Goal: Task Accomplishment & Management: Use online tool/utility

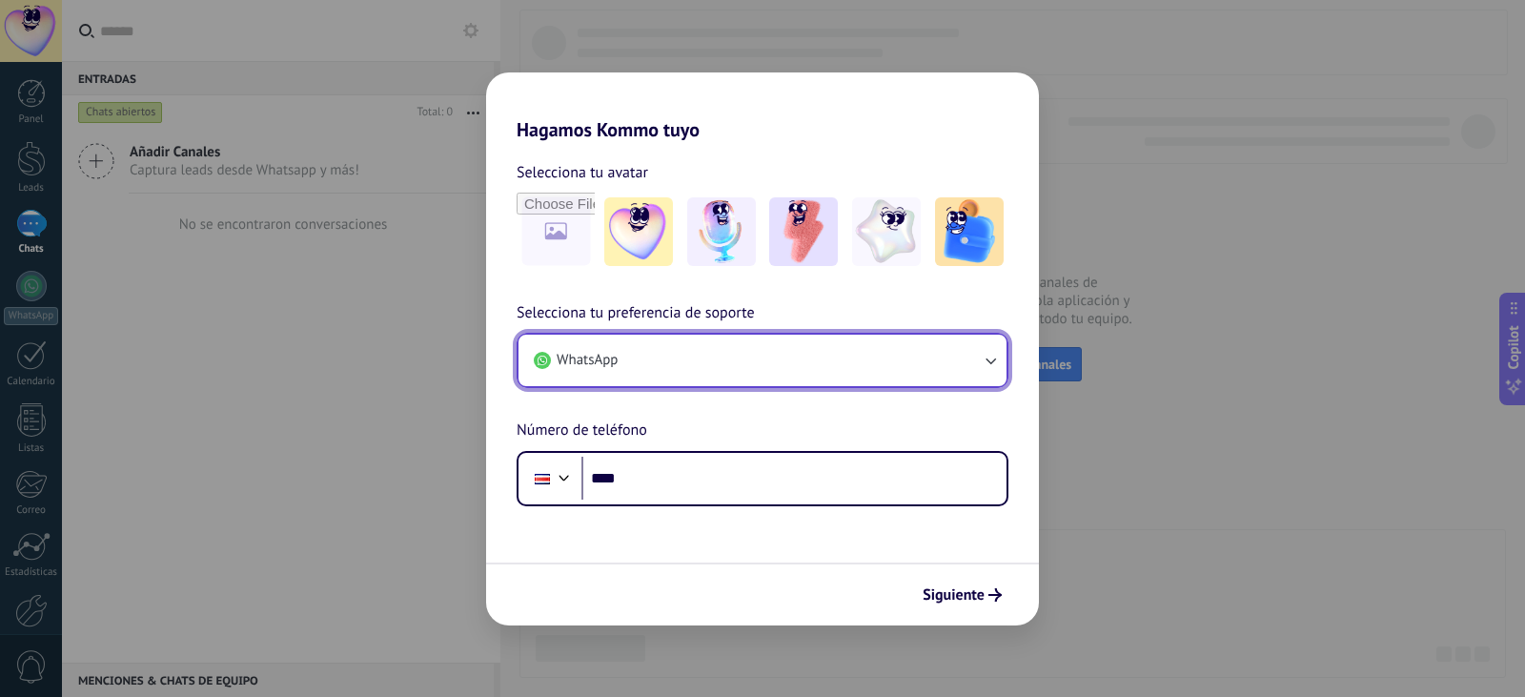
click at [916, 363] on button "WhatsApp" at bounding box center [763, 360] width 488 height 51
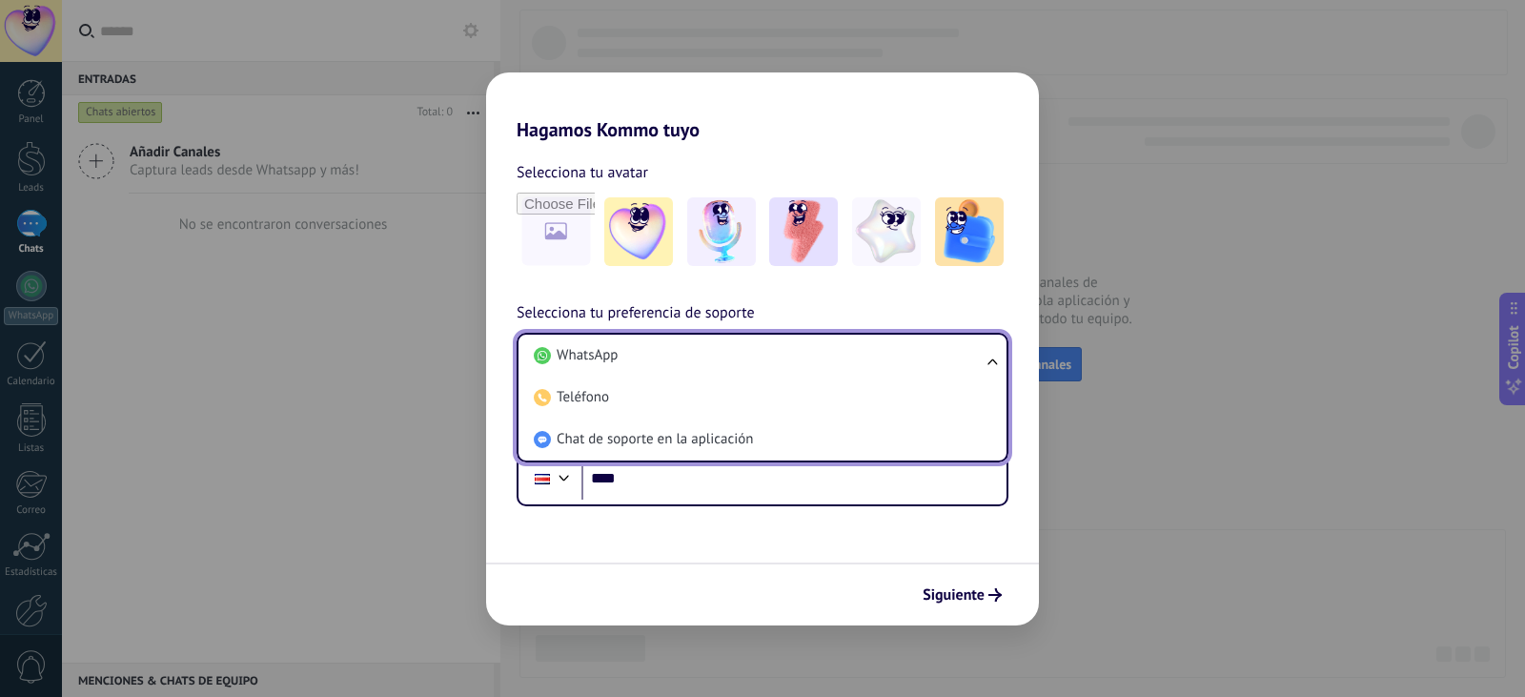
click at [754, 160] on div "Selecciona tu avatar" at bounding box center [763, 172] width 492 height 25
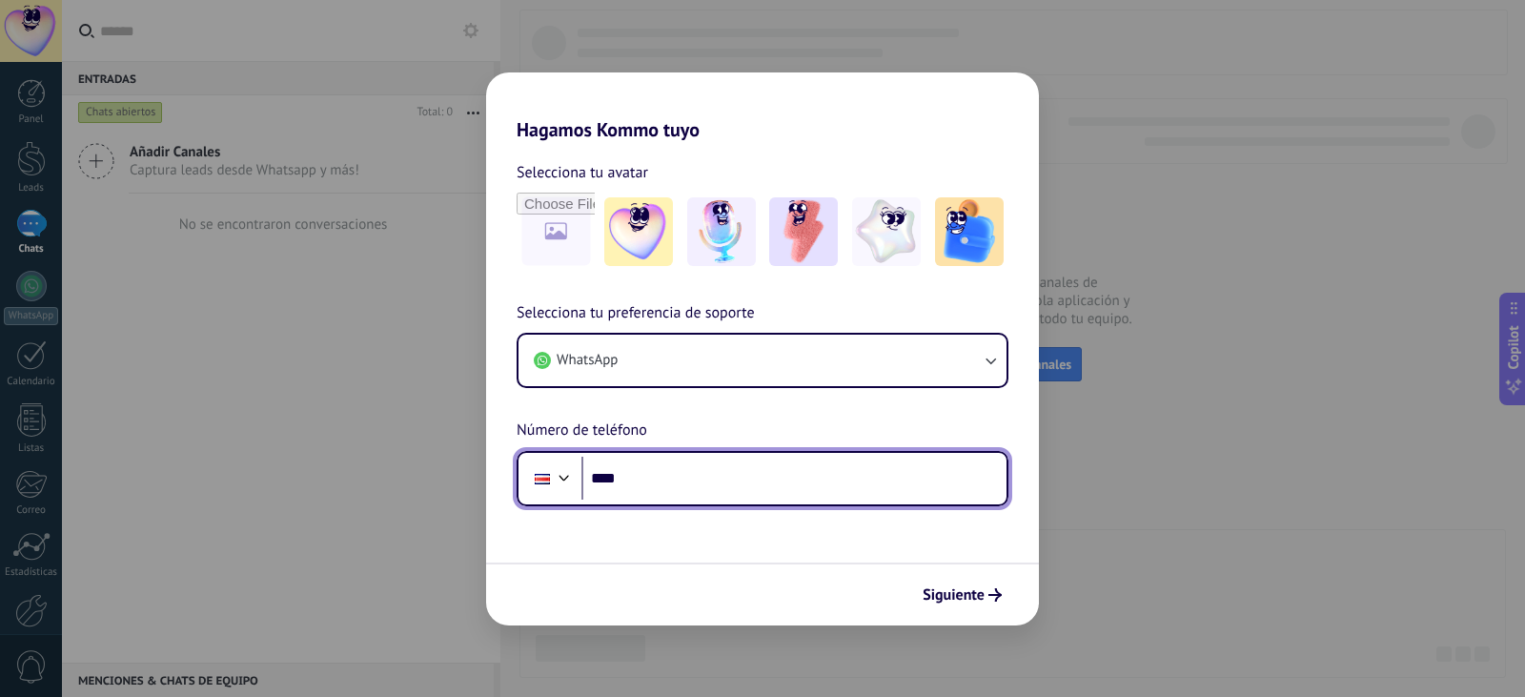
click at [661, 489] on input "****" at bounding box center [794, 479] width 425 height 44
type input "****"
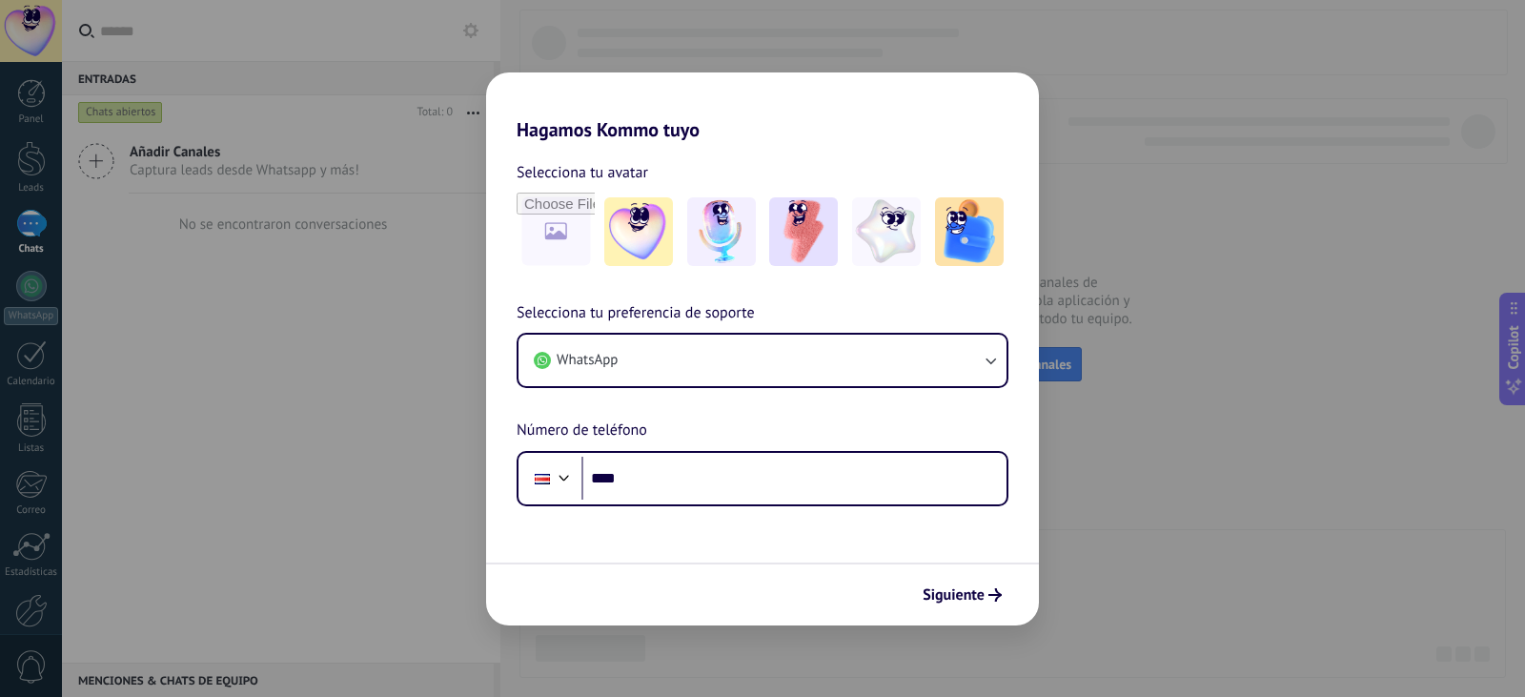
click at [774, 326] on div "Selecciona tu preferencia de soporte WhatsApp Número de teléfono Phone ****" at bounding box center [762, 403] width 553 height 205
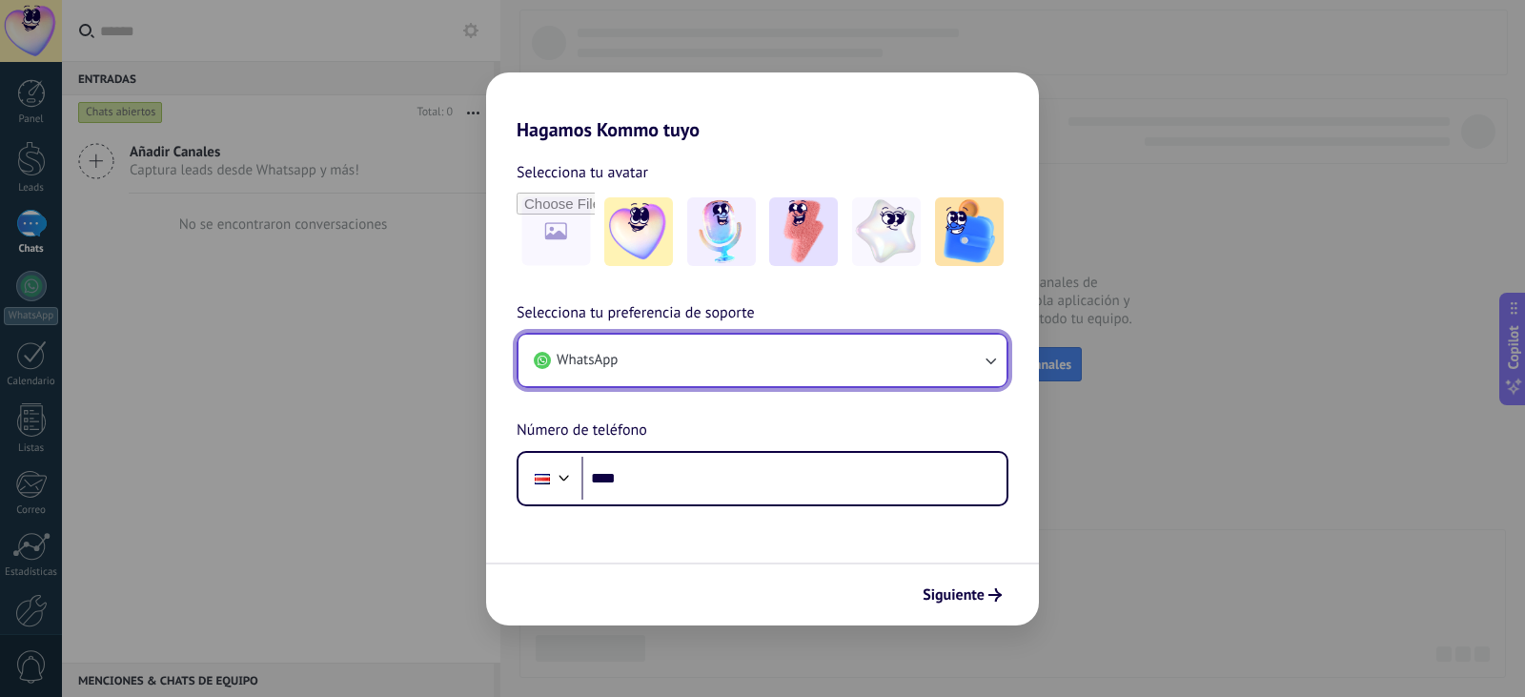
click at [786, 355] on button "WhatsApp" at bounding box center [763, 360] width 488 height 51
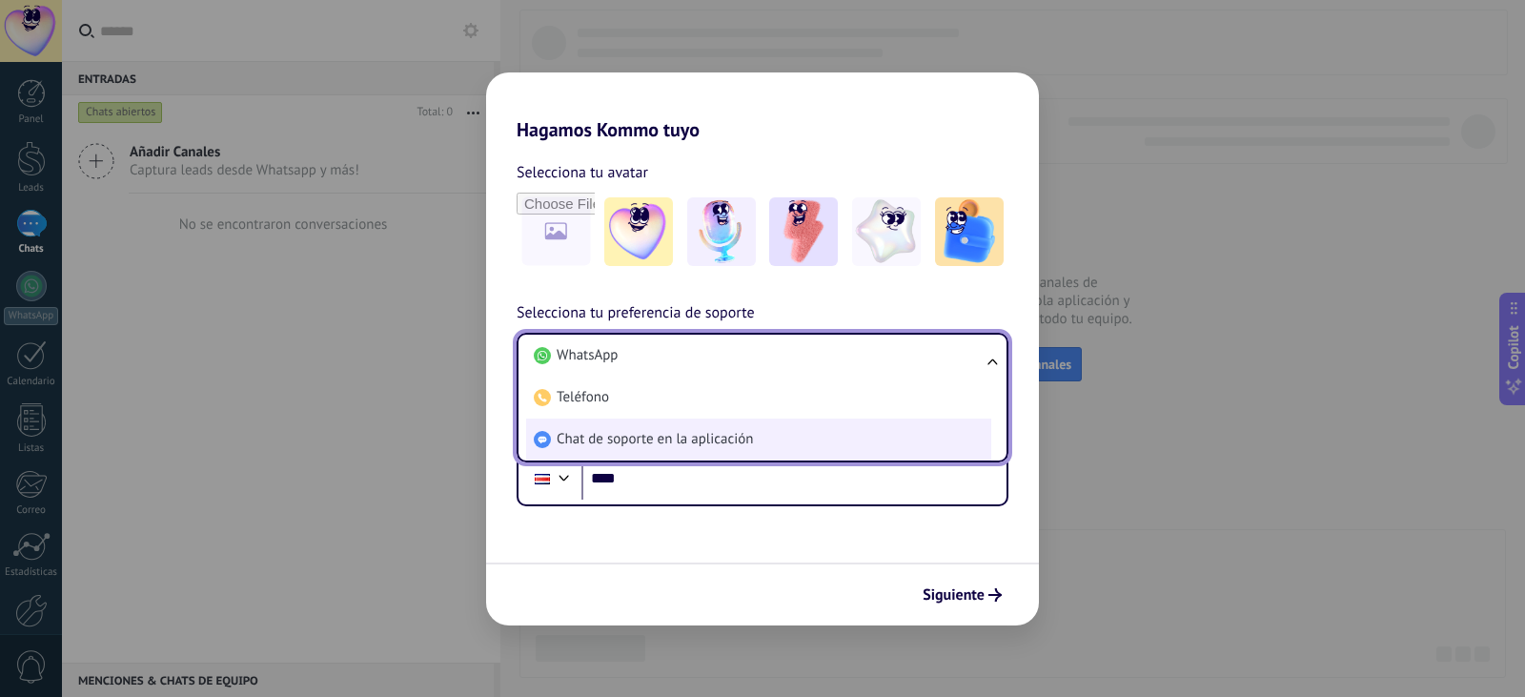
click at [733, 431] on span "Chat de soporte en la aplicación" at bounding box center [655, 439] width 196 height 19
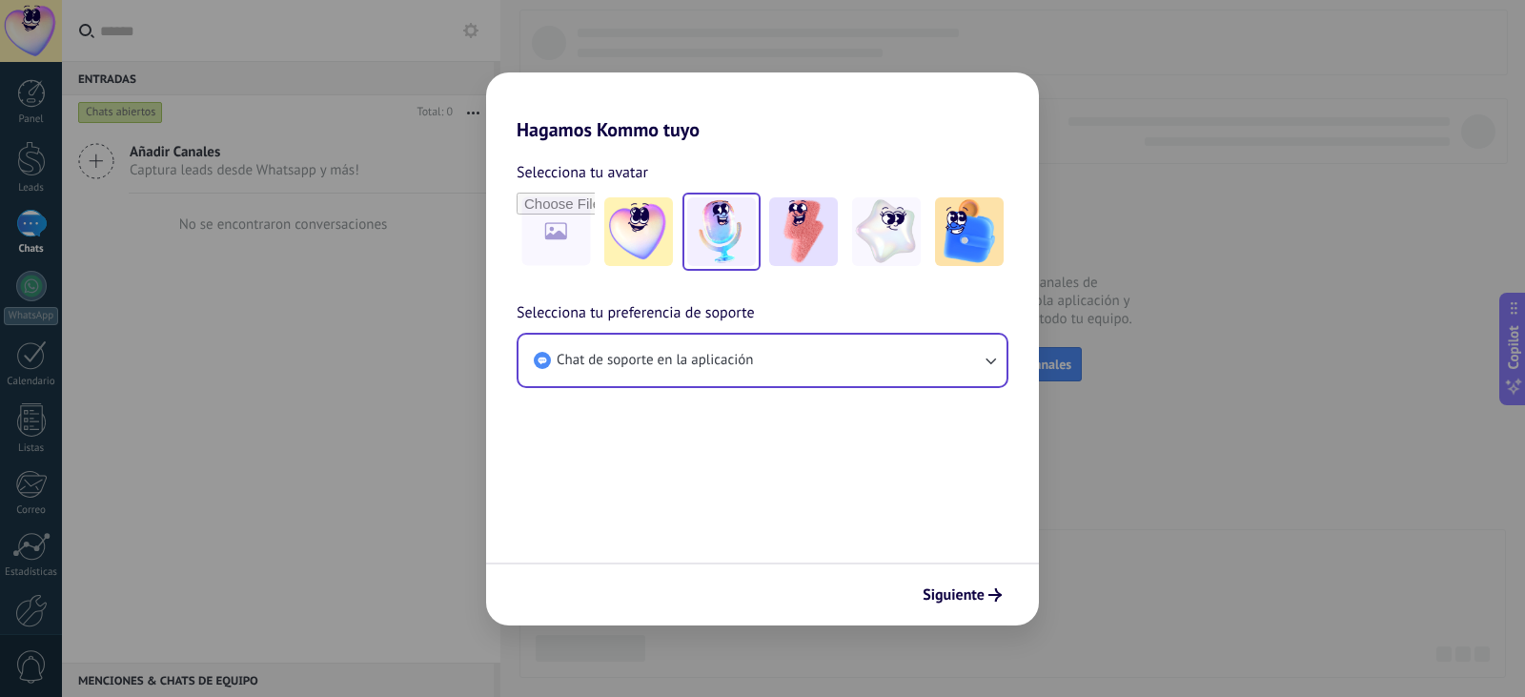
click at [704, 235] on img at bounding box center [721, 231] width 69 height 69
click at [944, 218] on img at bounding box center [969, 231] width 69 height 69
click at [730, 228] on img at bounding box center [721, 231] width 69 height 69
click at [944, 605] on button "Siguiente" at bounding box center [962, 595] width 96 height 32
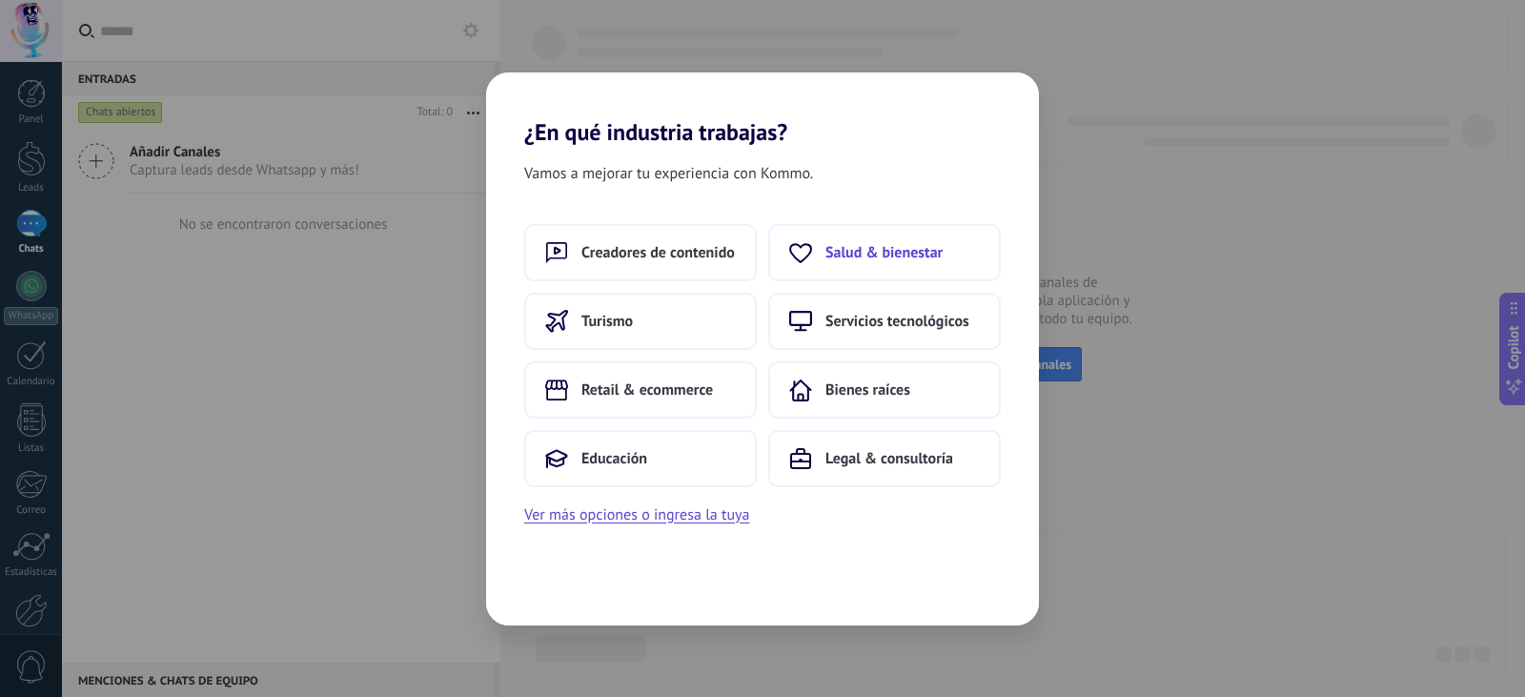
click at [859, 257] on span "Salud & bienestar" at bounding box center [884, 252] width 117 height 19
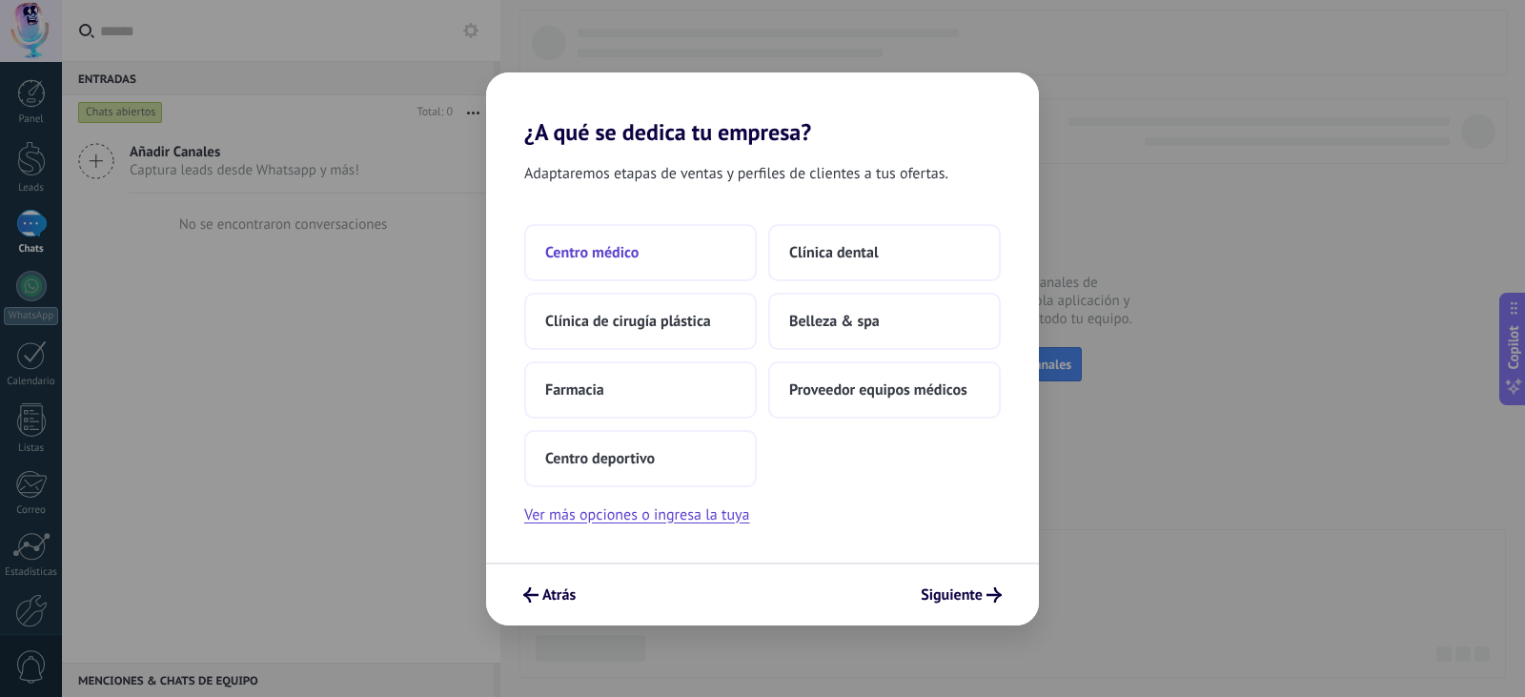
click at [676, 263] on button "Centro médico" at bounding box center [640, 252] width 233 height 57
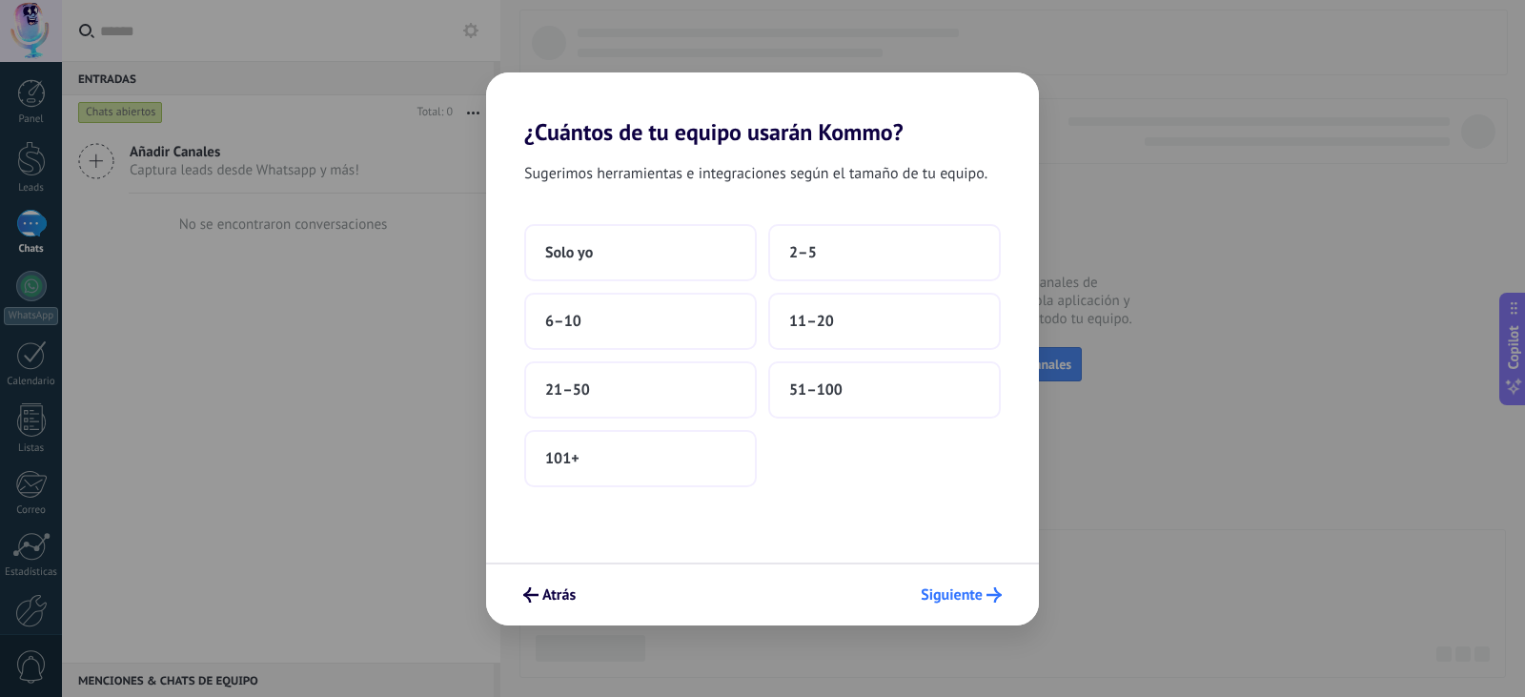
click at [951, 590] on span "Siguiente" at bounding box center [952, 594] width 62 height 13
click at [610, 244] on button "Solo yo" at bounding box center [640, 252] width 233 height 57
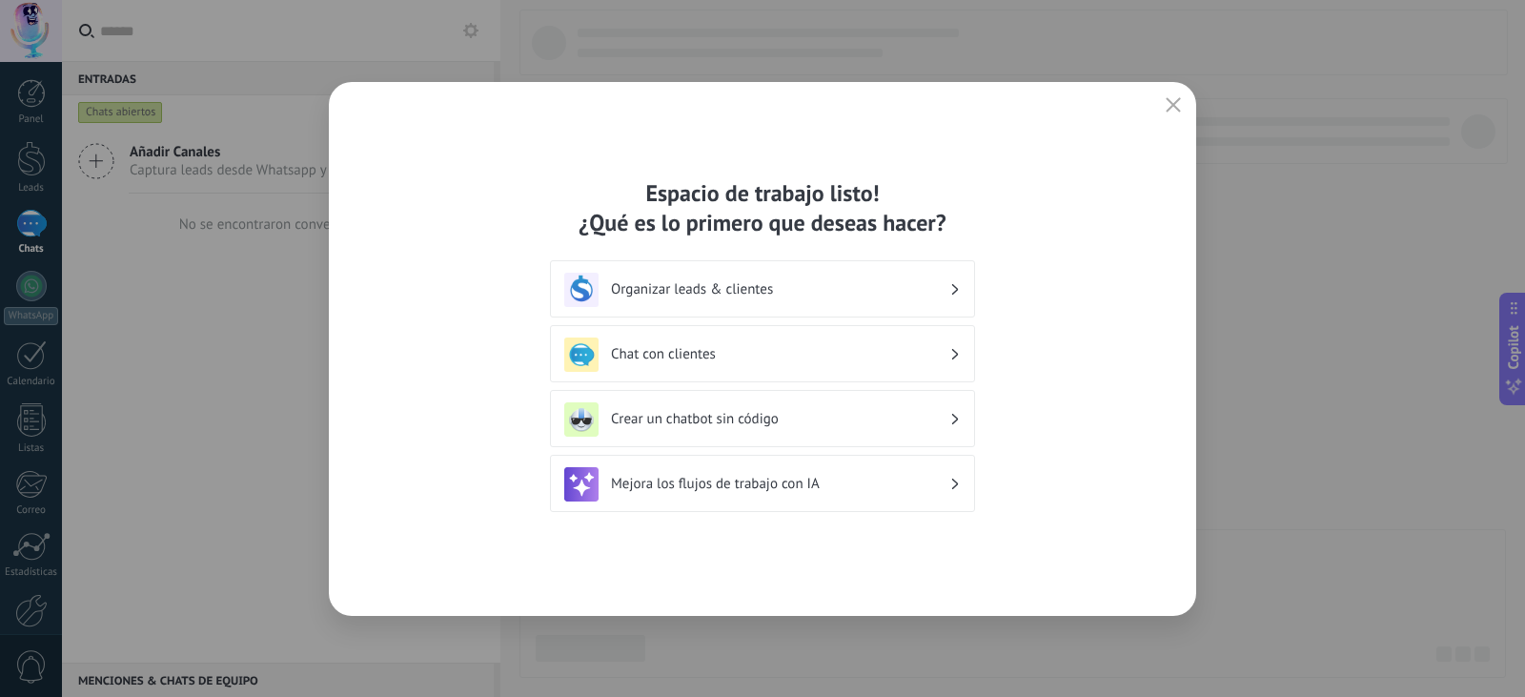
click at [871, 417] on h3 "Crear un chatbot sin código" at bounding box center [780, 419] width 338 height 18
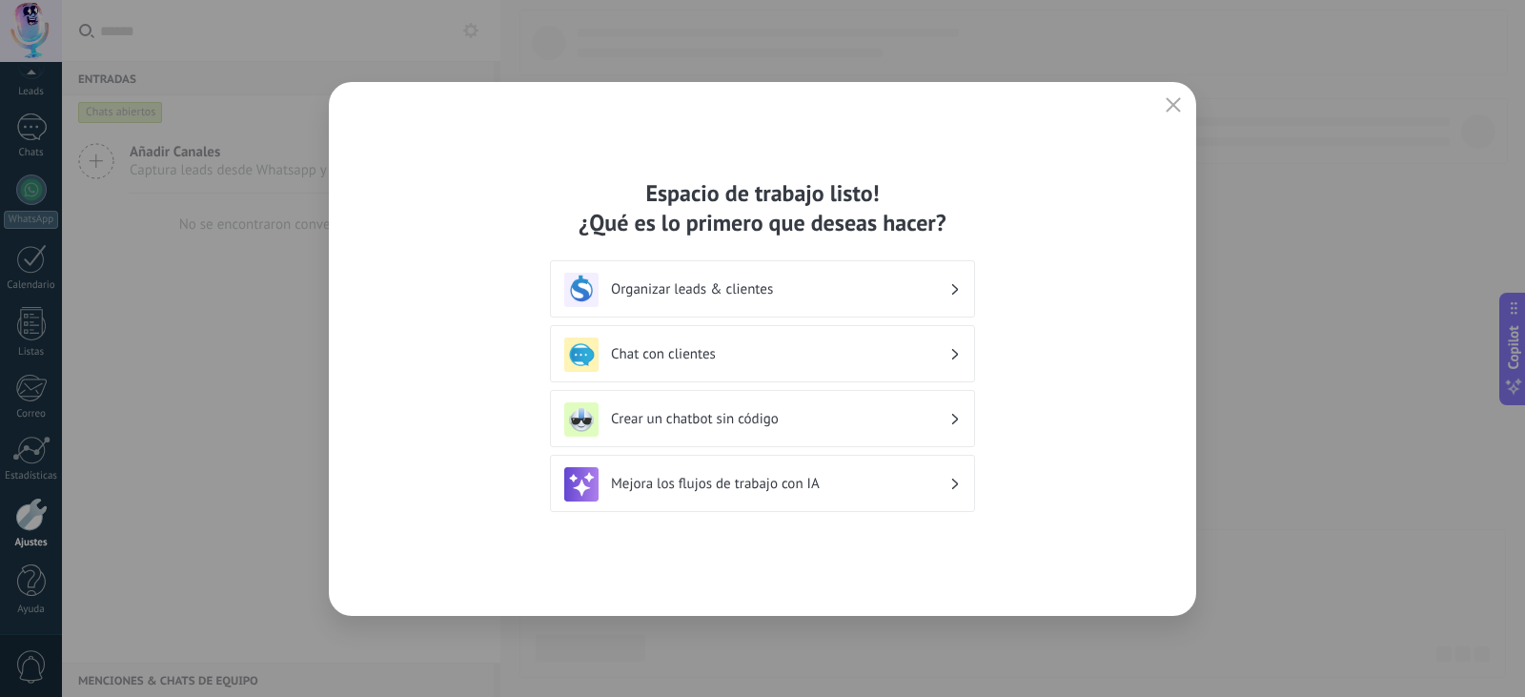
click at [942, 423] on h3 "Crear un chatbot sin código" at bounding box center [780, 419] width 338 height 18
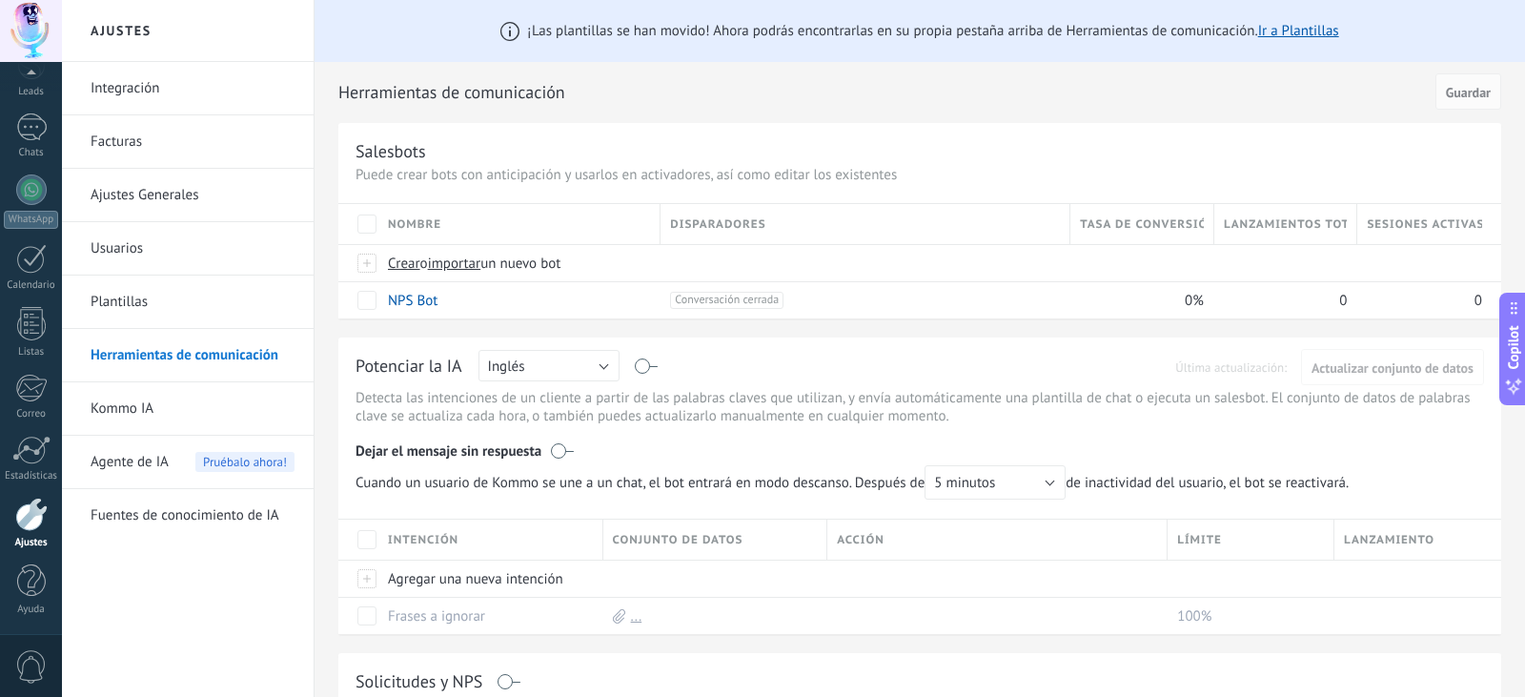
scroll to position [10, 0]
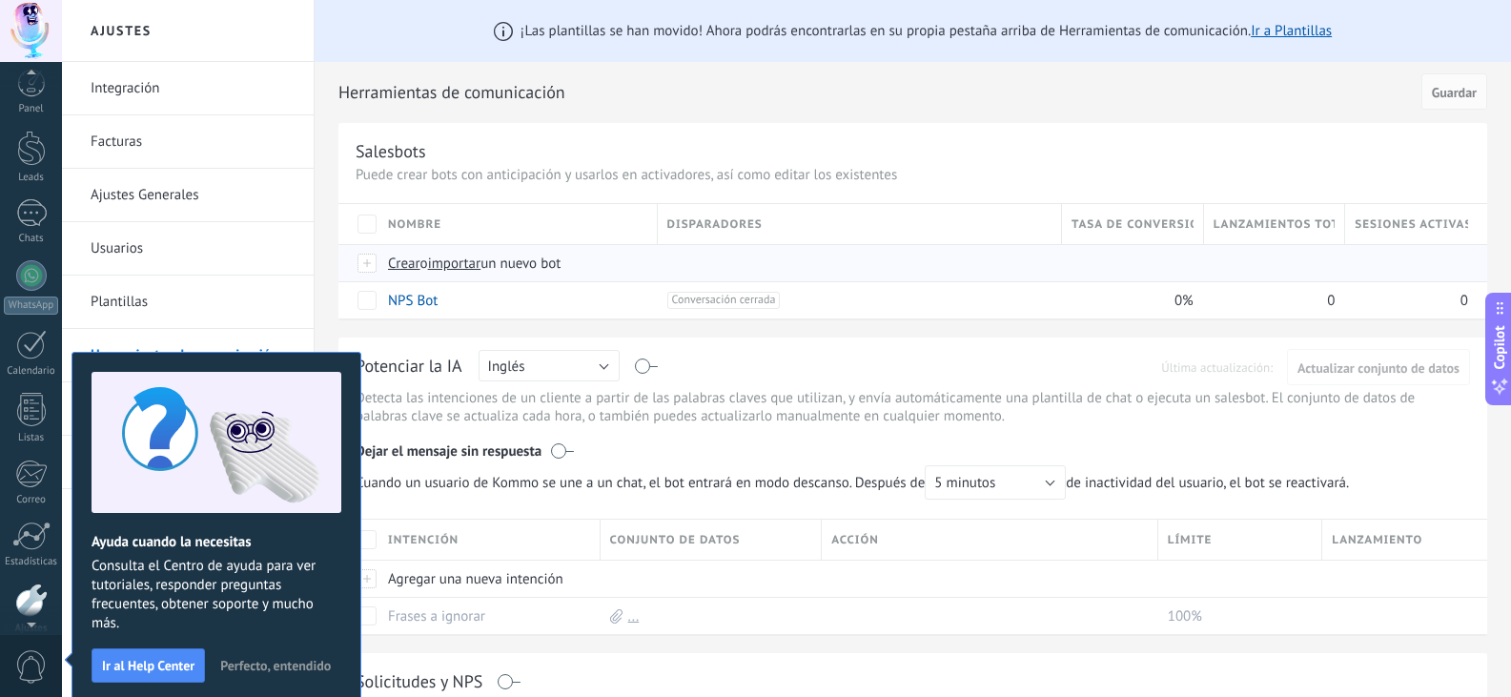
click at [397, 265] on span "Crear" at bounding box center [404, 264] width 32 height 18
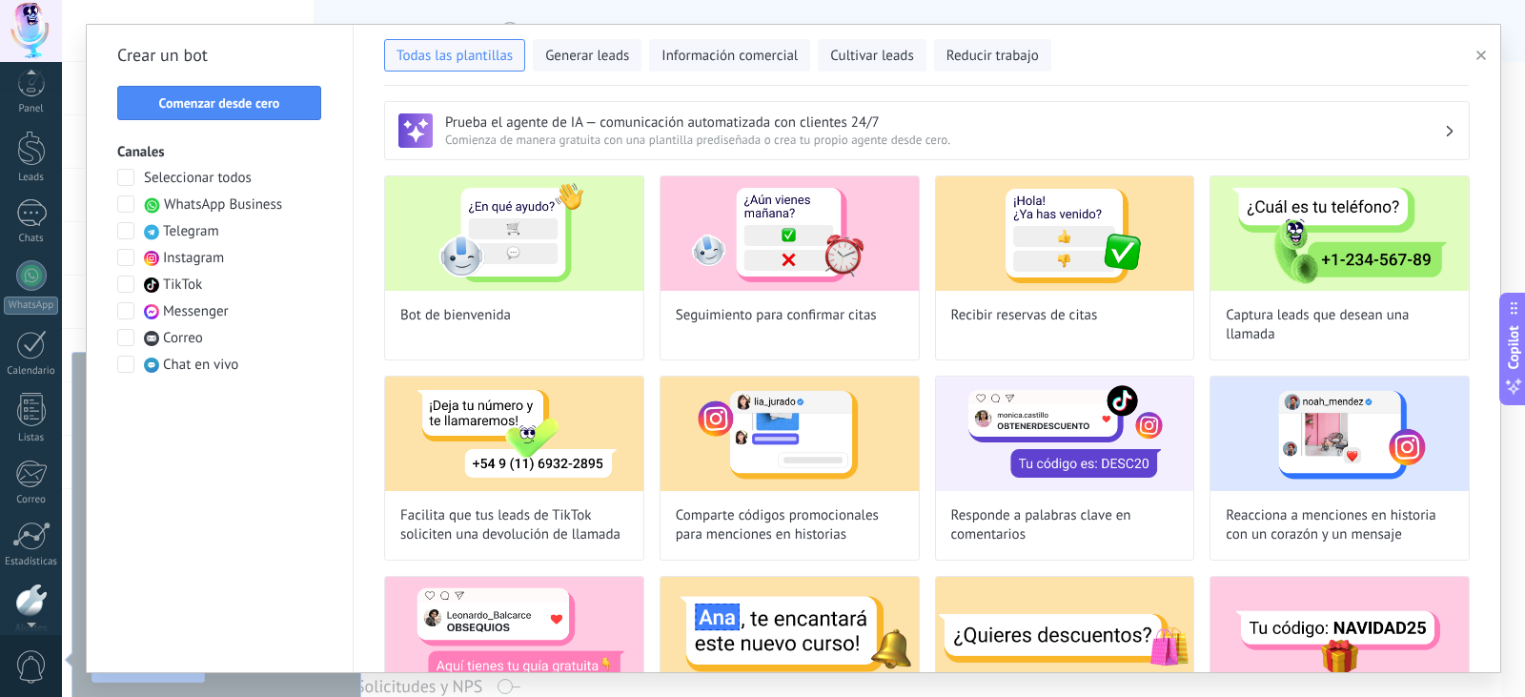
click at [127, 206] on span at bounding box center [125, 203] width 17 height 17
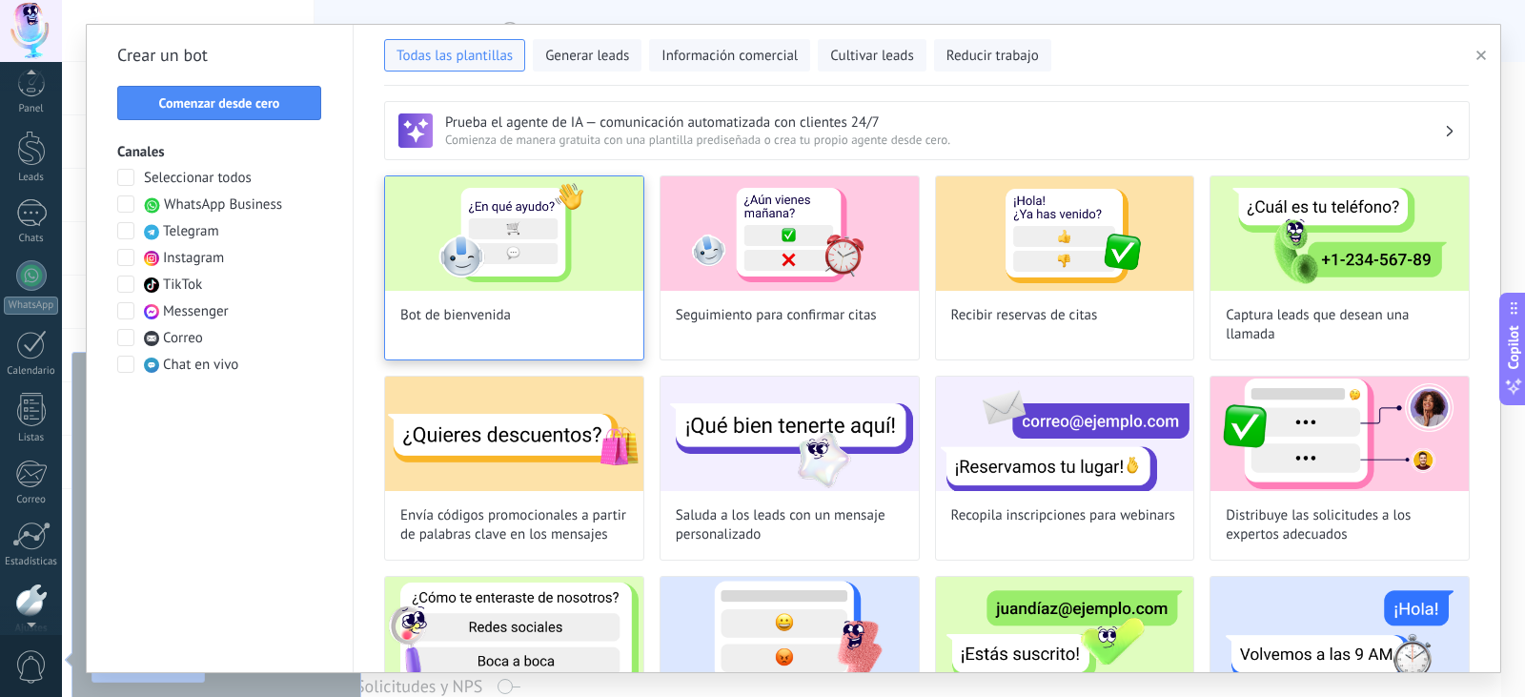
click at [510, 228] on img at bounding box center [514, 233] width 258 height 114
type input "**********"
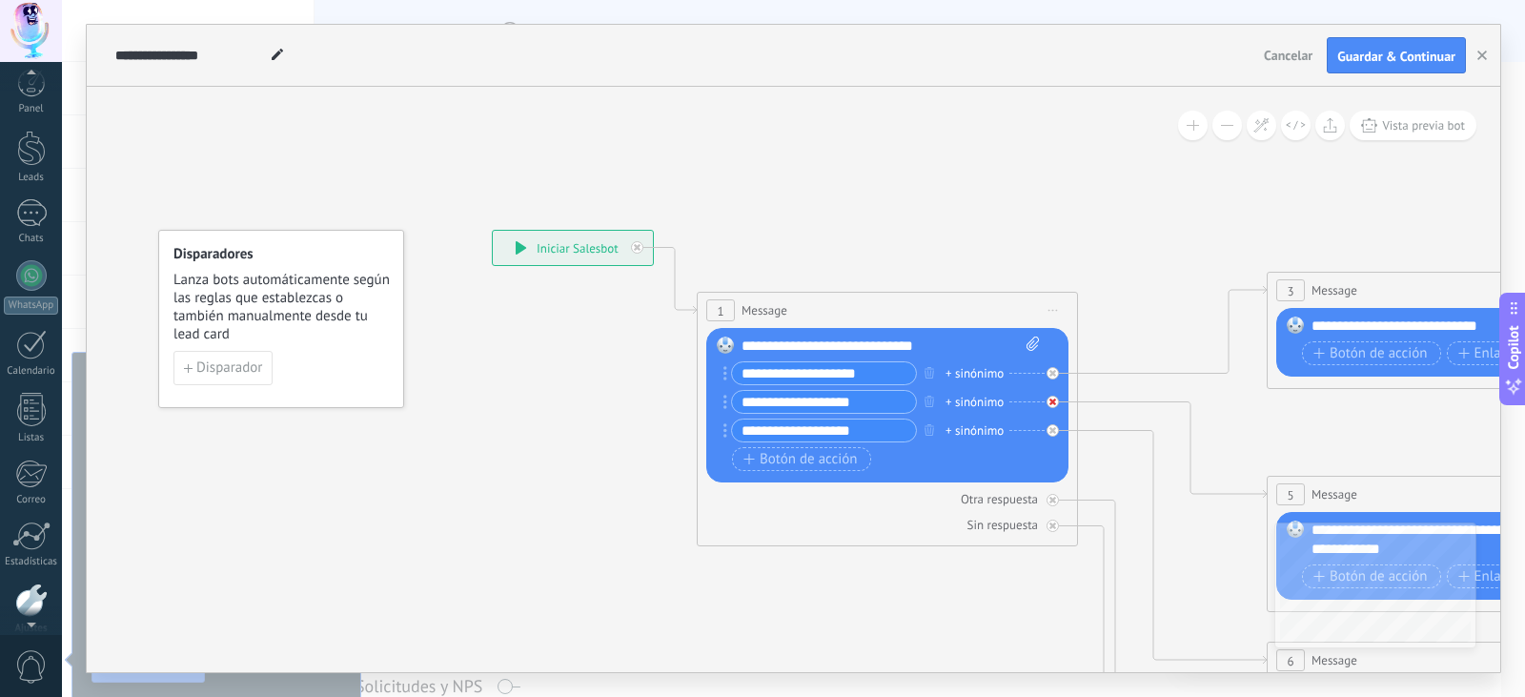
click at [1050, 401] on icon at bounding box center [1053, 402] width 7 height 7
click at [1054, 373] on icon at bounding box center [1053, 373] width 7 height 7
click at [1050, 429] on icon at bounding box center [1053, 430] width 7 height 7
click at [789, 453] on span "Botón de acción" at bounding box center [801, 459] width 114 height 15
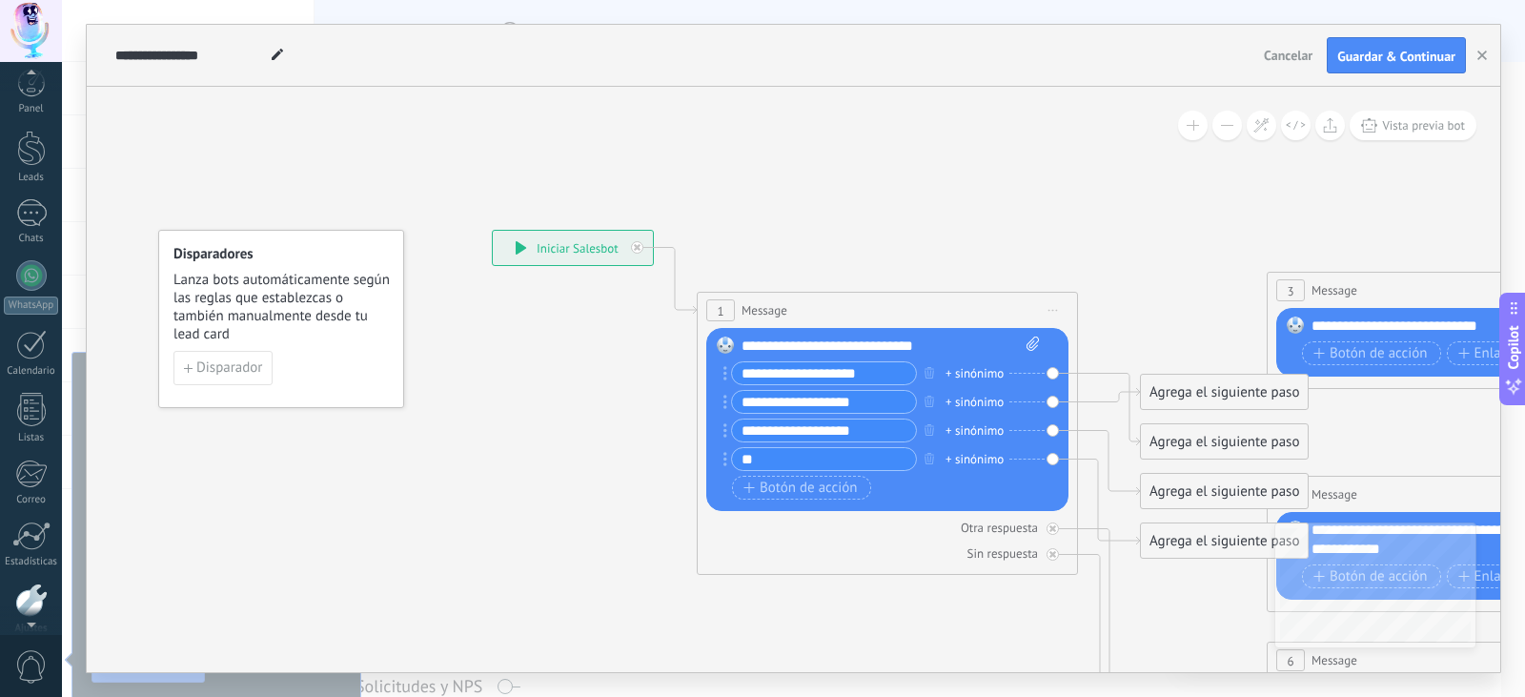
type input "*"
type input "**********"
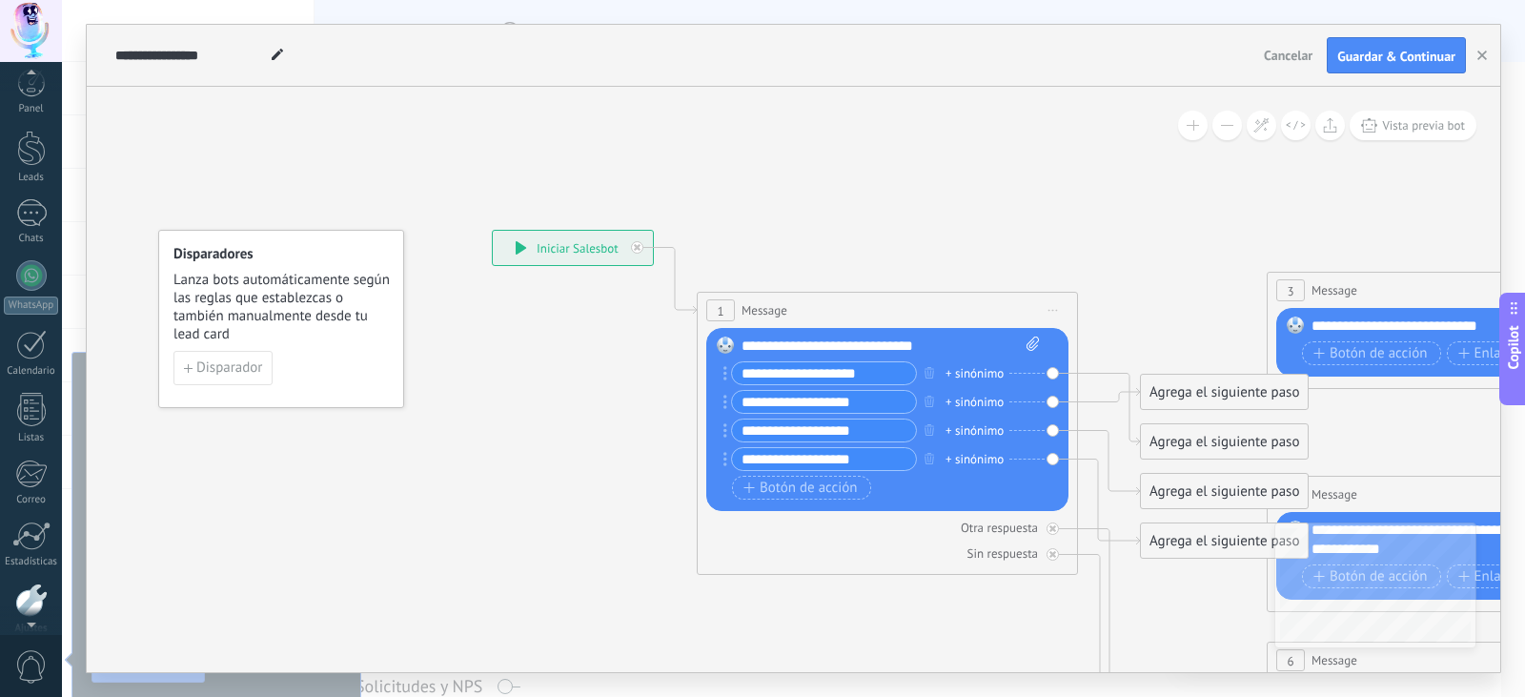
click at [1054, 457] on div "Reemplazar Quitar Convertir a mensaje de voz Arrastre la imagen aquí para adjun…" at bounding box center [887, 419] width 362 height 183
click at [797, 489] on span "Botón de acción" at bounding box center [801, 488] width 114 height 15
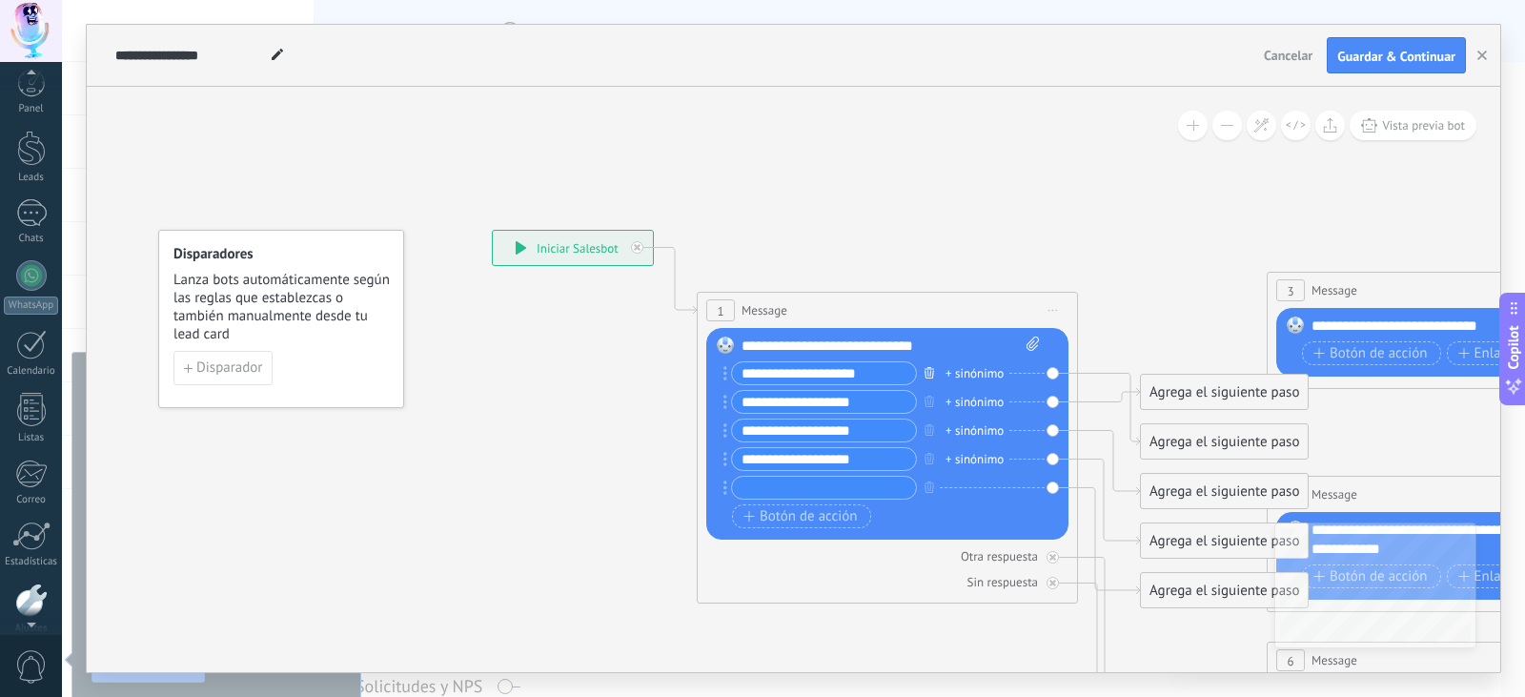
click at [929, 373] on icon "button" at bounding box center [930, 372] width 10 height 11
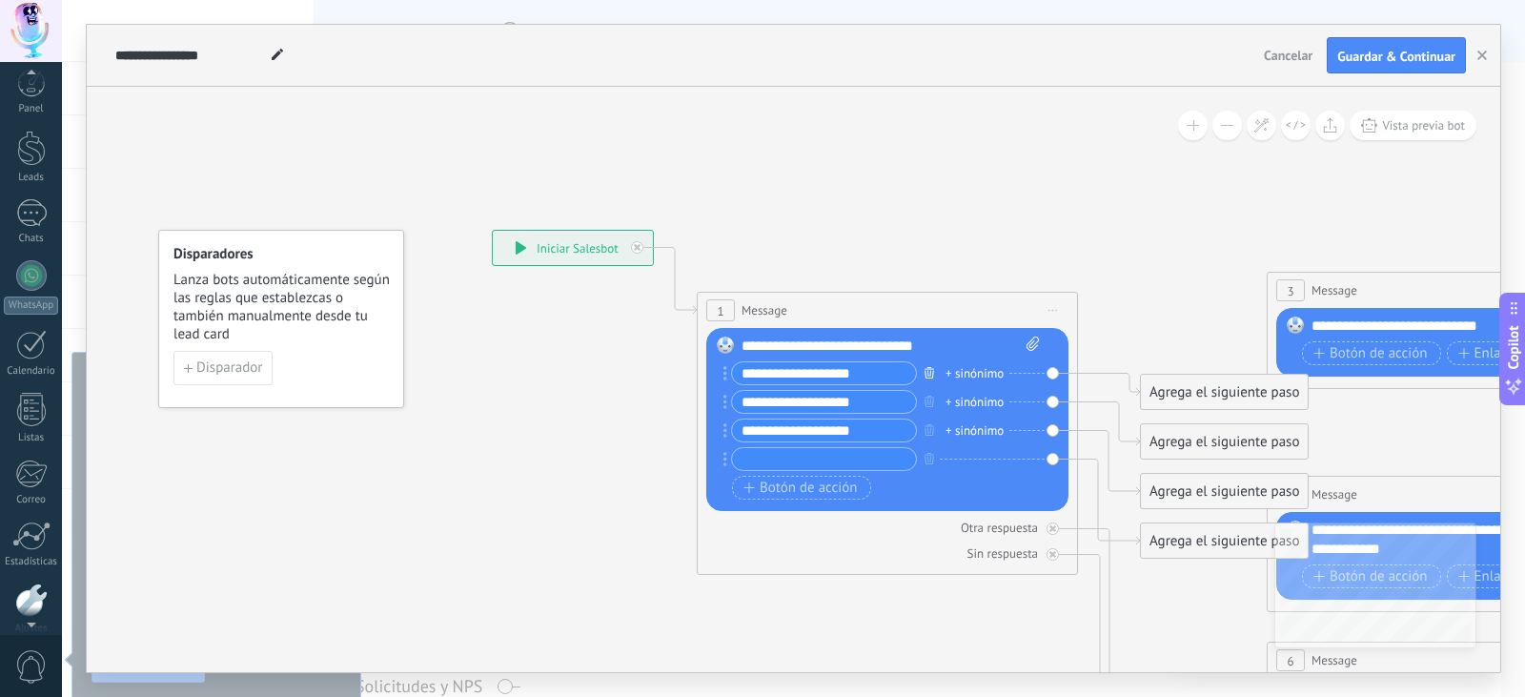
click at [929, 373] on icon "button" at bounding box center [930, 372] width 10 height 11
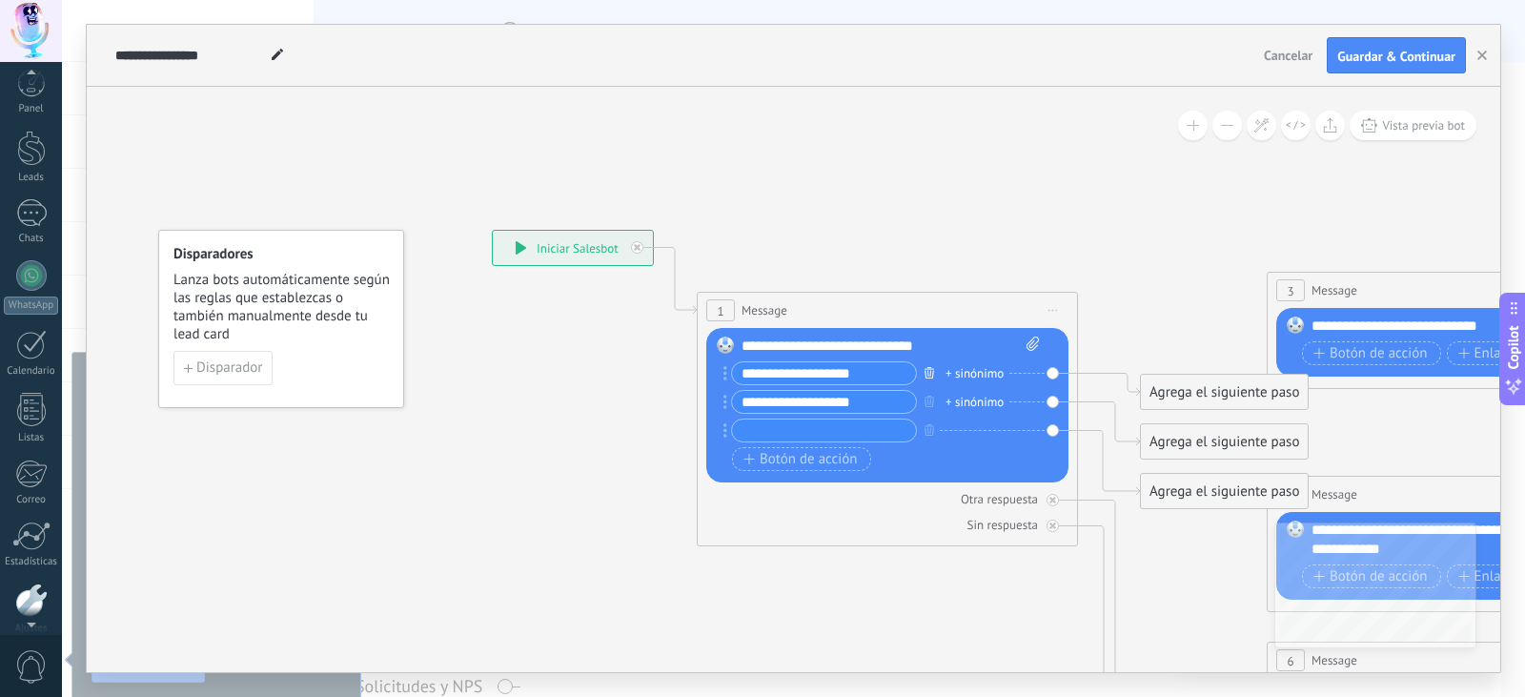
click at [929, 373] on icon "button" at bounding box center [930, 372] width 10 height 11
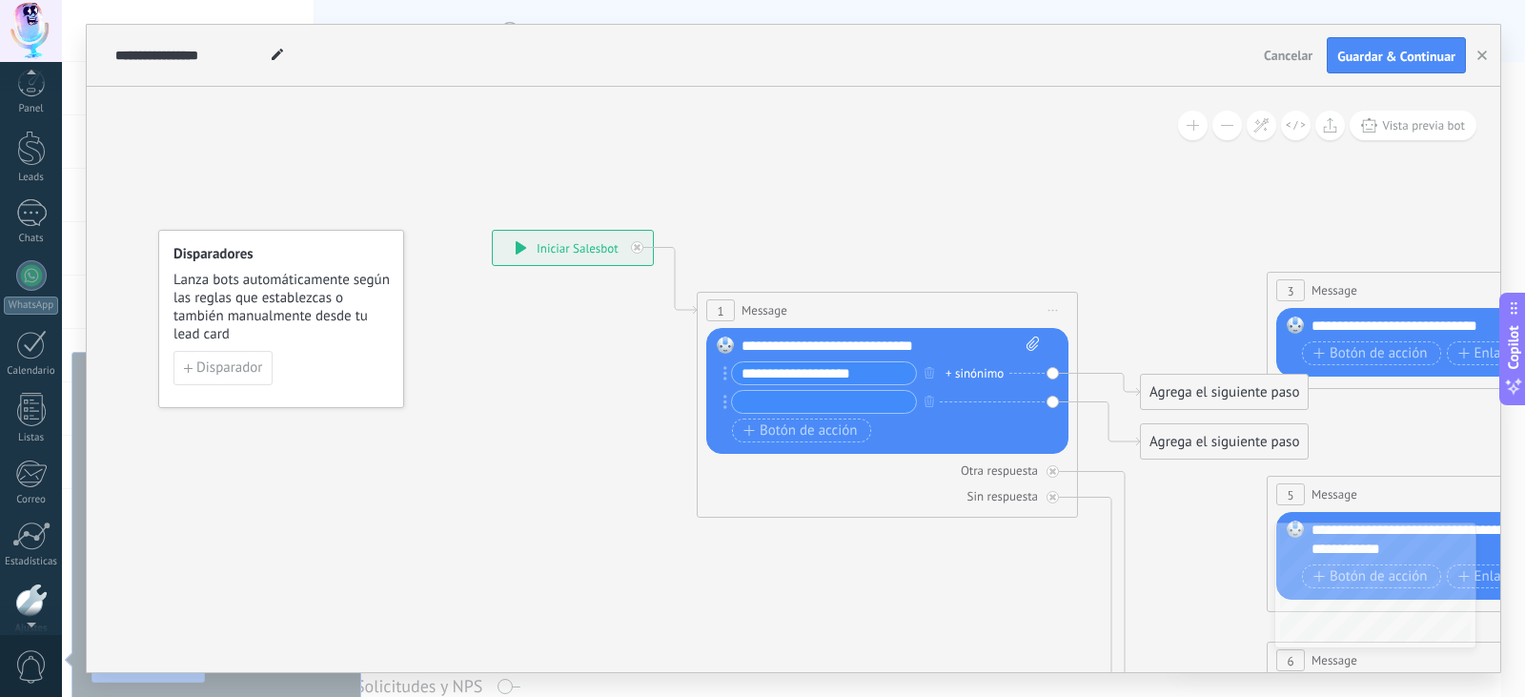
click at [846, 403] on input "text" at bounding box center [824, 402] width 184 height 22
type input "********"
click at [820, 434] on span "Botón de acción" at bounding box center [801, 430] width 114 height 15
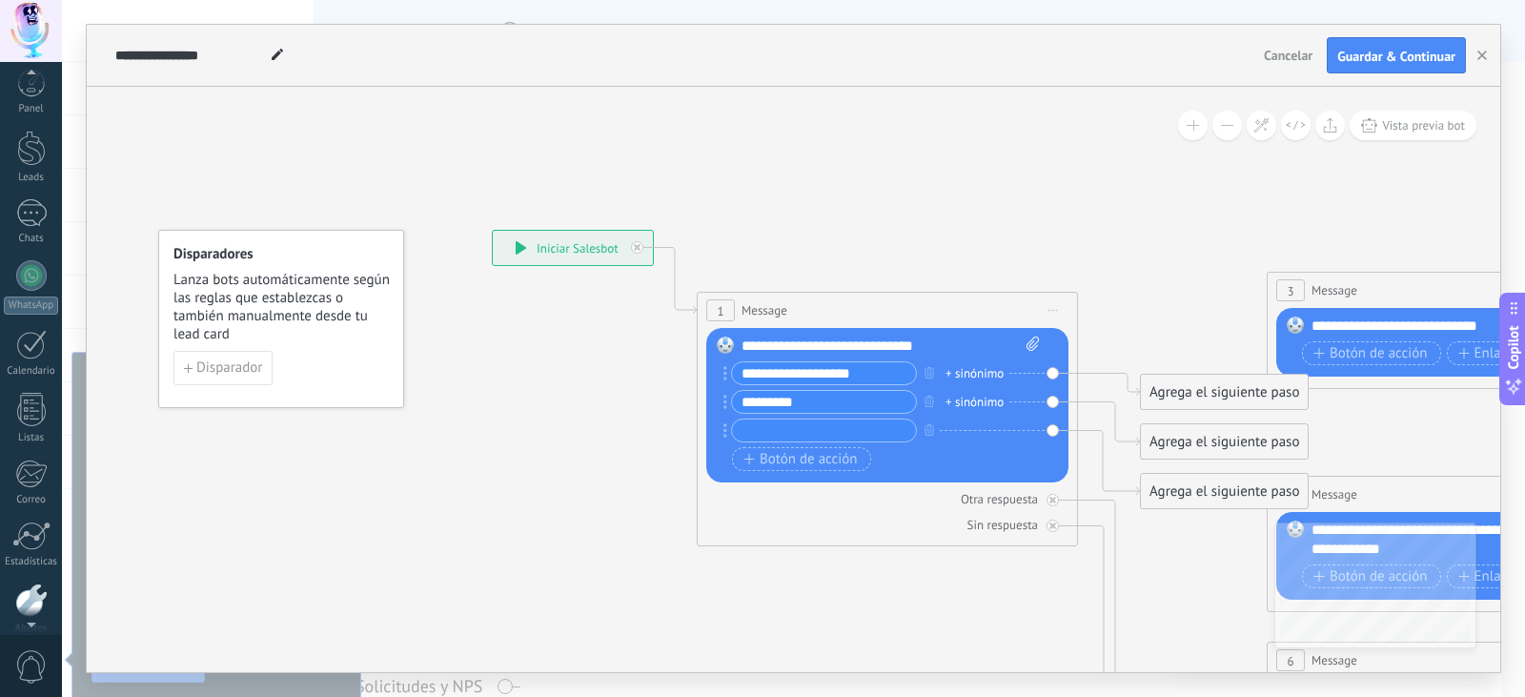
type input "*"
type input "**********"
click at [1203, 391] on div "Agrega el siguiente paso" at bounding box center [1224, 392] width 167 height 31
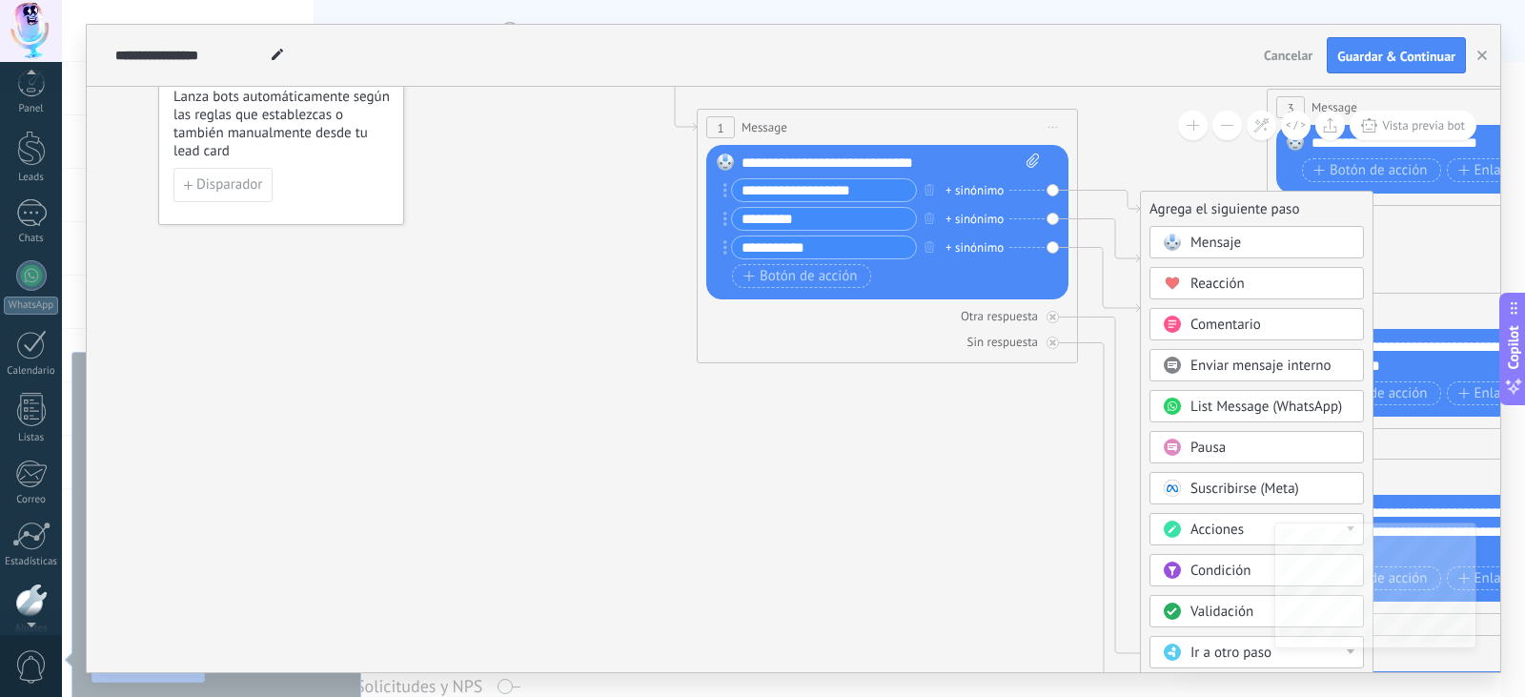
click at [1257, 242] on div "Mensaje" at bounding box center [1271, 243] width 160 height 19
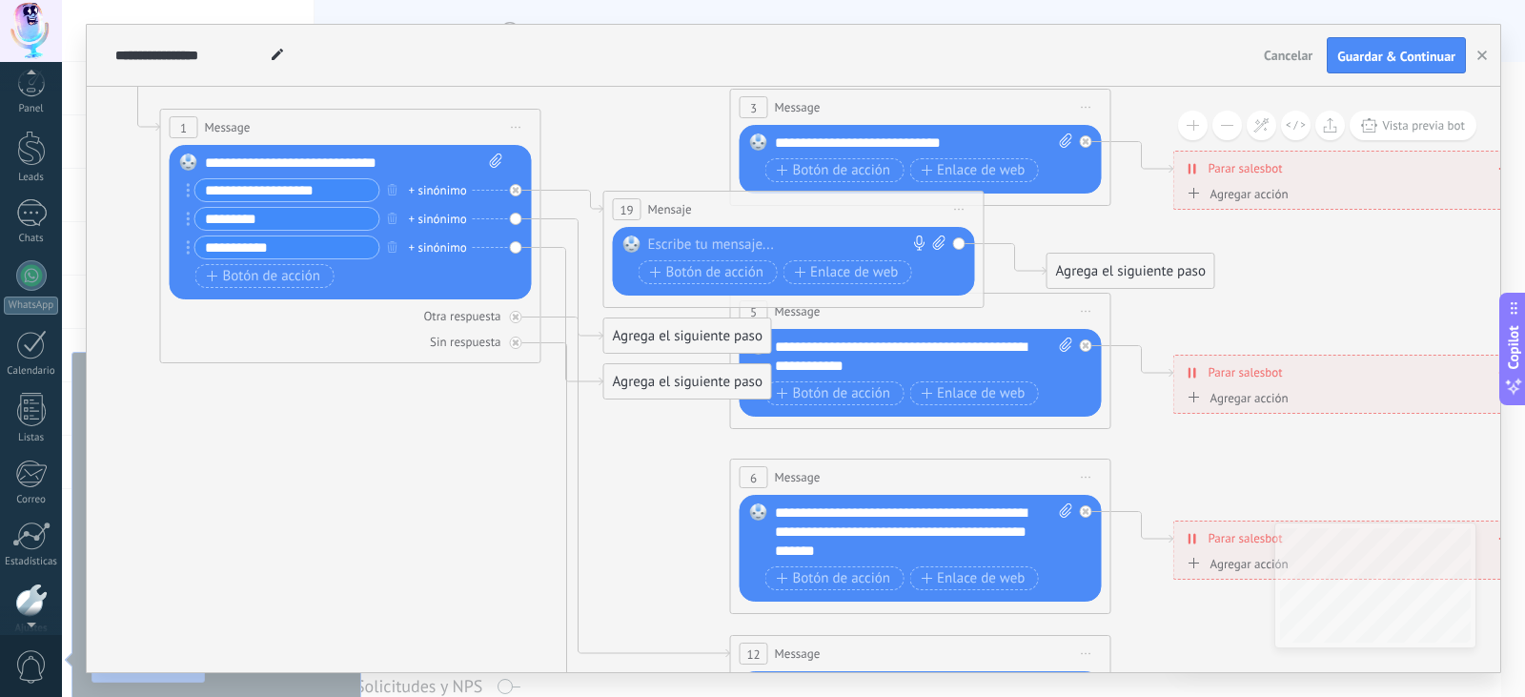
click at [732, 242] on div at bounding box center [789, 244] width 283 height 19
click at [727, 238] on div at bounding box center [789, 244] width 283 height 19
paste div
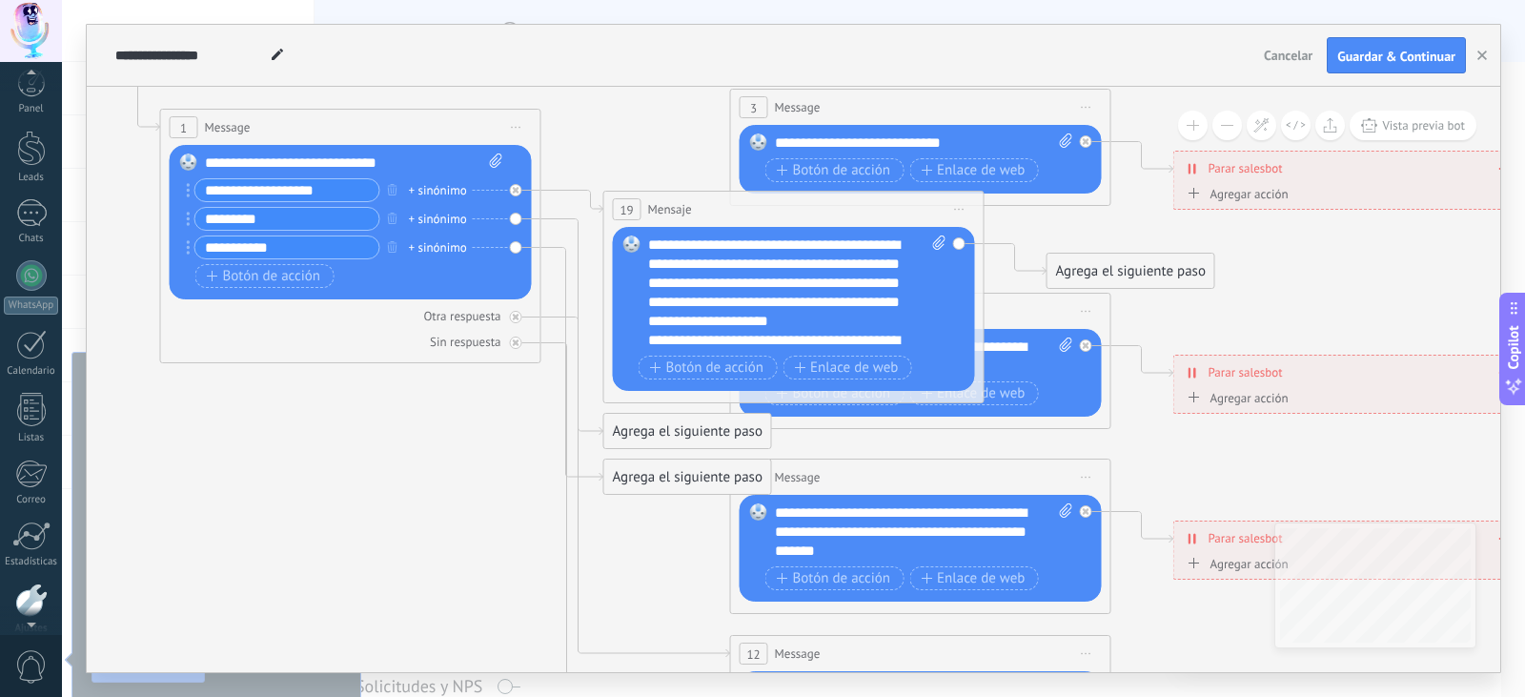
click at [657, 108] on icon at bounding box center [964, 522] width 2972 height 1905
click at [266, 221] on input "********" at bounding box center [287, 219] width 184 height 22
click at [429, 219] on div "+ sinónimo" at bounding box center [438, 219] width 58 height 19
click at [419, 368] on icon at bounding box center [964, 522] width 2972 height 1905
click at [519, 222] on div "Reemplazar Quitar Convertir a mensaje de voz Arrastre la imagen aquí para adjun…" at bounding box center [351, 222] width 362 height 154
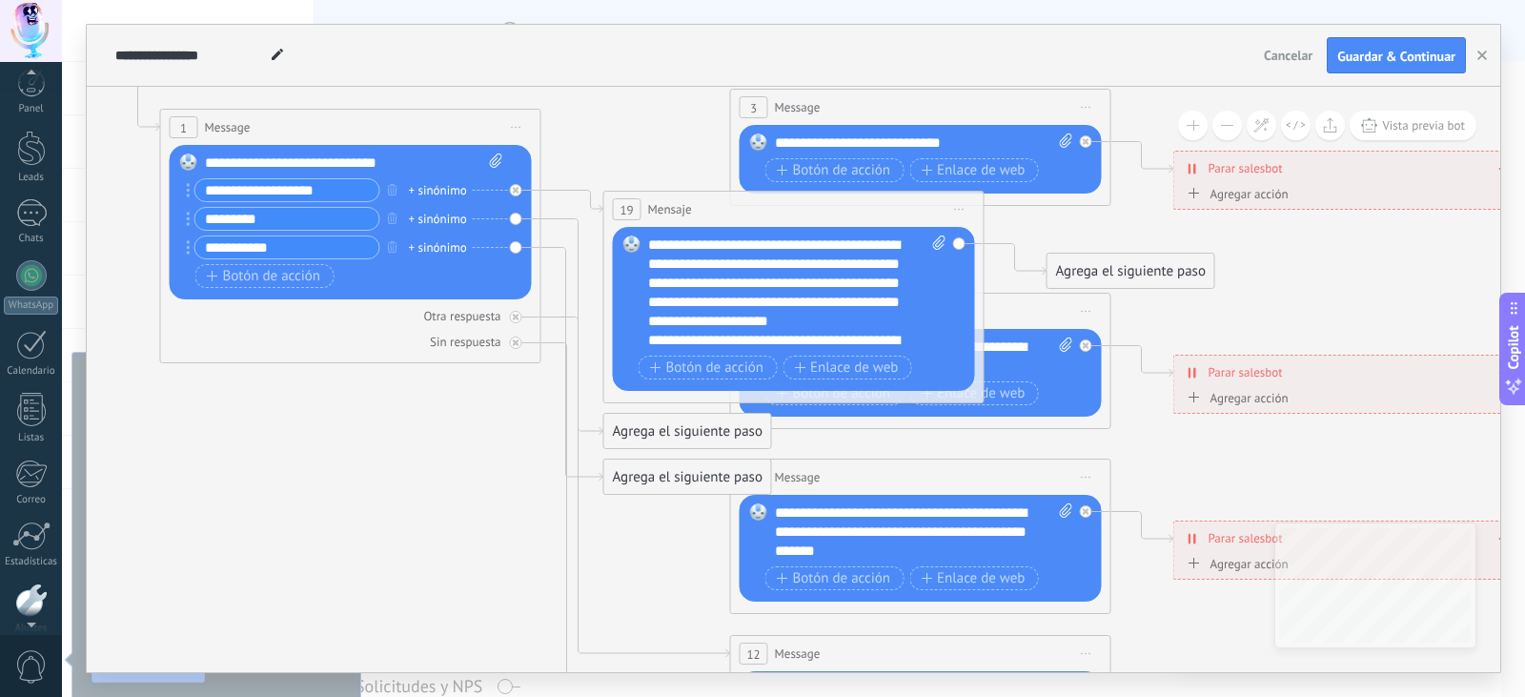
click at [665, 436] on div "Agrega el siguiente paso" at bounding box center [687, 431] width 167 height 31
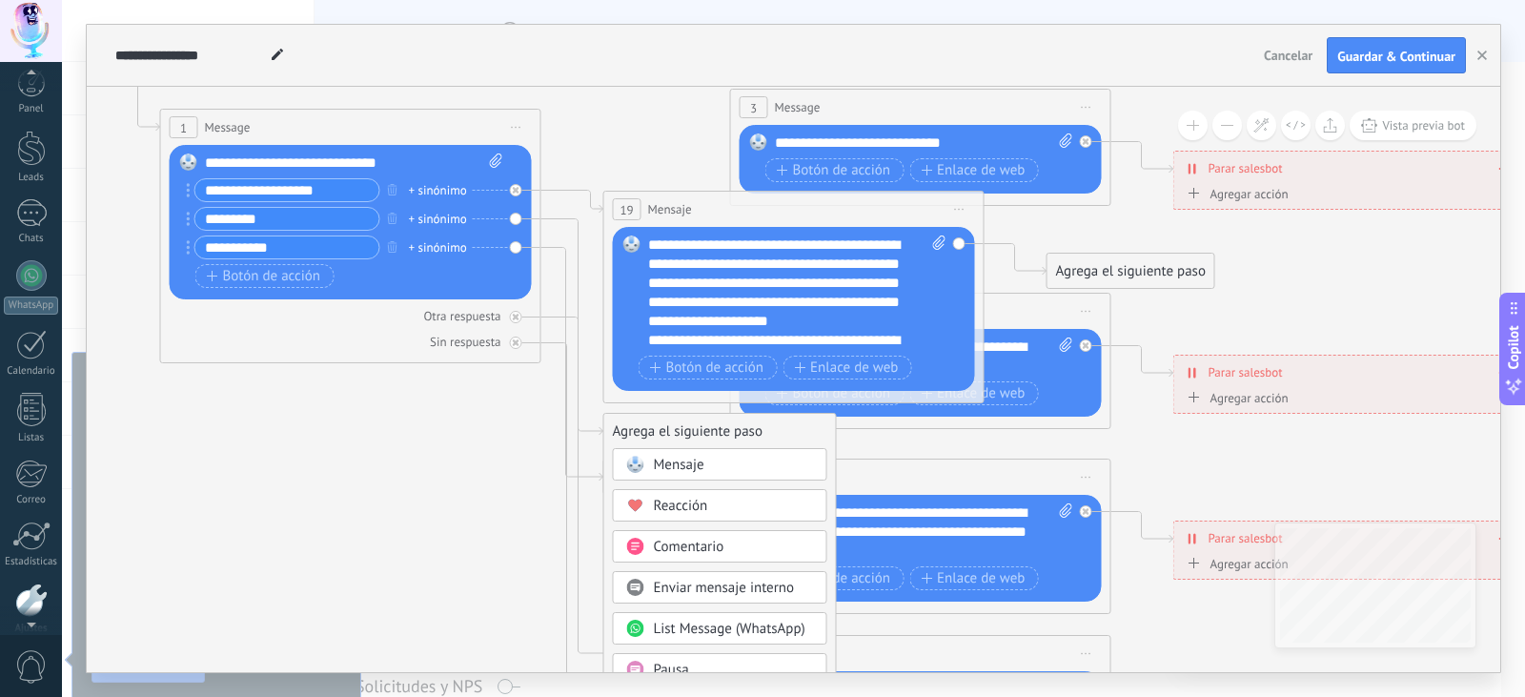
click at [698, 461] on span "Mensaje" at bounding box center [679, 465] width 51 height 18
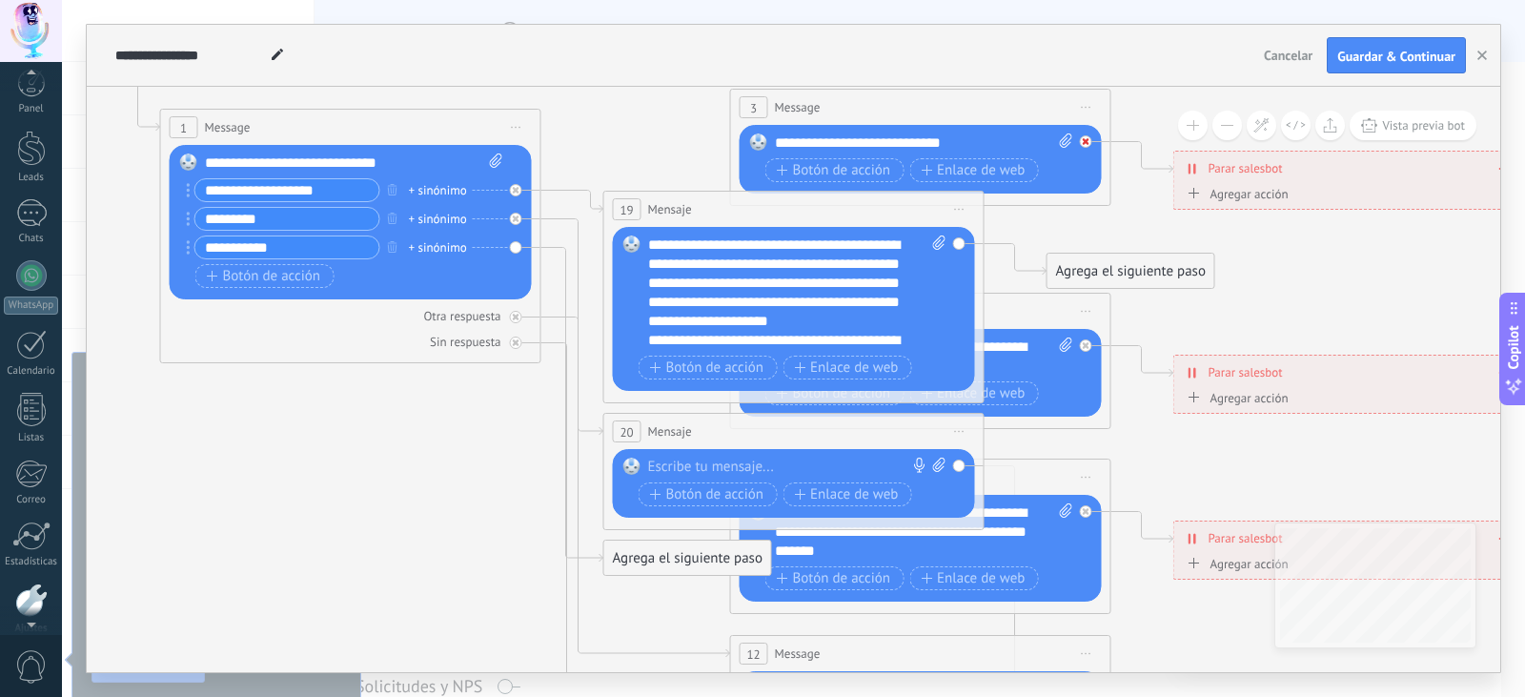
click at [1088, 139] on icon at bounding box center [1086, 141] width 7 height 7
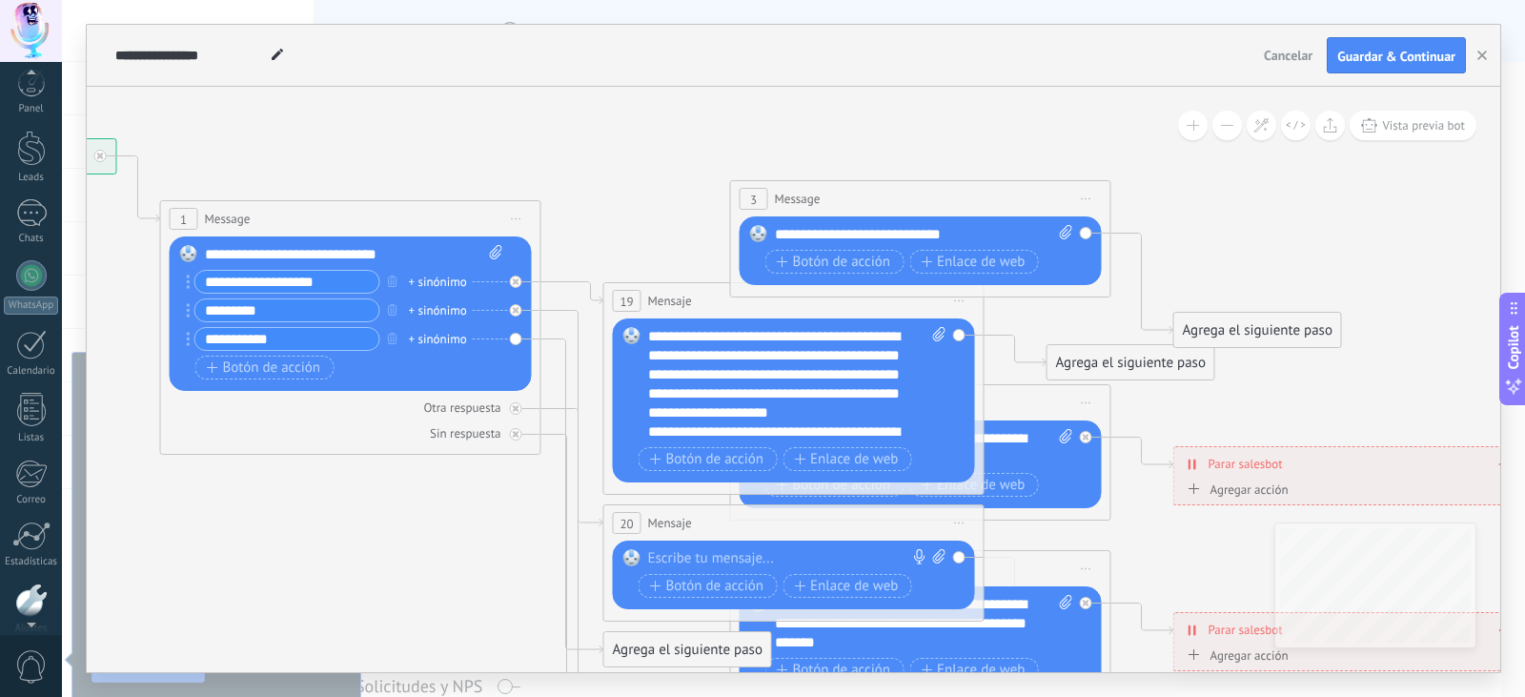
click at [842, 194] on div "3 Message ******* (a): Todos los contactos - canales seleccionados Todos los co…" at bounding box center [920, 198] width 379 height 35
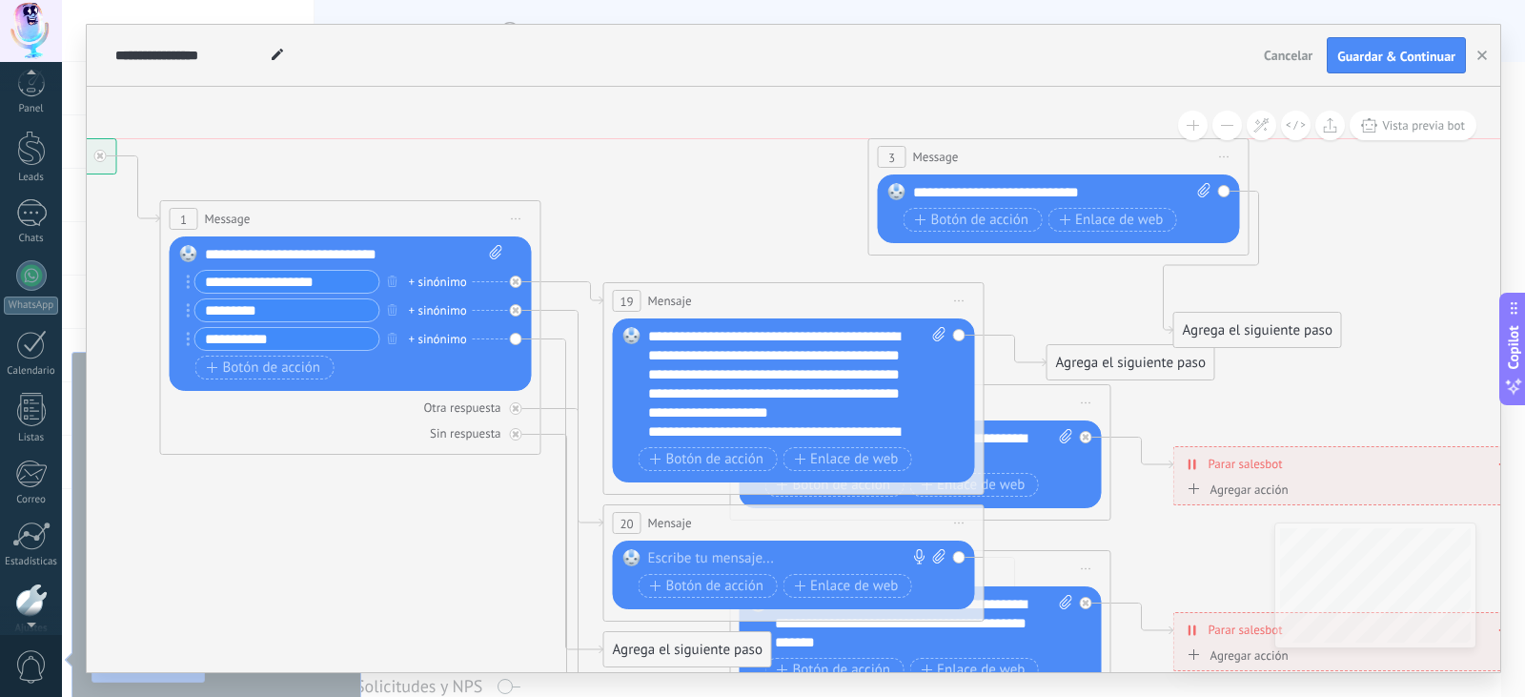
drag, startPoint x: 976, startPoint y: 195, endPoint x: 1115, endPoint y: 157, distance: 144.3
click at [1115, 157] on div "3 Message ******* (a): Todos los contactos - canales seleccionados Todos los co…" at bounding box center [1059, 156] width 379 height 35
click at [1230, 154] on span "Iniciar vista previa aquí Cambiar nombre Duplicar [GEOGRAPHIC_DATA]" at bounding box center [1226, 157] width 31 height 28
click at [1250, 276] on div "Borrar" at bounding box center [1312, 281] width 189 height 32
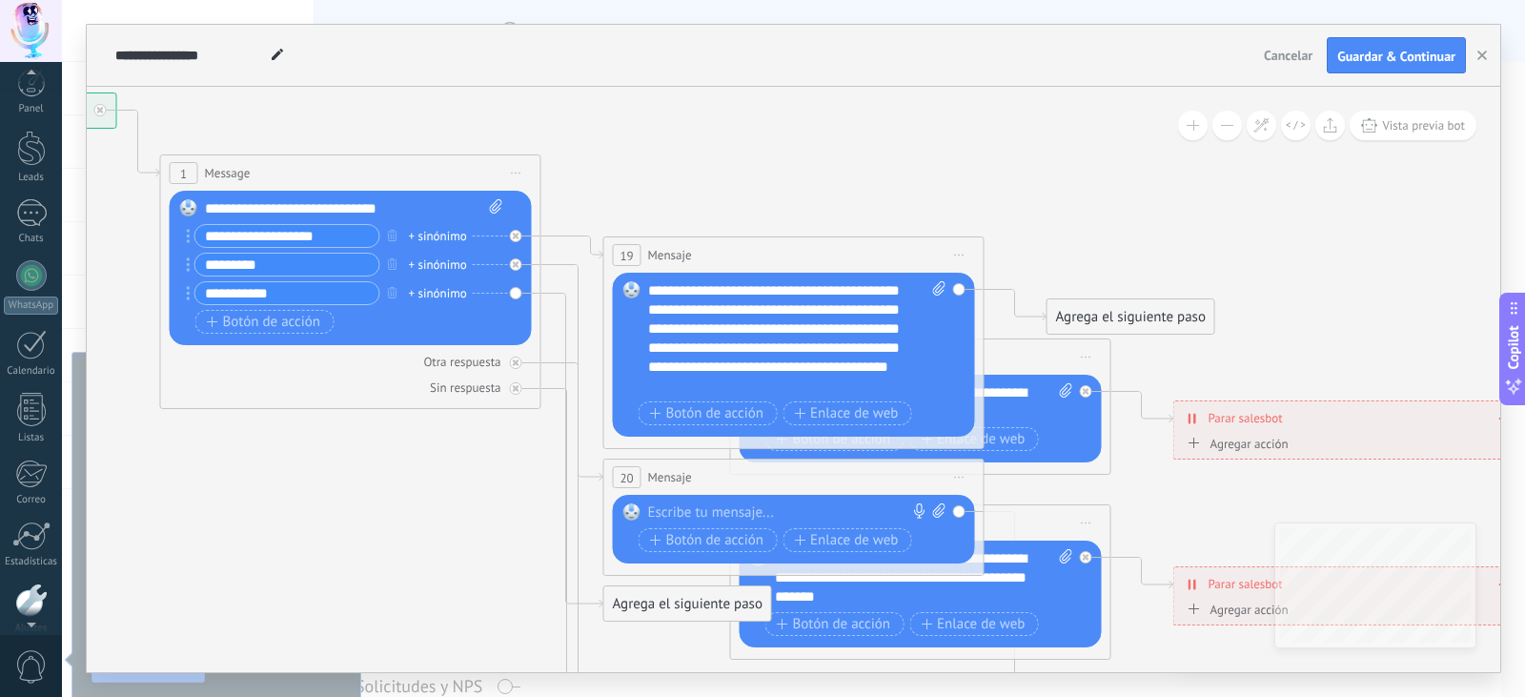
scroll to position [133, 0]
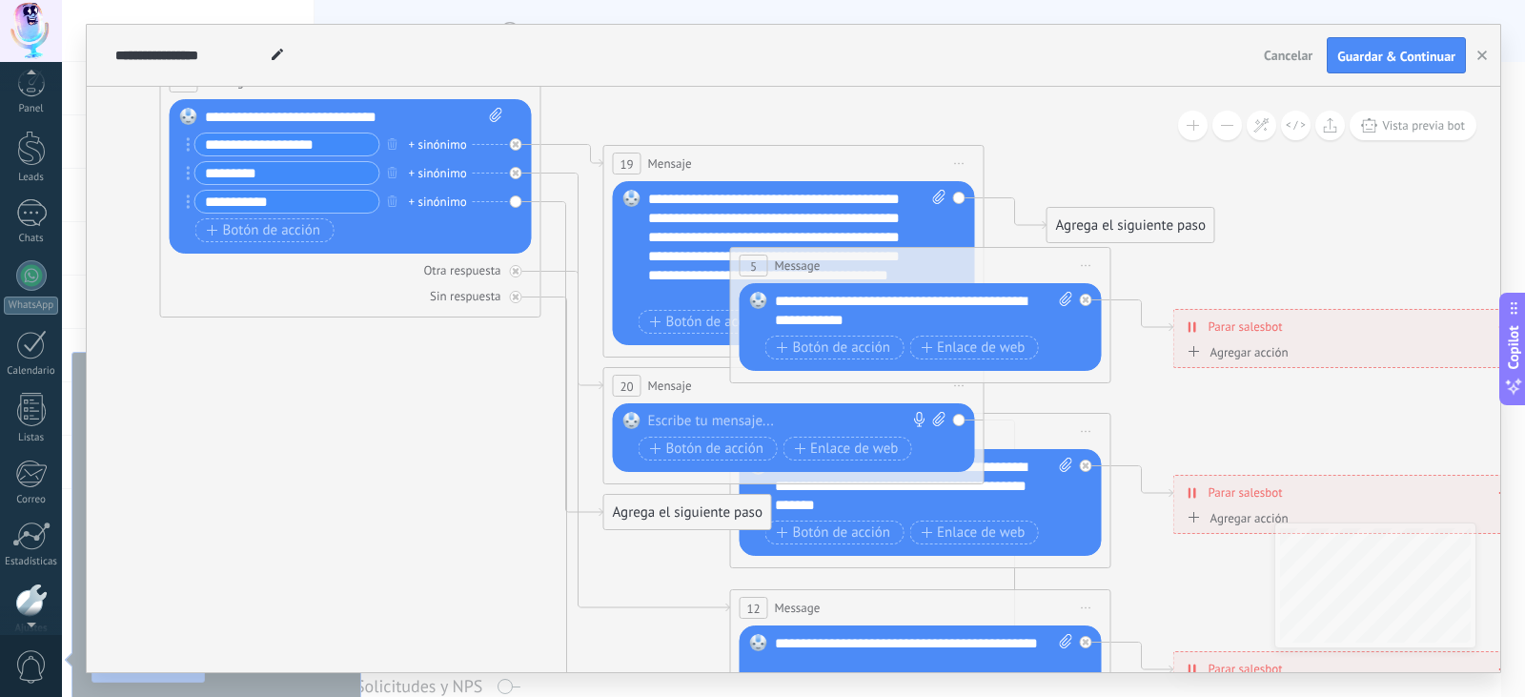
click at [1032, 256] on div "5 Message ******* (a): Todos los contactos - canales seleccionados Todos los co…" at bounding box center [920, 265] width 379 height 35
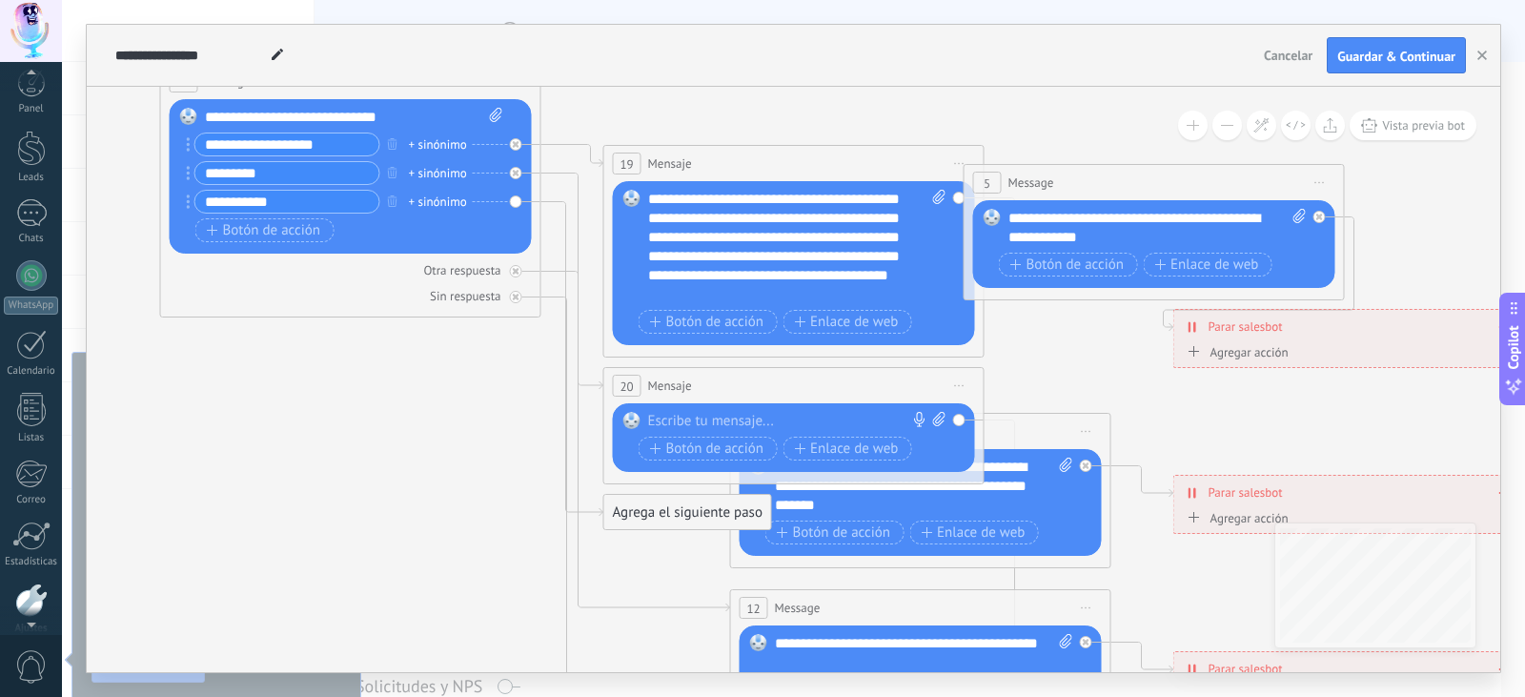
drag, startPoint x: 1028, startPoint y: 274, endPoint x: 1302, endPoint y: 181, distance: 289.7
click at [1302, 181] on div "5 Message ******* (a): Todos los contactos - canales seleccionados Todos los co…" at bounding box center [1154, 182] width 379 height 35
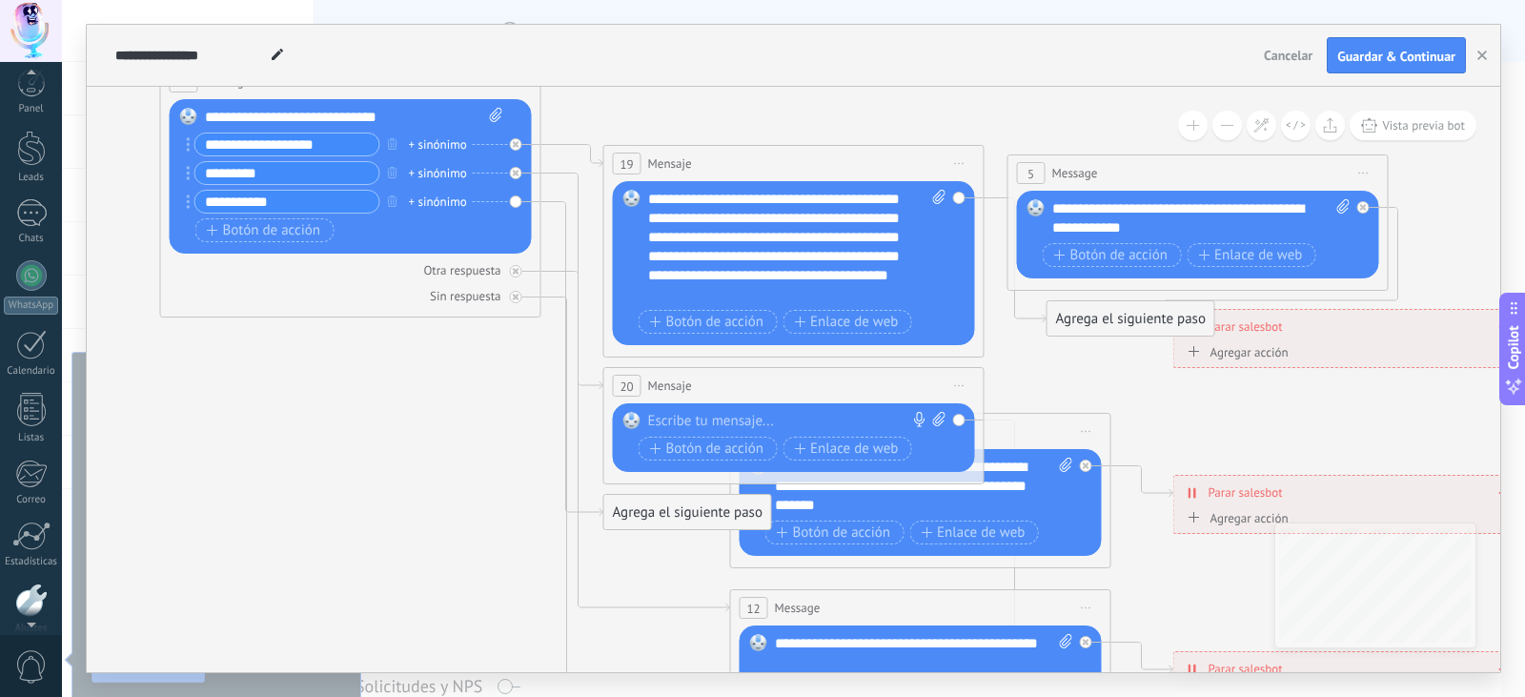
click at [1361, 173] on icon at bounding box center [1365, 174] width 10 height 2
click at [1382, 295] on div "Borrar" at bounding box center [1451, 297] width 189 height 32
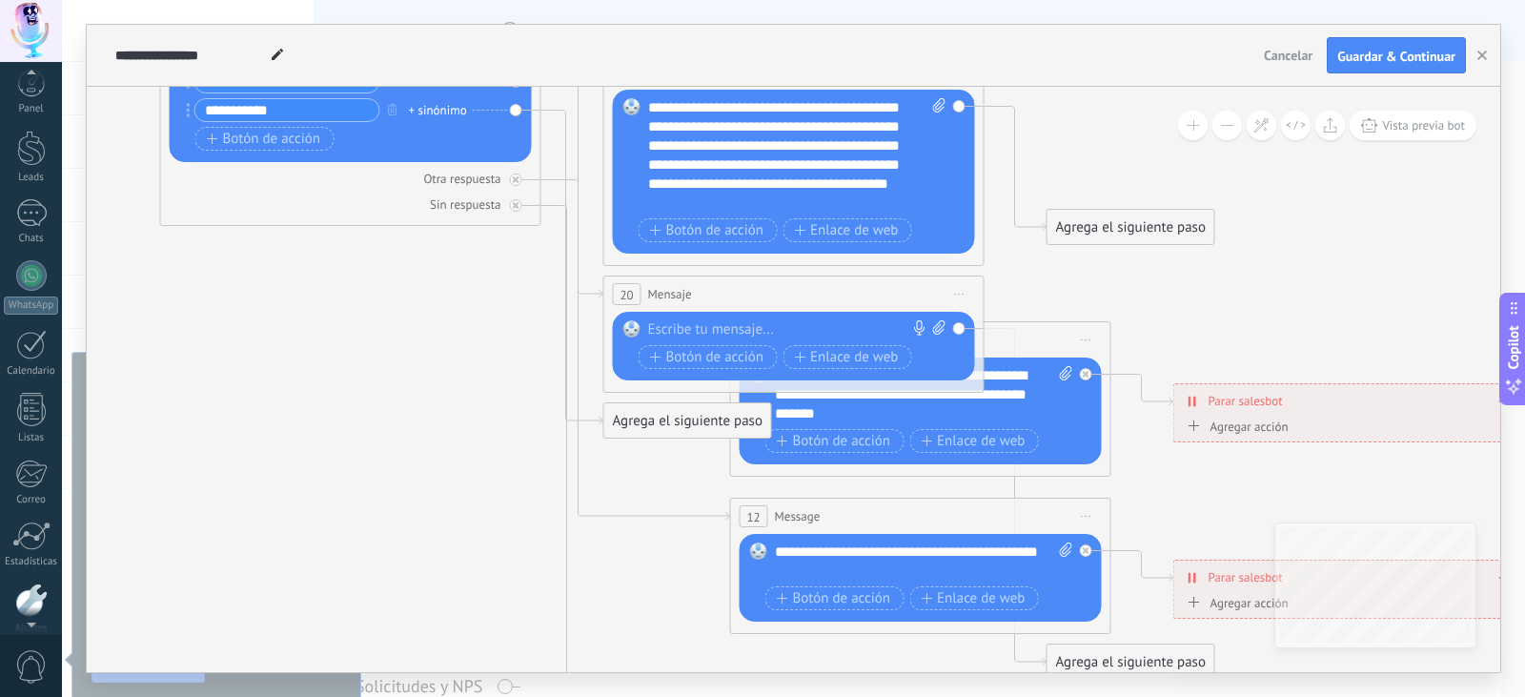
click at [1032, 339] on div "6 Message ******* (a): Todos los contactos - canales seleccionados Todos los co…" at bounding box center [920, 339] width 379 height 35
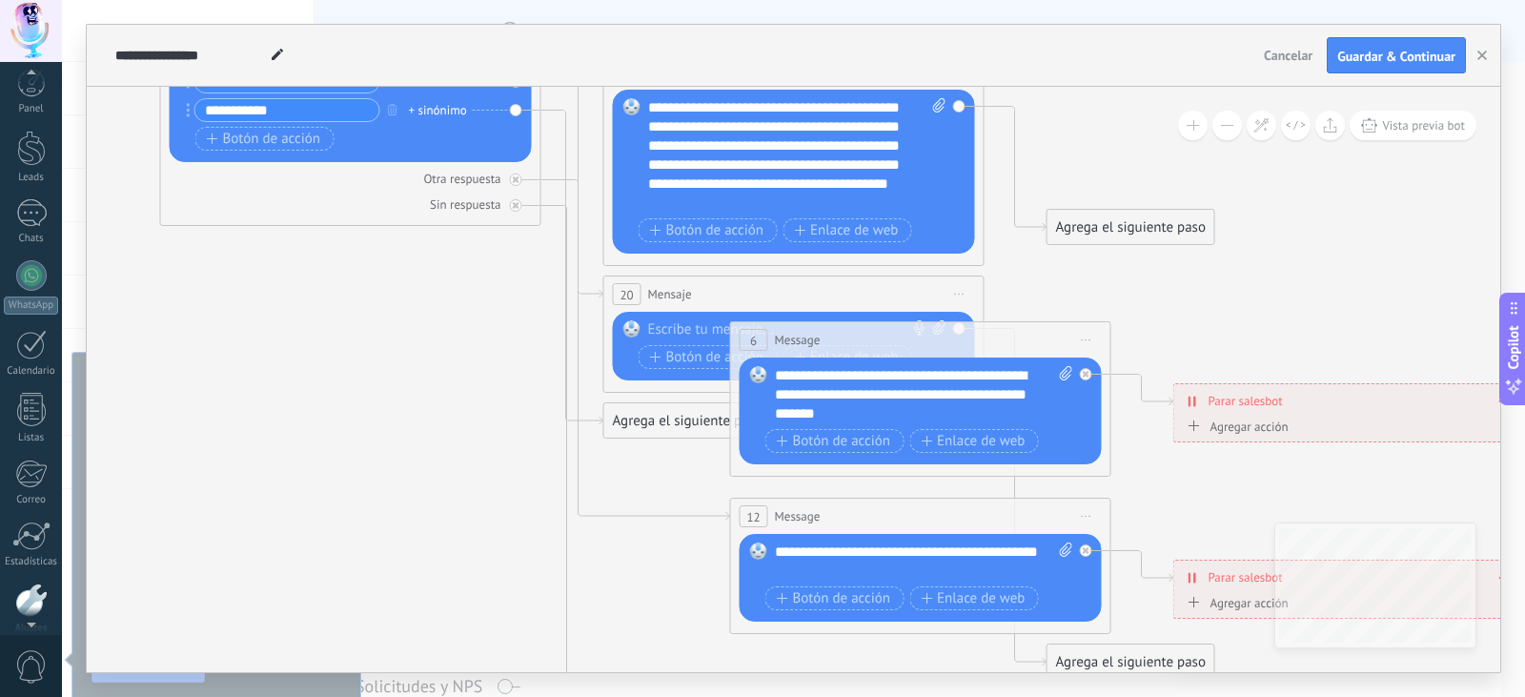
click at [1091, 340] on icon at bounding box center [1087, 340] width 10 height 2
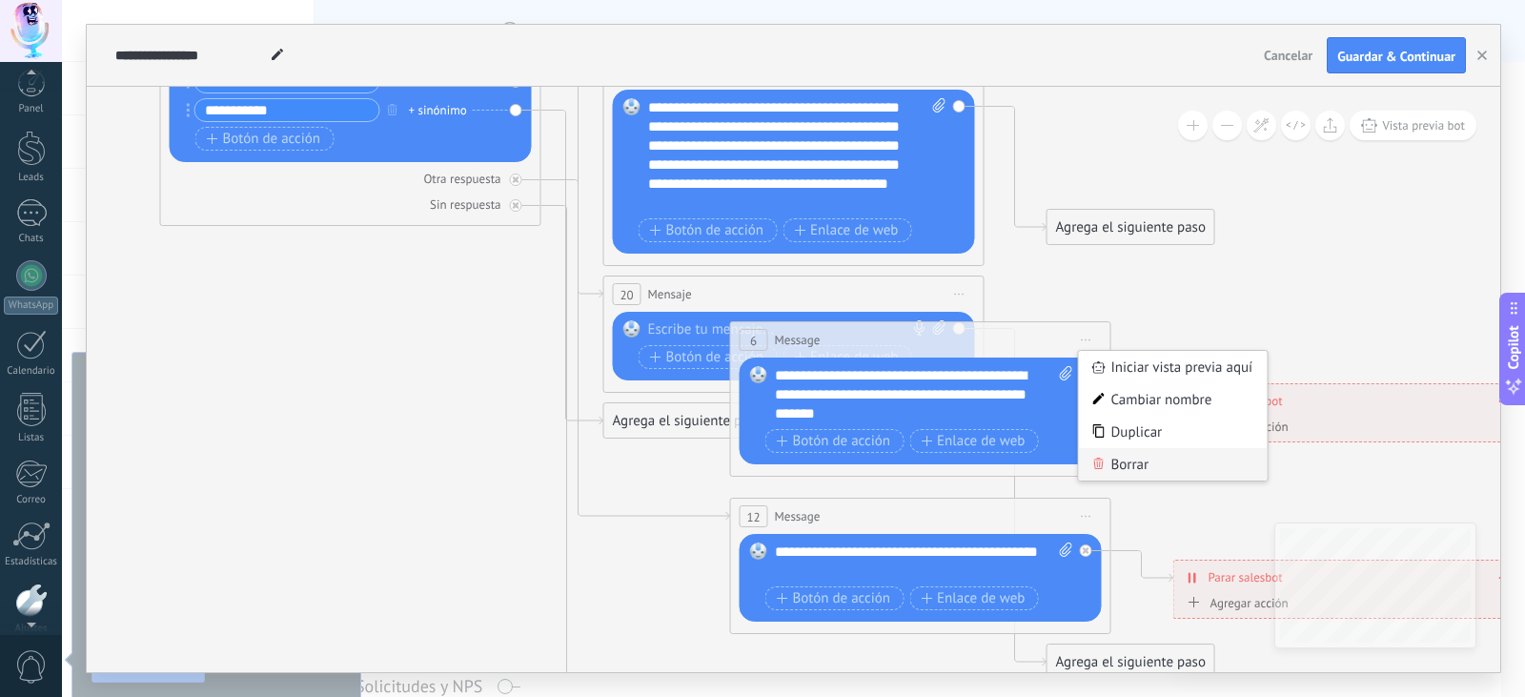
click at [1130, 462] on div "Borrar" at bounding box center [1173, 464] width 189 height 32
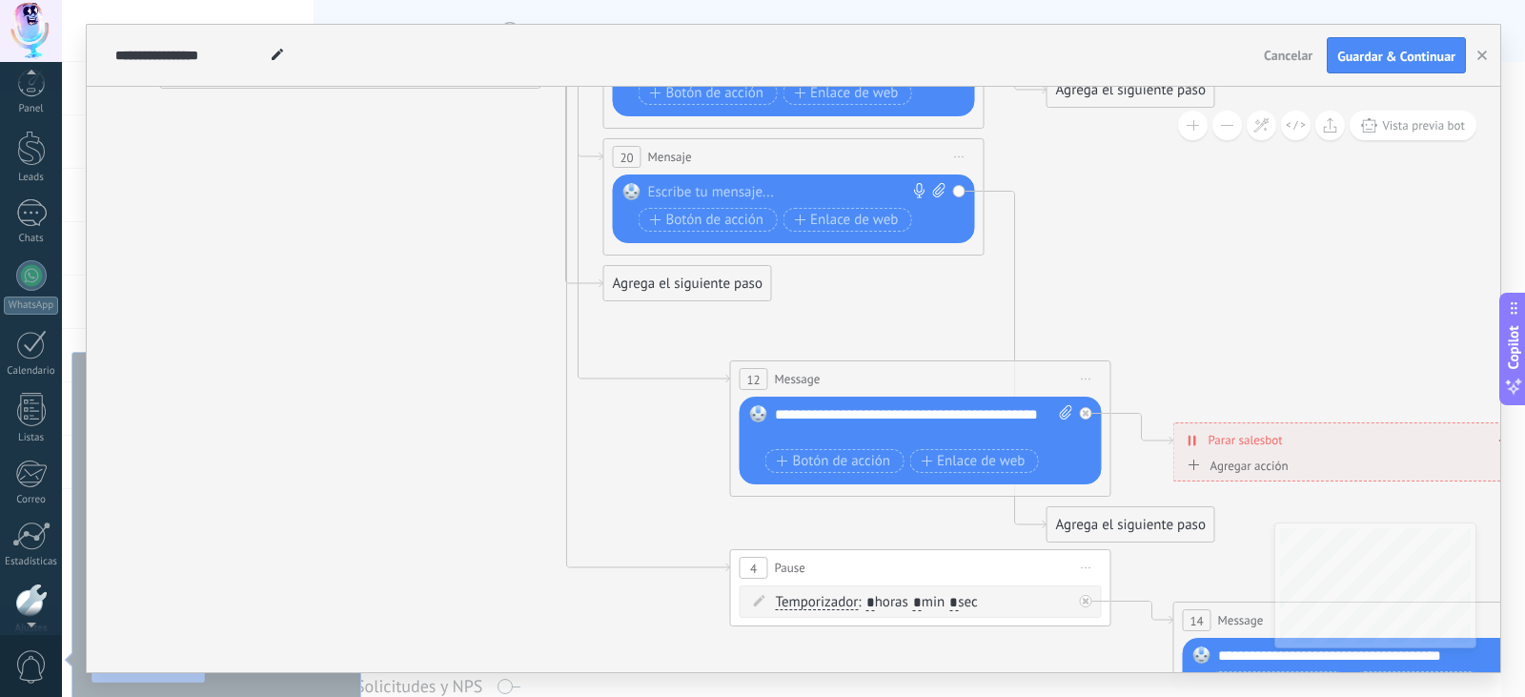
click at [1012, 390] on div "12 Message ******* (a): Todos los contactos - canales seleccionados Todos los c…" at bounding box center [920, 378] width 379 height 35
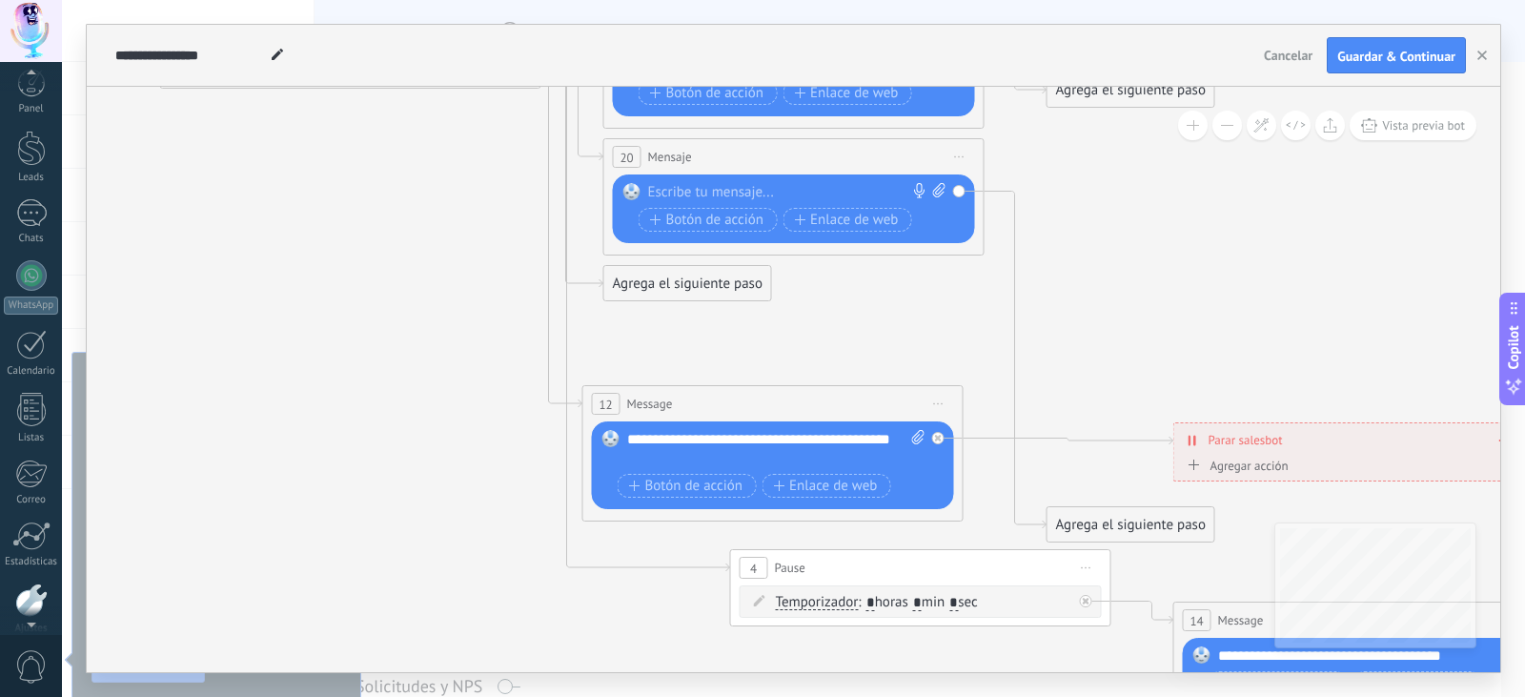
drag, startPoint x: 1023, startPoint y: 382, endPoint x: 875, endPoint y: 407, distance: 149.8
click at [875, 407] on div "12 Message ******* (a): Todos los contactos - canales seleccionados Todos los c…" at bounding box center [772, 403] width 379 height 35
click at [915, 565] on div "4 Pause ***** Iniciar vista previa aquí Cambiar nombre Duplicar [GEOGRAPHIC_DAT…" at bounding box center [920, 567] width 379 height 35
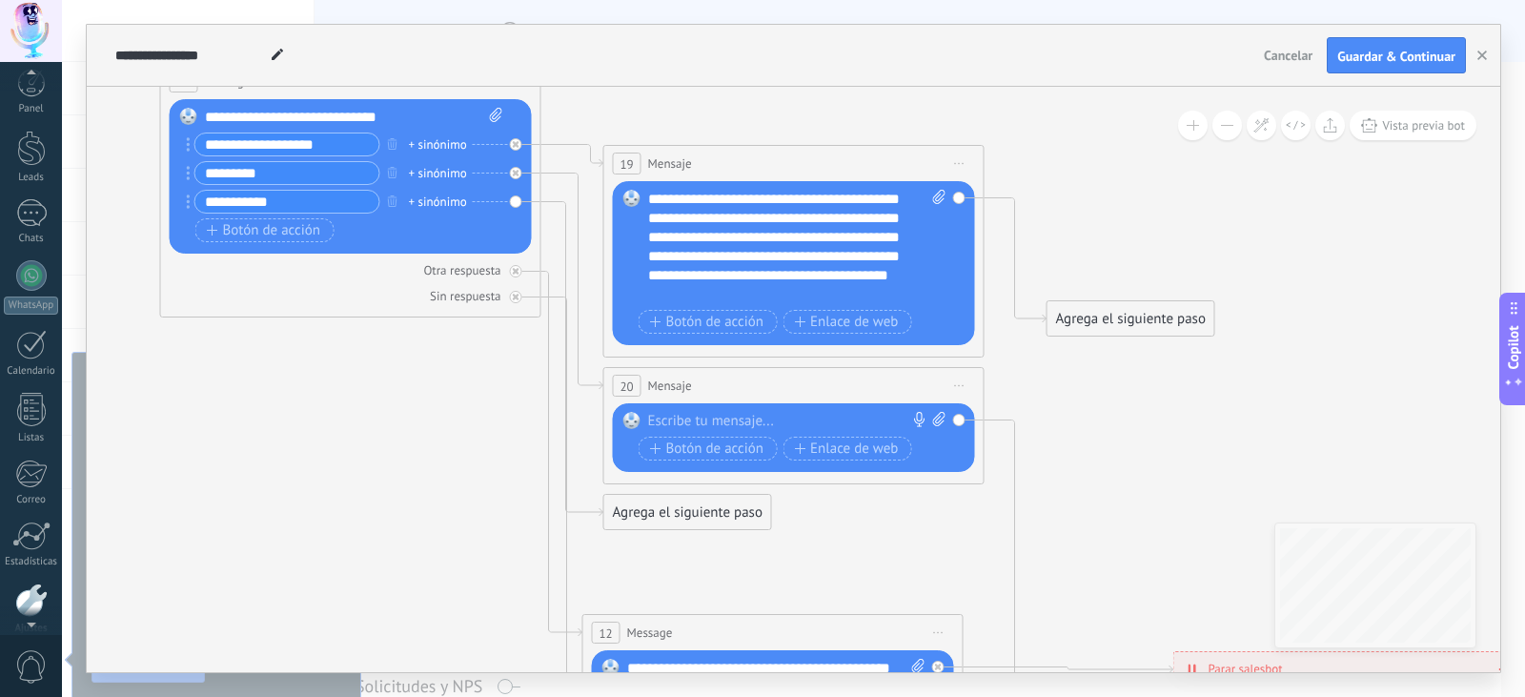
click at [716, 419] on div at bounding box center [789, 421] width 283 height 19
paste div
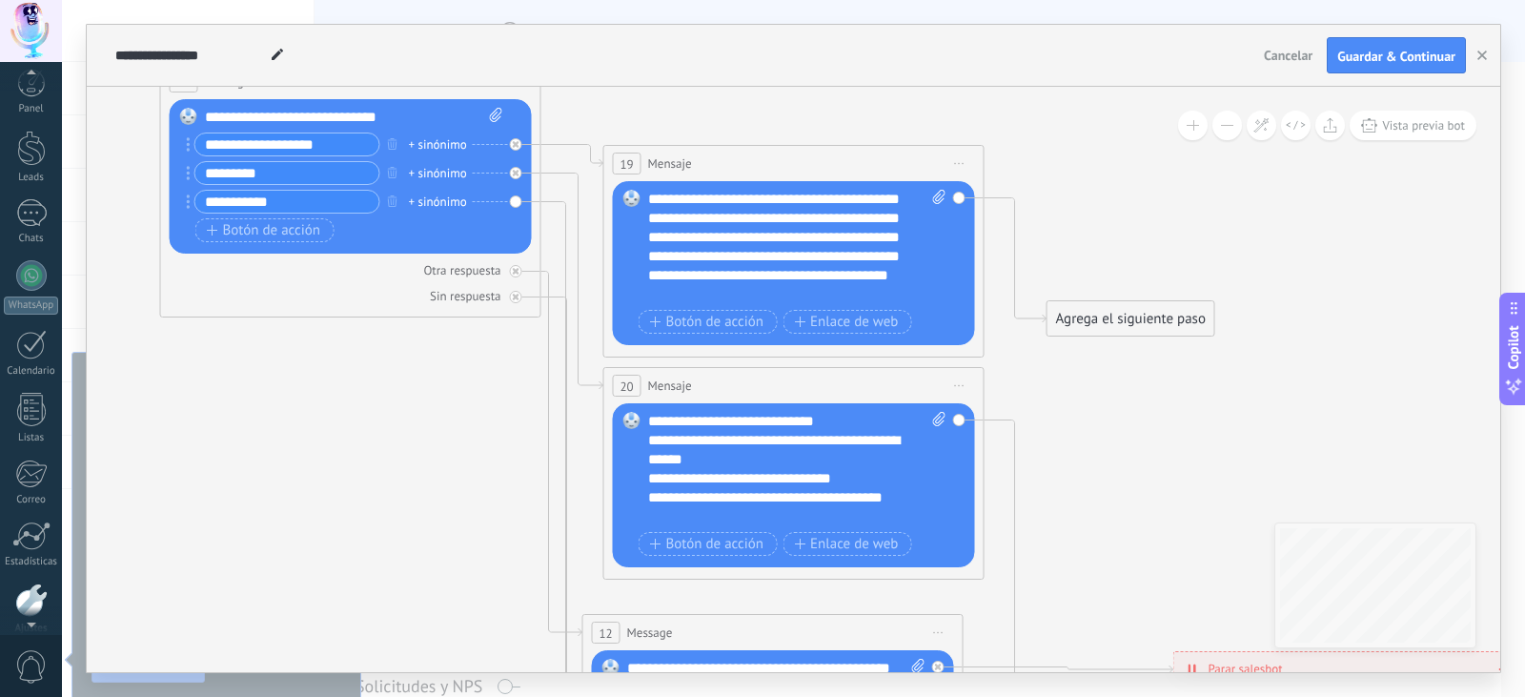
drag, startPoint x: 686, startPoint y: 423, endPoint x: 801, endPoint y: 409, distance: 115.3
click at [703, 419] on div "**********" at bounding box center [797, 469] width 298 height 114
click at [912, 455] on div "**********" at bounding box center [780, 450] width 265 height 38
click at [645, 418] on span at bounding box center [632, 420] width 32 height 15
click at [676, 514] on div "**********" at bounding box center [780, 507] width 265 height 38
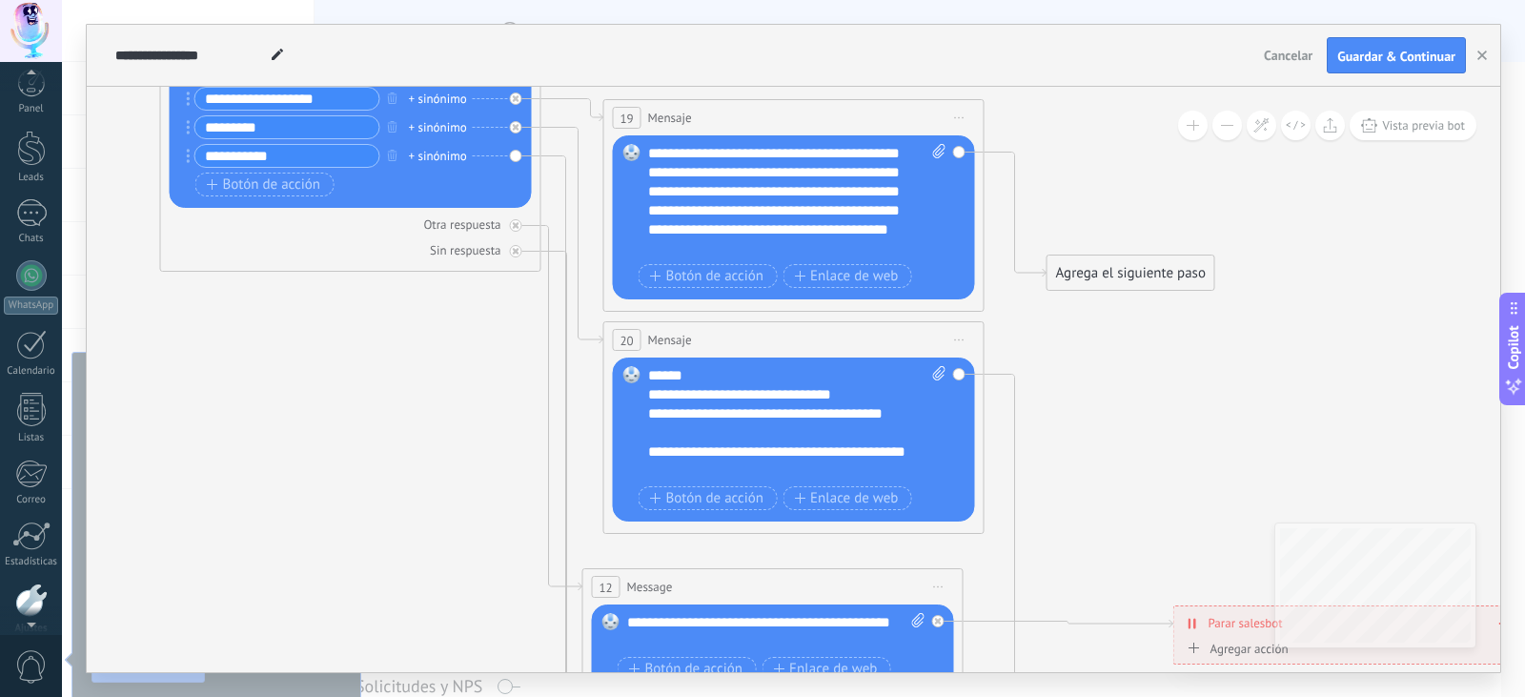
scroll to position [0, 0]
drag, startPoint x: 801, startPoint y: 378, endPoint x: 602, endPoint y: 385, distance: 199.4
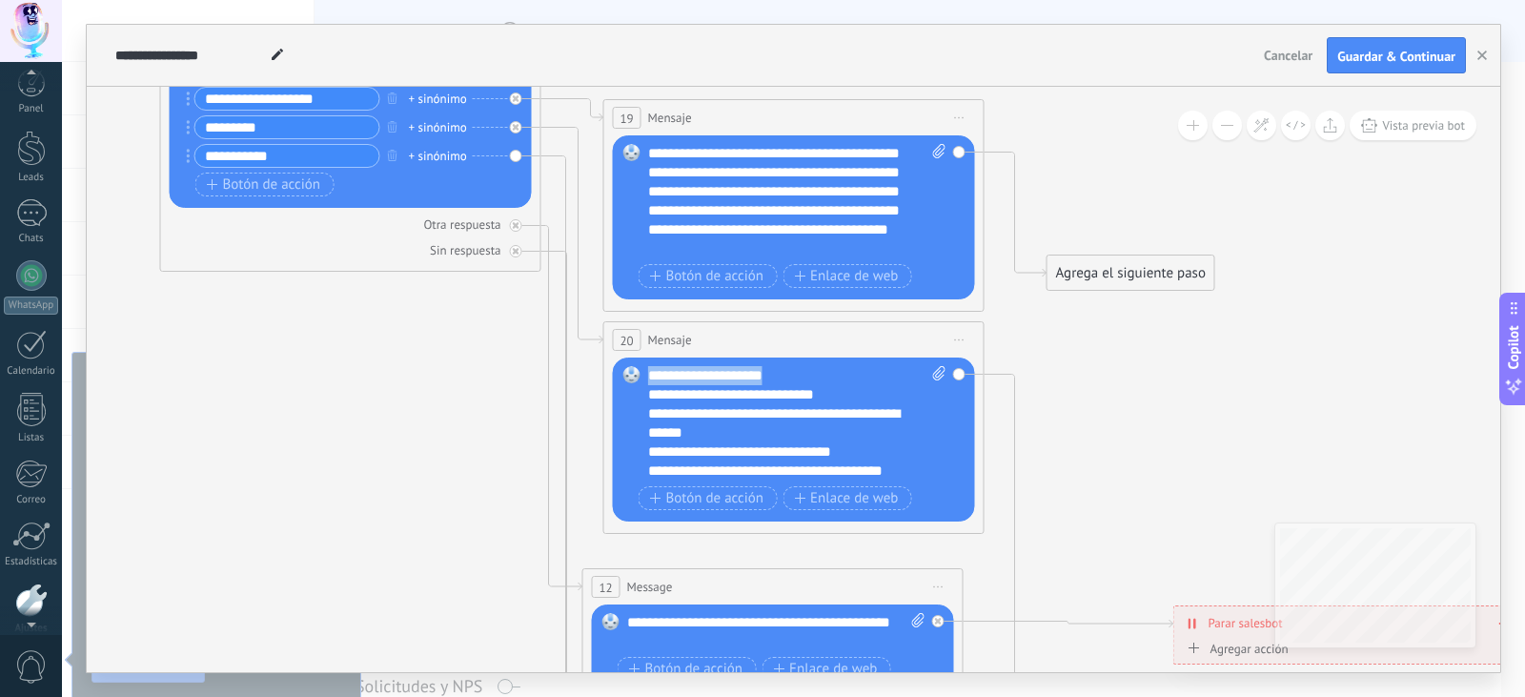
drag, startPoint x: 647, startPoint y: 372, endPoint x: 800, endPoint y: 372, distance: 152.5
click at [800, 372] on div "**********" at bounding box center [797, 423] width 298 height 114
copy div "**********"
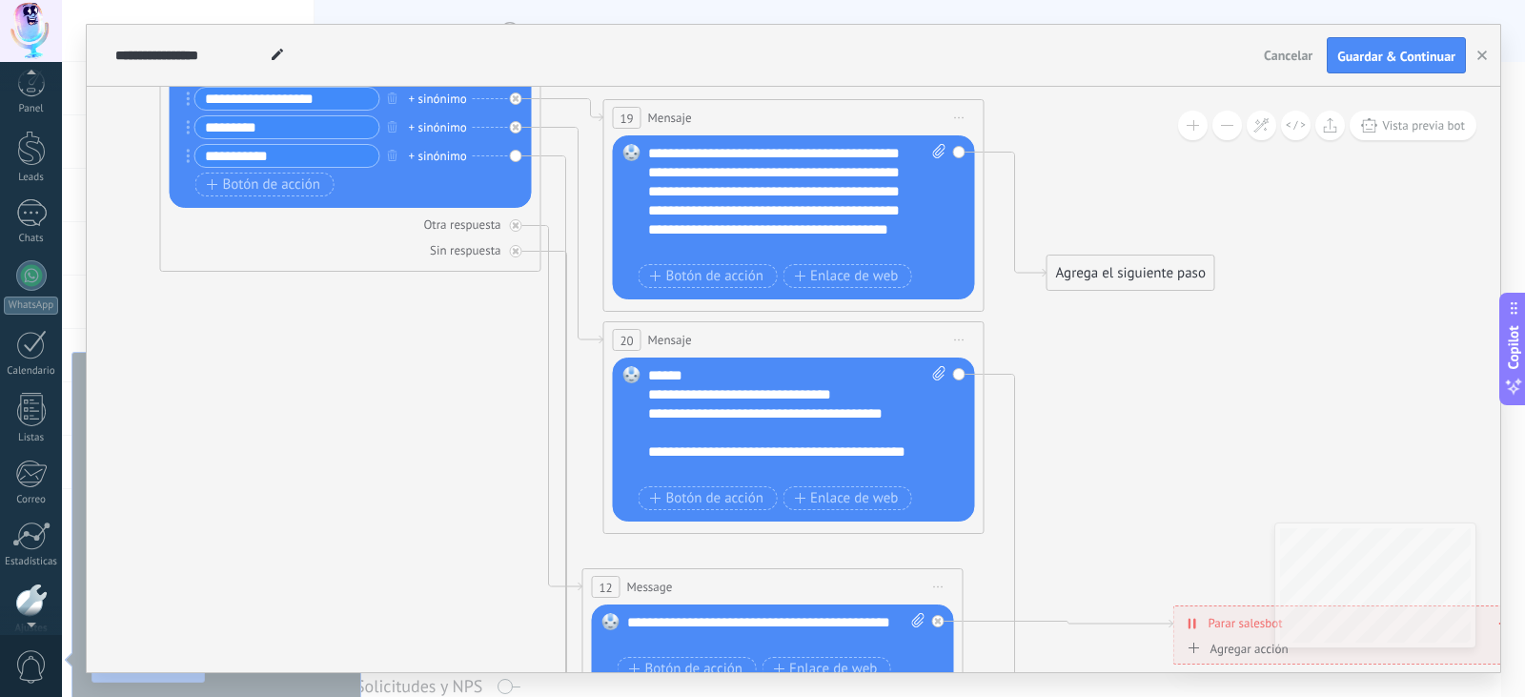
click at [699, 470] on div "**********" at bounding box center [780, 461] width 265 height 38
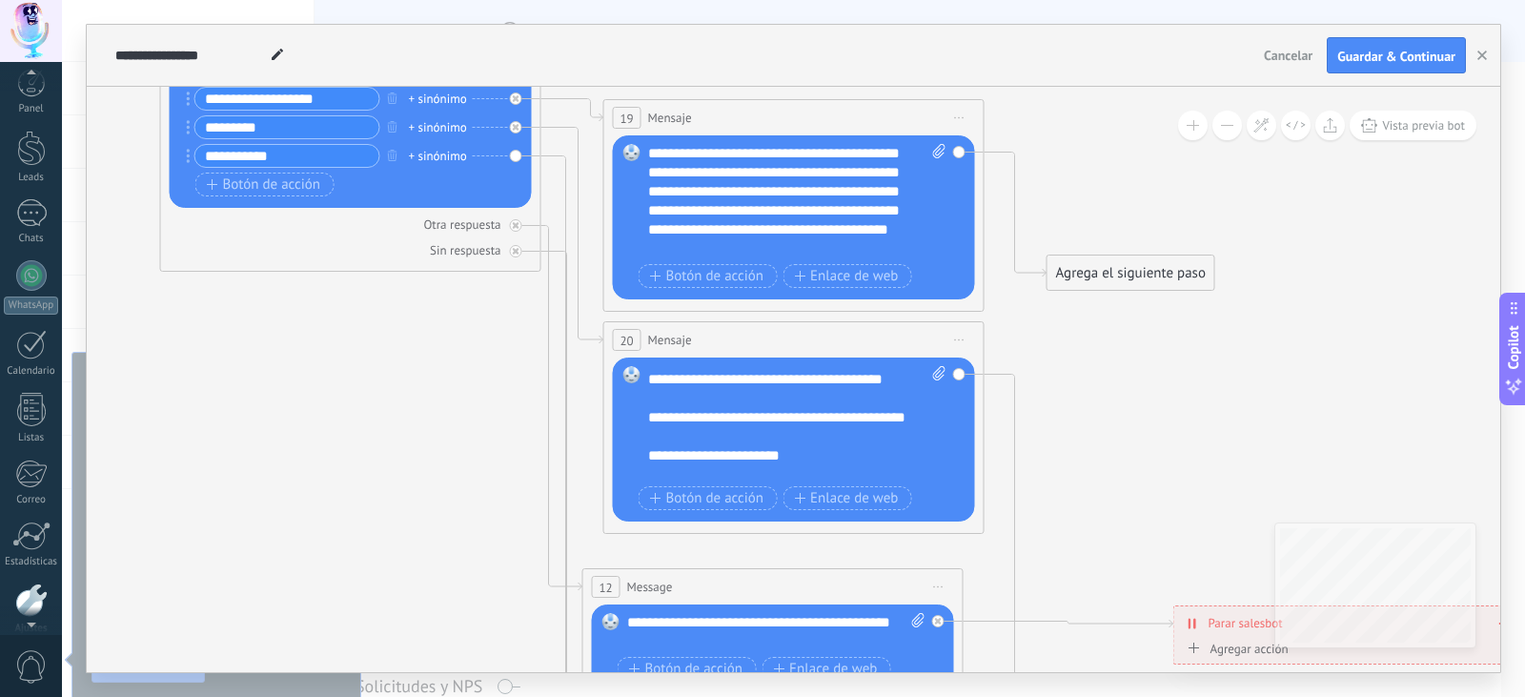
scroll to position [191, 0]
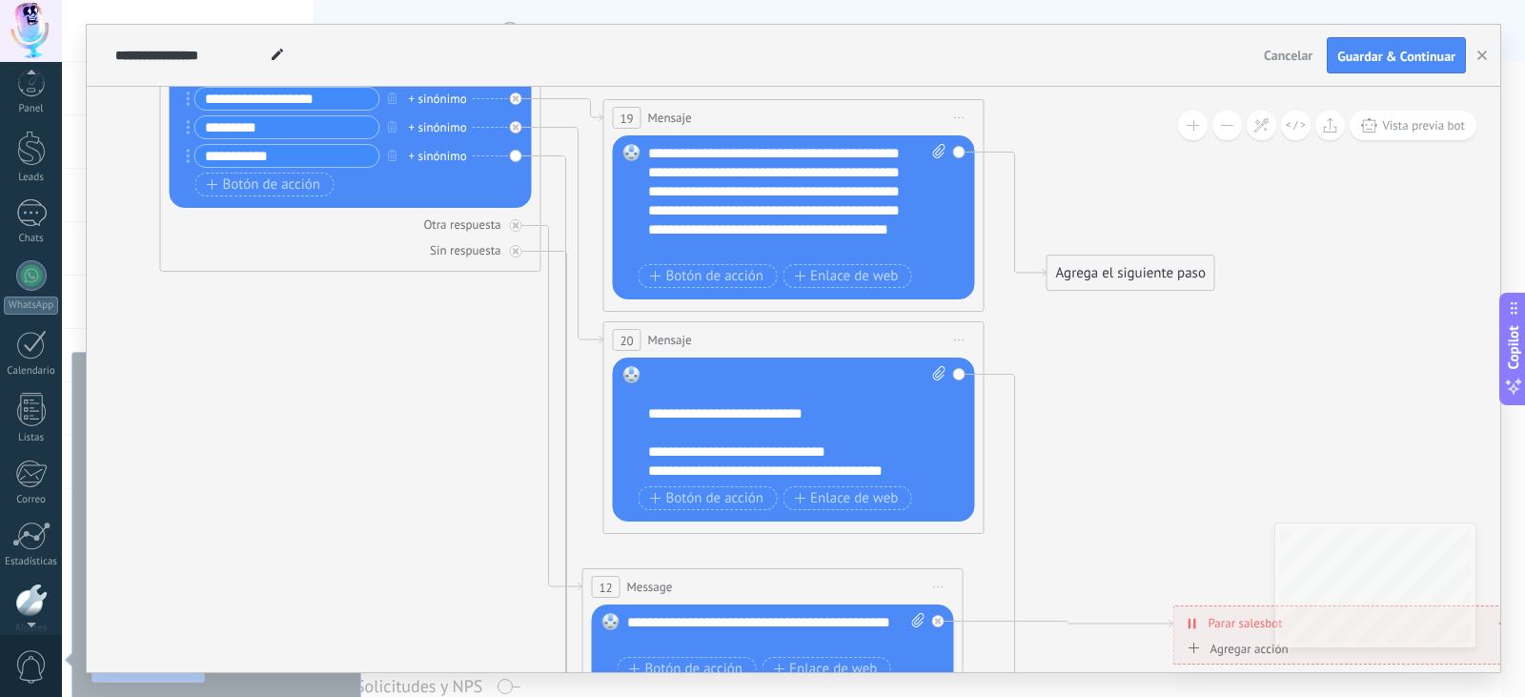
click at [747, 436] on div at bounding box center [787, 432] width 279 height 19
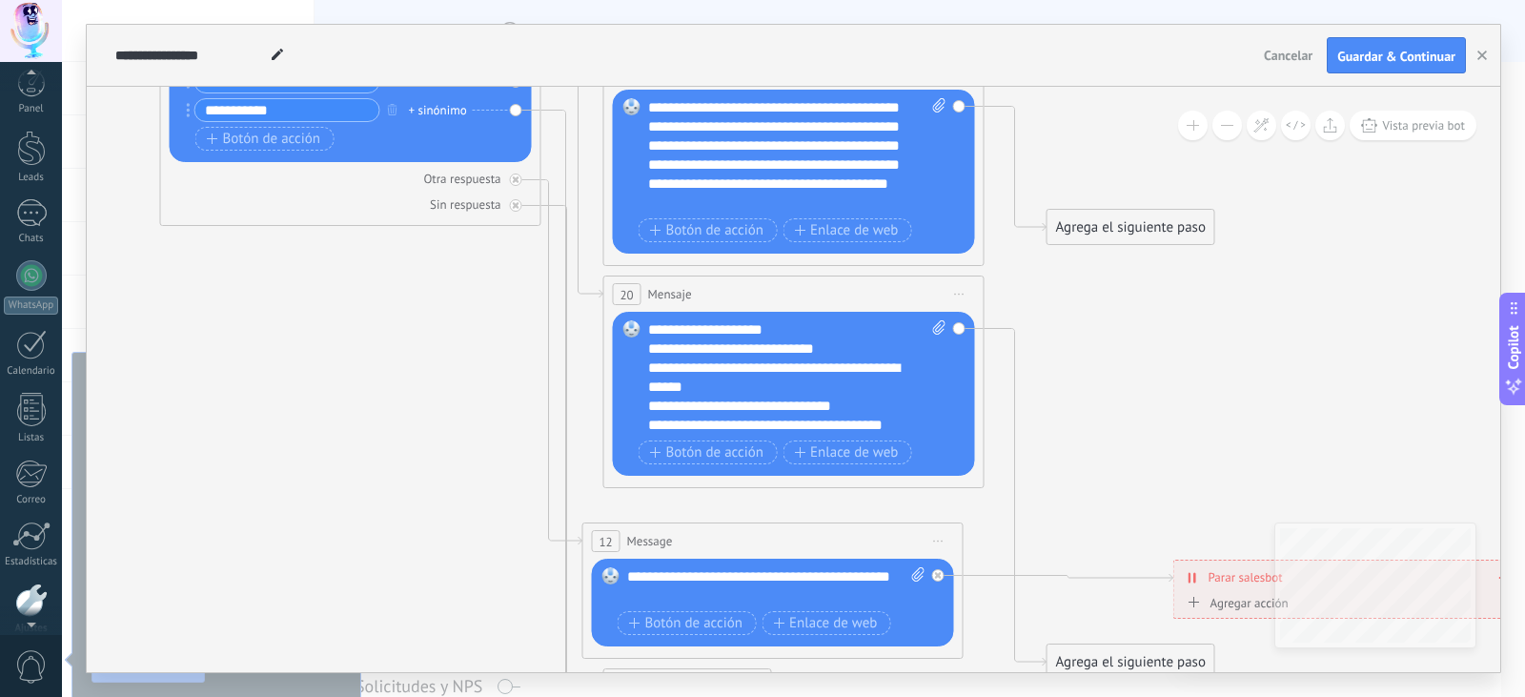
scroll to position [95, 0]
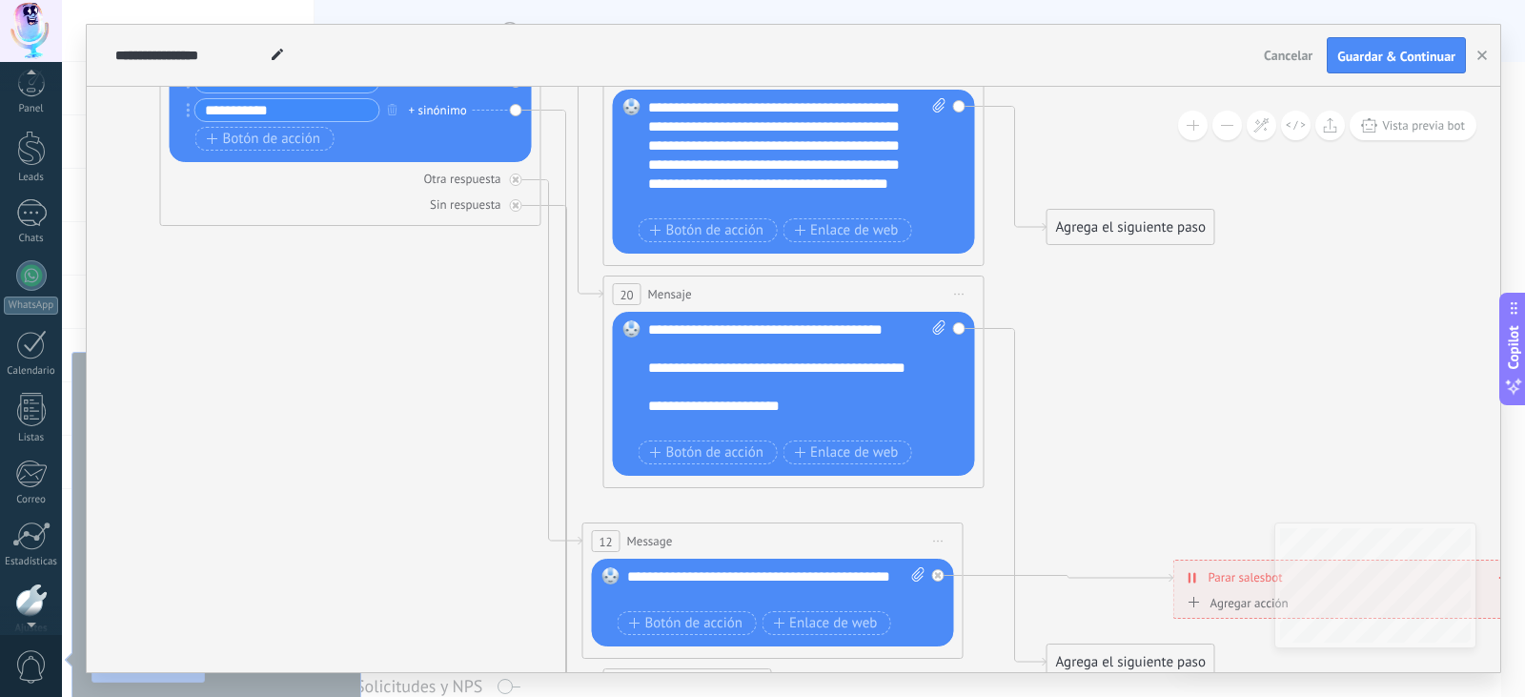
click at [790, 385] on div "**********" at bounding box center [780, 377] width 265 height 38
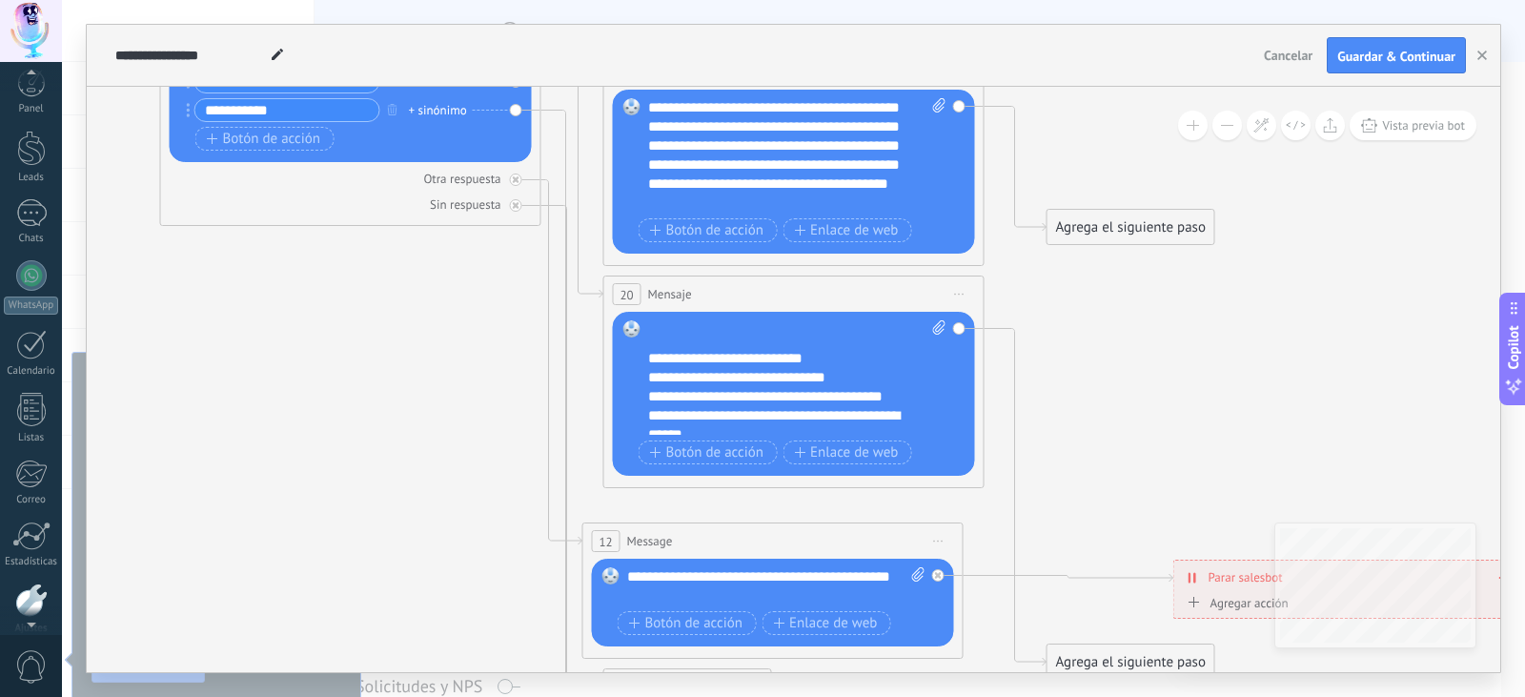
scroll to position [191, 0]
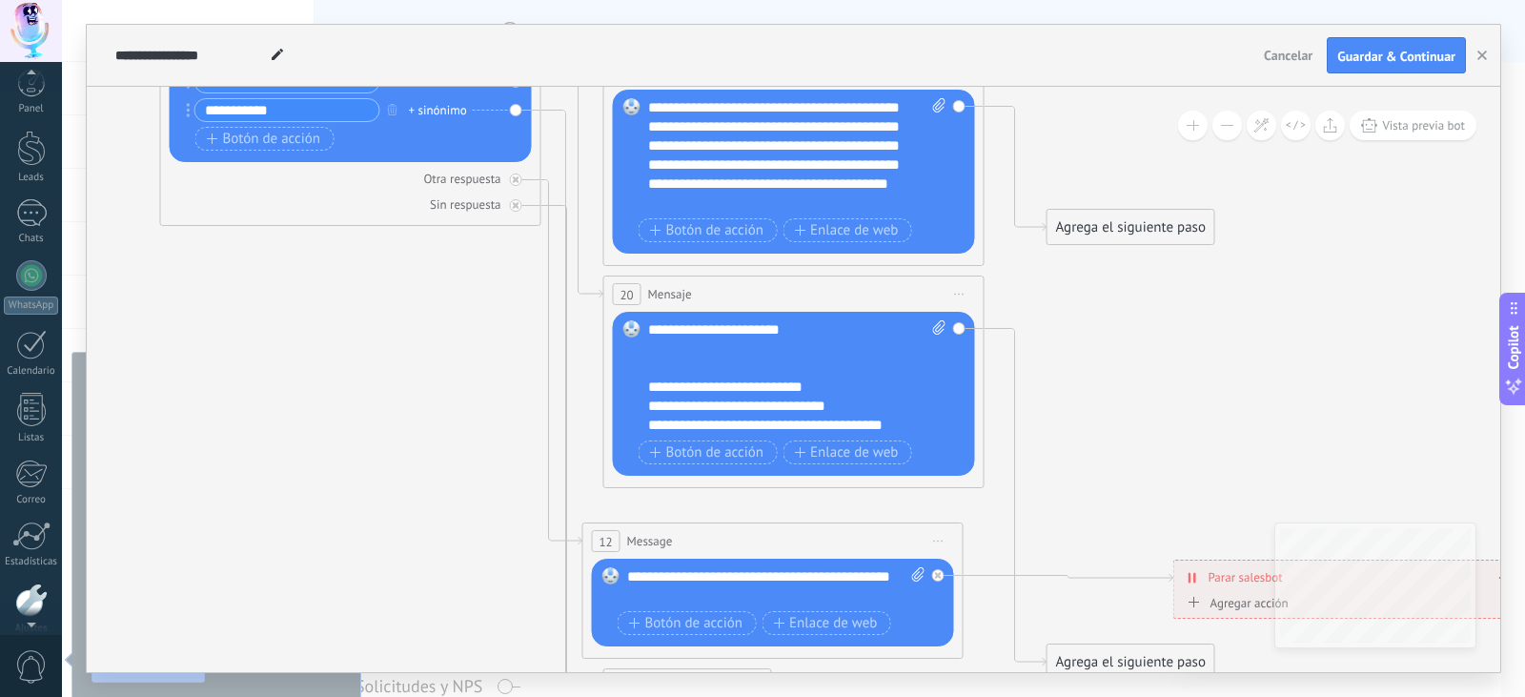
click at [706, 357] on div at bounding box center [787, 348] width 279 height 19
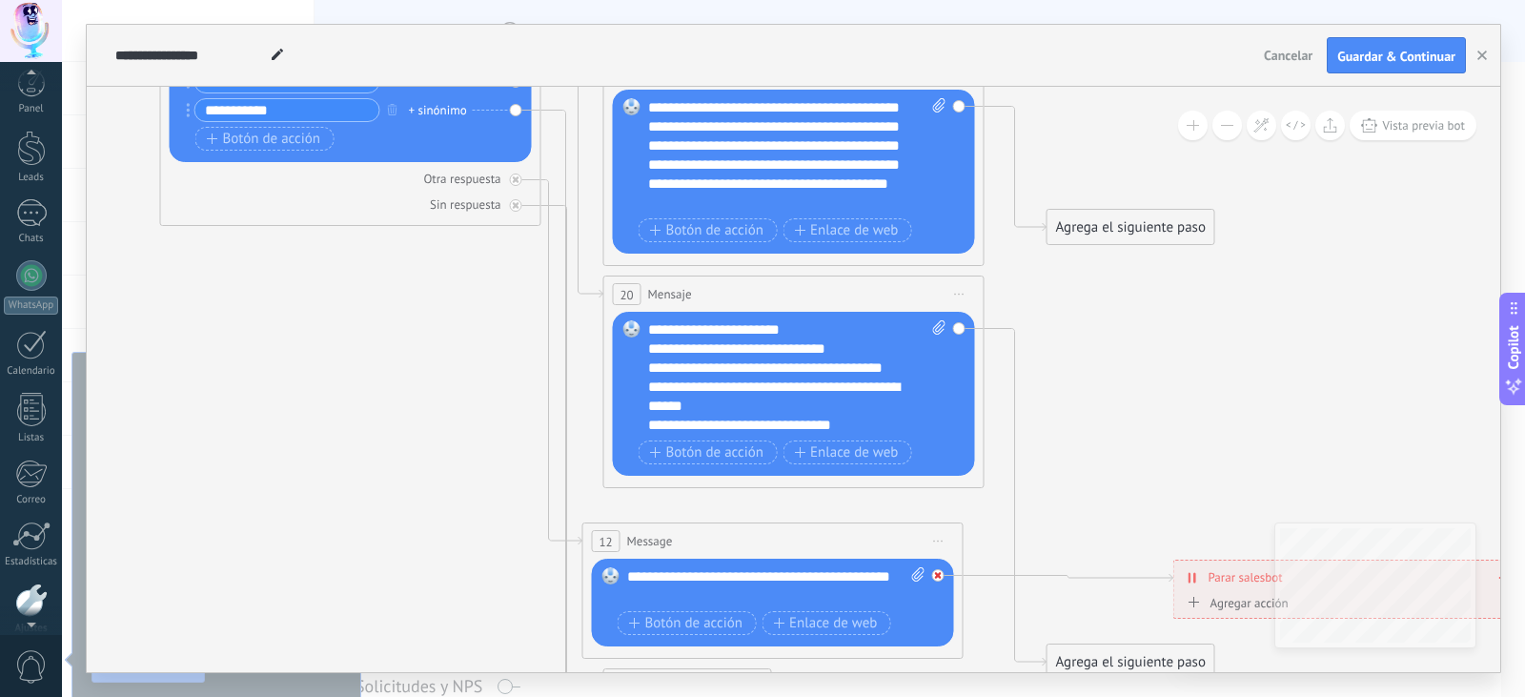
click at [937, 575] on icon at bounding box center [938, 575] width 7 height 7
click at [915, 567] on icon at bounding box center [918, 574] width 12 height 14
click input "Subir" at bounding box center [0, 0] width 0 height 0
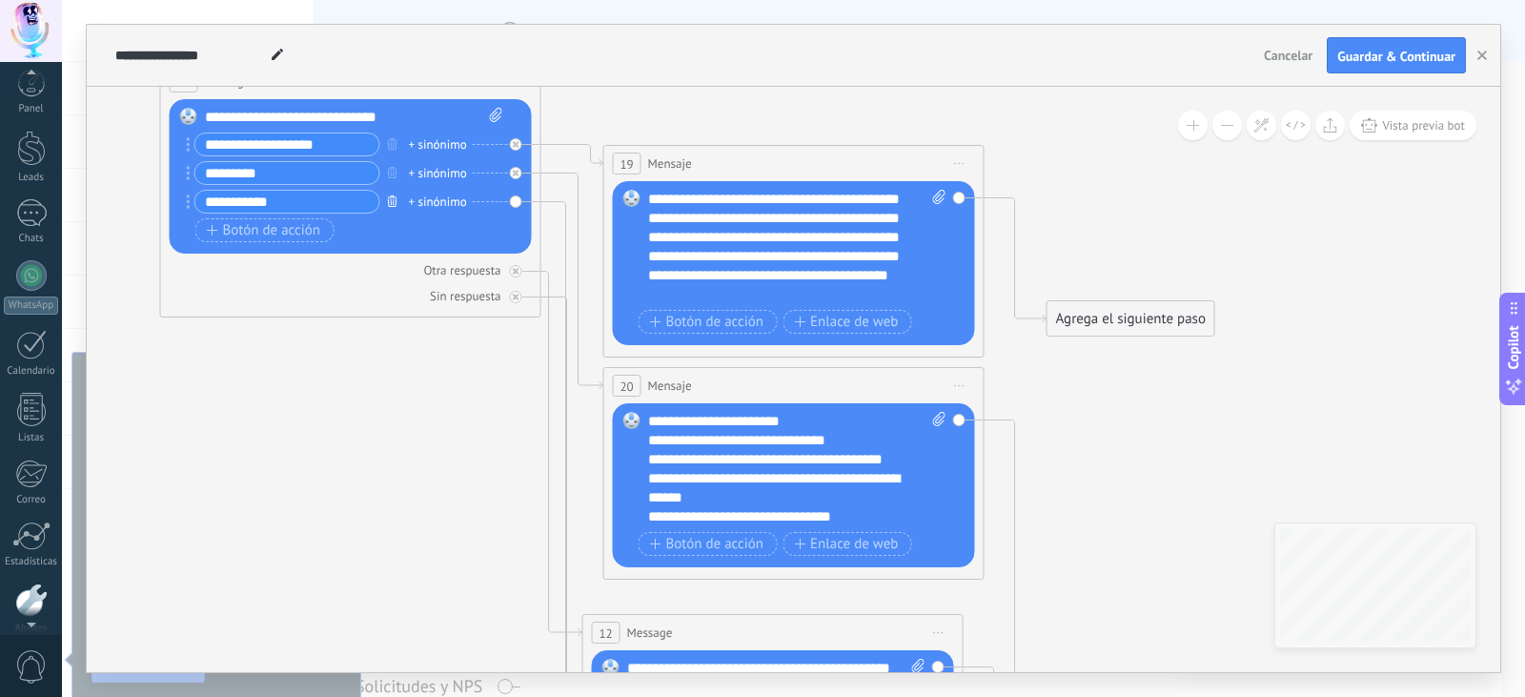
click at [390, 197] on icon "button" at bounding box center [393, 200] width 10 height 11
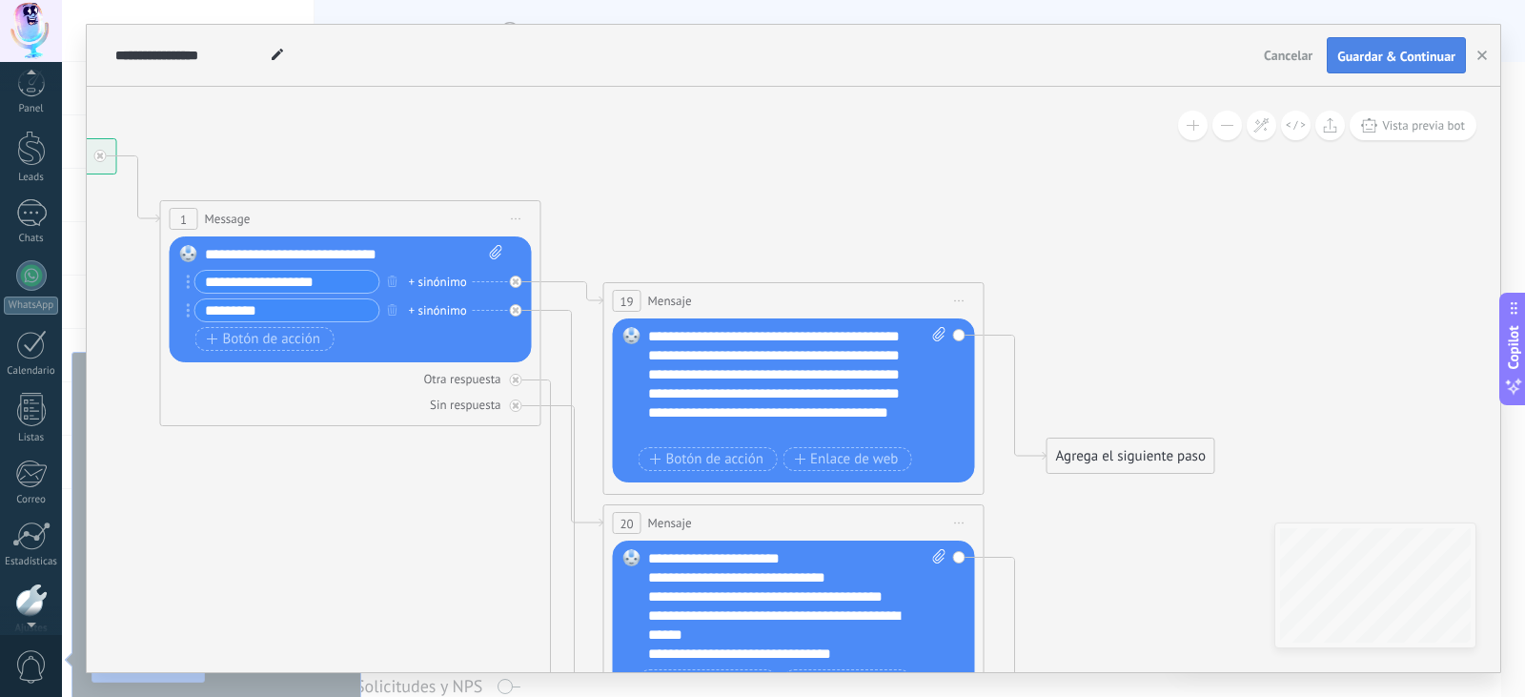
click at [1383, 51] on span "Guardar & Continuar" at bounding box center [1397, 56] width 118 height 13
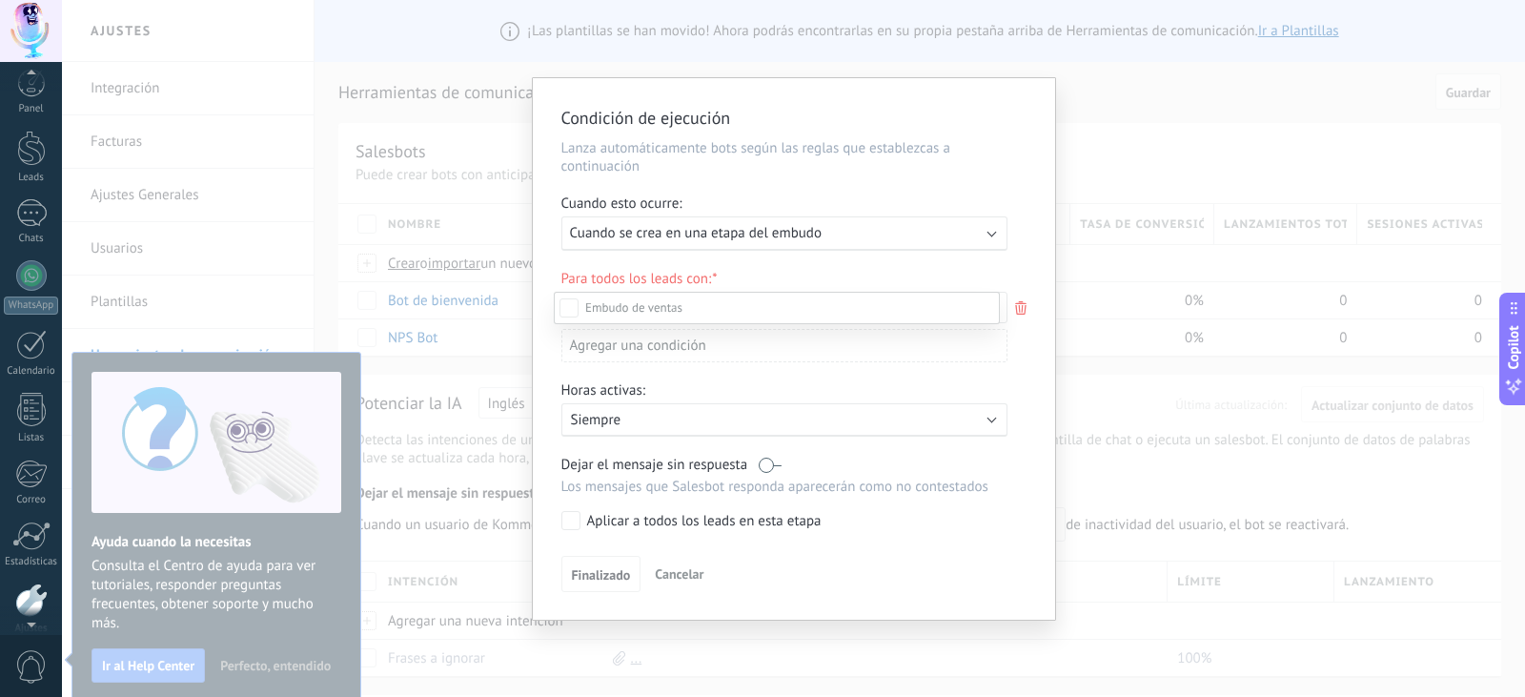
click at [894, 236] on div at bounding box center [793, 348] width 1463 height 697
click at [894, 236] on div "Ejecutar: Cuando se crea en una etapa del embudo" at bounding box center [770, 233] width 414 height 18
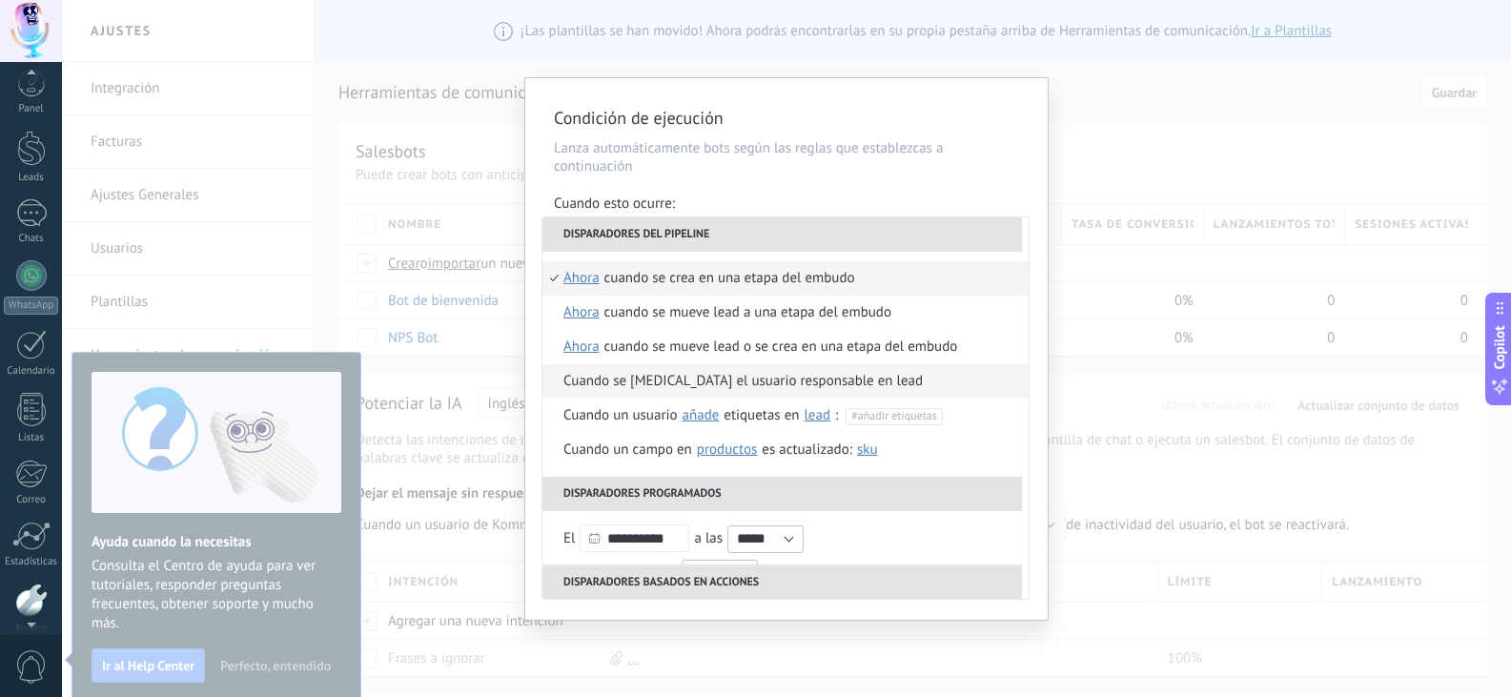
click at [786, 383] on div "Cuando se [MEDICAL_DATA] el usuario responsable en lead" at bounding box center [742, 381] width 359 height 34
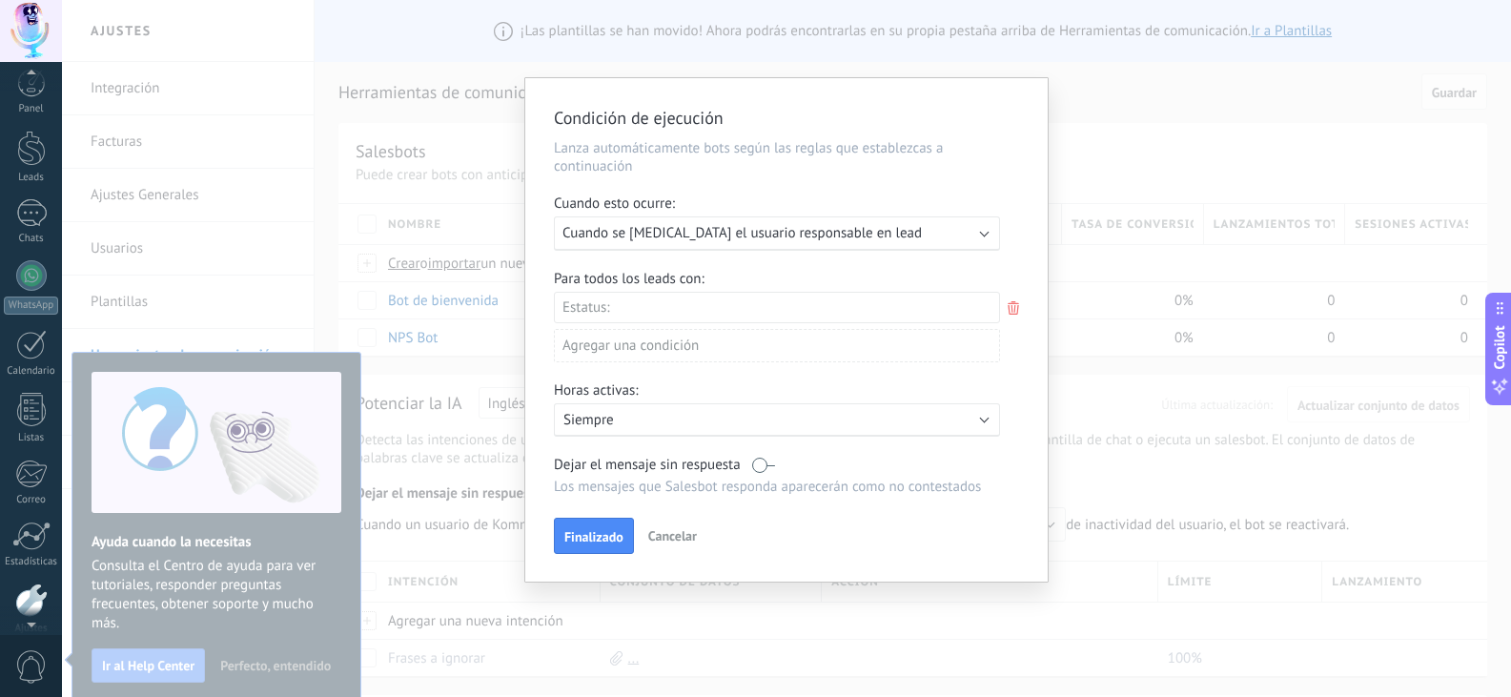
click at [0, 0] on div "Leads Entrantes Nueva consulta Cualificado Especialista asignado Cita confirmad…" at bounding box center [0, 0] width 0 height 0
click at [0, 0] on label "Leads Entrantes" at bounding box center [0, 0] width 0 height 0
click at [0, 0] on label "Nueva consulta" at bounding box center [0, 0] width 0 height 0
click at [0, 0] on label "Cualificado" at bounding box center [0, 0] width 0 height 0
click at [0, 0] on label "Especialista asignado" at bounding box center [0, 0] width 0 height 0
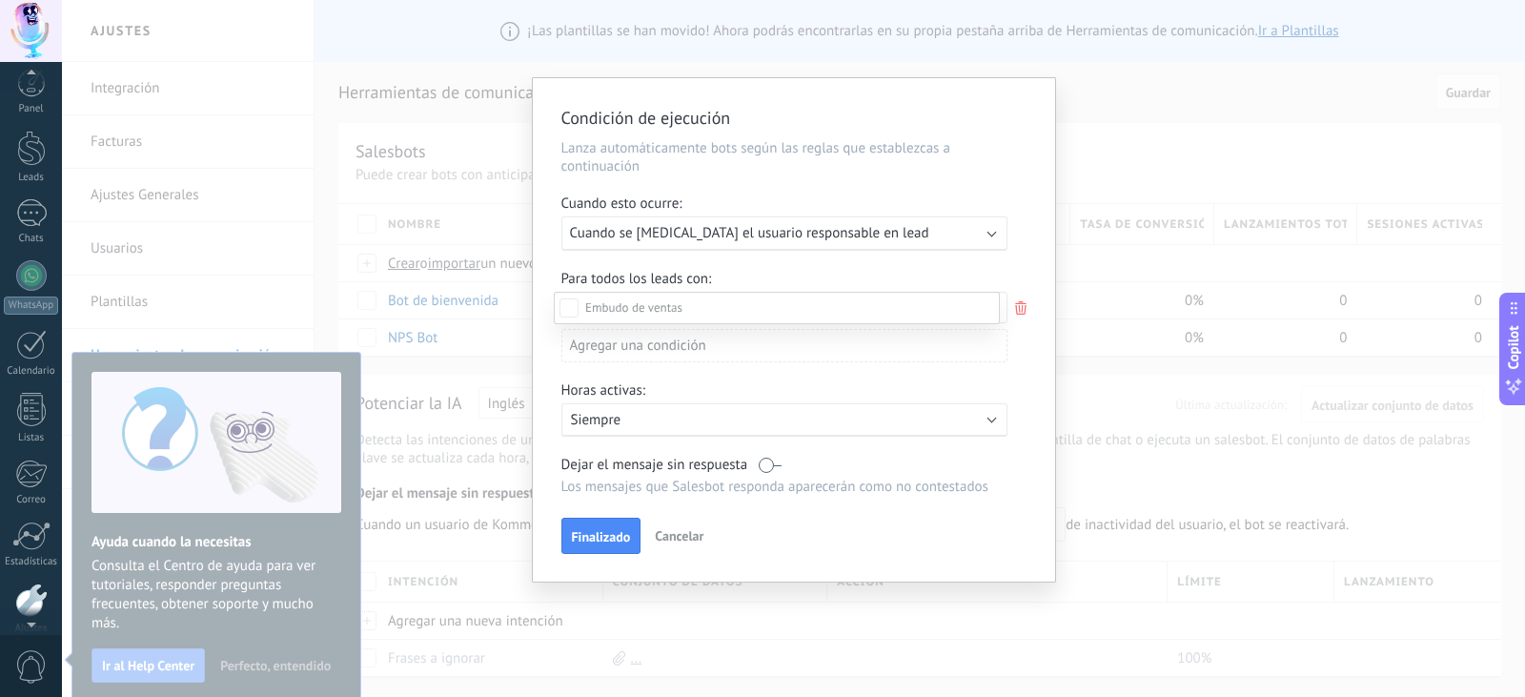
click at [0, 0] on label "Cita confirmada" at bounding box center [0, 0] width 0 height 0
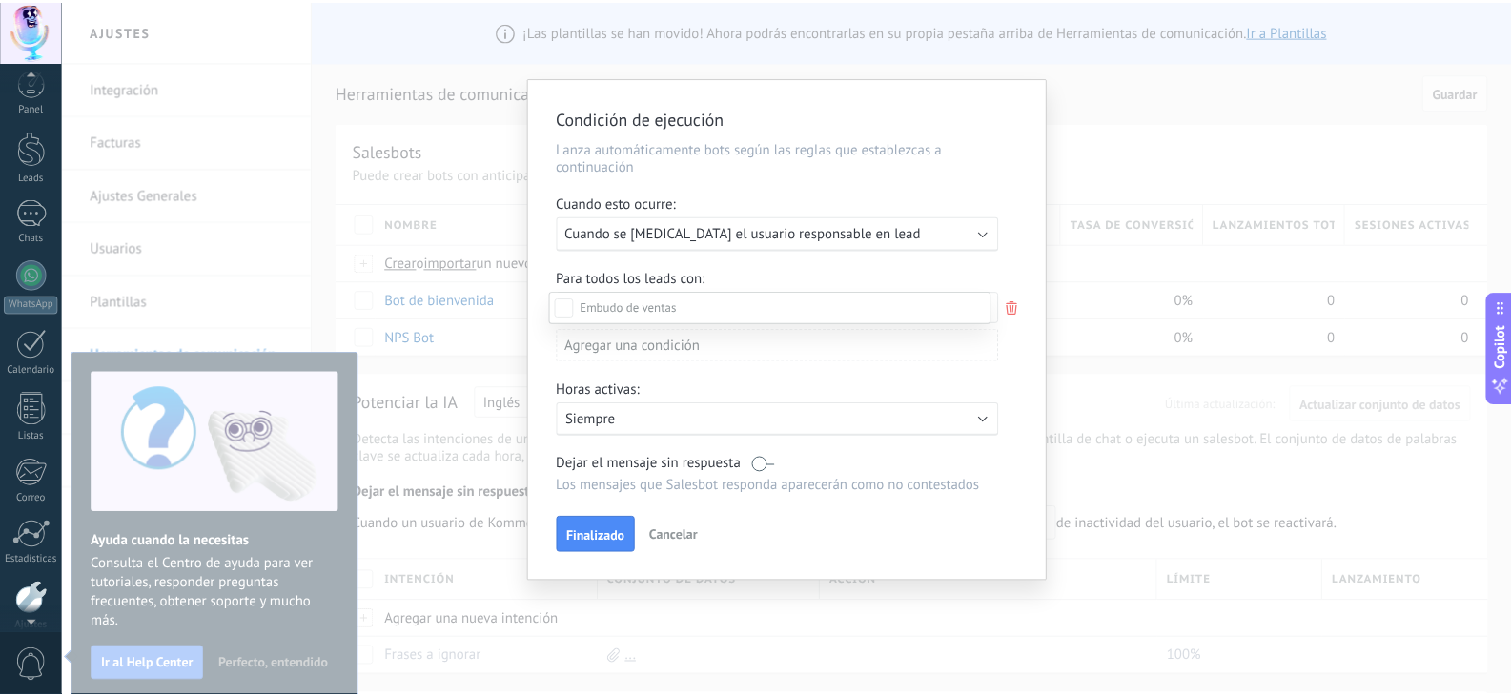
scroll to position [95, 0]
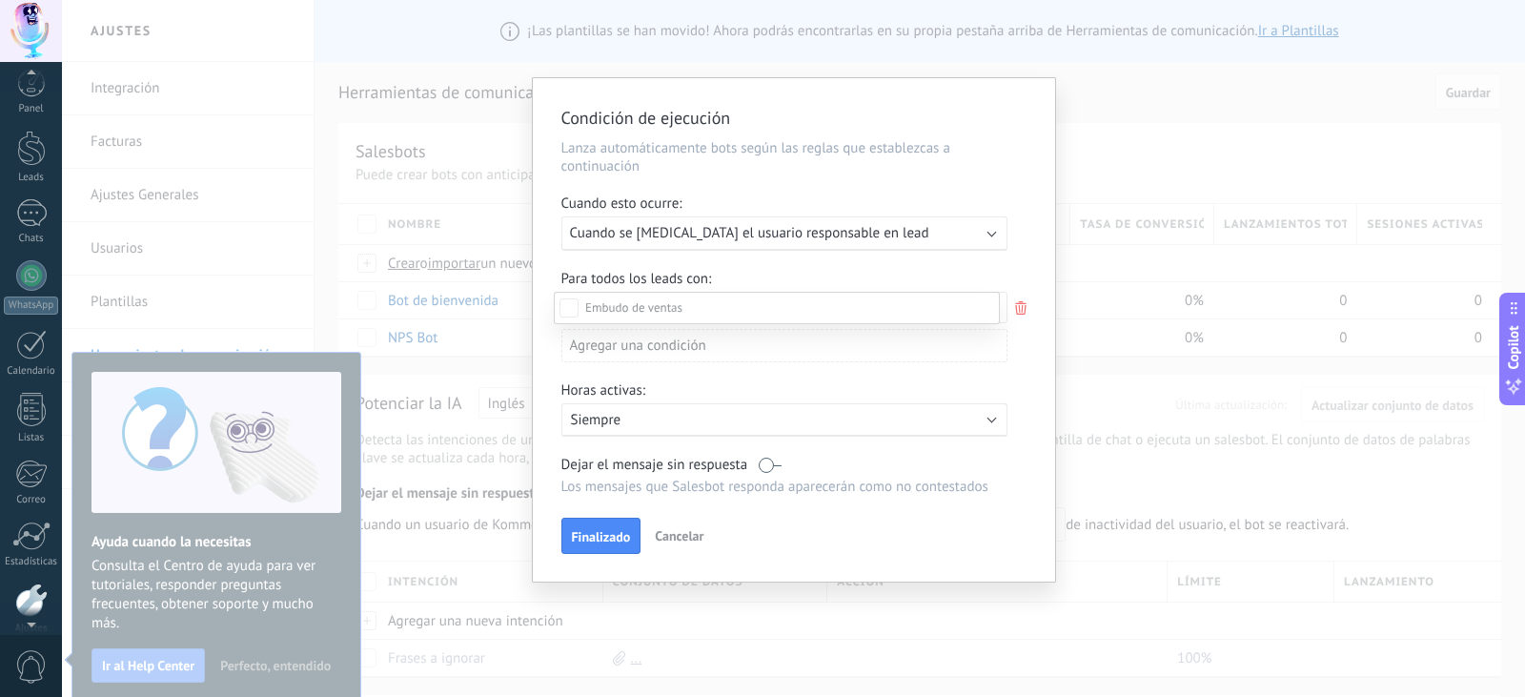
click at [0, 0] on div "Cita completada – ganado" at bounding box center [0, 0] width 0 height 0
click at [0, 0] on div "Cita cancelada – perdido" at bounding box center [0, 0] width 0 height 0
click at [623, 537] on div "Leads Entrantes Nueva consulta Cualificado Especialista asignado Cita confirmad…" at bounding box center [777, 493] width 446 height 402
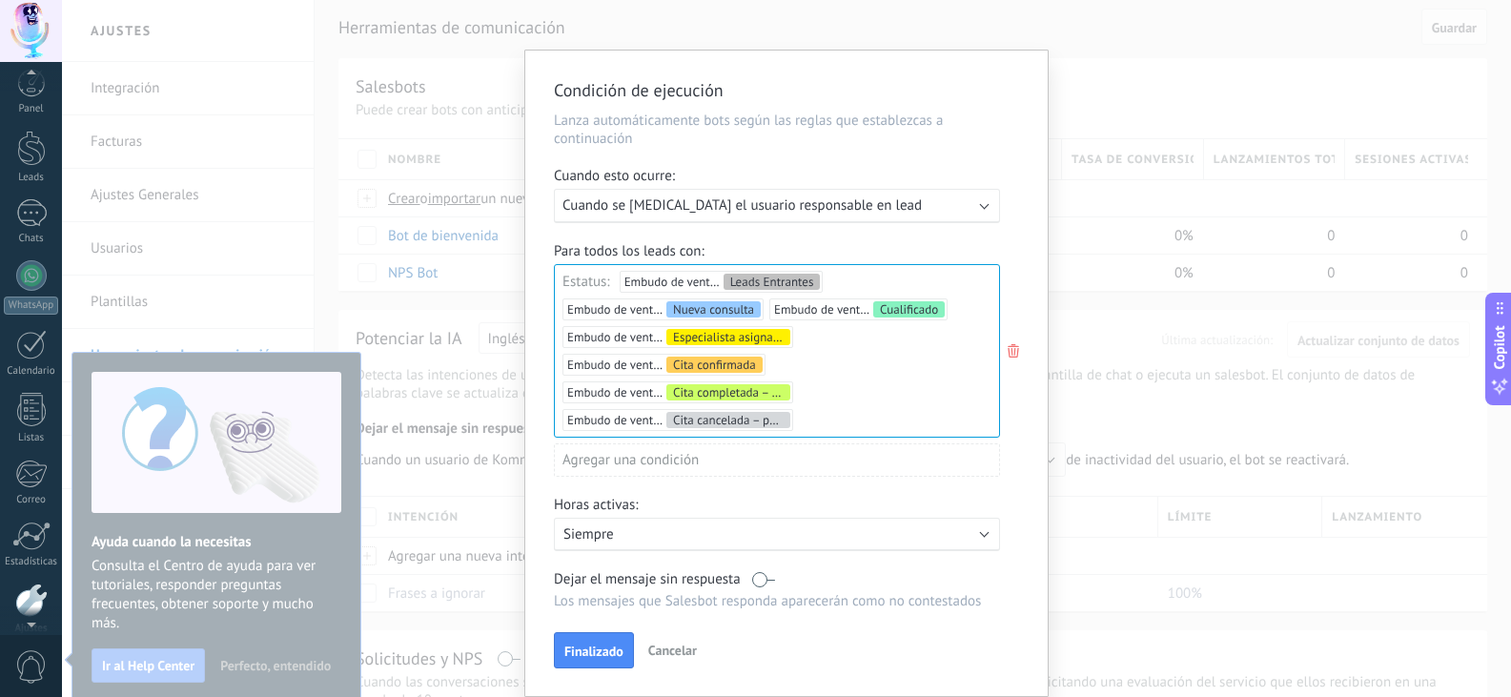
scroll to position [191, 0]
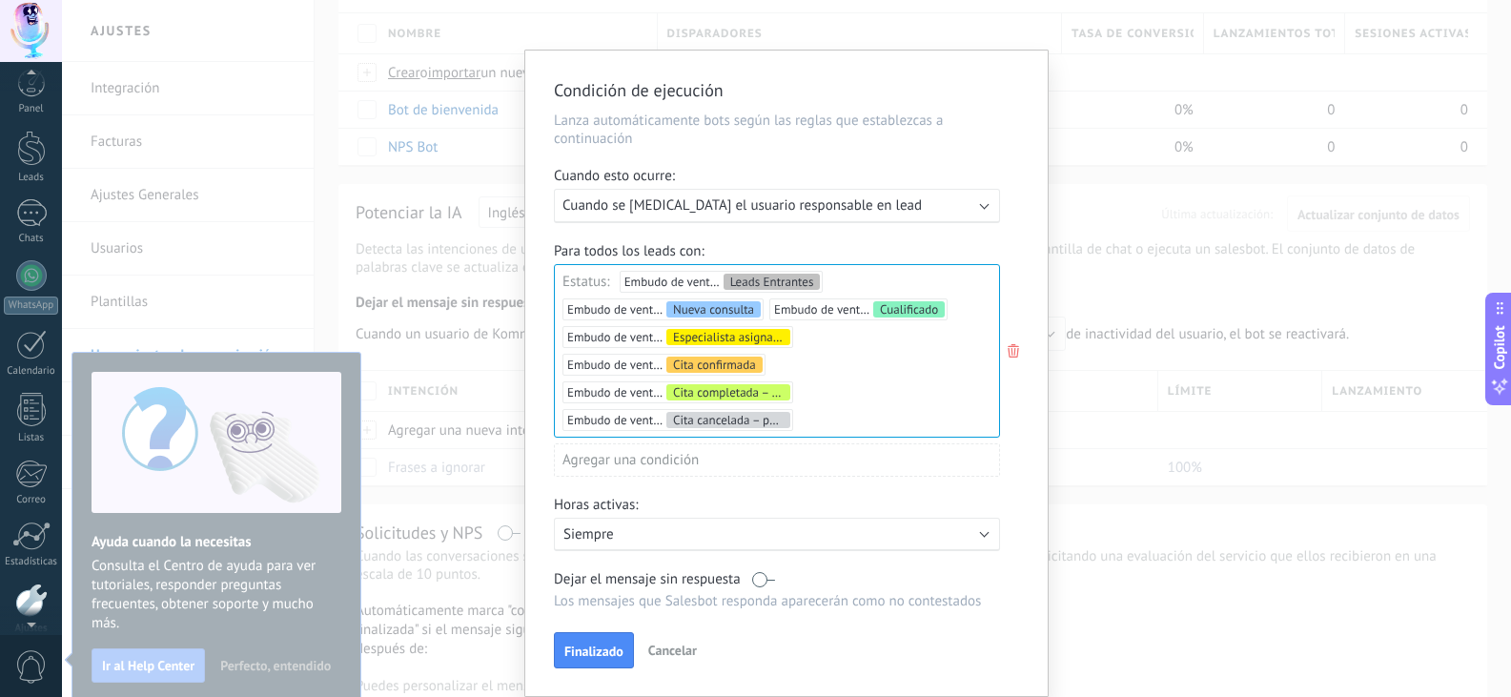
click at [670, 542] on p "Siempre" at bounding box center [730, 534] width 334 height 18
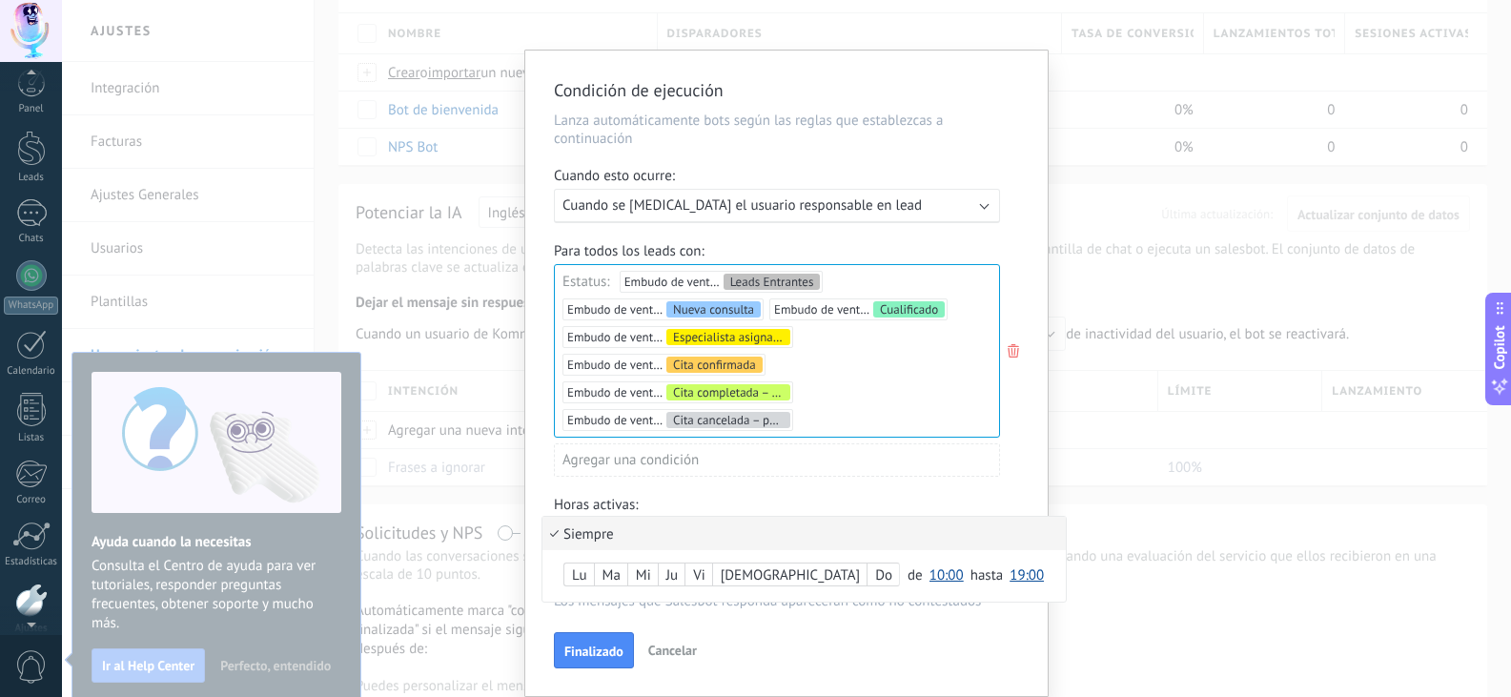
click at [676, 542] on li "Siempre" at bounding box center [803, 533] width 523 height 33
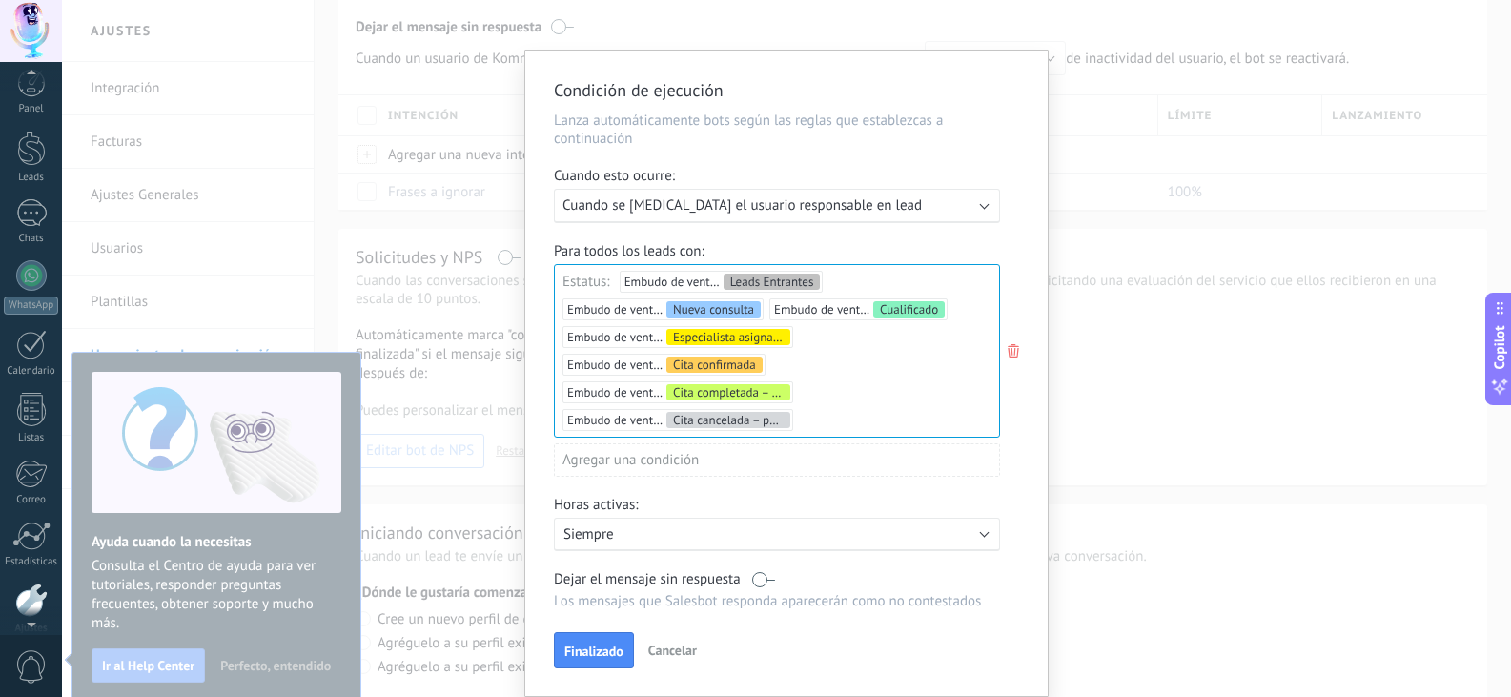
scroll to position [477, 0]
click at [598, 646] on span "Finalizado" at bounding box center [593, 650] width 59 height 13
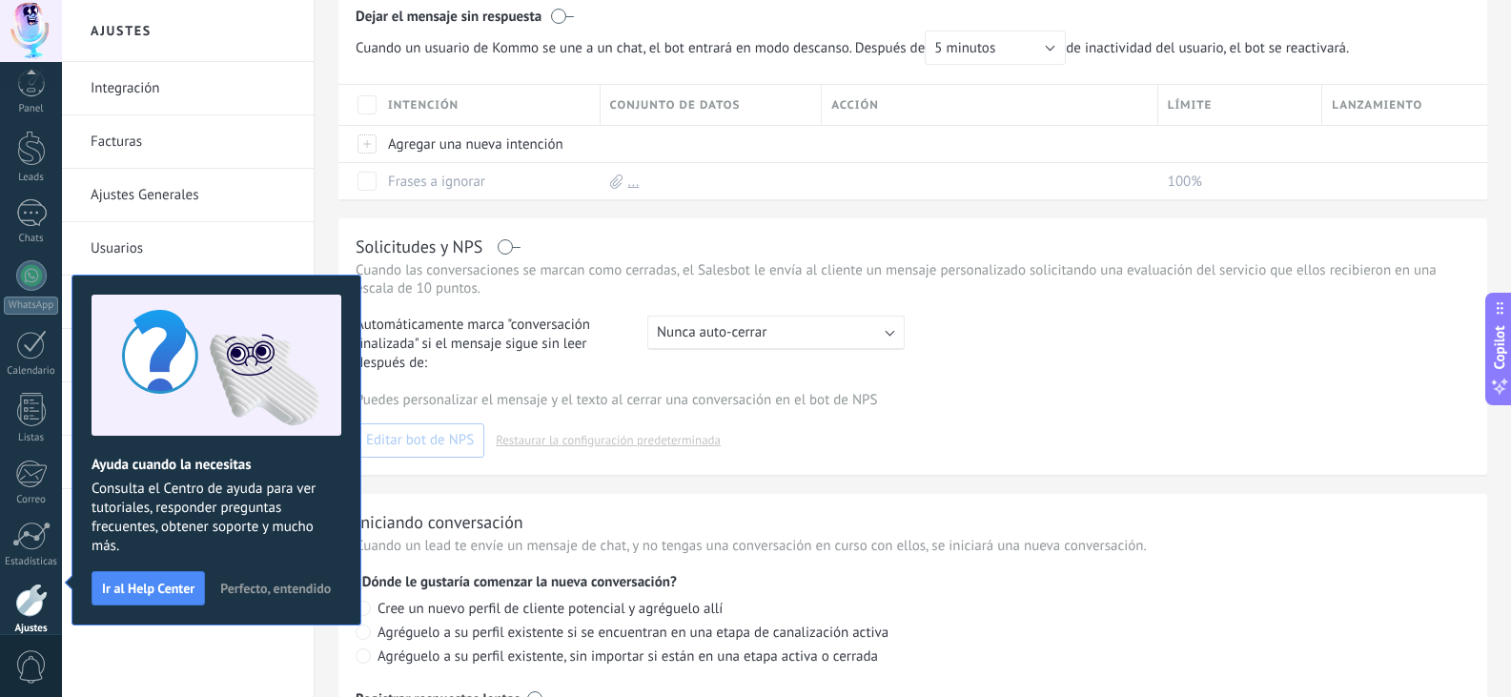
scroll to position [96, 0]
click at [287, 595] on span "Perfecto, entendido" at bounding box center [275, 588] width 111 height 13
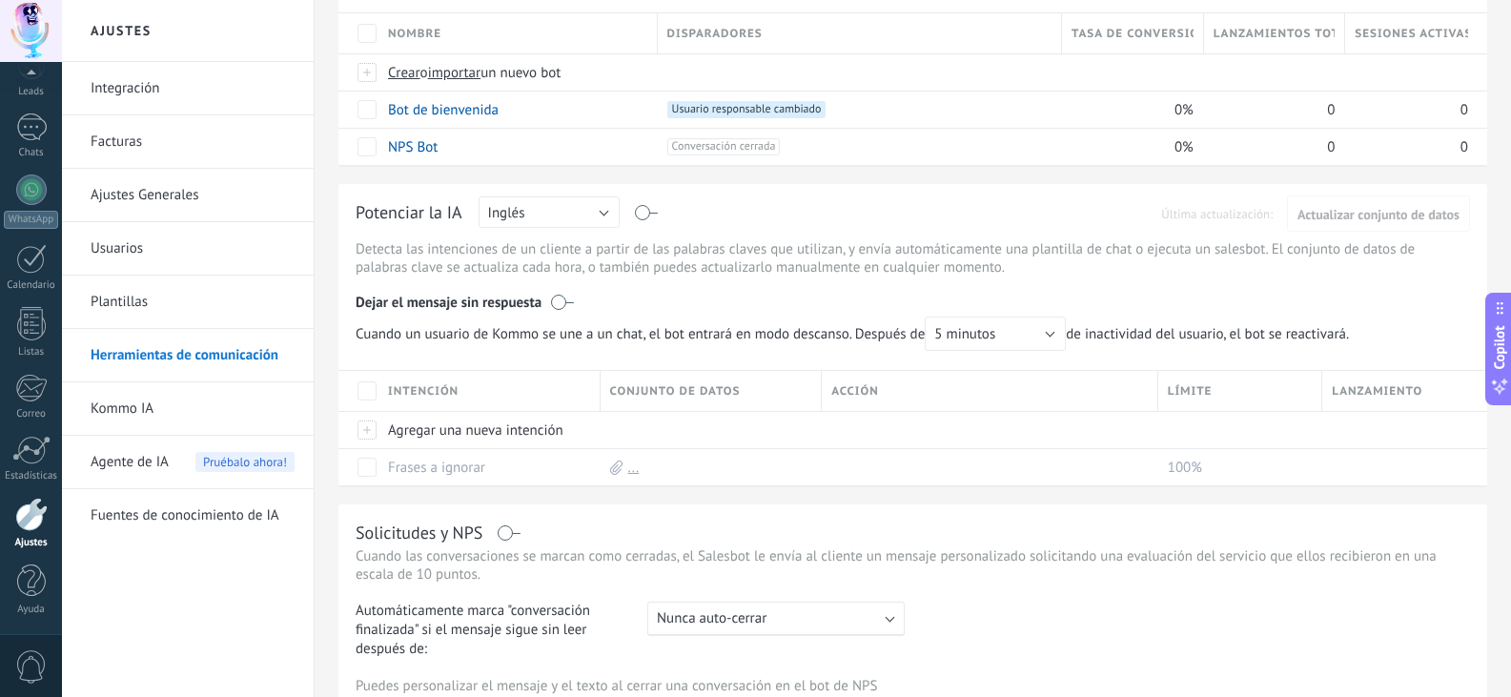
scroll to position [95, 0]
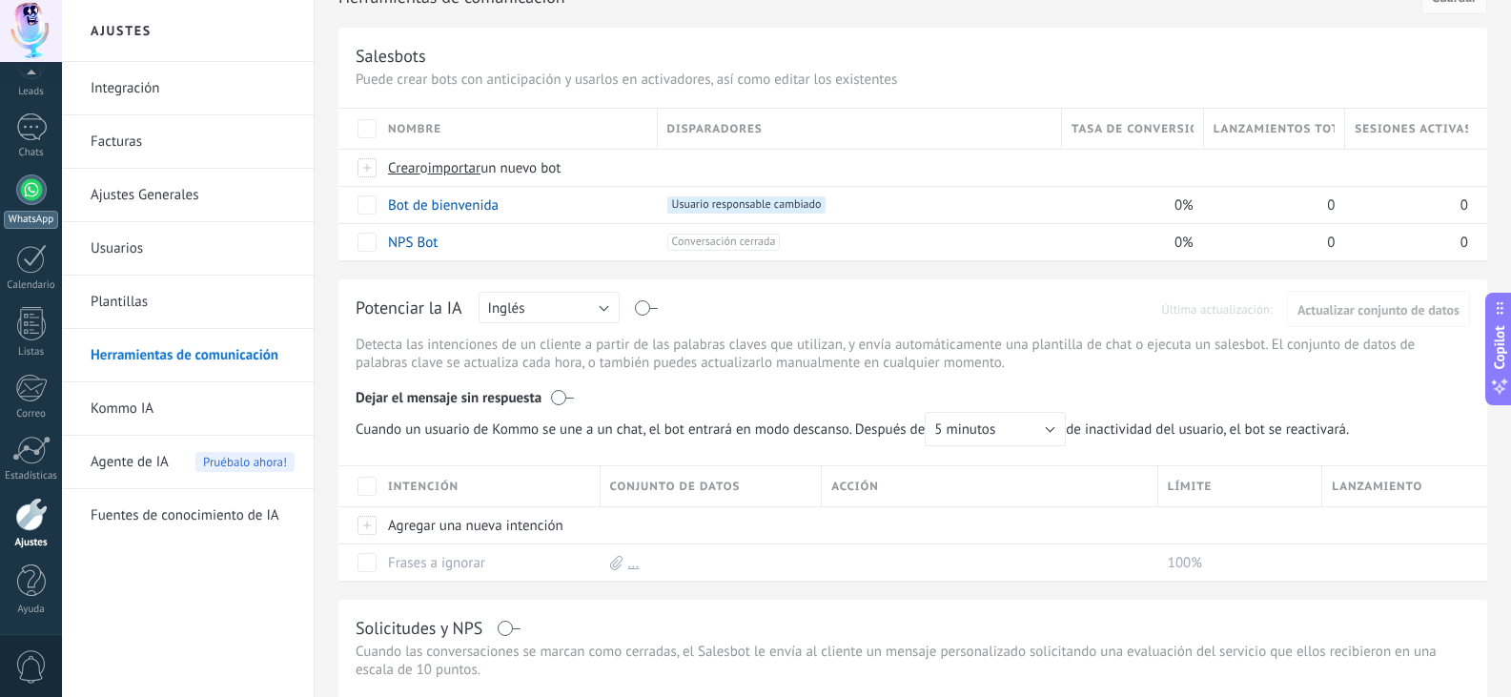
click at [28, 190] on div at bounding box center [31, 189] width 31 height 31
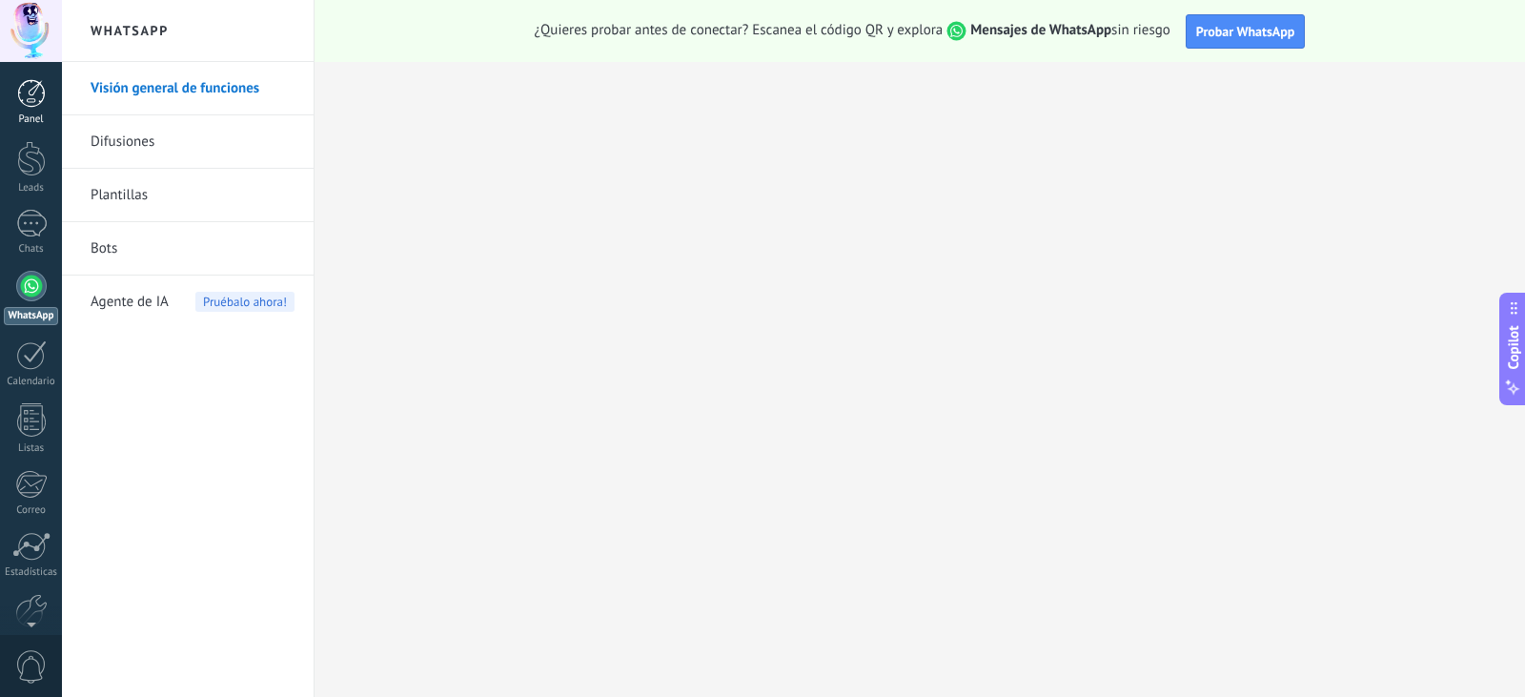
click at [32, 102] on div at bounding box center [31, 93] width 29 height 29
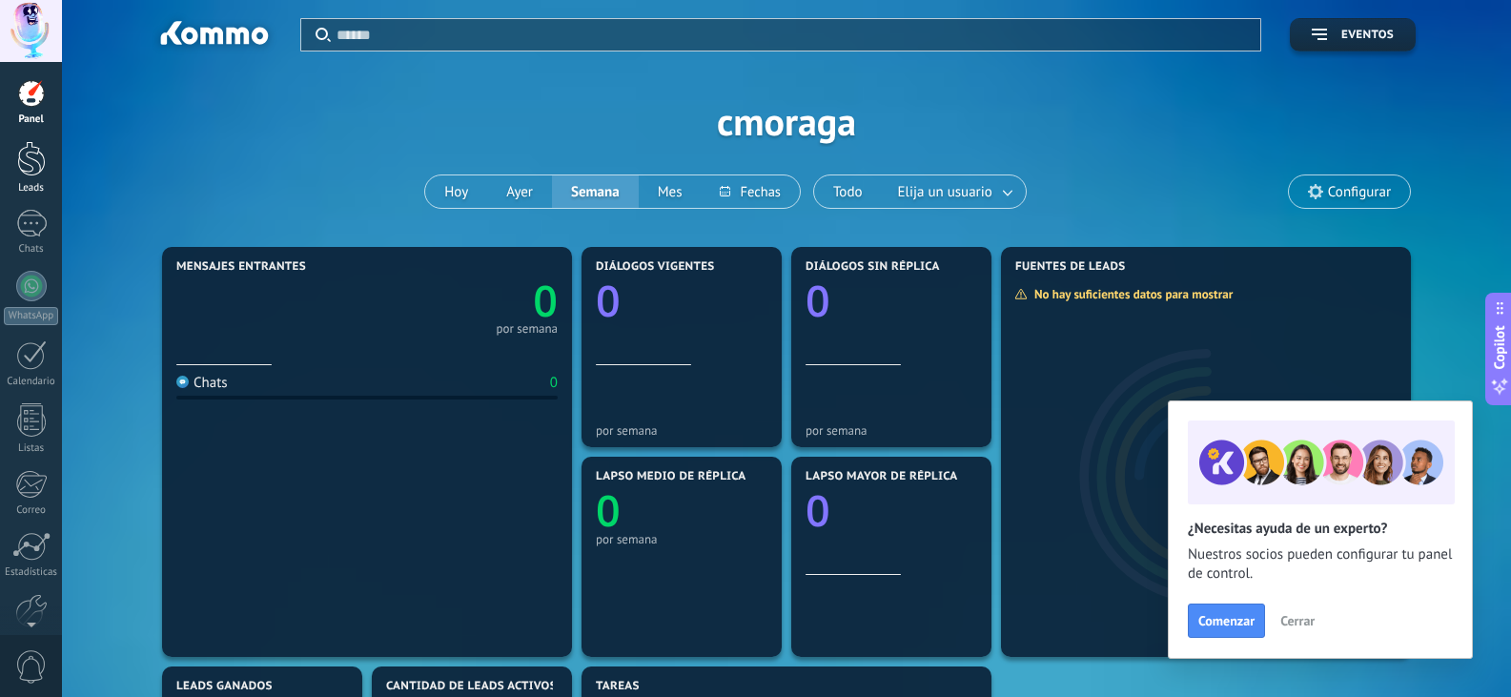
click at [33, 167] on div at bounding box center [31, 158] width 29 height 35
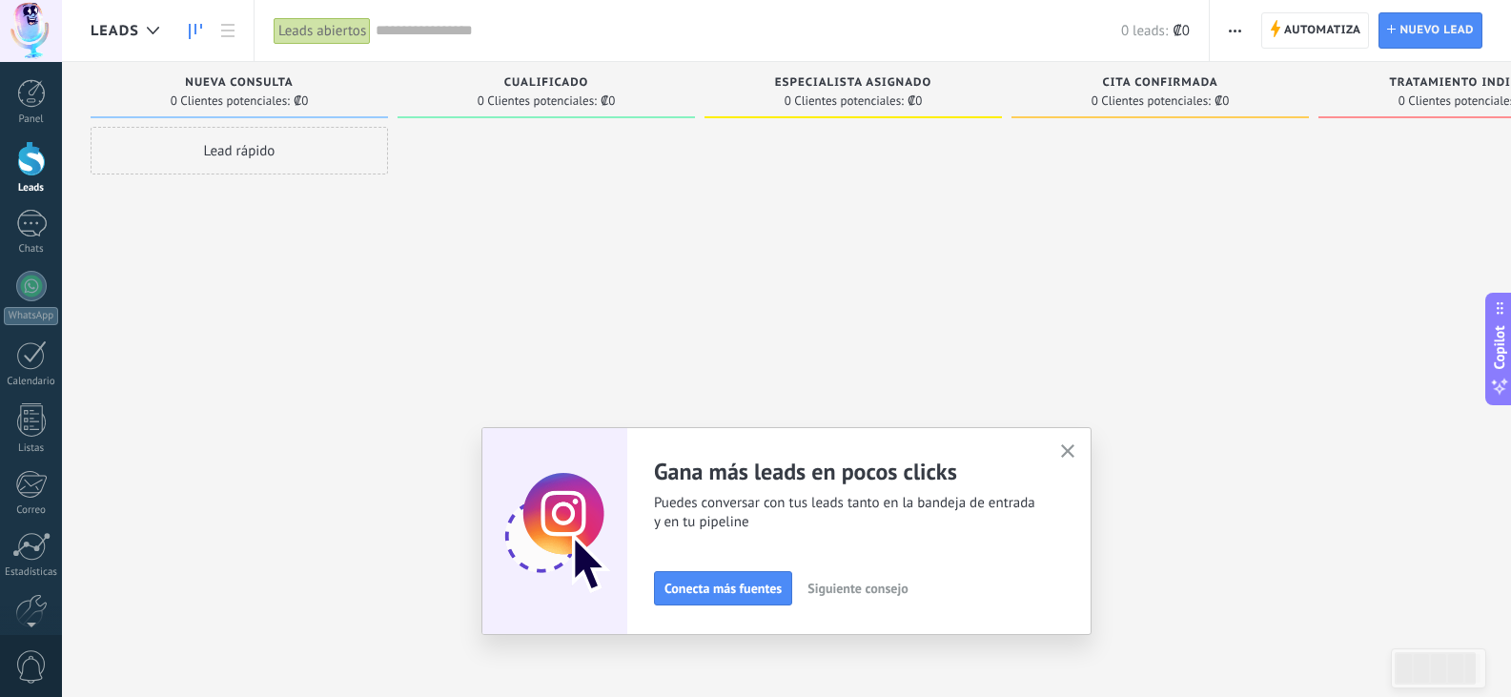
click at [300, 149] on div "Lead rápido" at bounding box center [239, 151] width 297 height 48
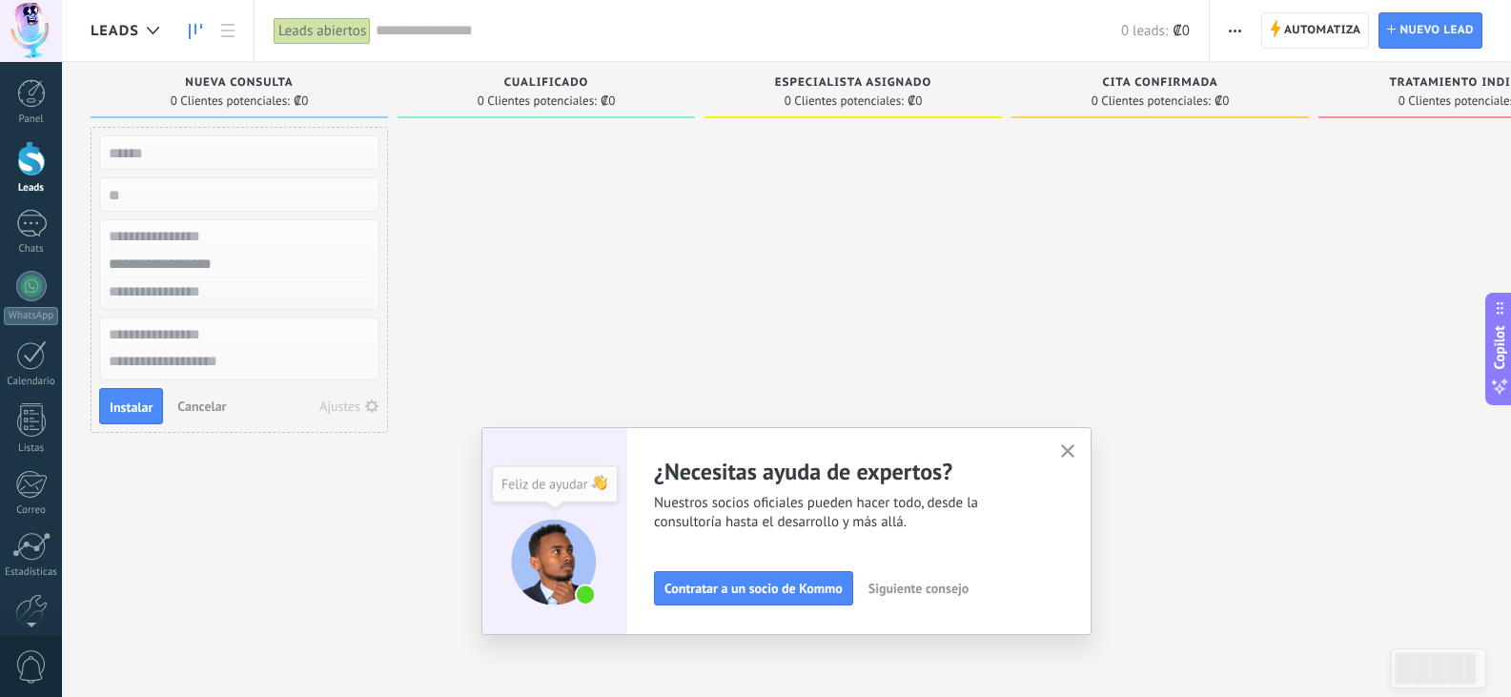
click at [490, 177] on div at bounding box center [546, 351] width 297 height 448
click at [1072, 454] on use "button" at bounding box center [1068, 451] width 14 height 14
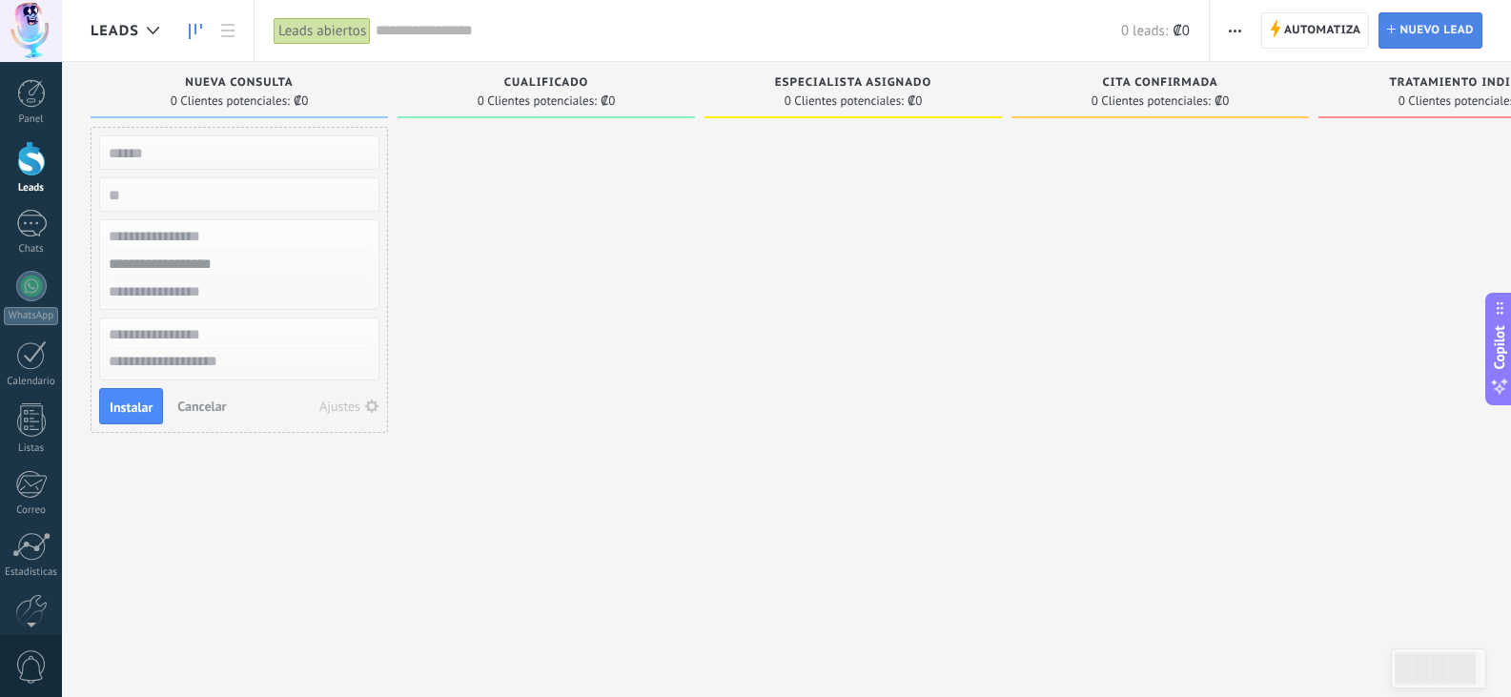
click at [1415, 29] on span "Nuevo lead" at bounding box center [1437, 30] width 74 height 34
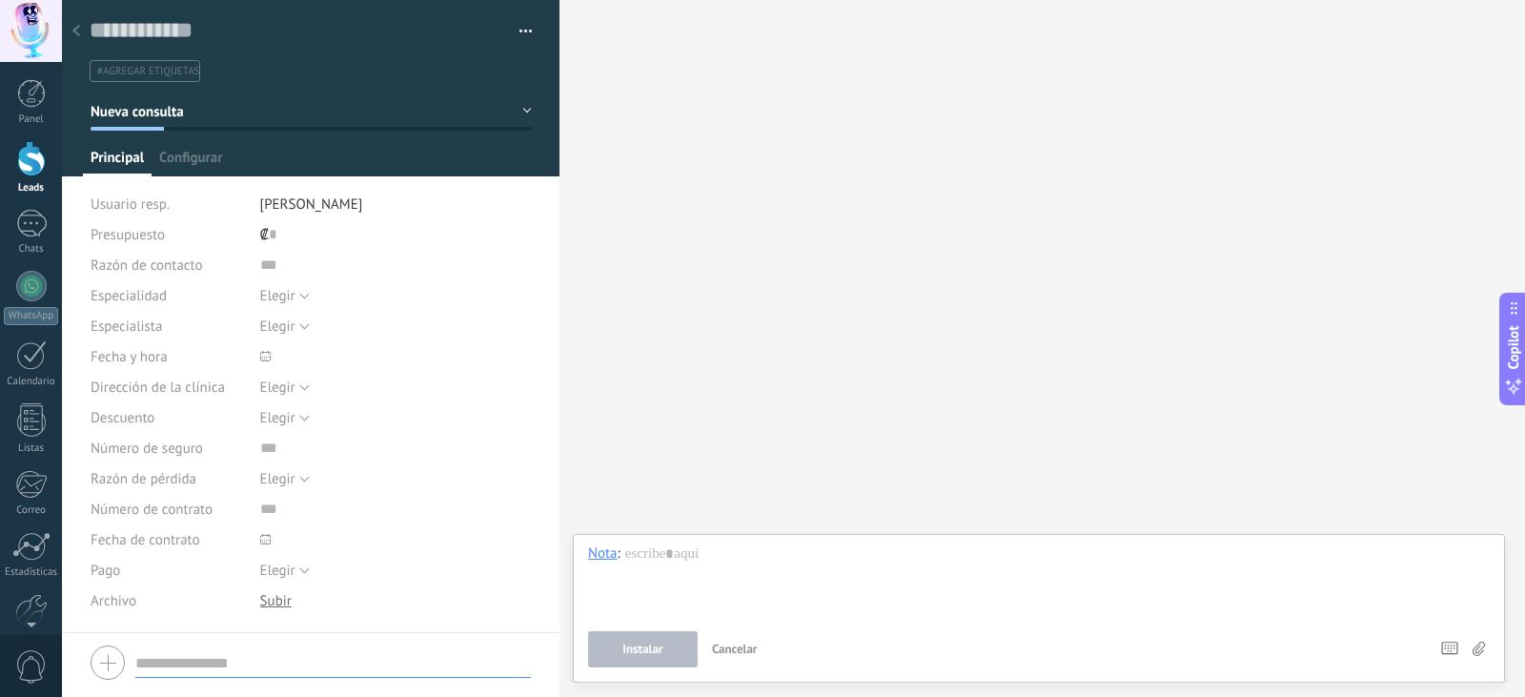
click at [74, 35] on icon at bounding box center [76, 30] width 8 height 11
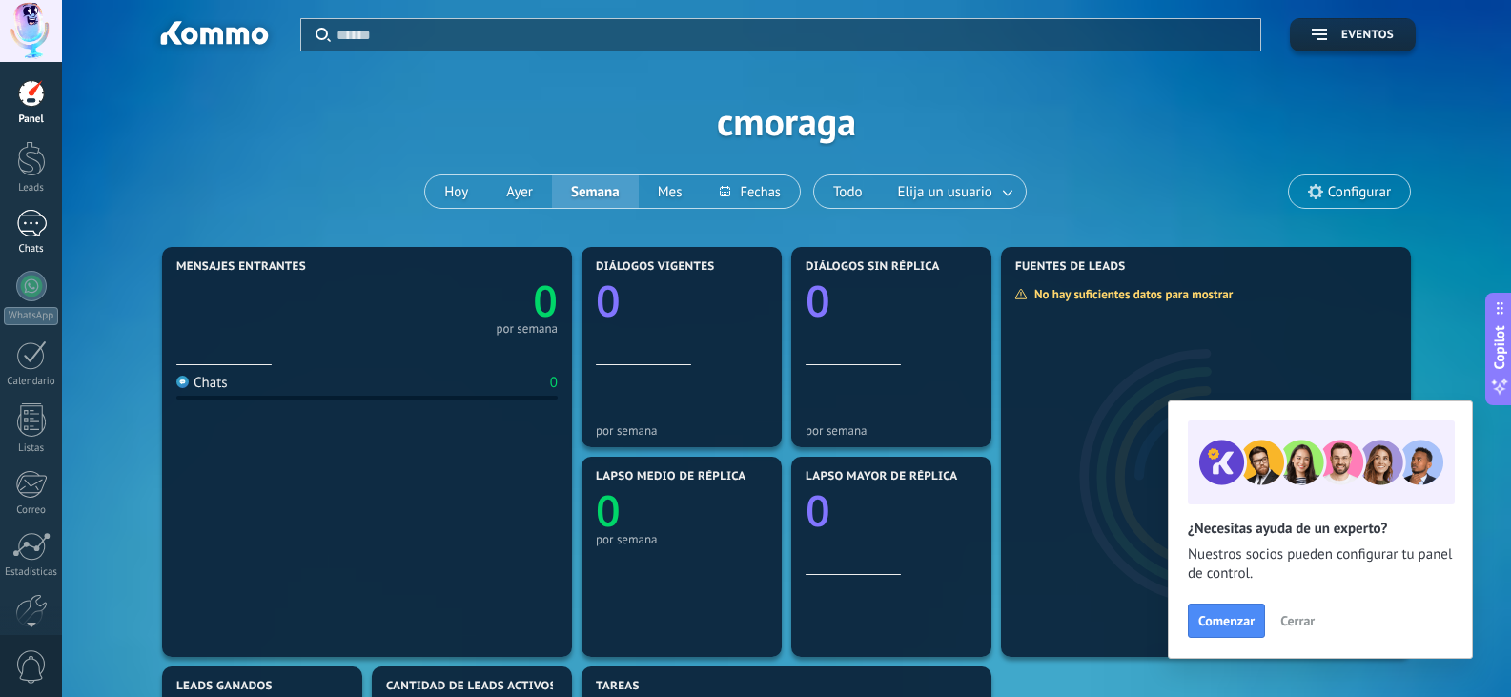
click at [26, 225] on div at bounding box center [31, 224] width 31 height 28
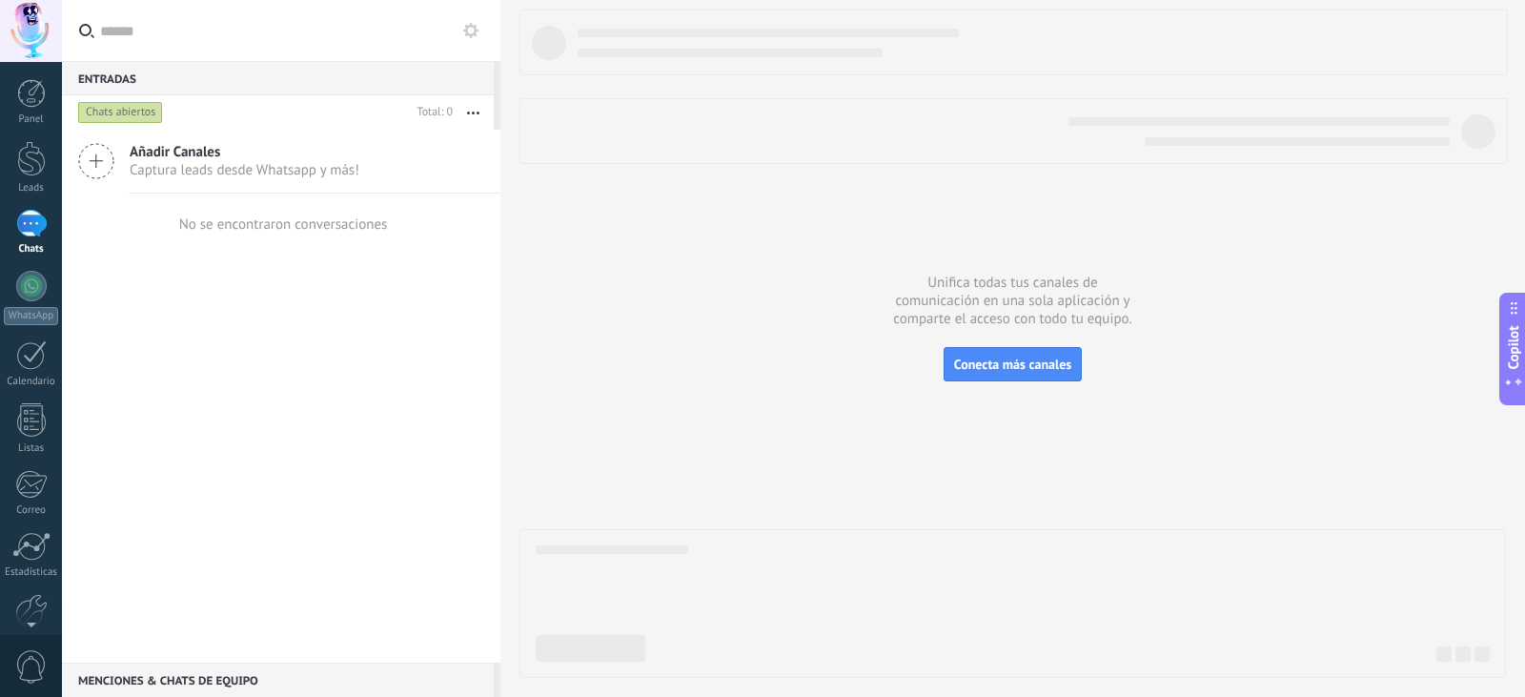
click at [151, 158] on span "Añadir Canales" at bounding box center [245, 152] width 230 height 18
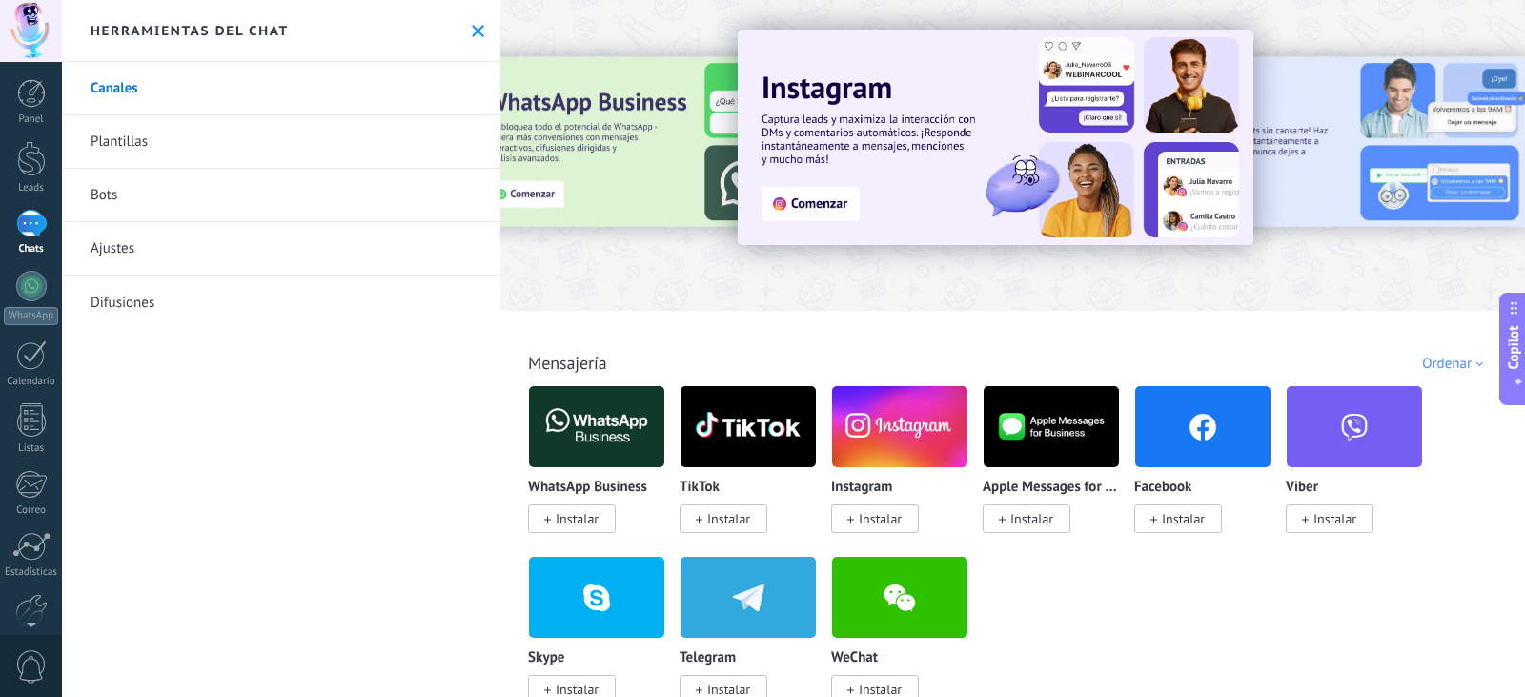
click at [165, 197] on link "Bots" at bounding box center [281, 195] width 439 height 53
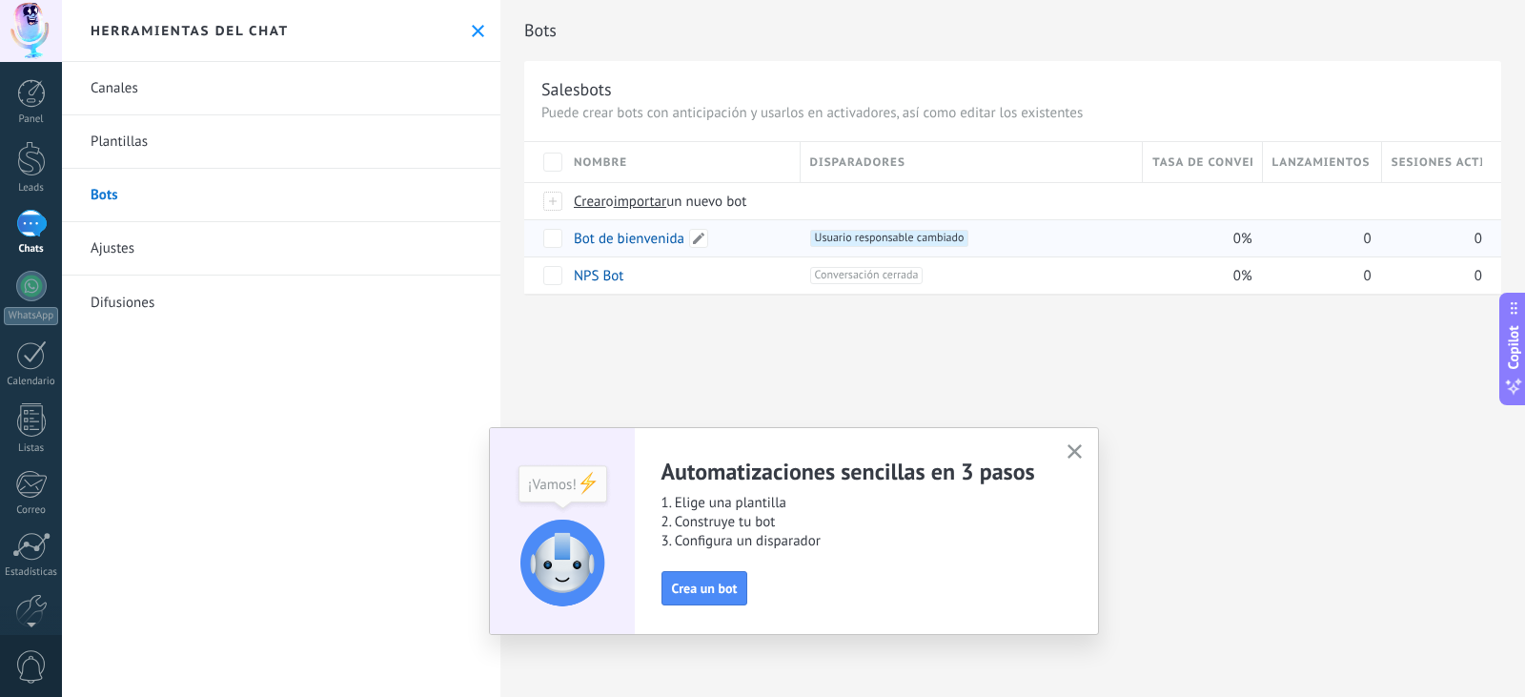
click at [631, 243] on link "Bot de bienvenida" at bounding box center [629, 239] width 111 height 18
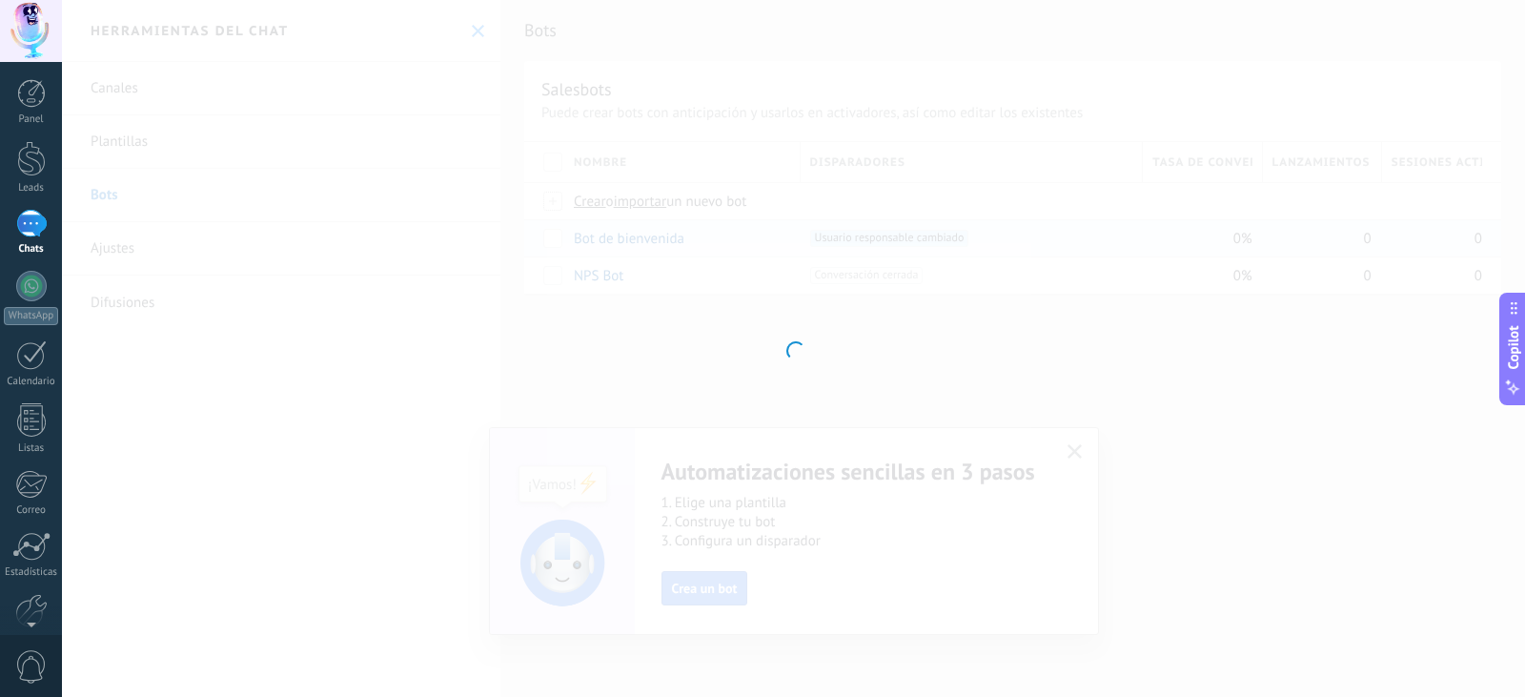
type input "**********"
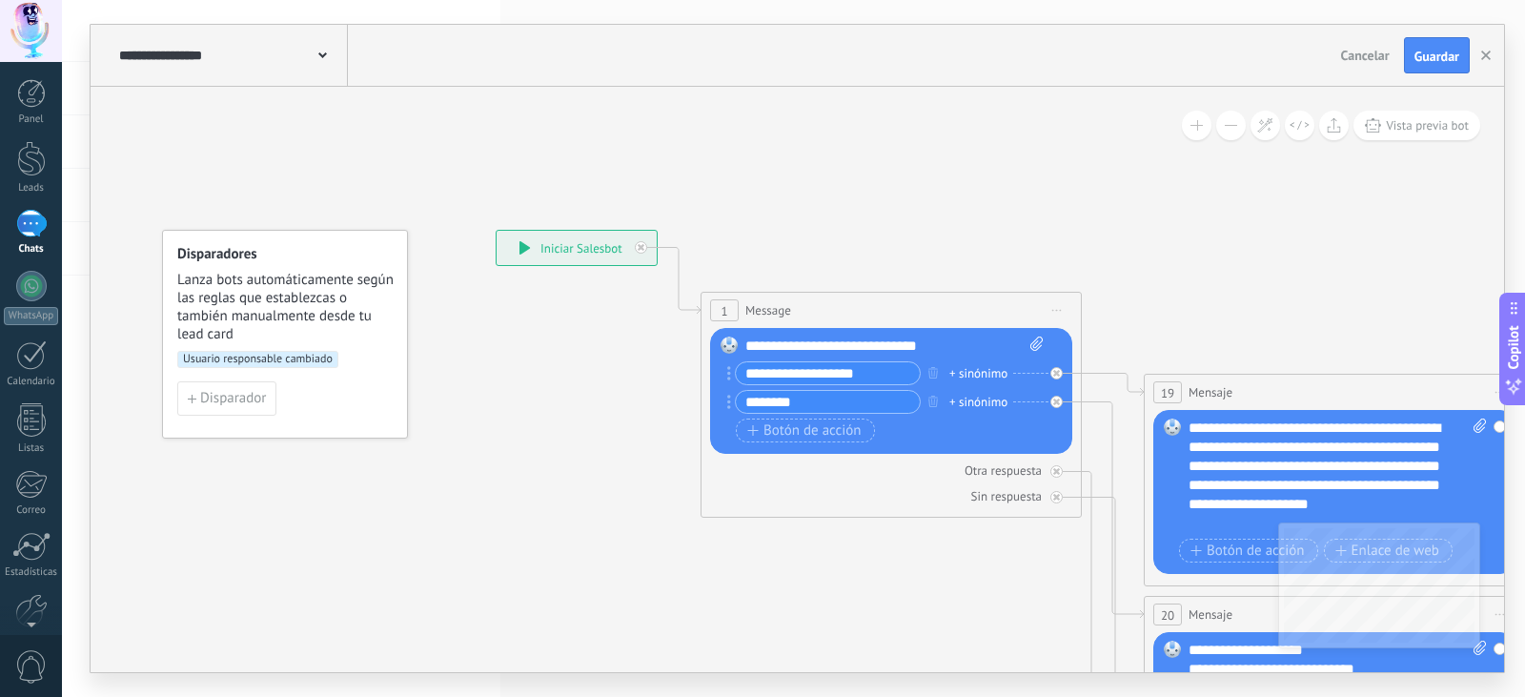
click at [336, 50] on div "**********" at bounding box center [231, 55] width 234 height 61
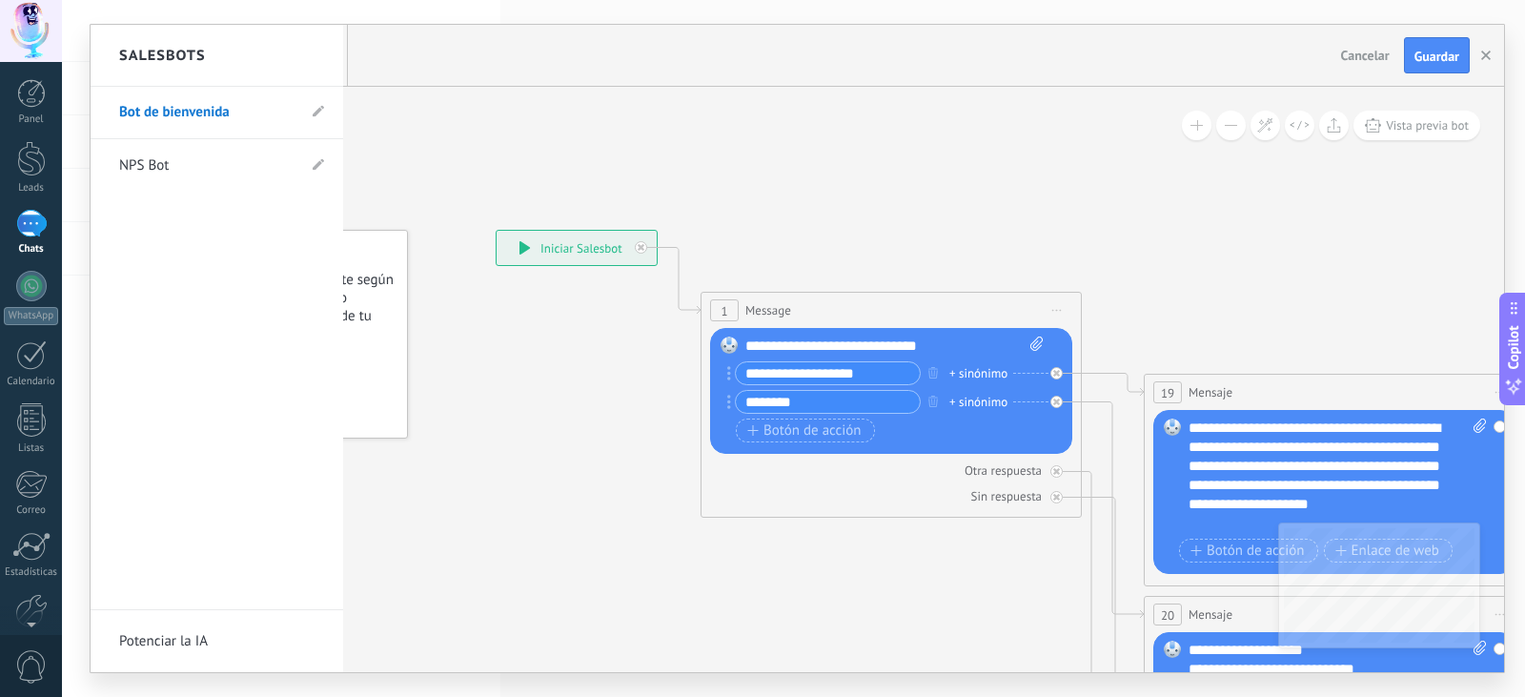
click at [336, 50] on div "Salesbots" at bounding box center [217, 56] width 253 height 62
drag, startPoint x: 1473, startPoint y: 126, endPoint x: 1427, endPoint y: 135, distance: 46.7
click at [1472, 126] on div at bounding box center [798, 348] width 1414 height 647
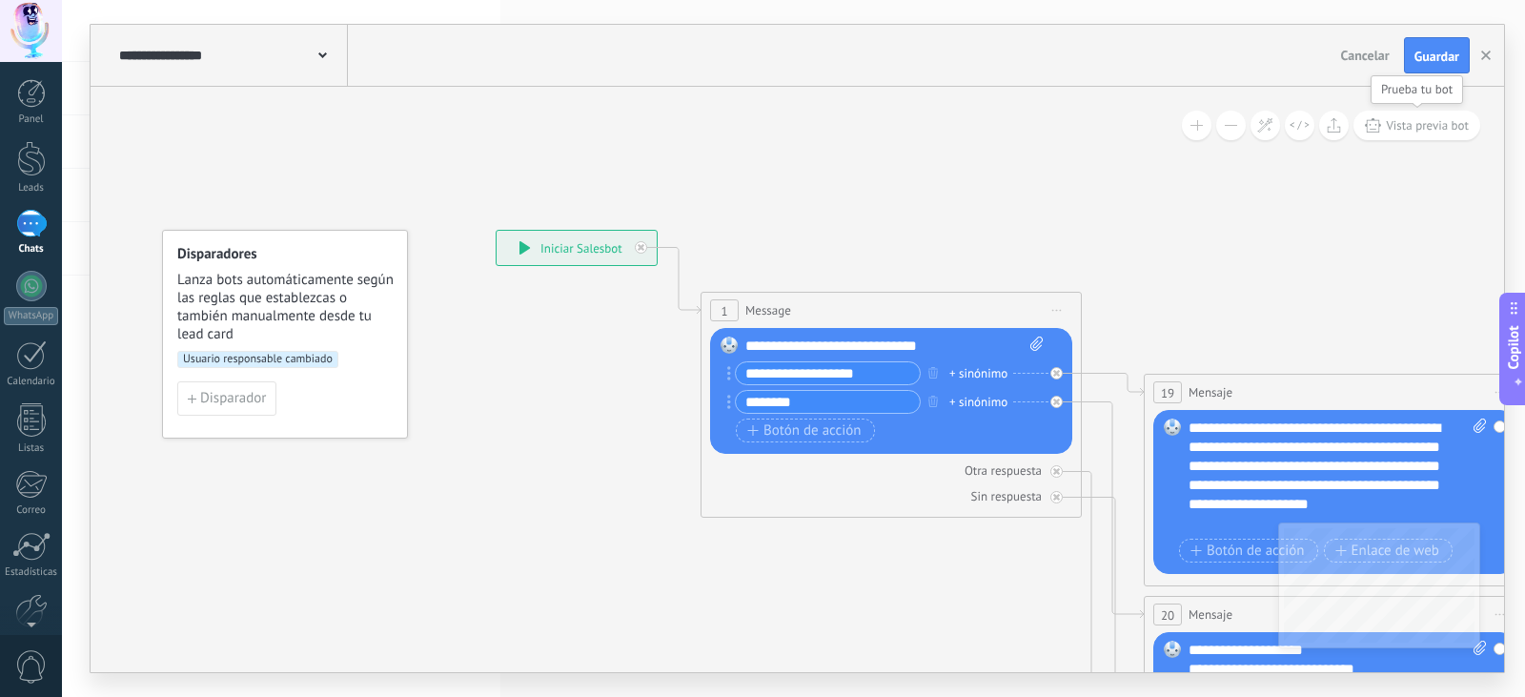
click at [1440, 128] on span "Vista previa bot" at bounding box center [1427, 125] width 83 height 16
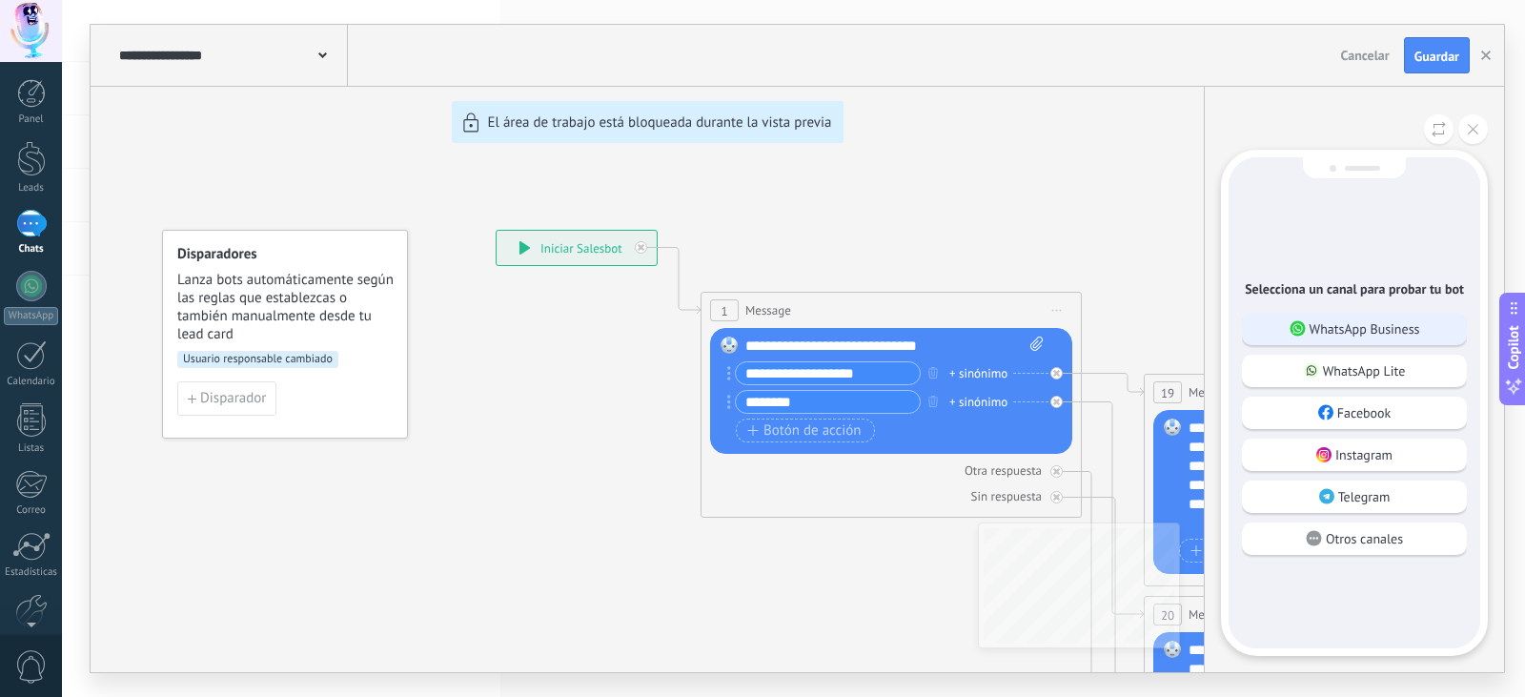
click at [1358, 338] on div "WhatsApp Business" at bounding box center [1354, 329] width 225 height 32
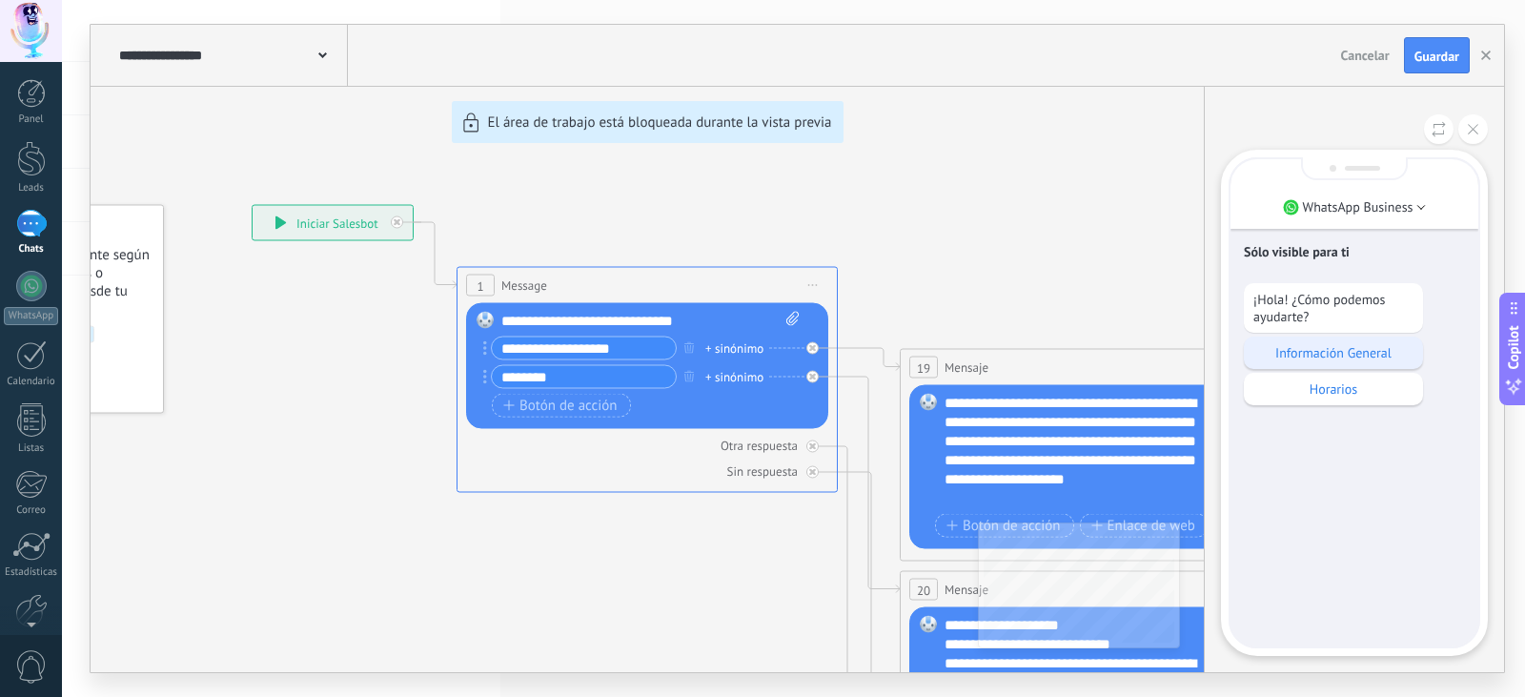
click at [1346, 359] on p "Información General" at bounding box center [1334, 352] width 160 height 17
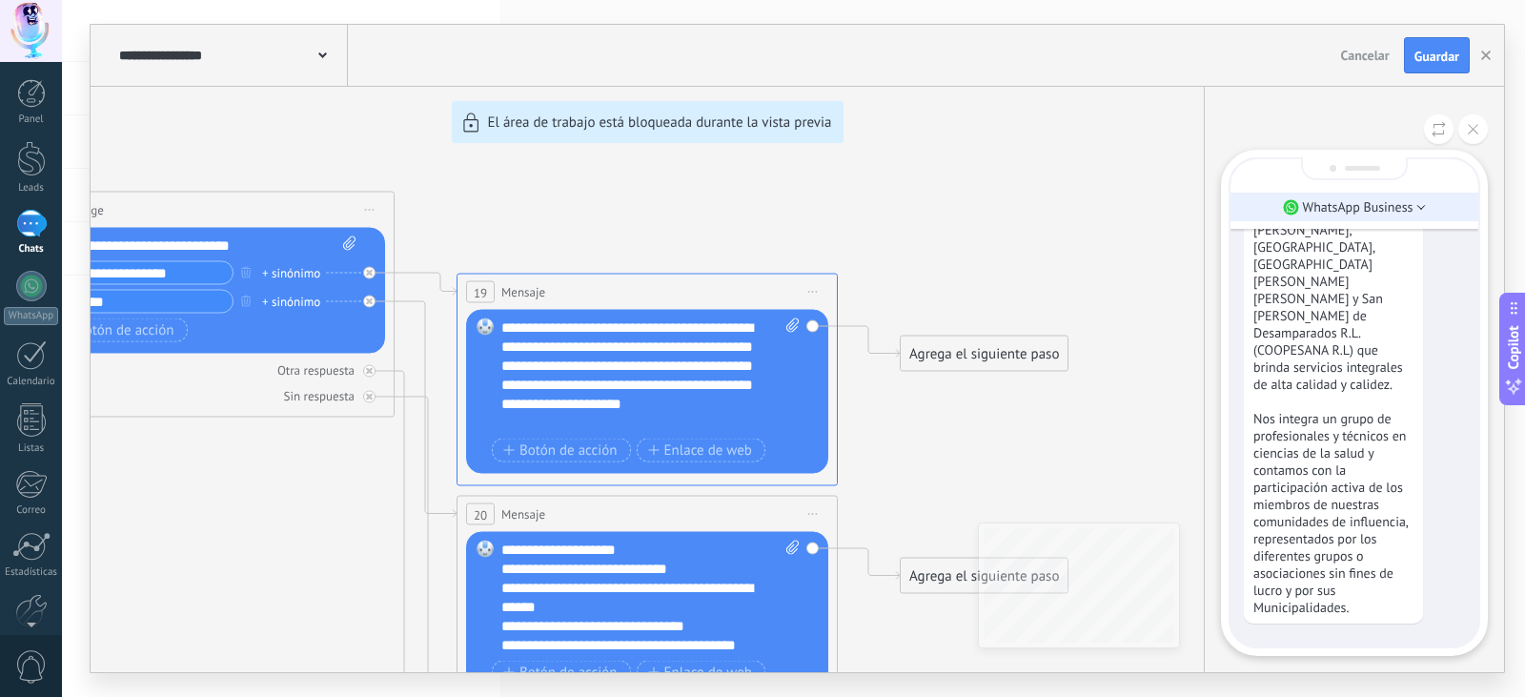
click at [1401, 215] on li "WhatsApp Business" at bounding box center [1355, 207] width 248 height 29
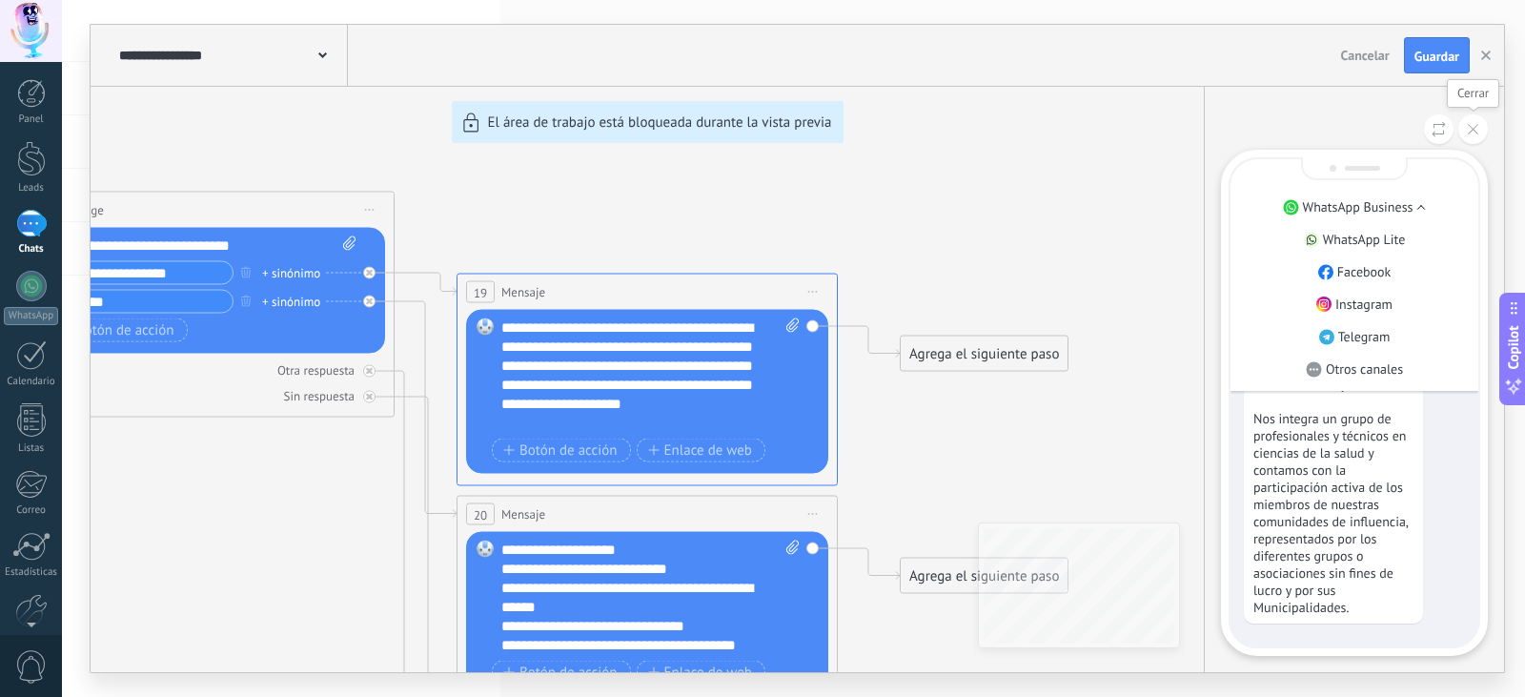
click at [1483, 133] on button at bounding box center [1474, 129] width 30 height 30
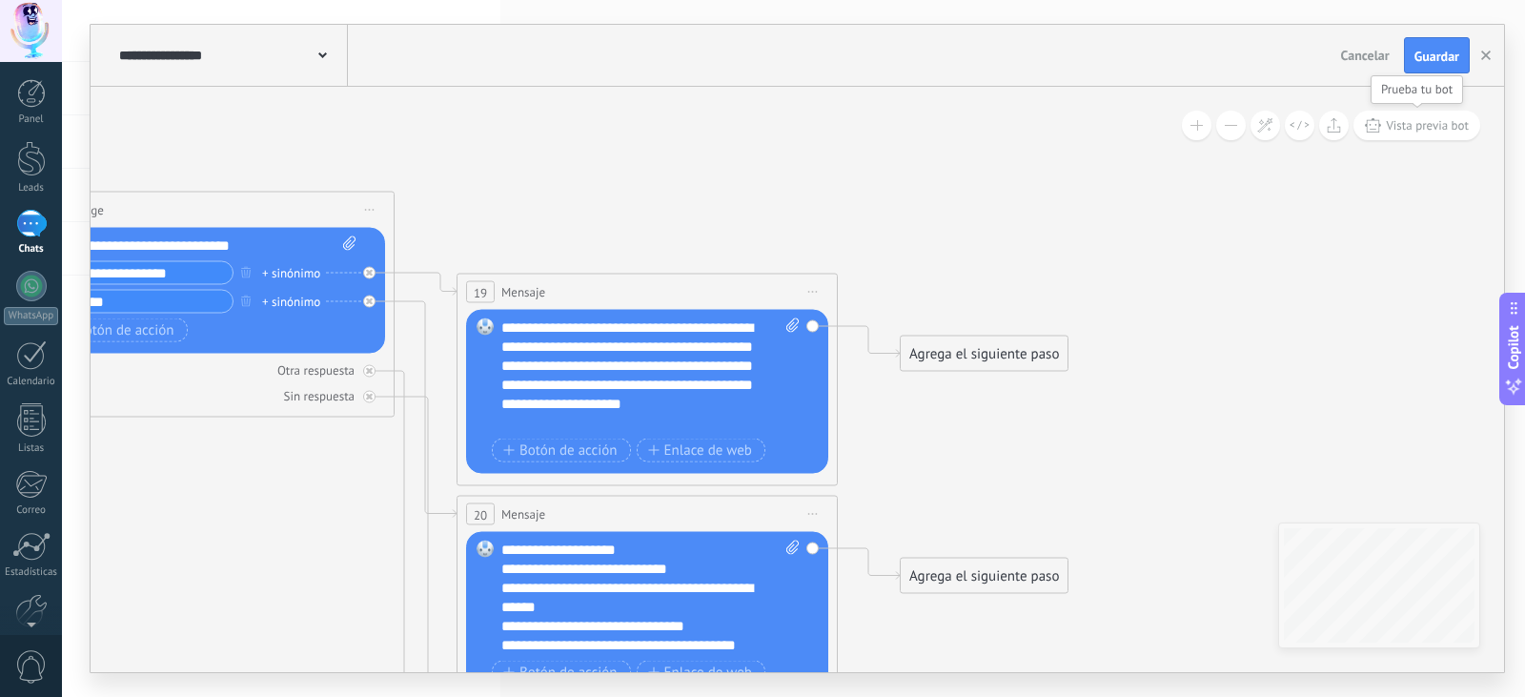
click at [1448, 126] on span "Vista previa bot" at bounding box center [1427, 125] width 83 height 16
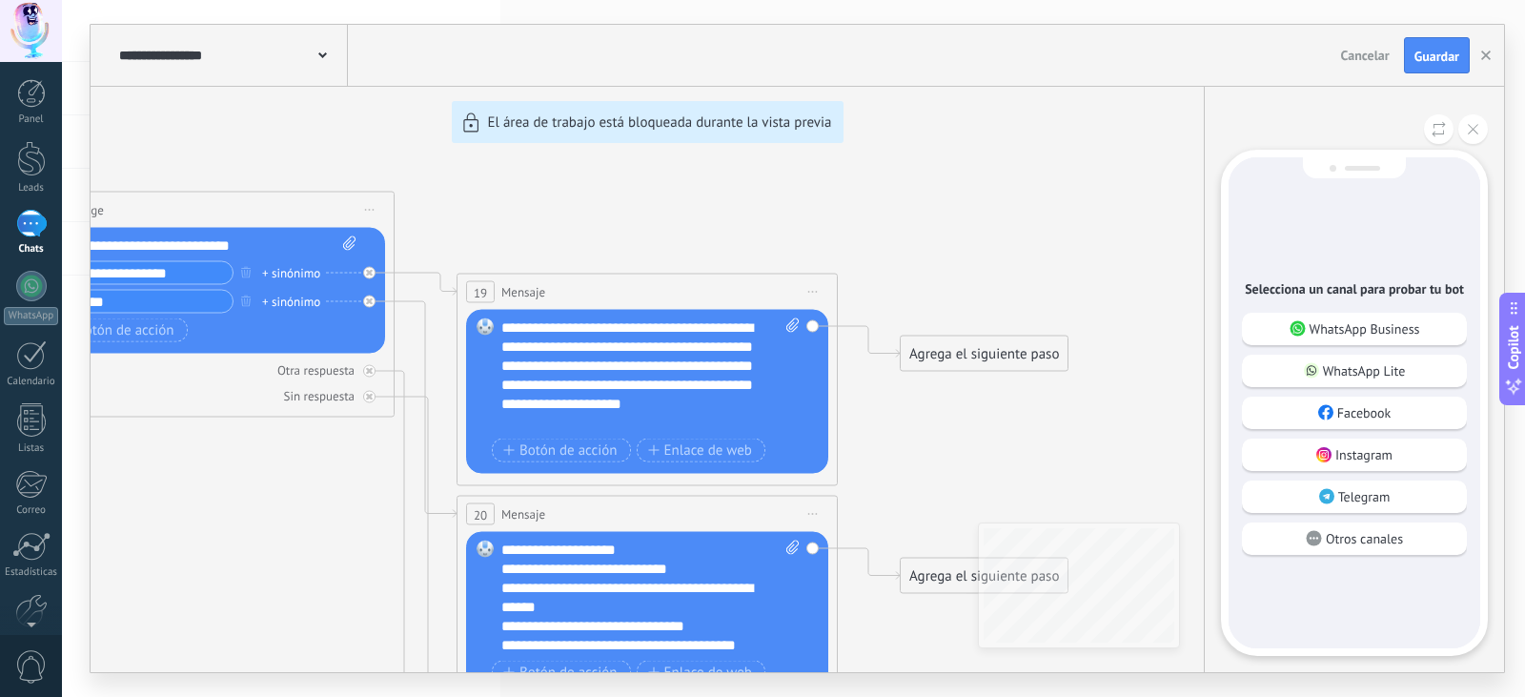
click at [1299, 217] on div "Selecciona un canal para probar tu bot WhatsApp Business WhatsApp Lite Facebook…" at bounding box center [1355, 402] width 252 height 491
click at [1444, 131] on icon at bounding box center [1439, 129] width 14 height 16
click at [1442, 120] on button at bounding box center [1439, 129] width 30 height 30
click at [1428, 134] on button at bounding box center [1439, 129] width 30 height 30
click at [1374, 332] on p "WhatsApp Business" at bounding box center [1365, 328] width 111 height 17
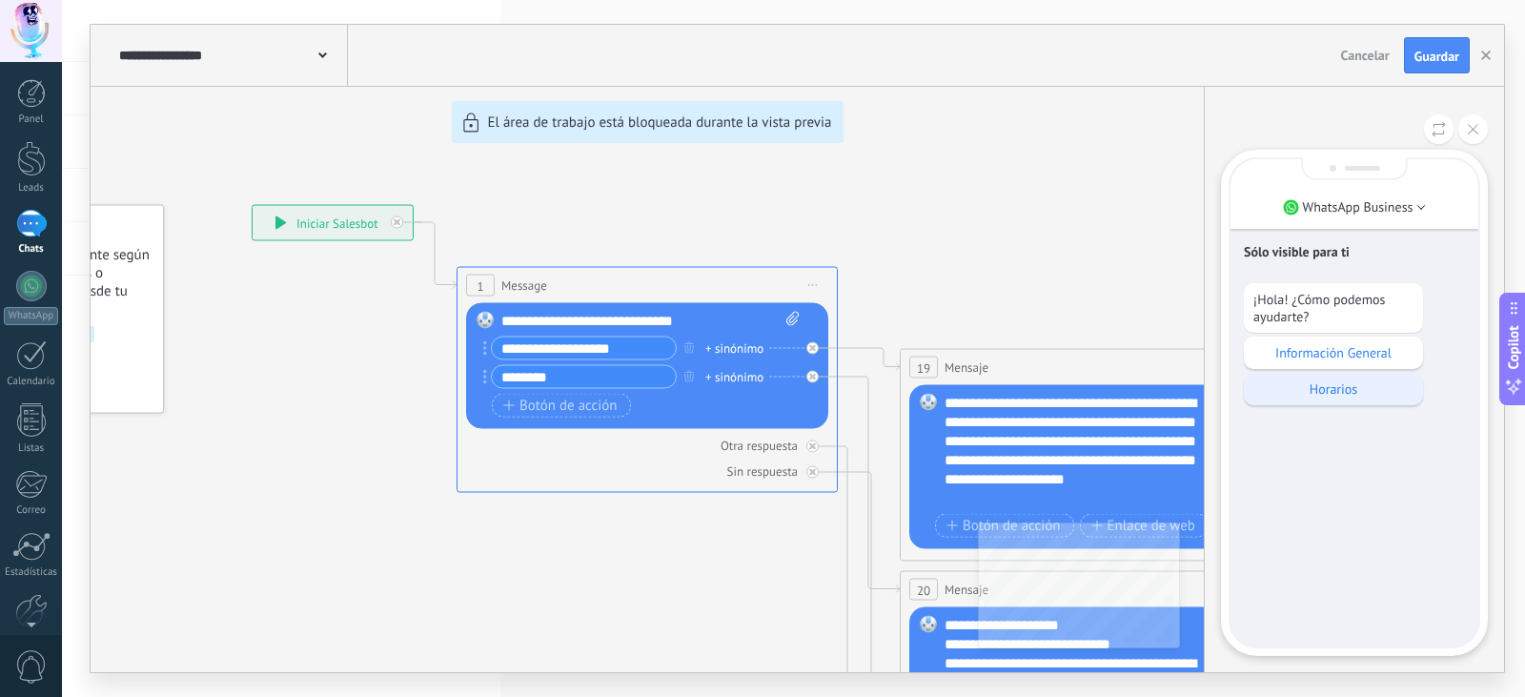
click at [1341, 397] on p "Horarios" at bounding box center [1334, 388] width 160 height 17
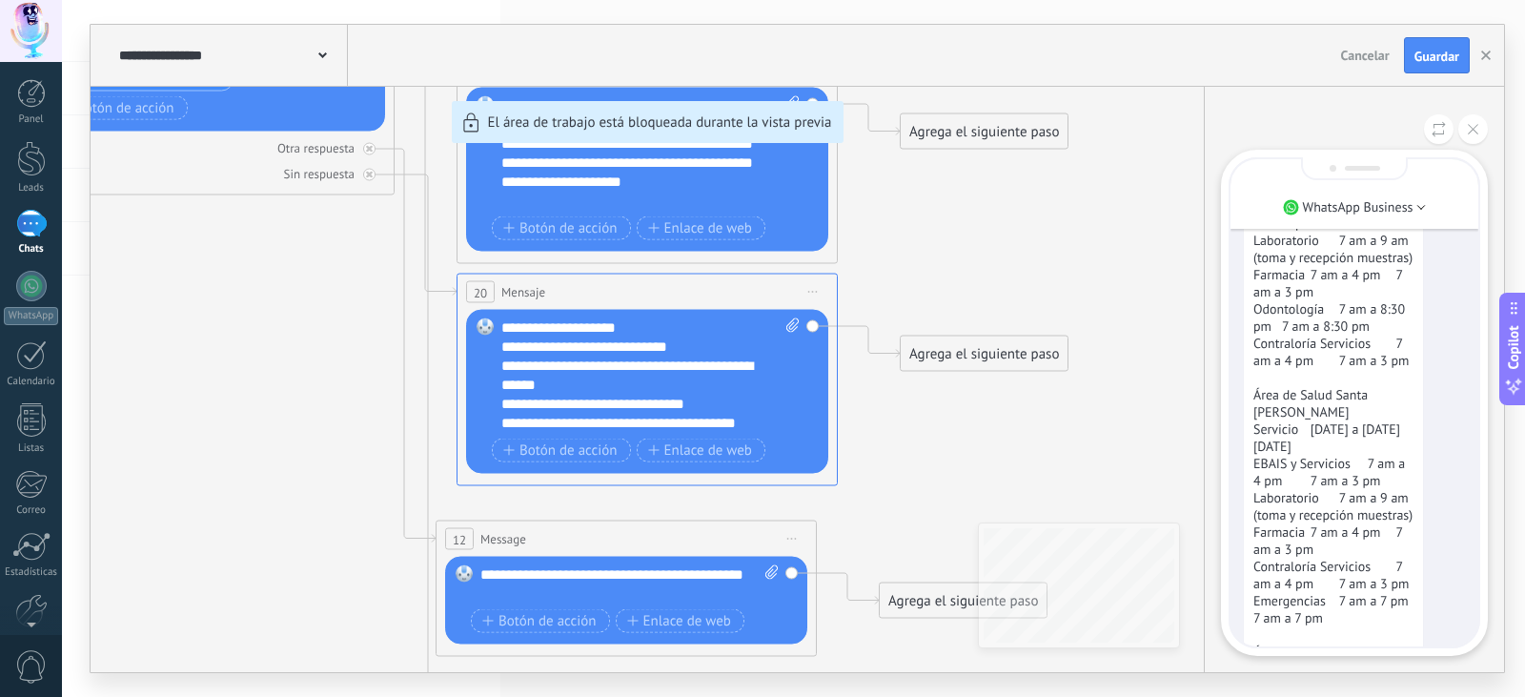
scroll to position [-477, 0]
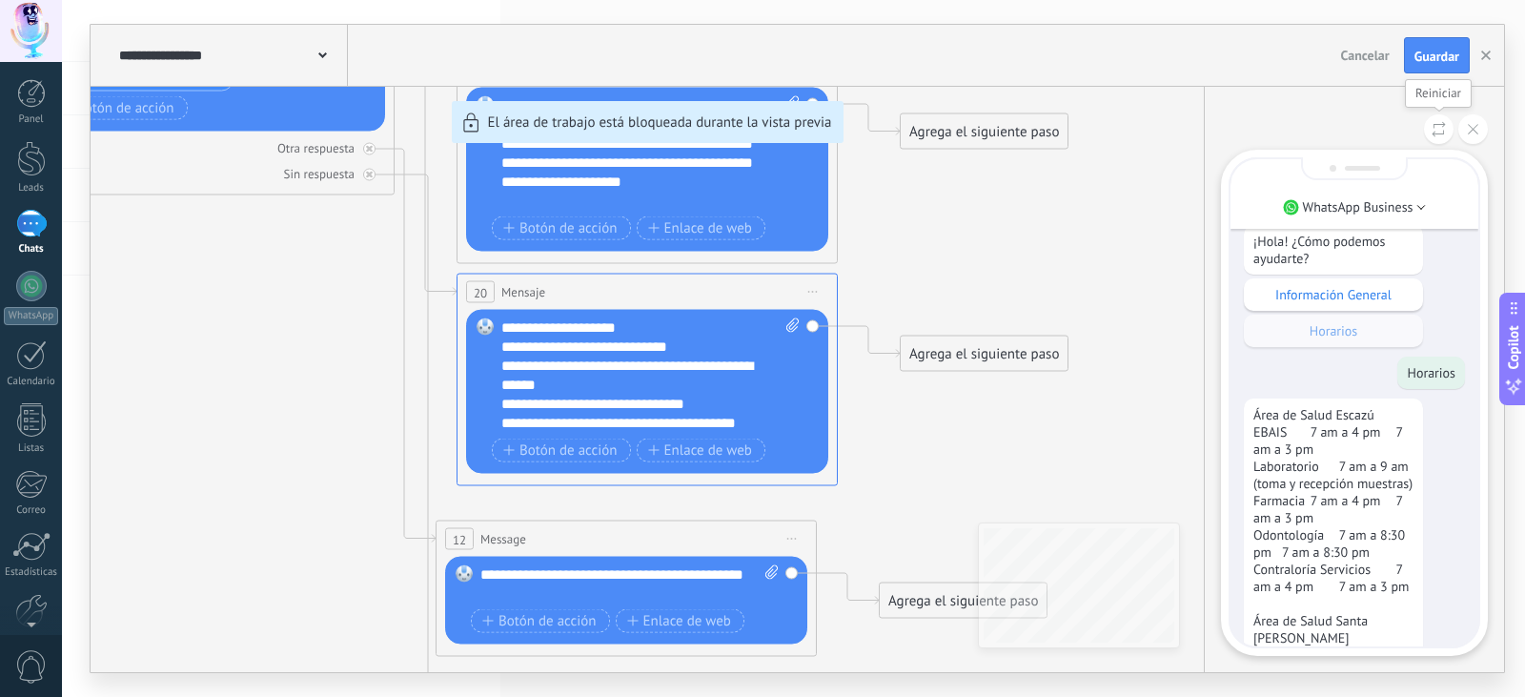
click at [1442, 131] on icon at bounding box center [1439, 129] width 14 height 16
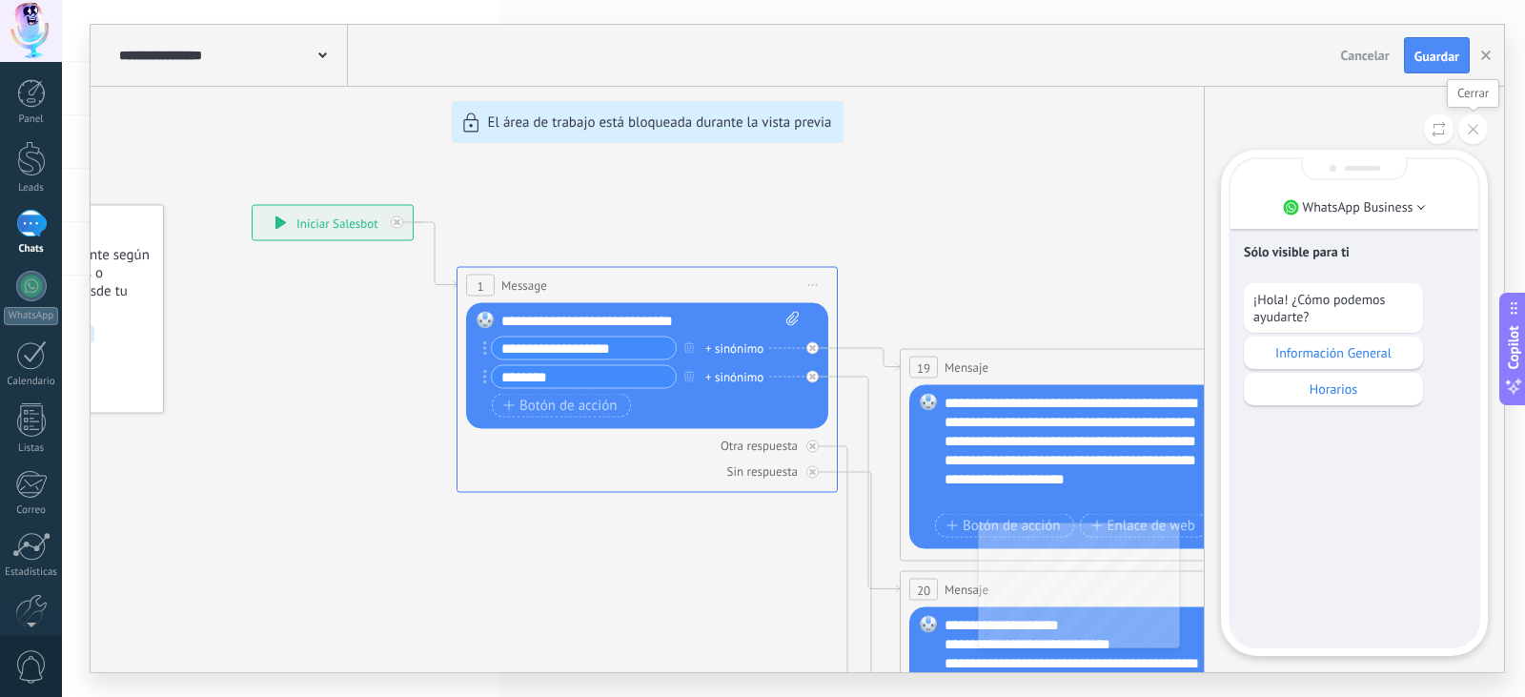
click at [1472, 133] on icon at bounding box center [1473, 129] width 10 height 10
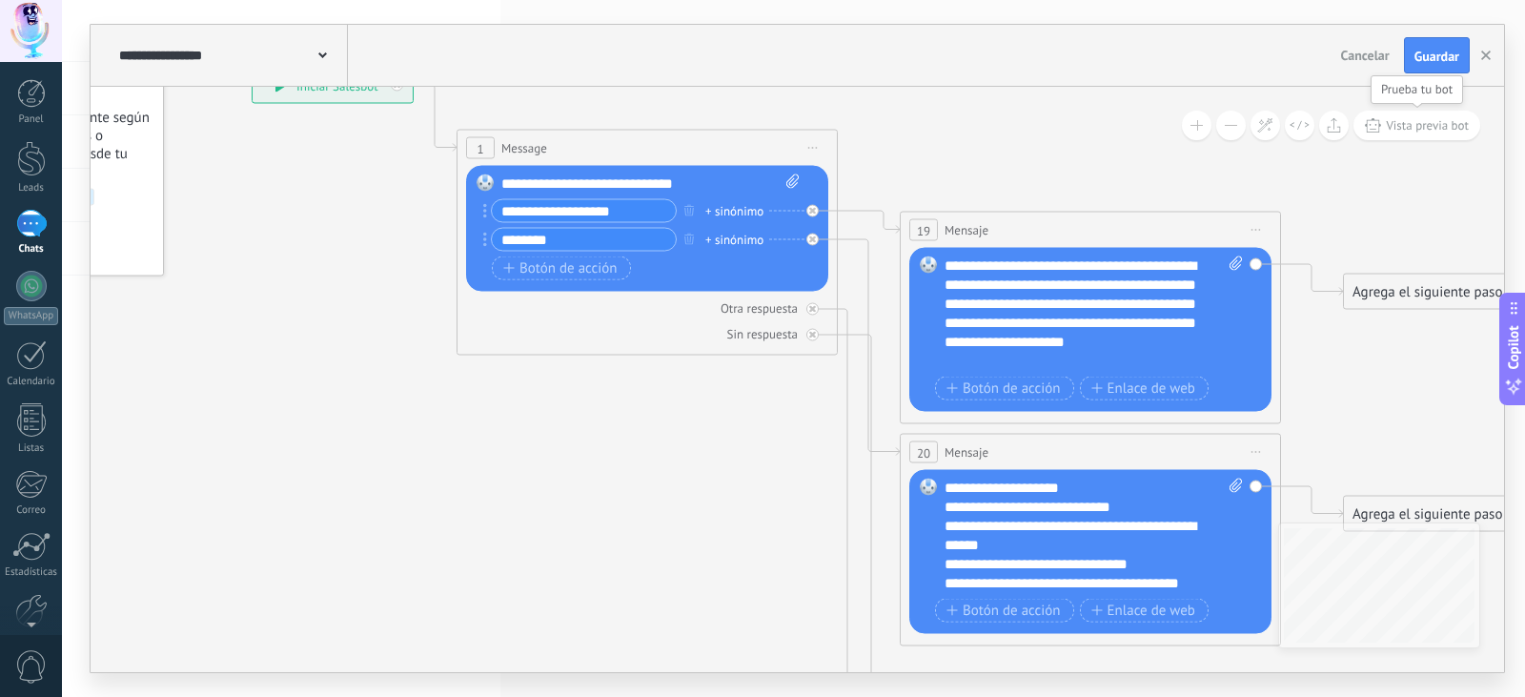
click at [1404, 132] on span "Vista previa bot" at bounding box center [1427, 125] width 83 height 16
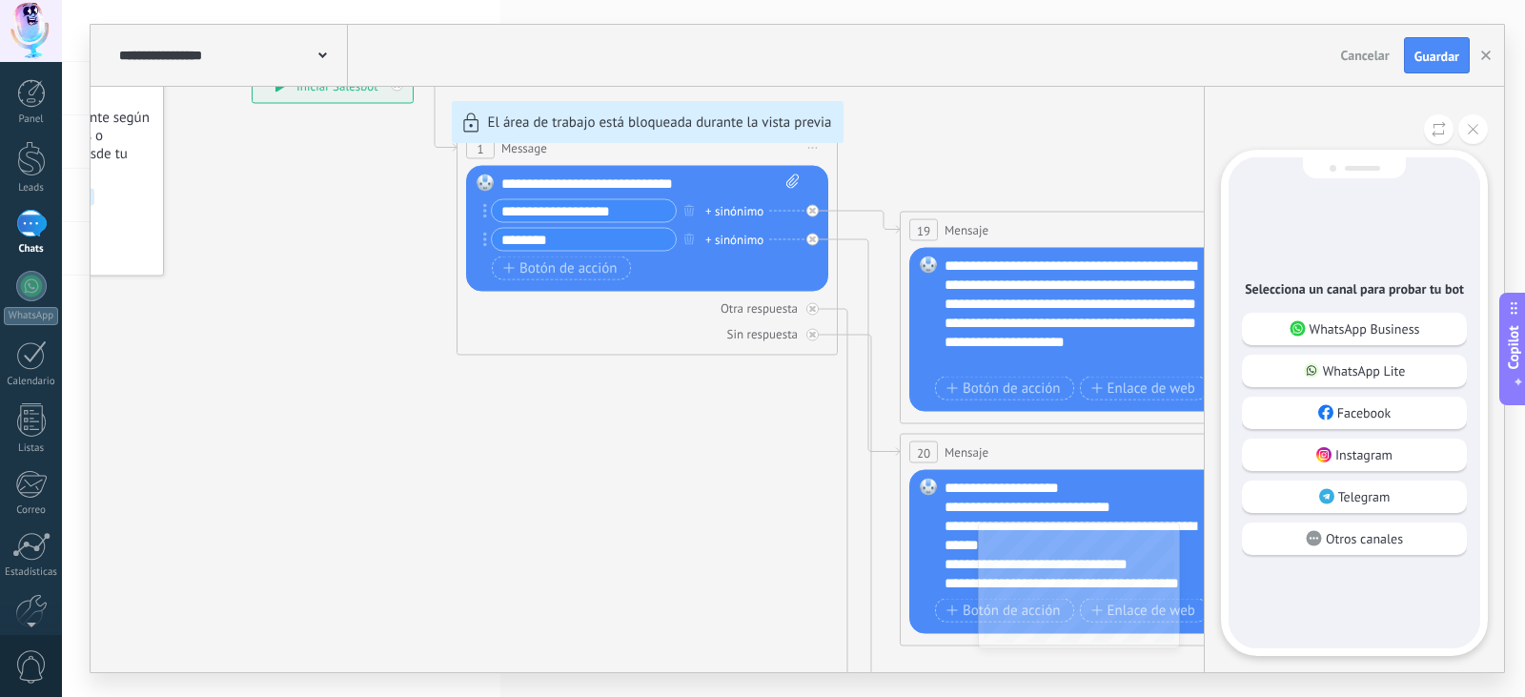
click at [1366, 326] on p "WhatsApp Business" at bounding box center [1365, 328] width 111 height 17
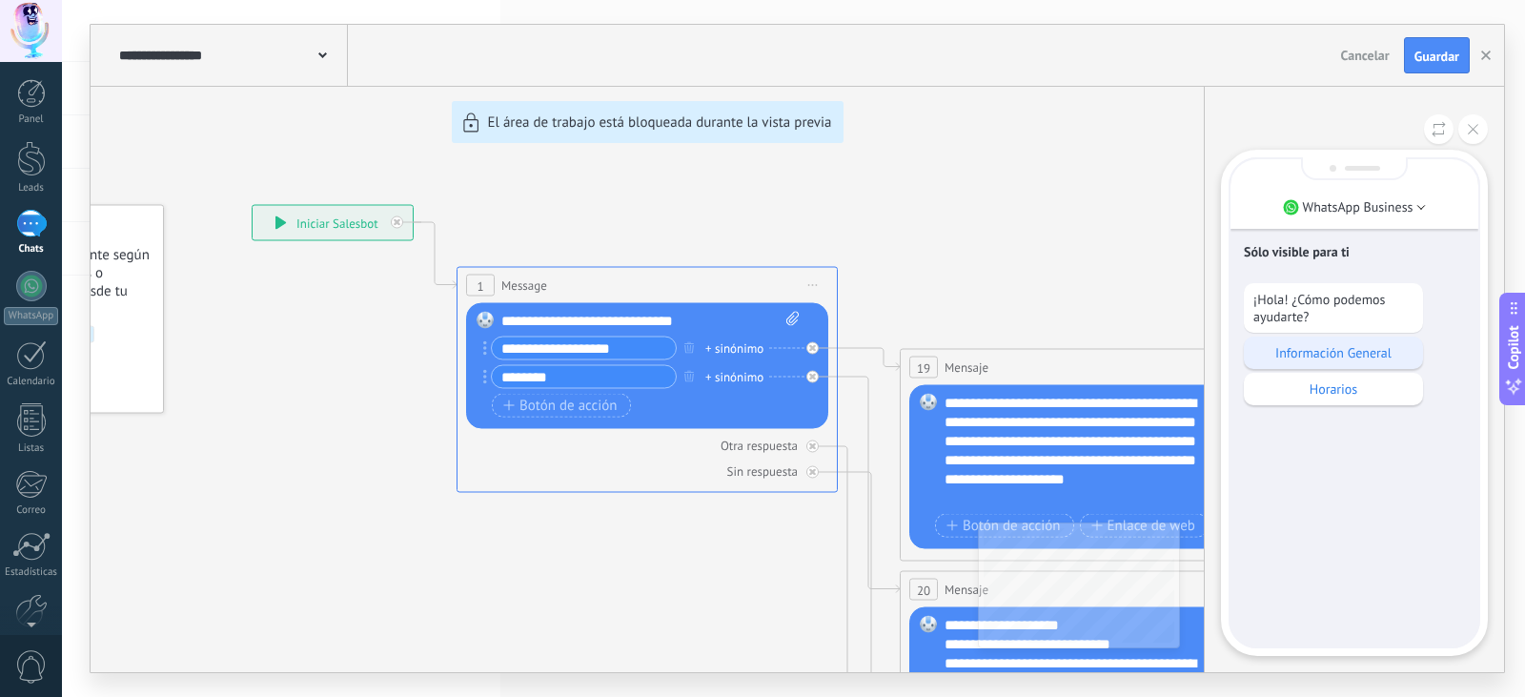
click at [1343, 355] on p "Información General" at bounding box center [1334, 352] width 160 height 17
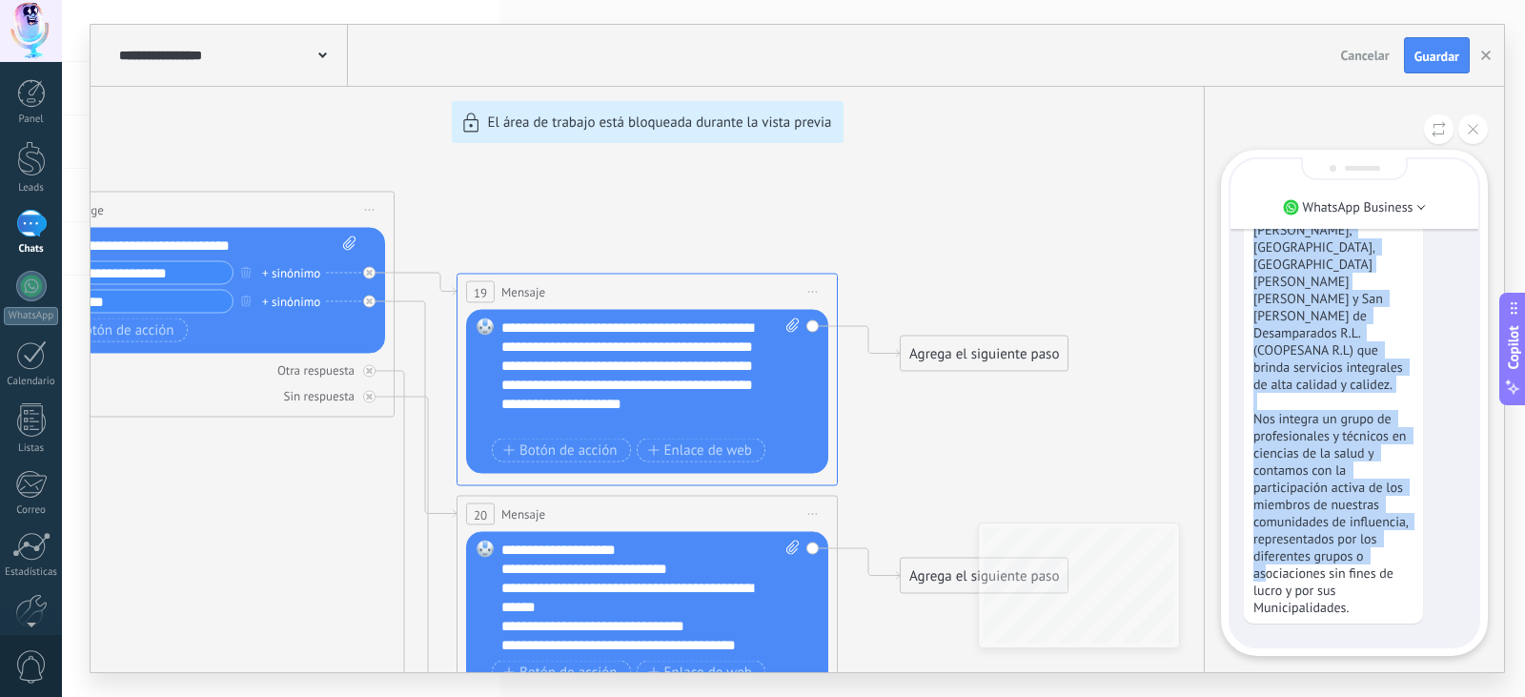
drag, startPoint x: 1258, startPoint y: 260, endPoint x: 1385, endPoint y: 626, distance: 387.8
click at [1385, 626] on div "Sólo visible para ti ¡Hola! ¿Cómo podemos ayudarte? Información General Horario…" at bounding box center [1355, 256] width 248 height 782
click at [1450, 134] on button at bounding box center [1439, 129] width 30 height 30
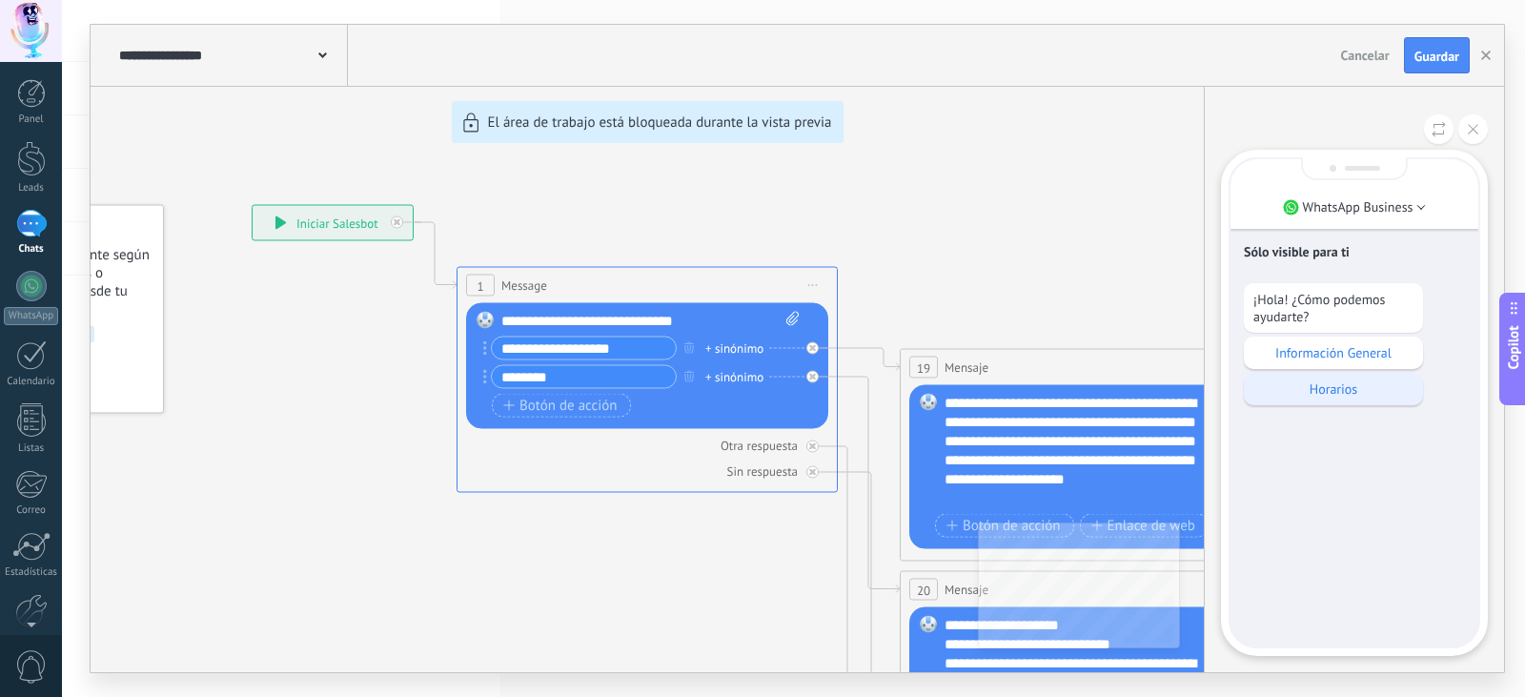
click at [1344, 396] on p "Horarios" at bounding box center [1334, 388] width 160 height 17
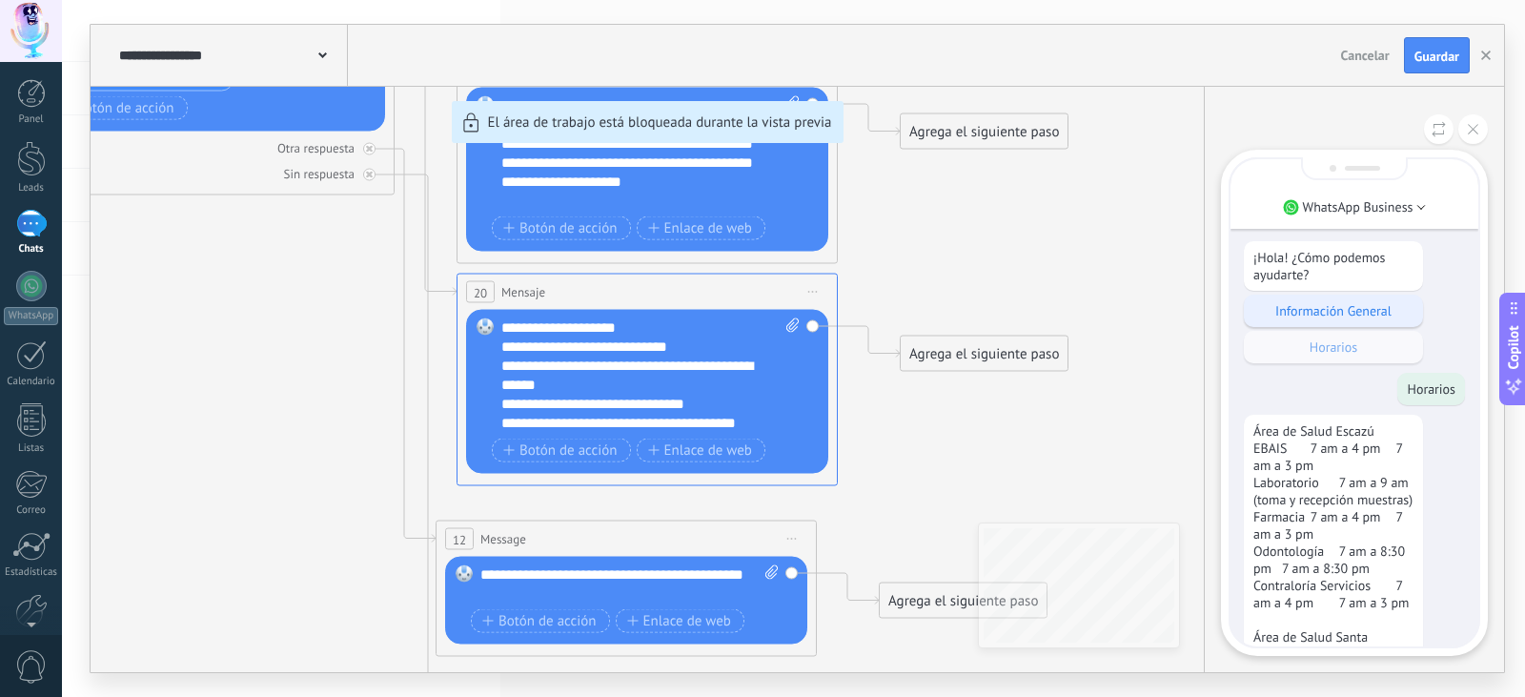
scroll to position [-501, 0]
click at [1475, 129] on icon at bounding box center [1473, 129] width 10 height 10
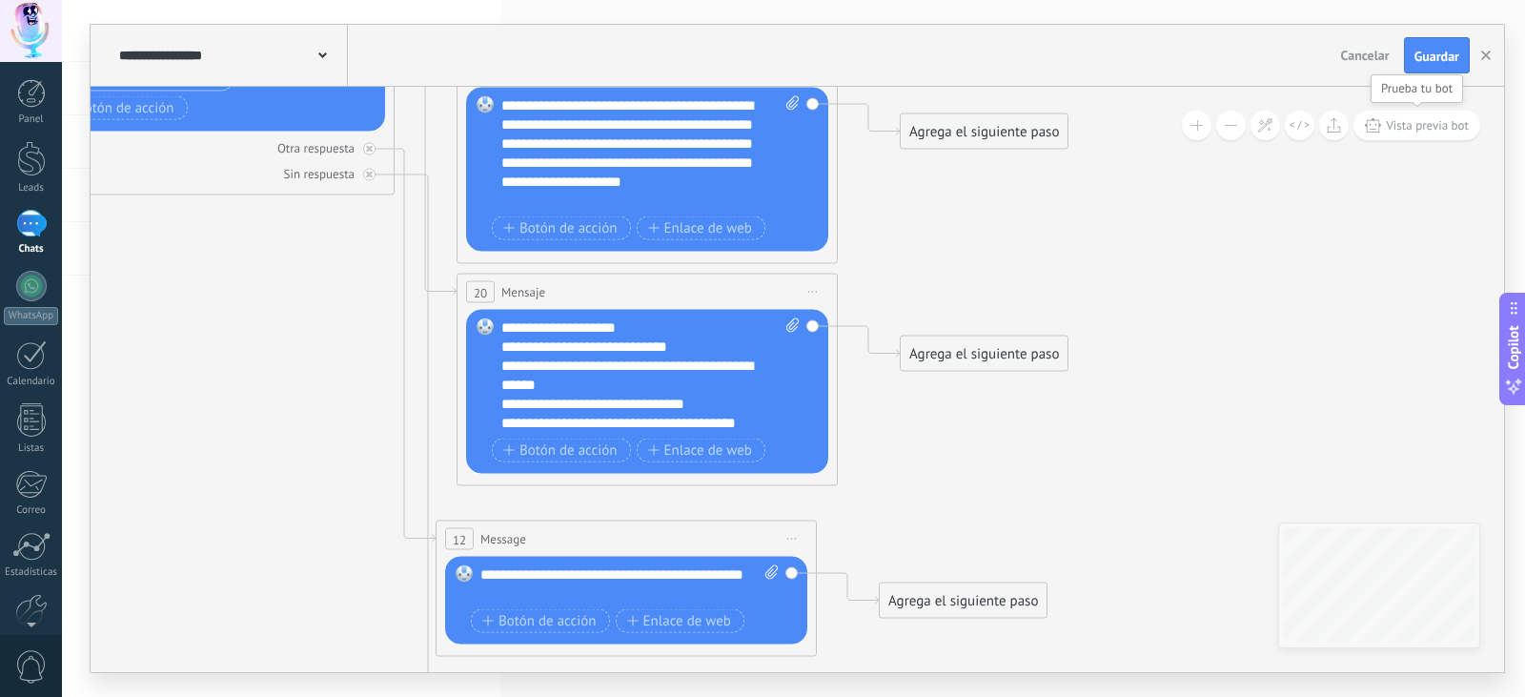
click at [1459, 128] on span "Vista previa bot" at bounding box center [1427, 125] width 83 height 16
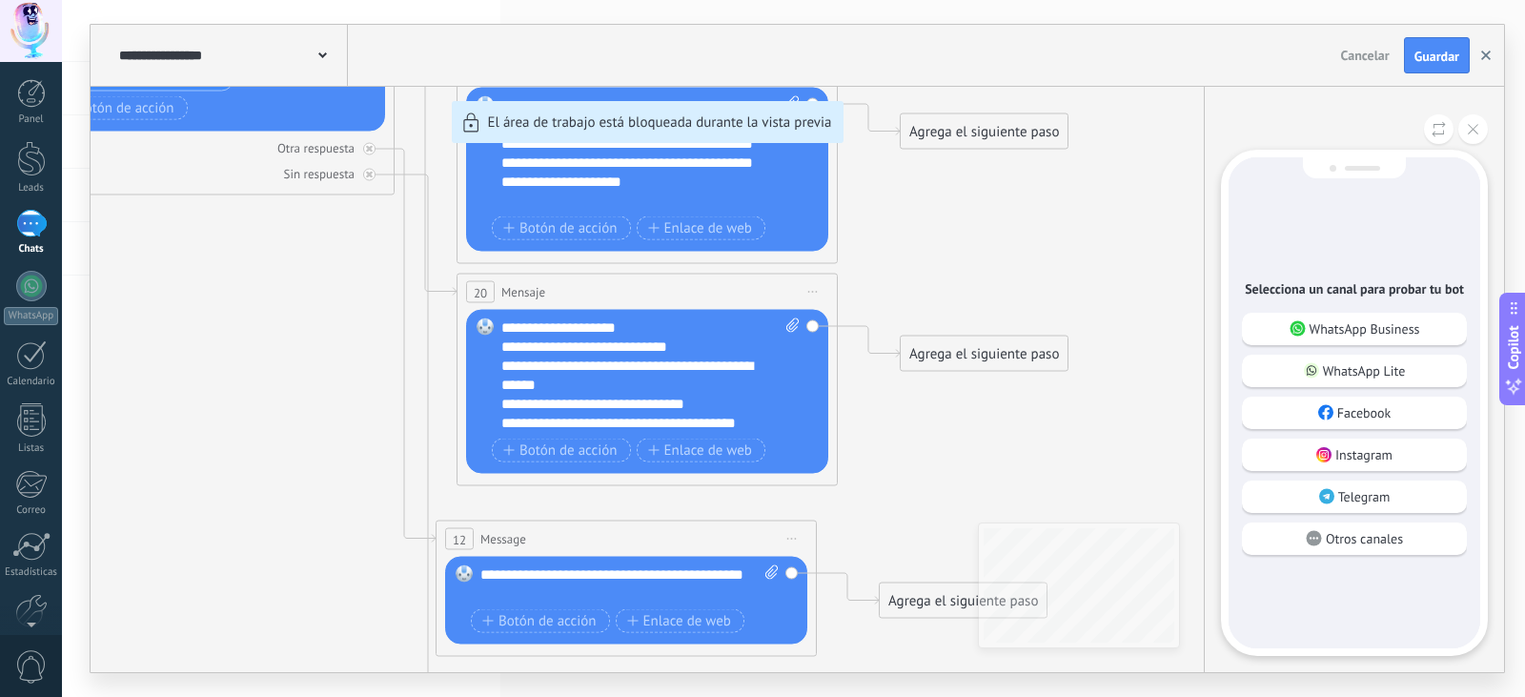
click at [1481, 59] on button "button" at bounding box center [1486, 55] width 29 height 36
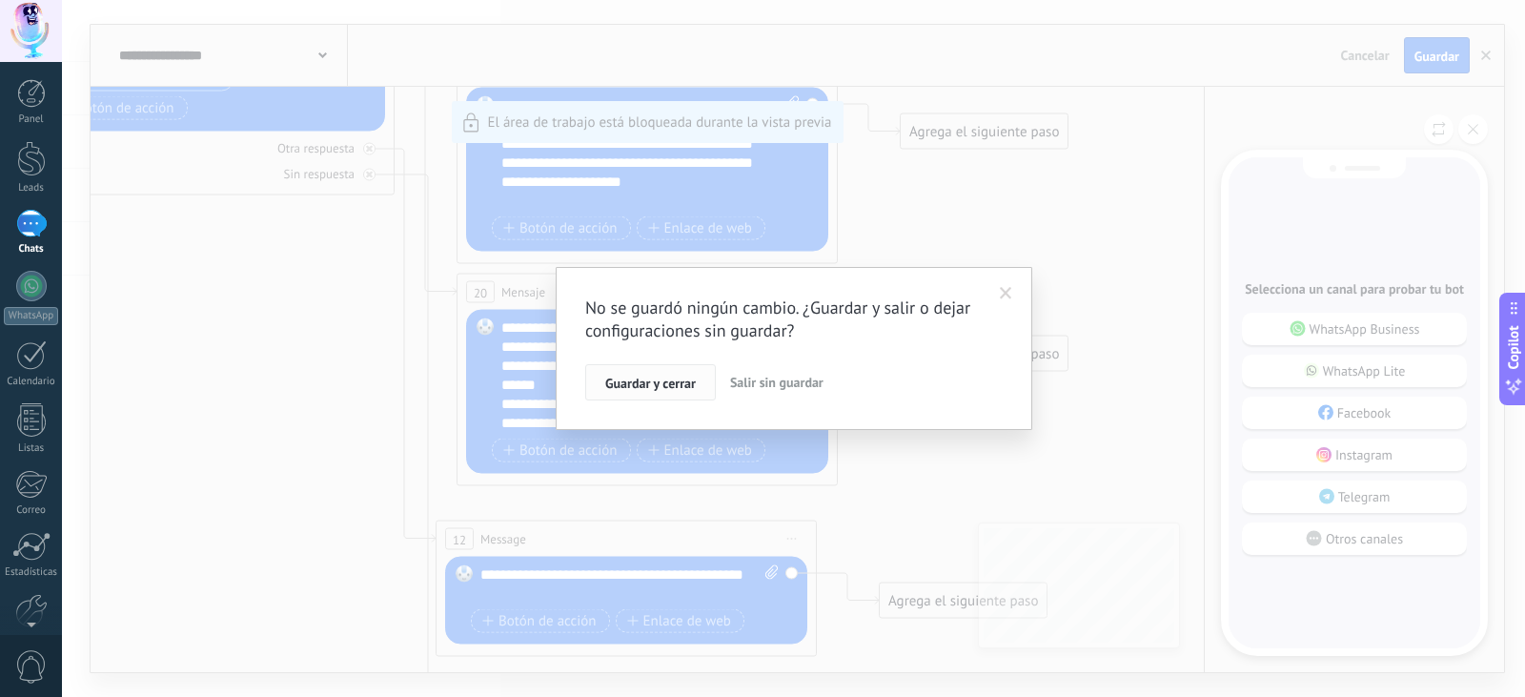
click at [690, 389] on span "Guardar y cerrar" at bounding box center [650, 383] width 91 height 13
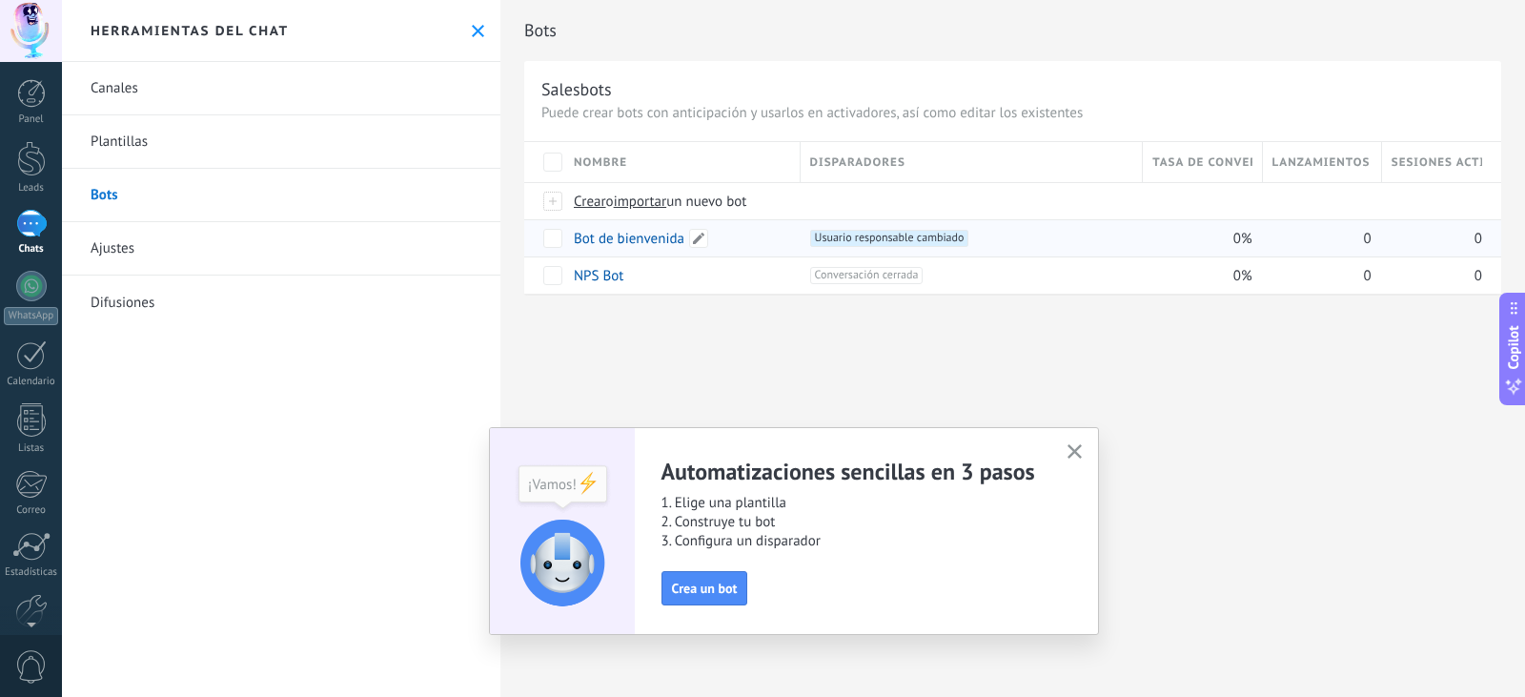
click at [632, 240] on link "Bot de bienvenida" at bounding box center [629, 239] width 111 height 18
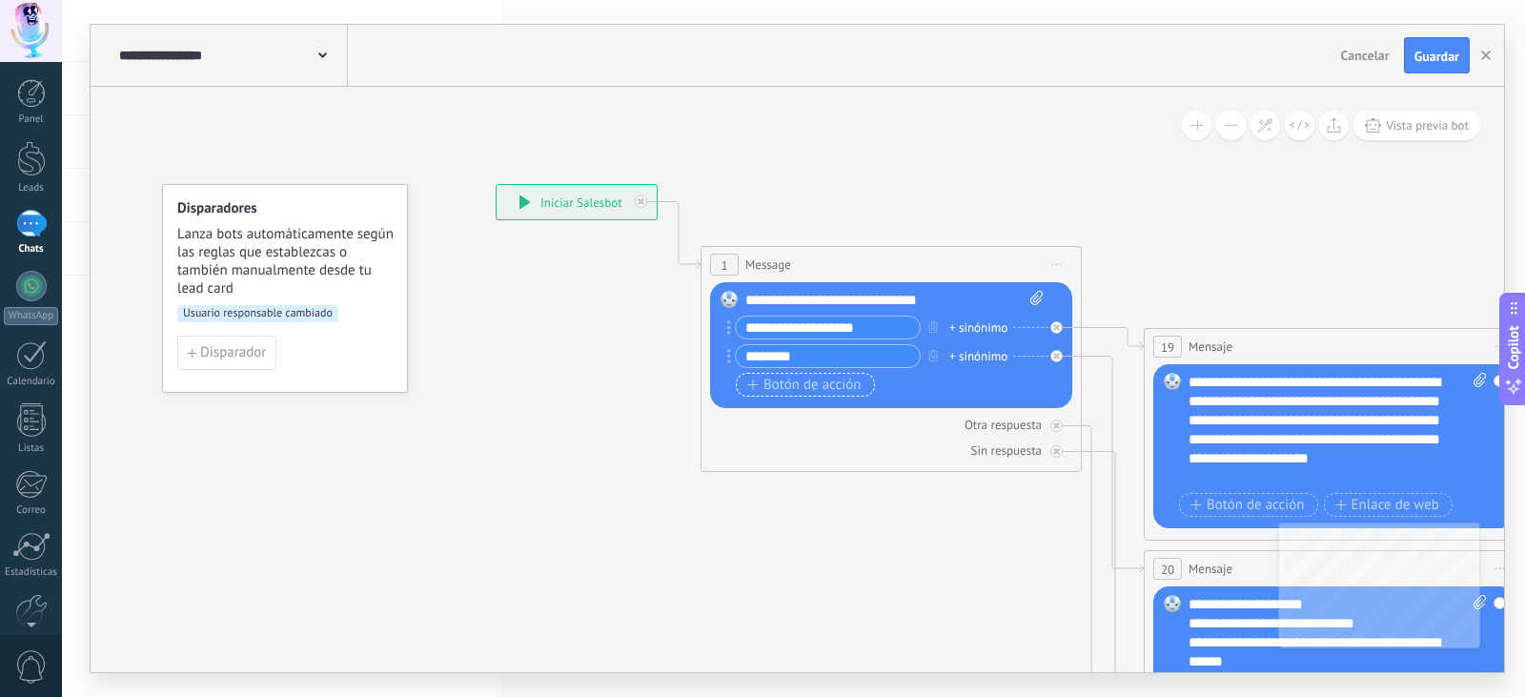
click at [845, 387] on span "Botón de acción" at bounding box center [804, 385] width 114 height 15
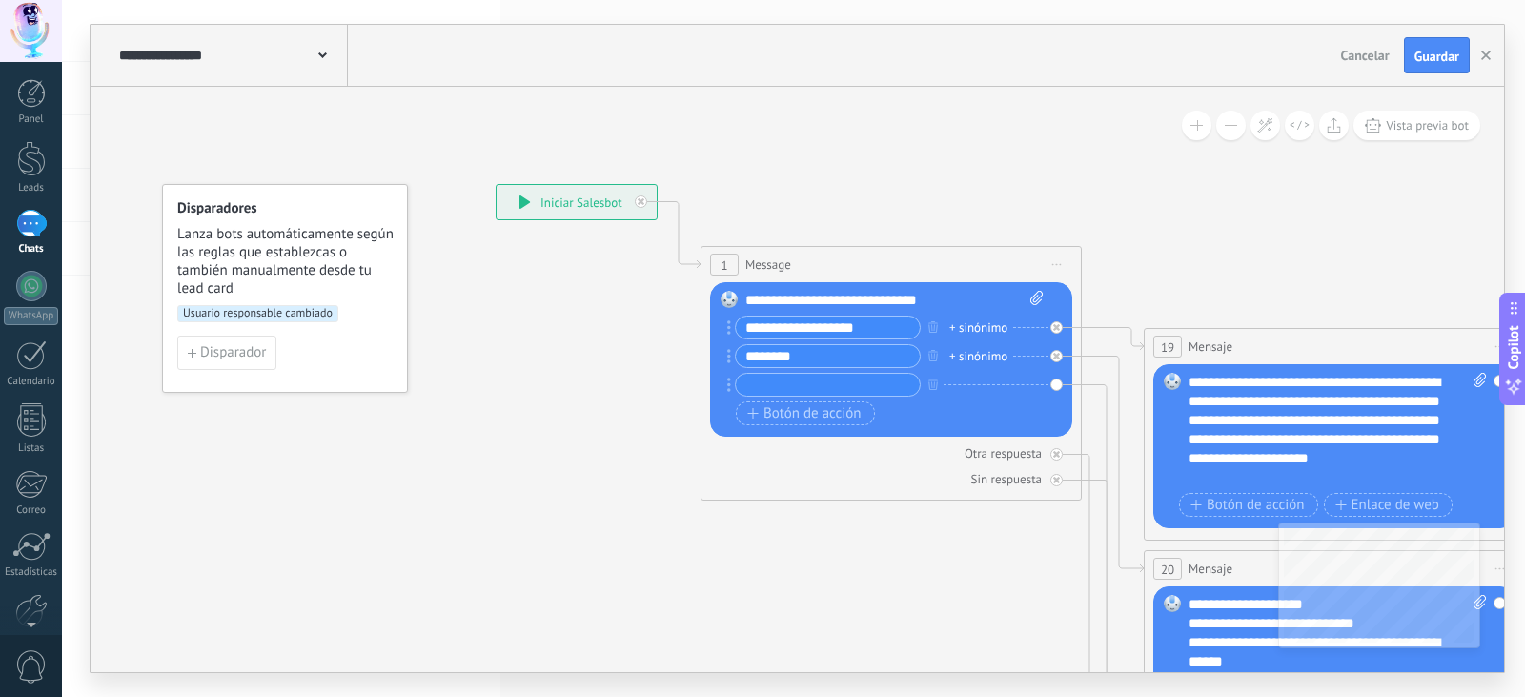
type input "*"
type input "**********"
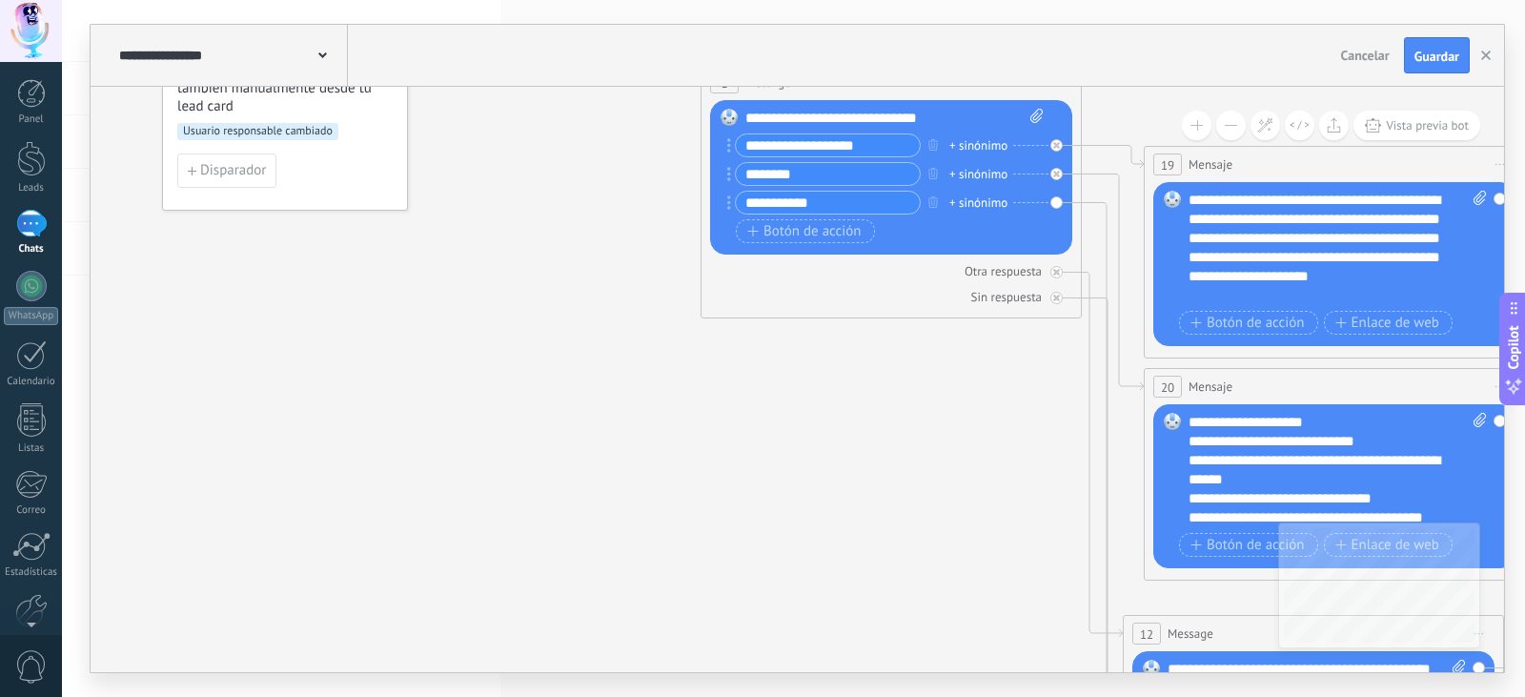
drag, startPoint x: 881, startPoint y: 206, endPoint x: 894, endPoint y: 208, distance: 13.5
click at [882, 205] on input "**********" at bounding box center [828, 203] width 184 height 22
click at [1093, 210] on icon at bounding box center [1113, 493] width 62 height 581
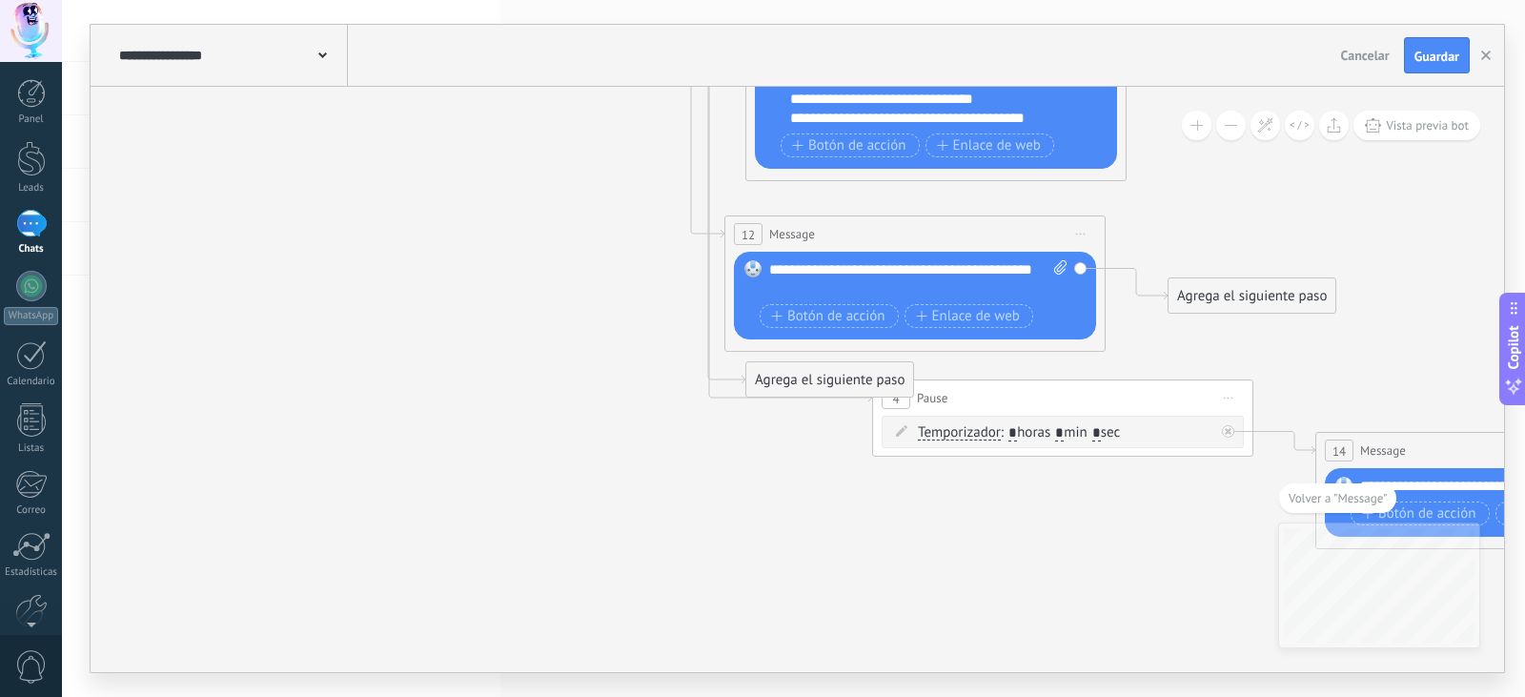
click at [1427, 447] on div "14 Message ******* (a): Todos los contactos - canales seleccionados Todos los c…" at bounding box center [1506, 450] width 379 height 35
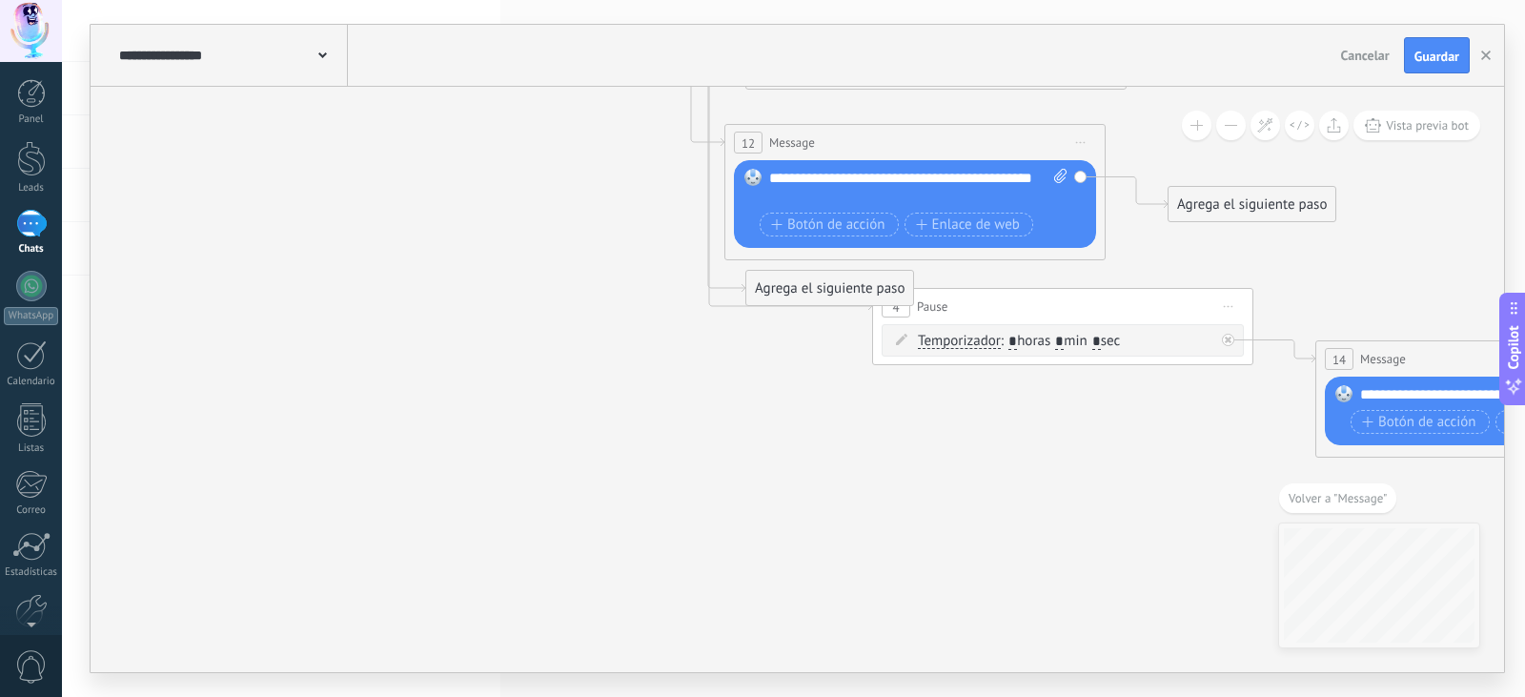
click at [1419, 393] on div "**********" at bounding box center [1510, 394] width 298 height 19
click at [1410, 364] on div "14 Message ******* (a): Todos los contactos - canales seleccionados Todos los c…" at bounding box center [1506, 358] width 379 height 35
click at [1401, 389] on div "**********" at bounding box center [1510, 394] width 298 height 19
click at [1408, 128] on span "Vista previa bot" at bounding box center [1427, 125] width 83 height 16
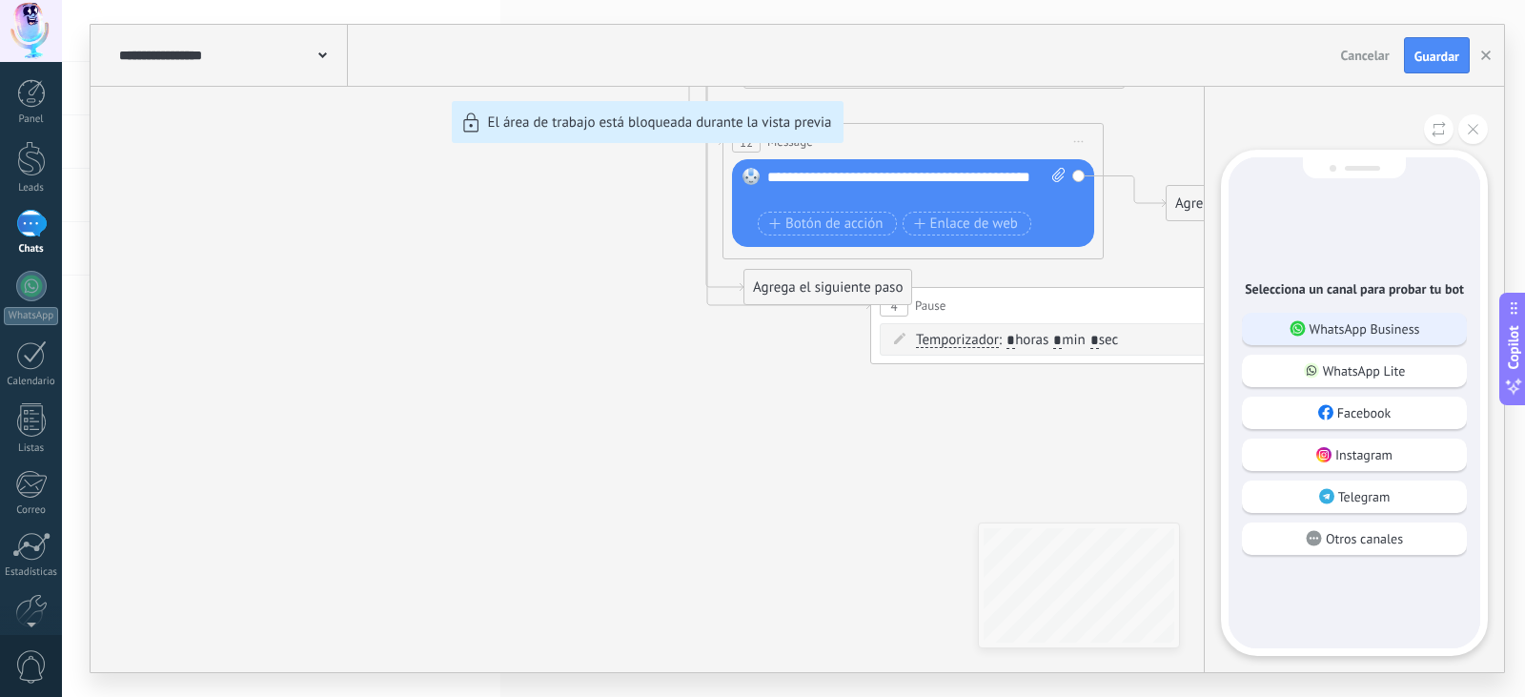
click at [1369, 322] on p "WhatsApp Business" at bounding box center [1365, 328] width 111 height 17
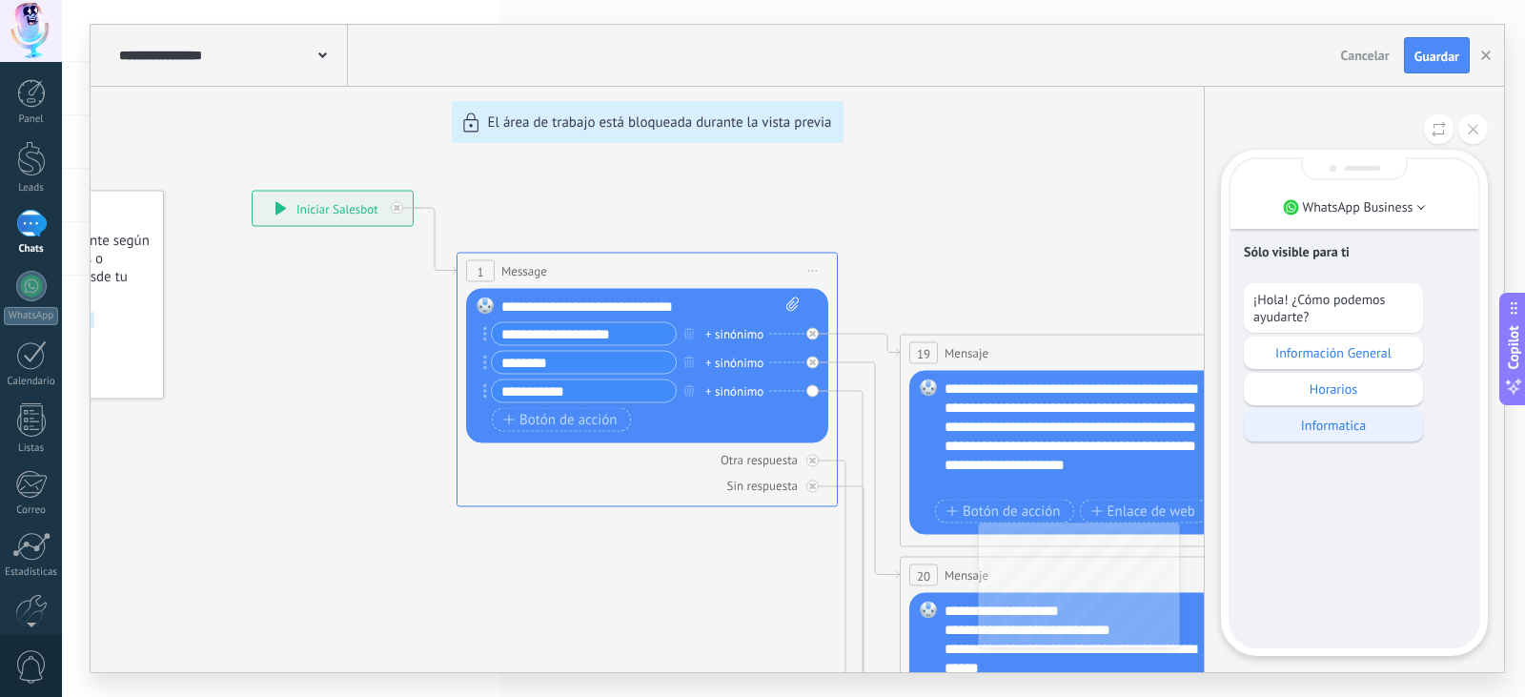
click at [1333, 433] on p "Informatica" at bounding box center [1334, 425] width 160 height 17
click at [1491, 54] on button "button" at bounding box center [1486, 55] width 29 height 36
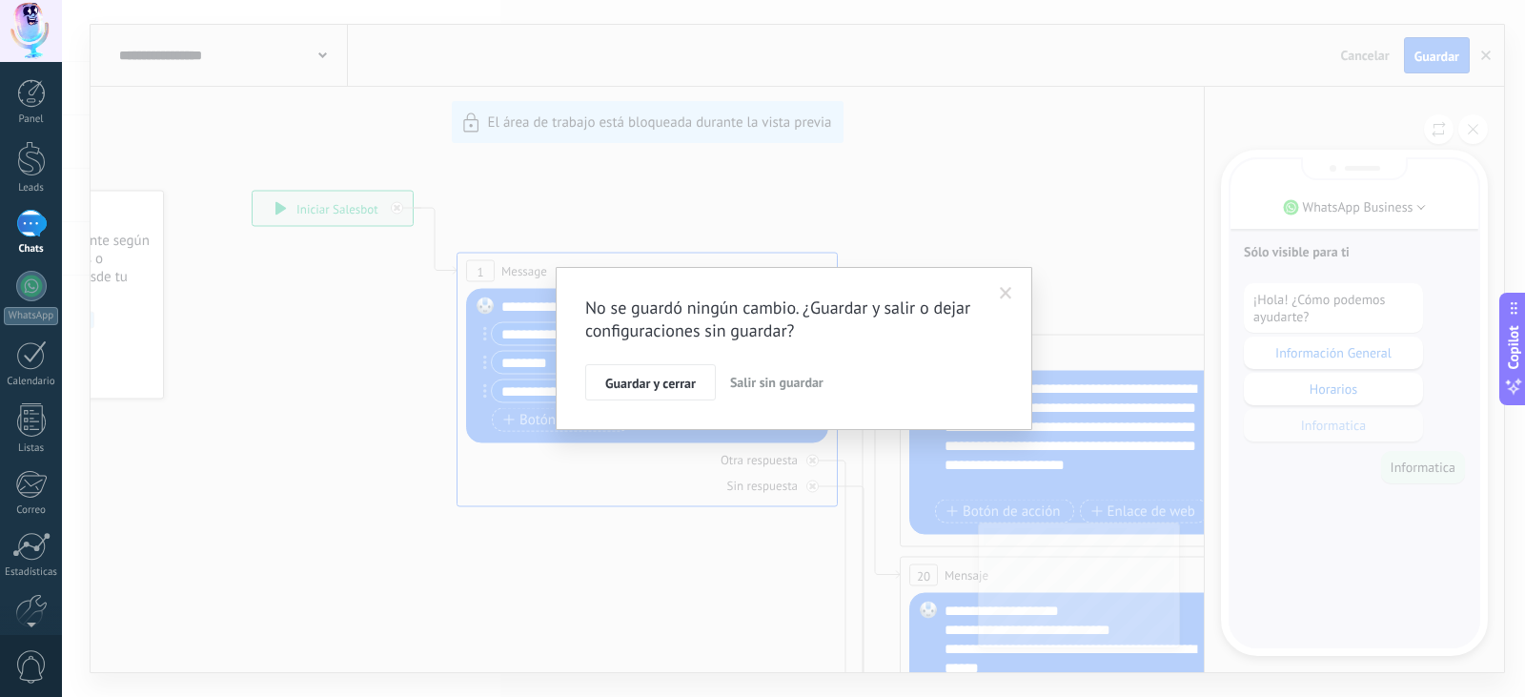
click at [646, 389] on span "Guardar y cerrar" at bounding box center [650, 383] width 91 height 13
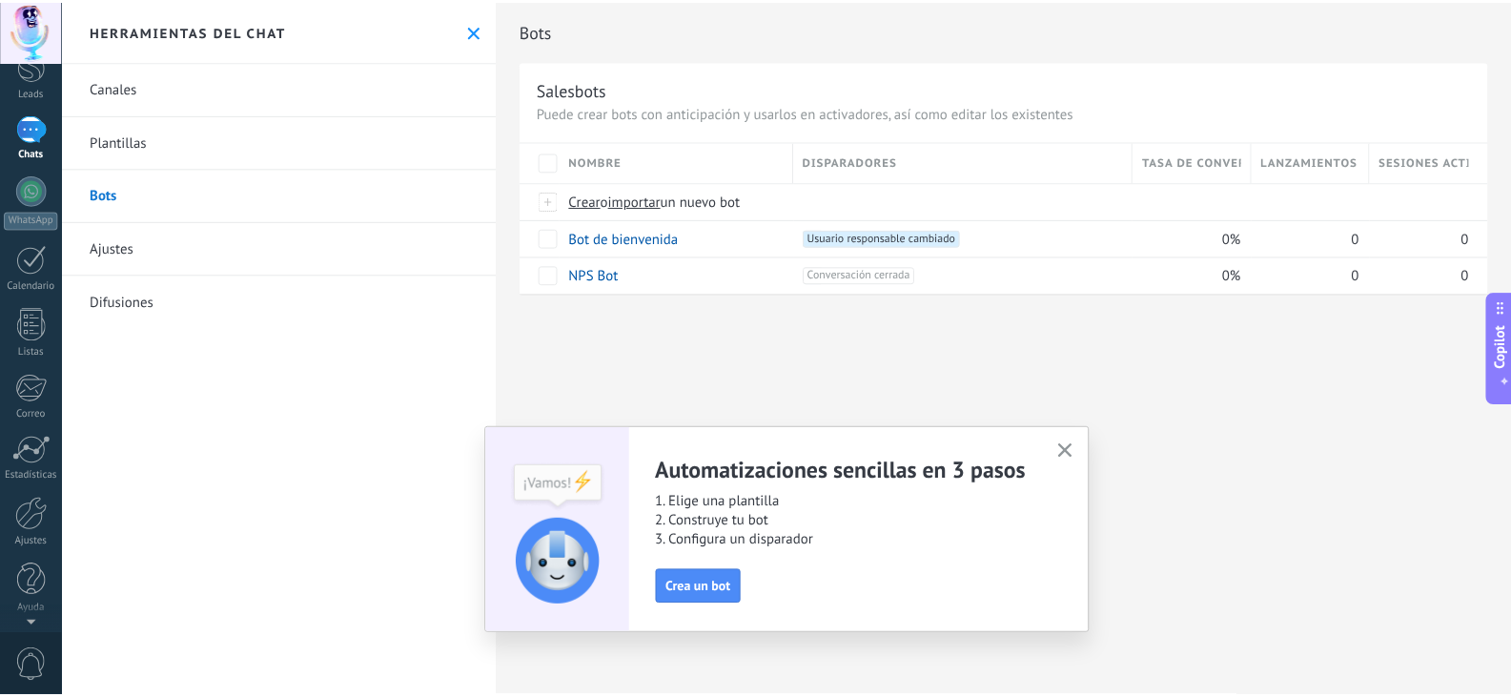
scroll to position [0, 0]
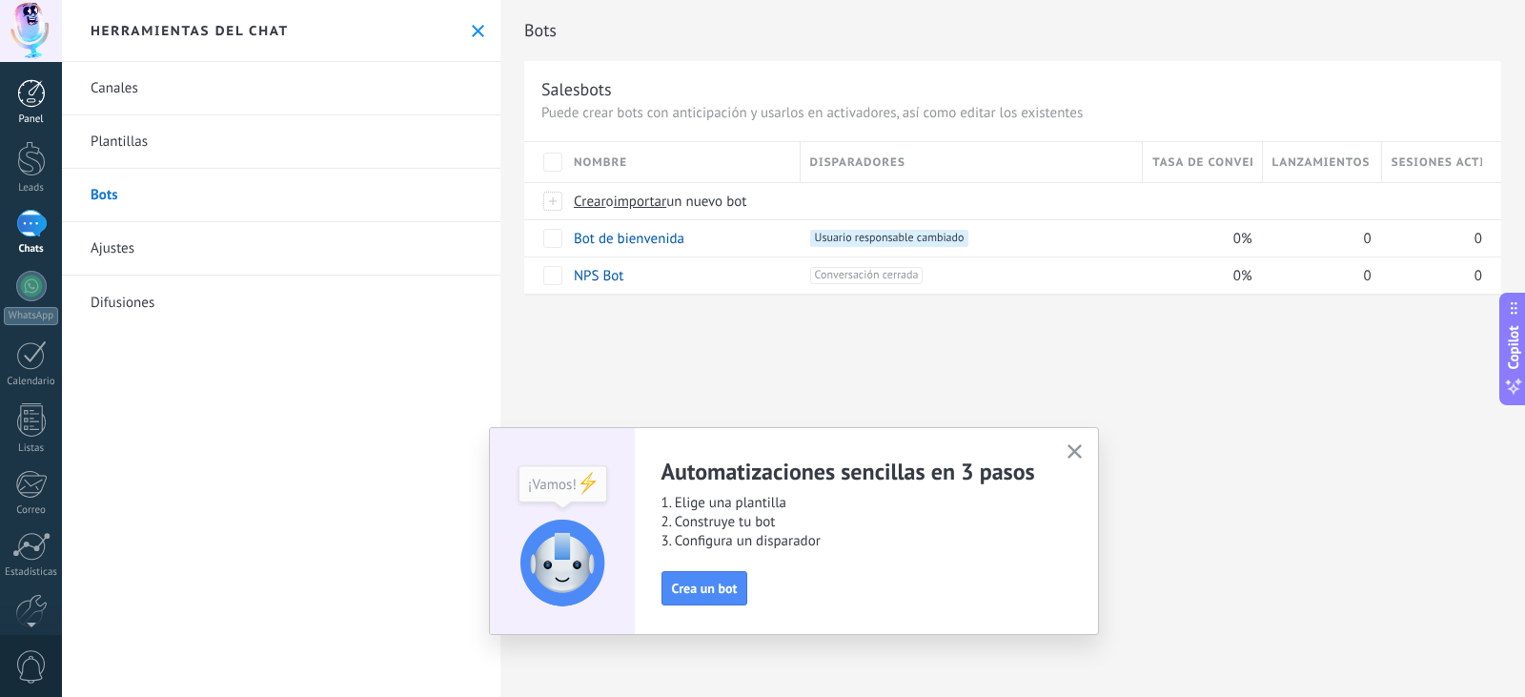
click at [39, 95] on div at bounding box center [31, 93] width 29 height 29
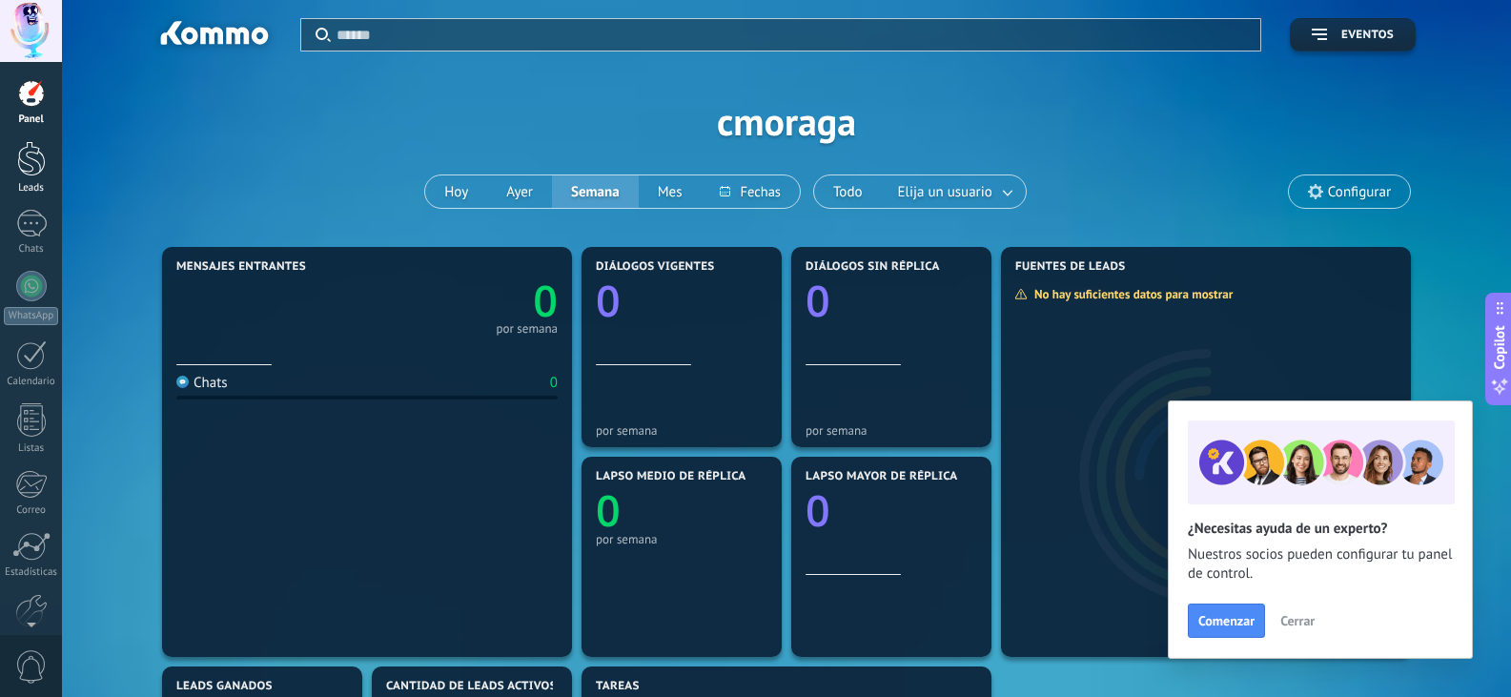
click at [37, 166] on div at bounding box center [31, 158] width 29 height 35
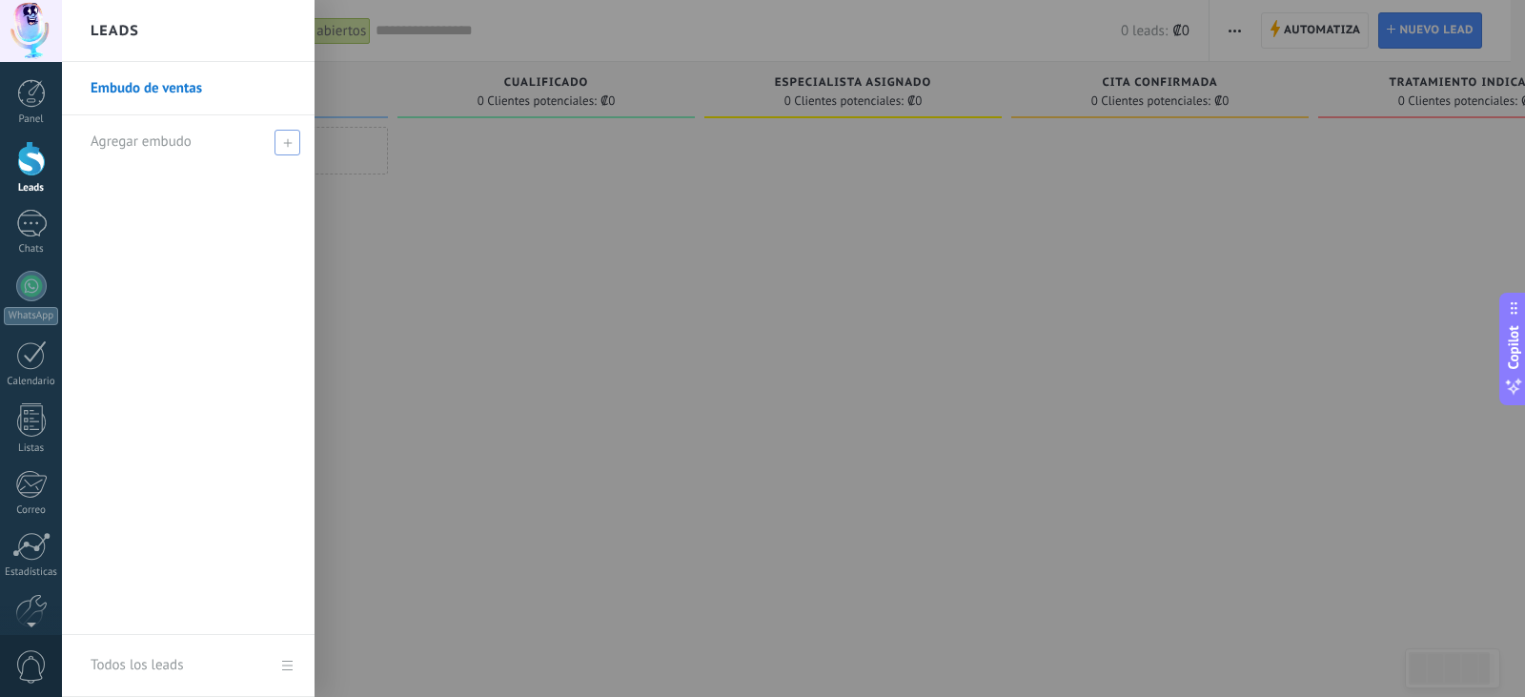
click at [293, 143] on span at bounding box center [288, 143] width 26 height 26
click at [293, 143] on span at bounding box center [289, 141] width 17 height 13
click at [233, 227] on div "Embudo de ventas" at bounding box center [188, 348] width 253 height 573
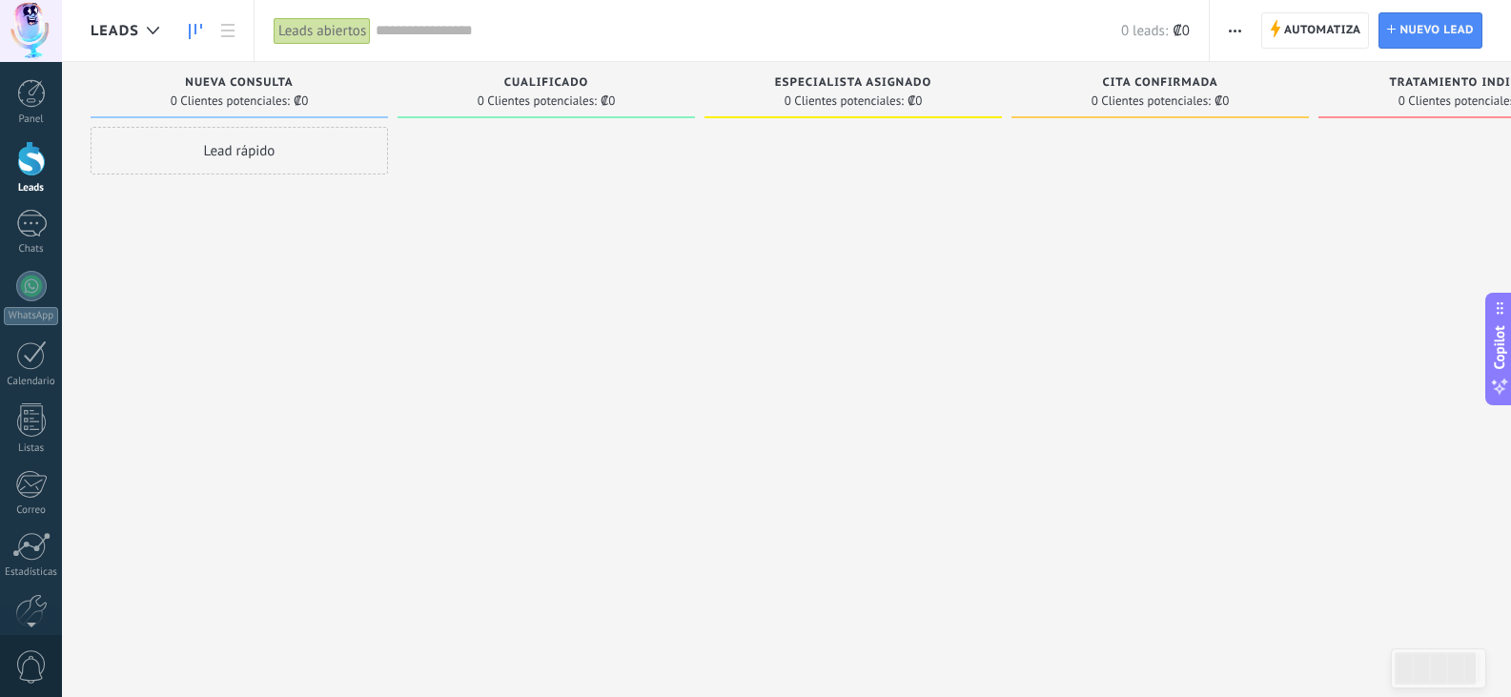
click at [296, 138] on div "Lead rápido" at bounding box center [239, 151] width 297 height 48
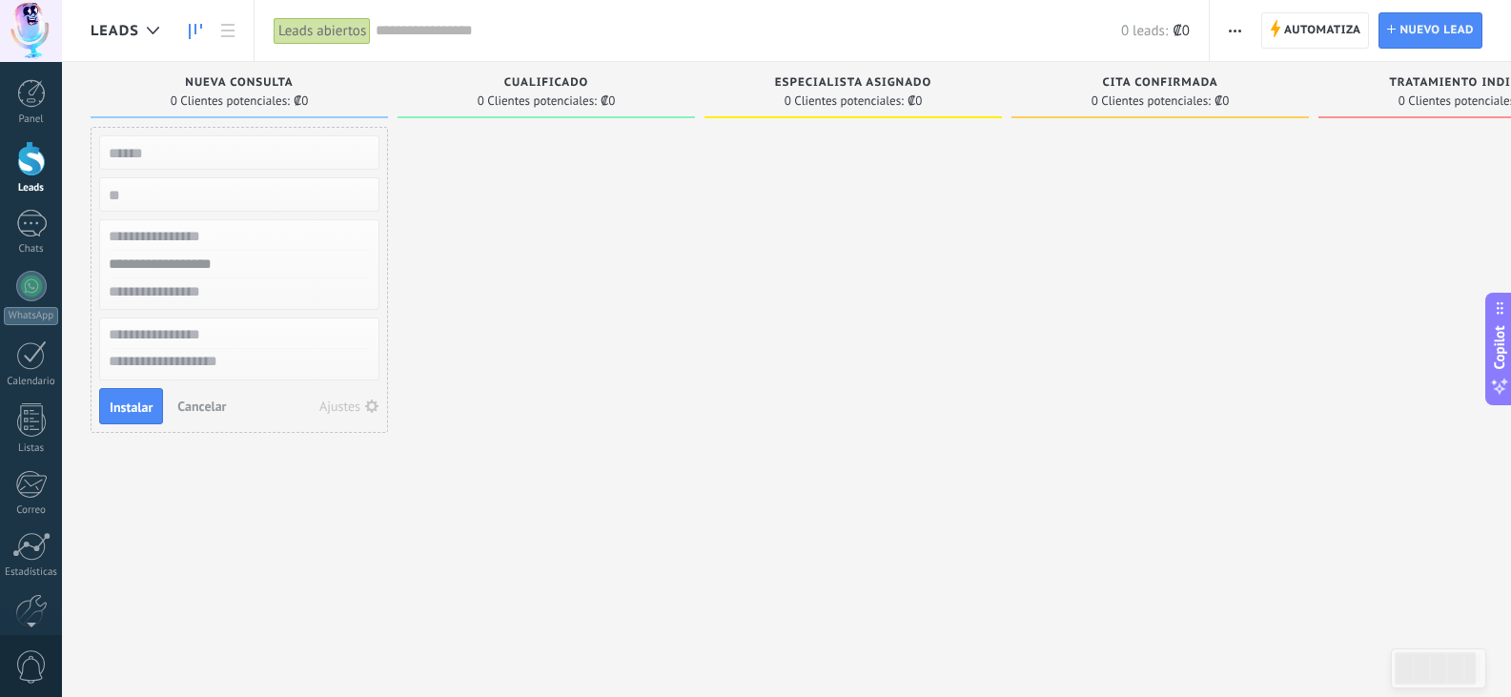
click at [590, 249] on div at bounding box center [546, 351] width 297 height 448
click at [205, 421] on div "Instalar Cancelar Ajustes" at bounding box center [239, 406] width 280 height 36
click at [206, 411] on span "Cancelar" at bounding box center [201, 406] width 49 height 17
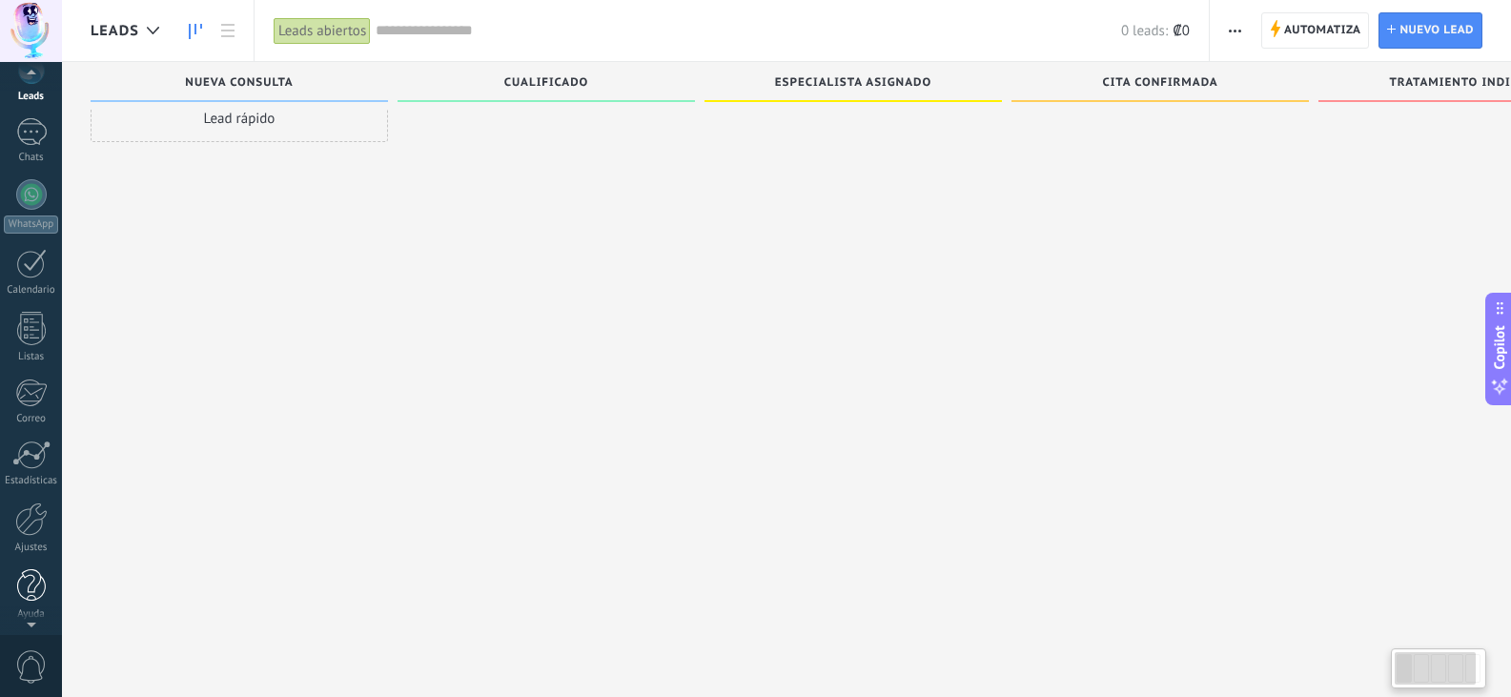
scroll to position [96, 0]
click at [42, 583] on div at bounding box center [31, 580] width 29 height 33
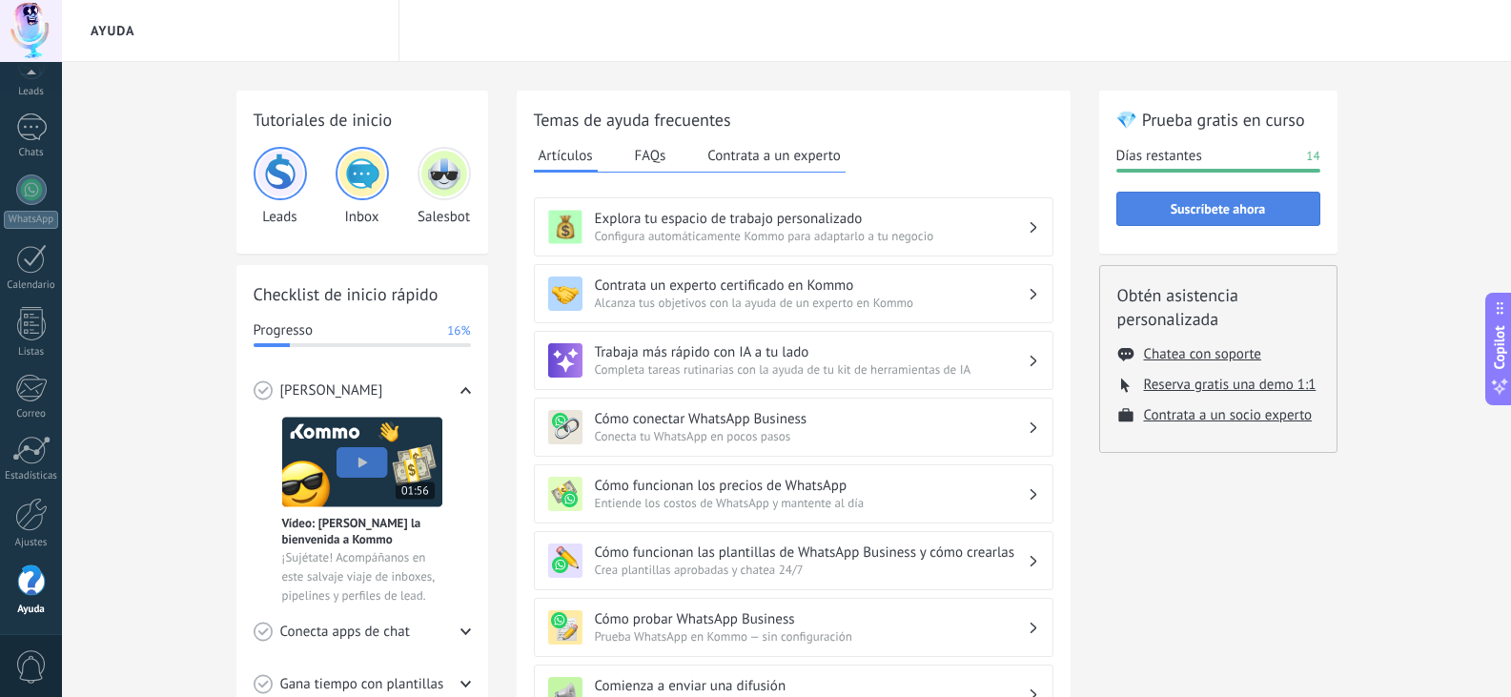
click at [1271, 199] on button "Suscríbete ahora" at bounding box center [1218, 209] width 204 height 34
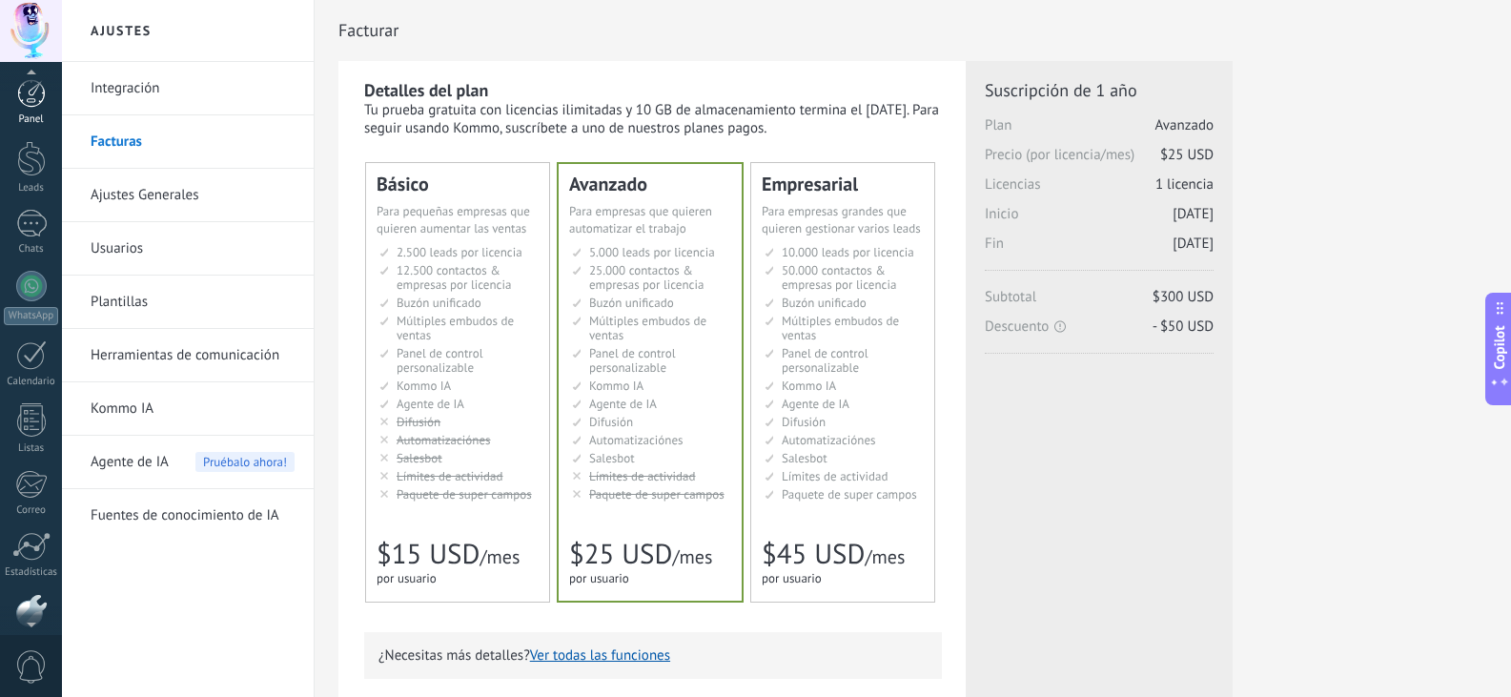
click at [32, 99] on div at bounding box center [31, 93] width 29 height 29
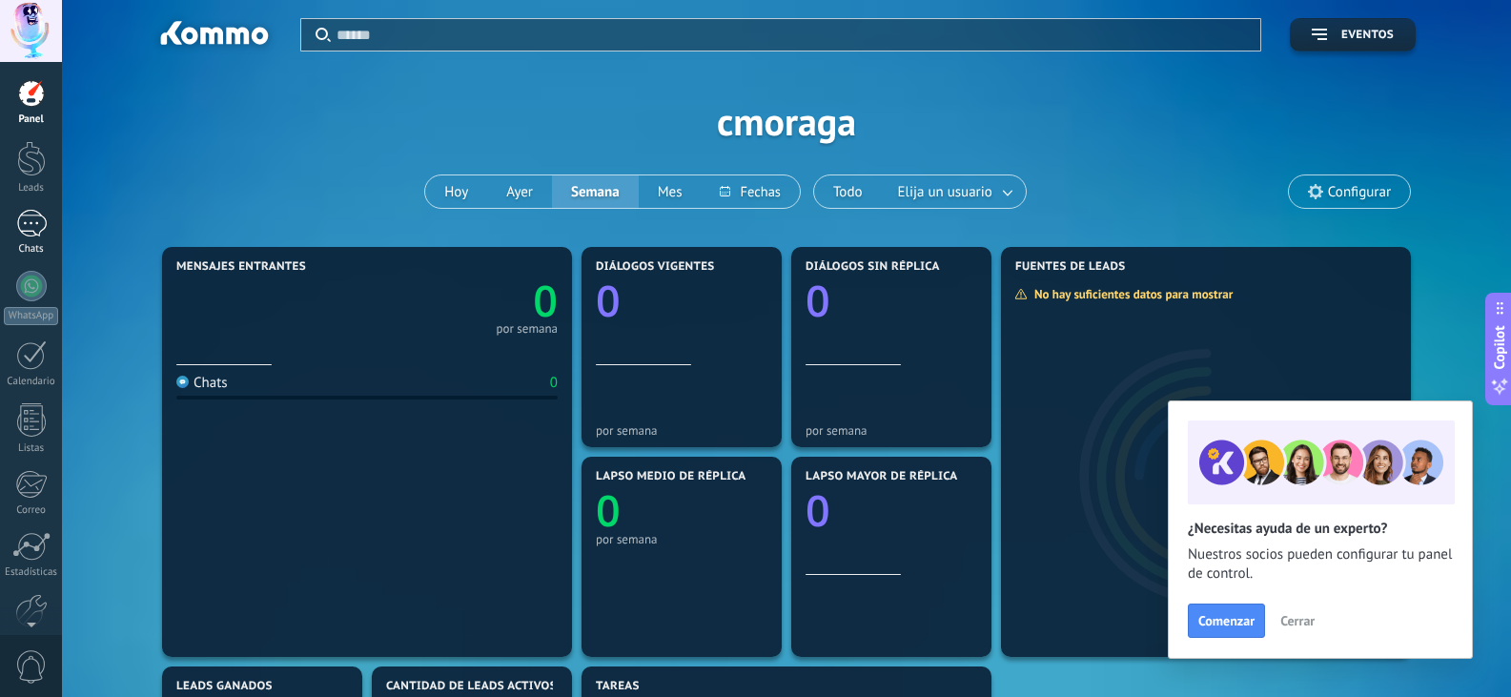
click at [31, 216] on div at bounding box center [31, 224] width 31 height 28
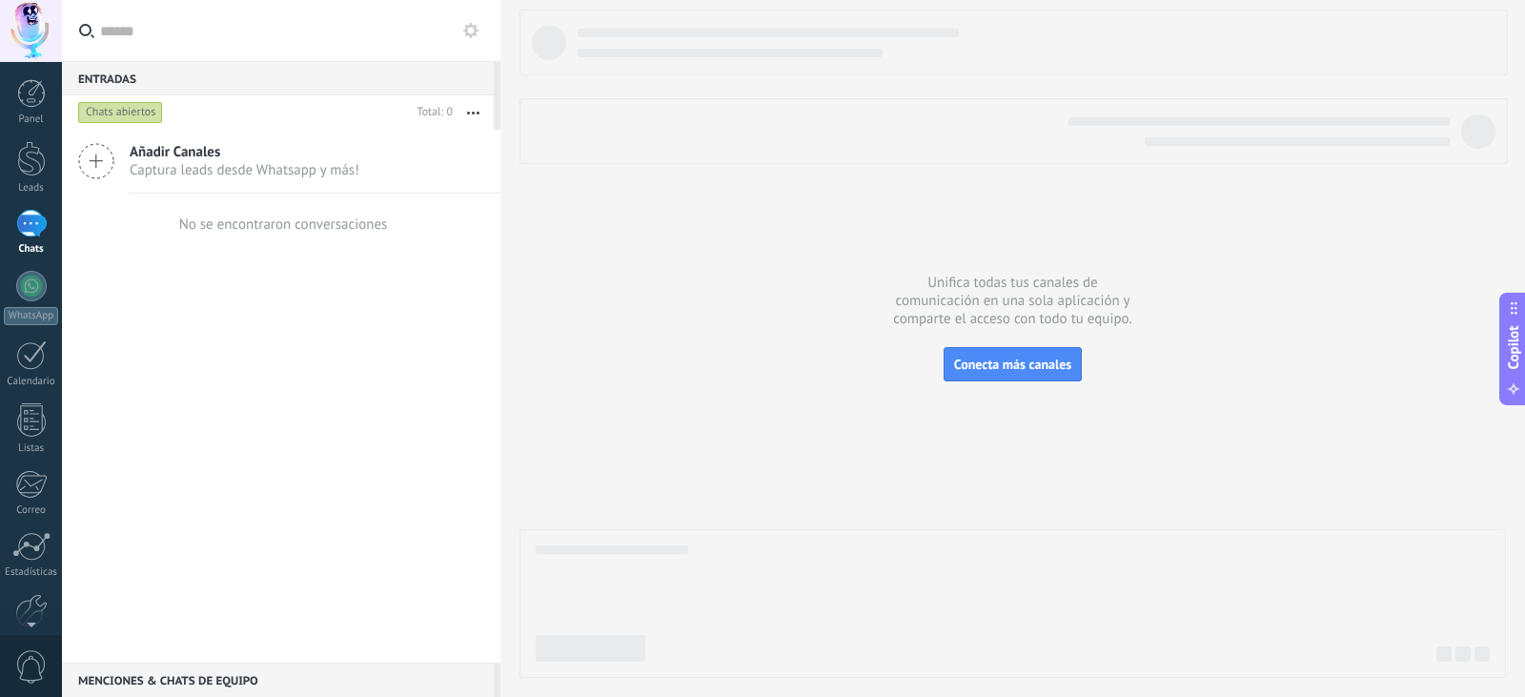
click at [26, 218] on div at bounding box center [31, 224] width 31 height 28
click at [34, 163] on div at bounding box center [31, 158] width 29 height 35
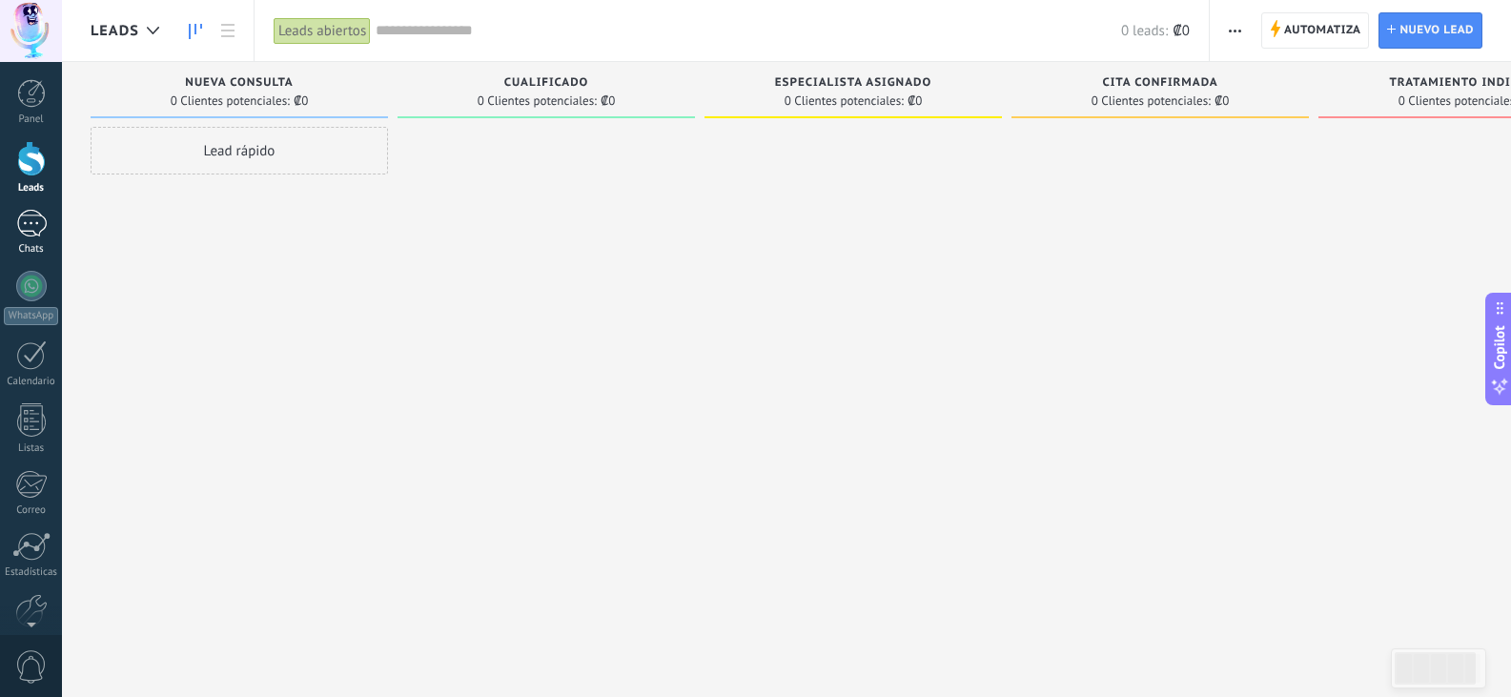
click at [27, 224] on div at bounding box center [31, 224] width 31 height 28
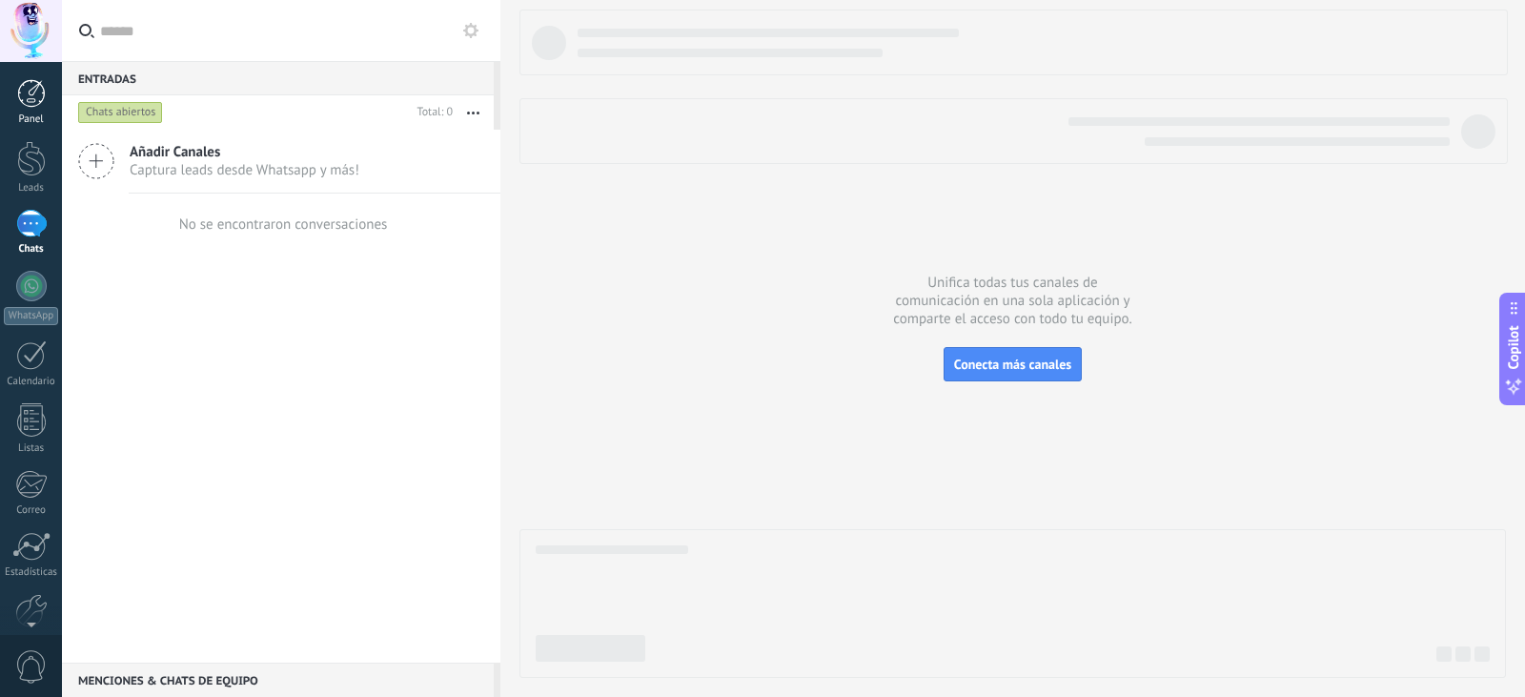
click at [39, 98] on div at bounding box center [31, 93] width 29 height 29
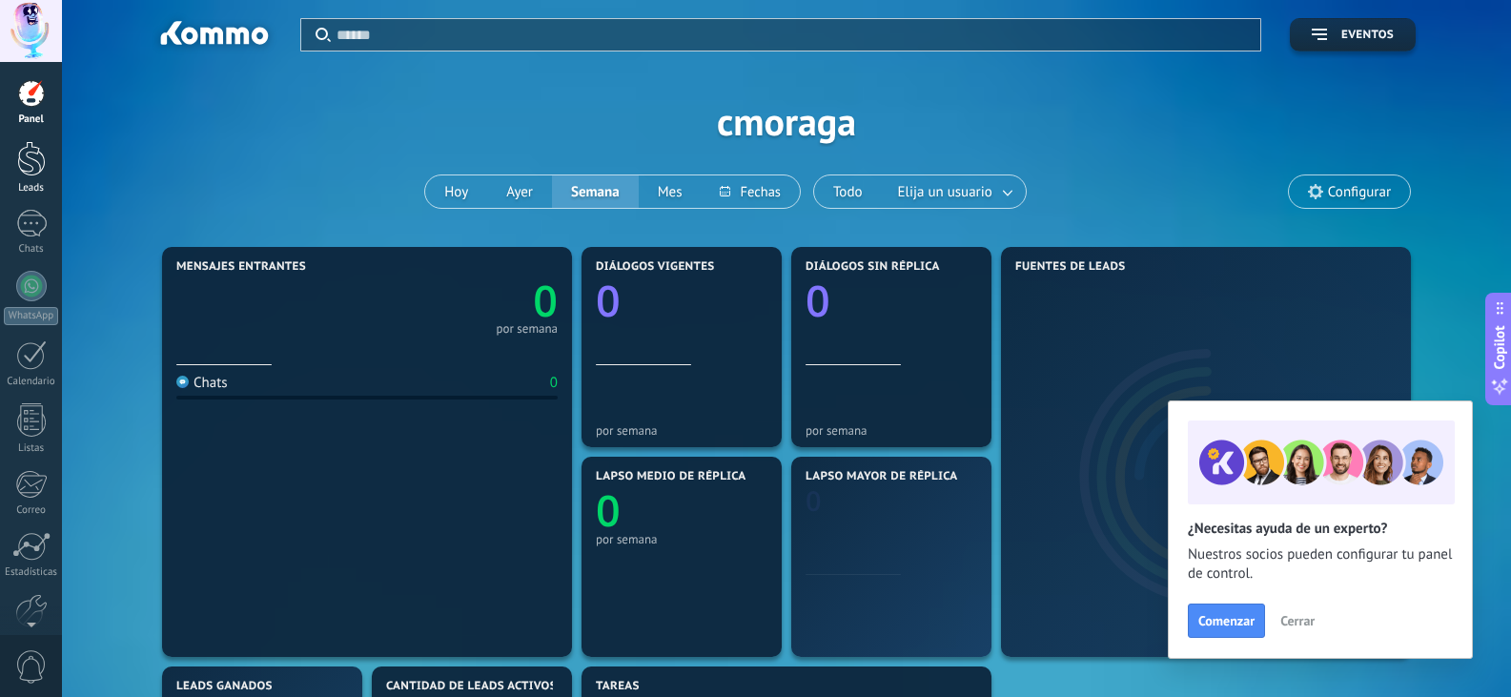
click at [31, 167] on div at bounding box center [31, 158] width 29 height 35
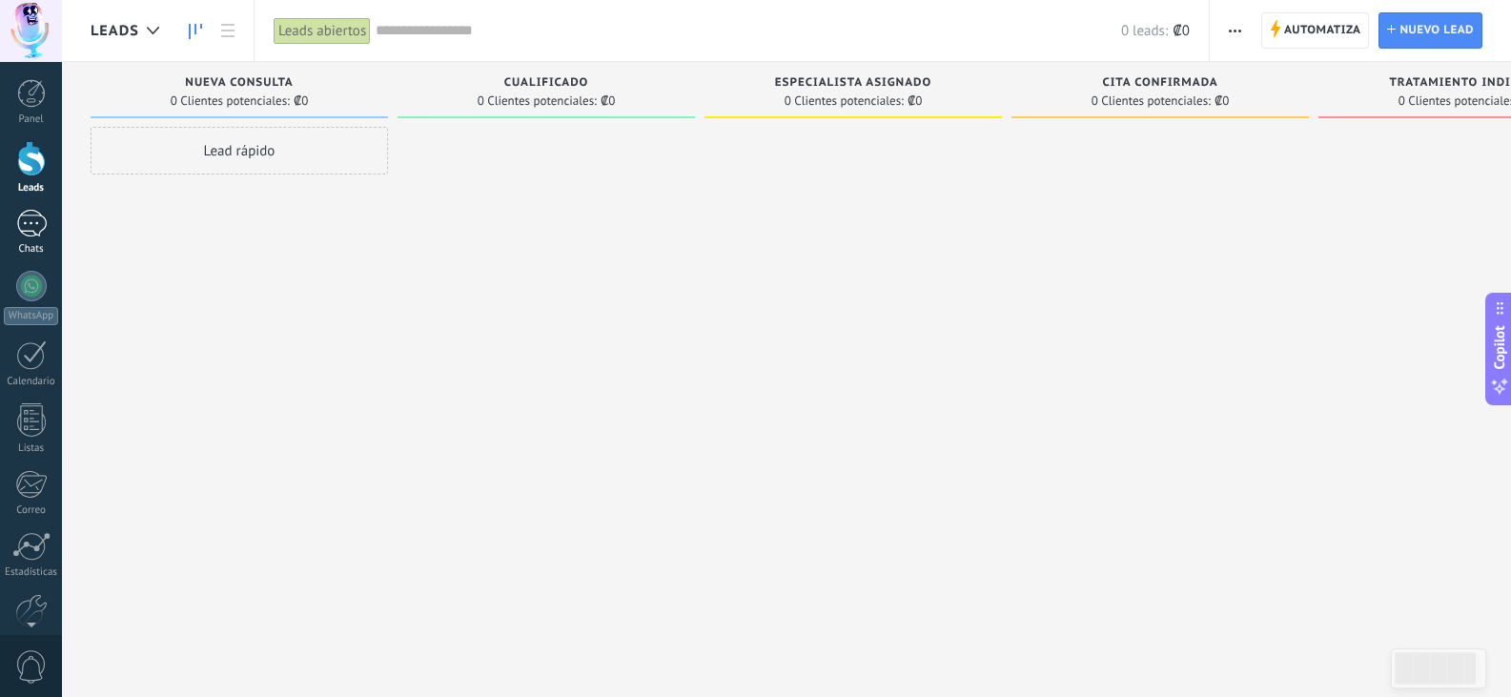
click at [47, 230] on link "Chats" at bounding box center [31, 233] width 62 height 46
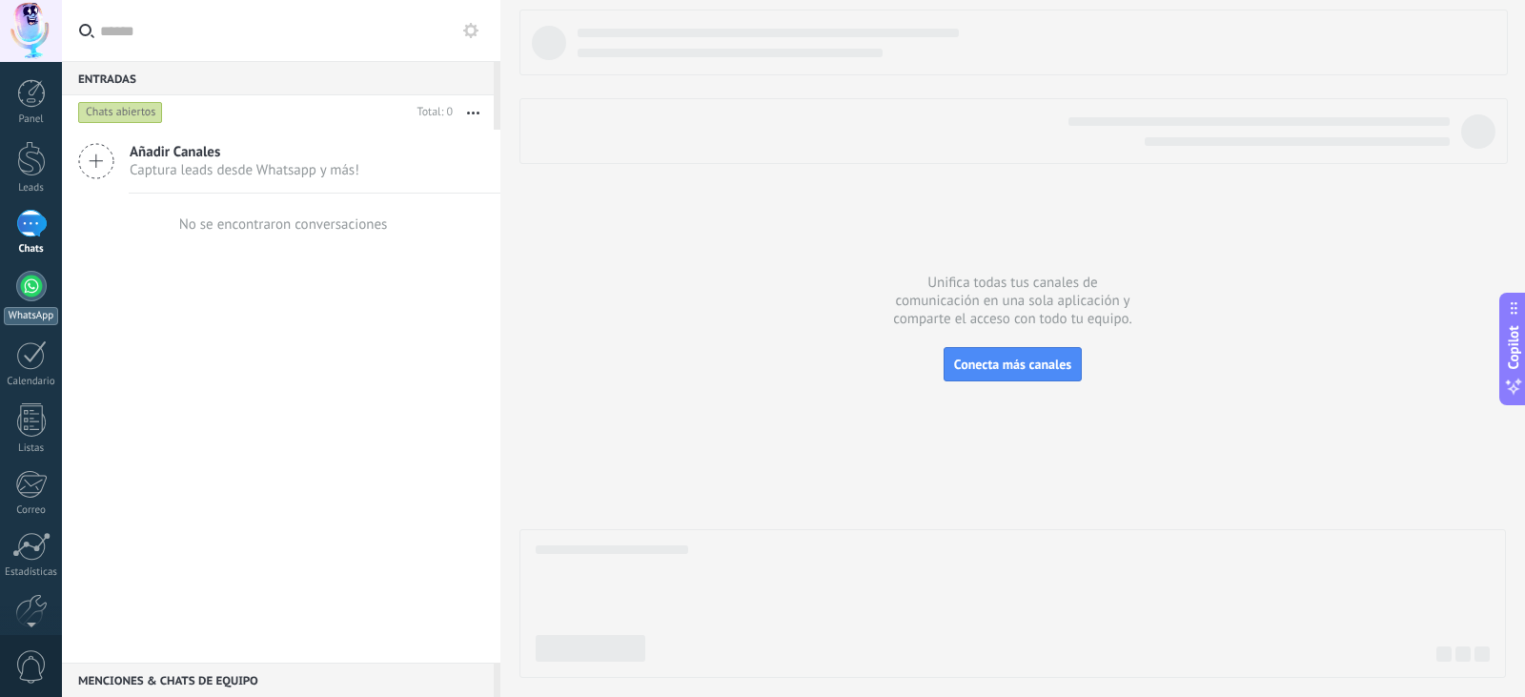
click at [38, 298] on div at bounding box center [31, 286] width 31 height 31
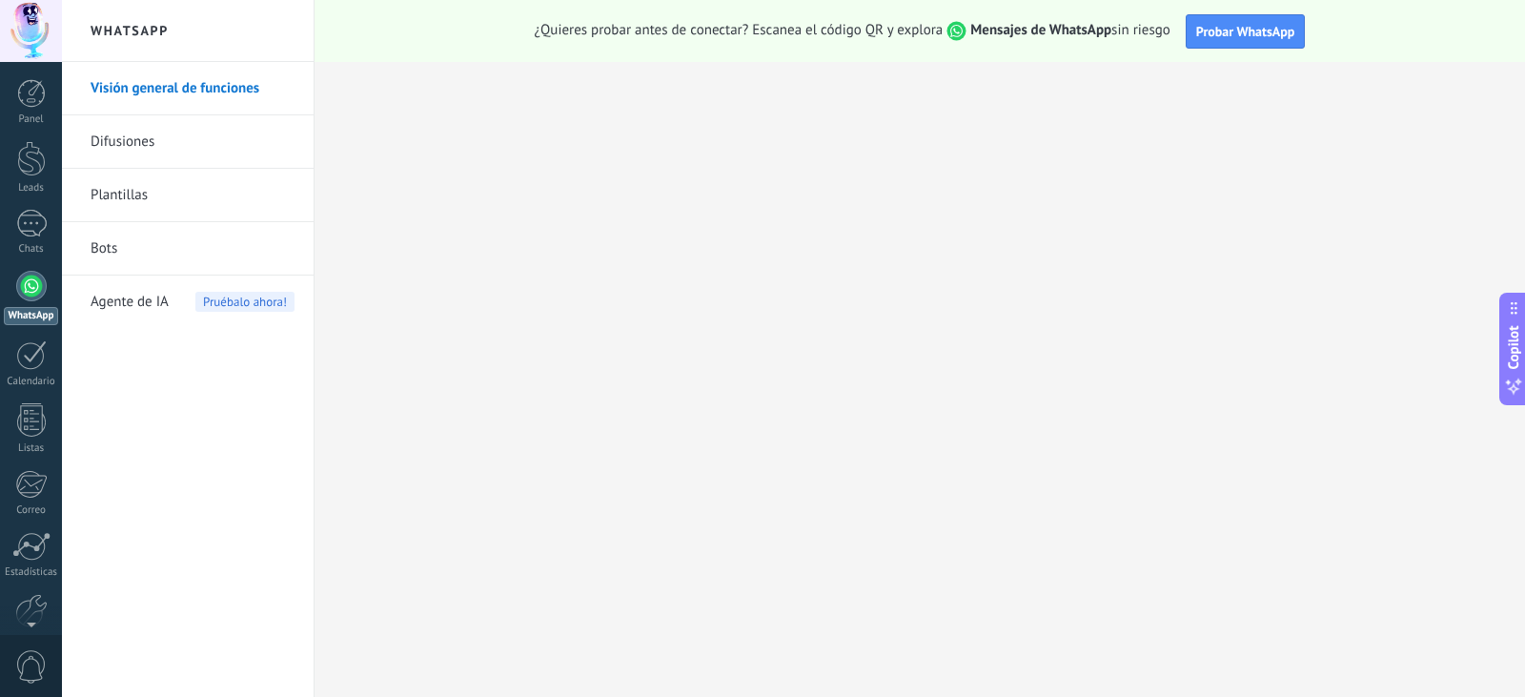
click at [149, 195] on link "Plantillas" at bounding box center [193, 195] width 204 height 53
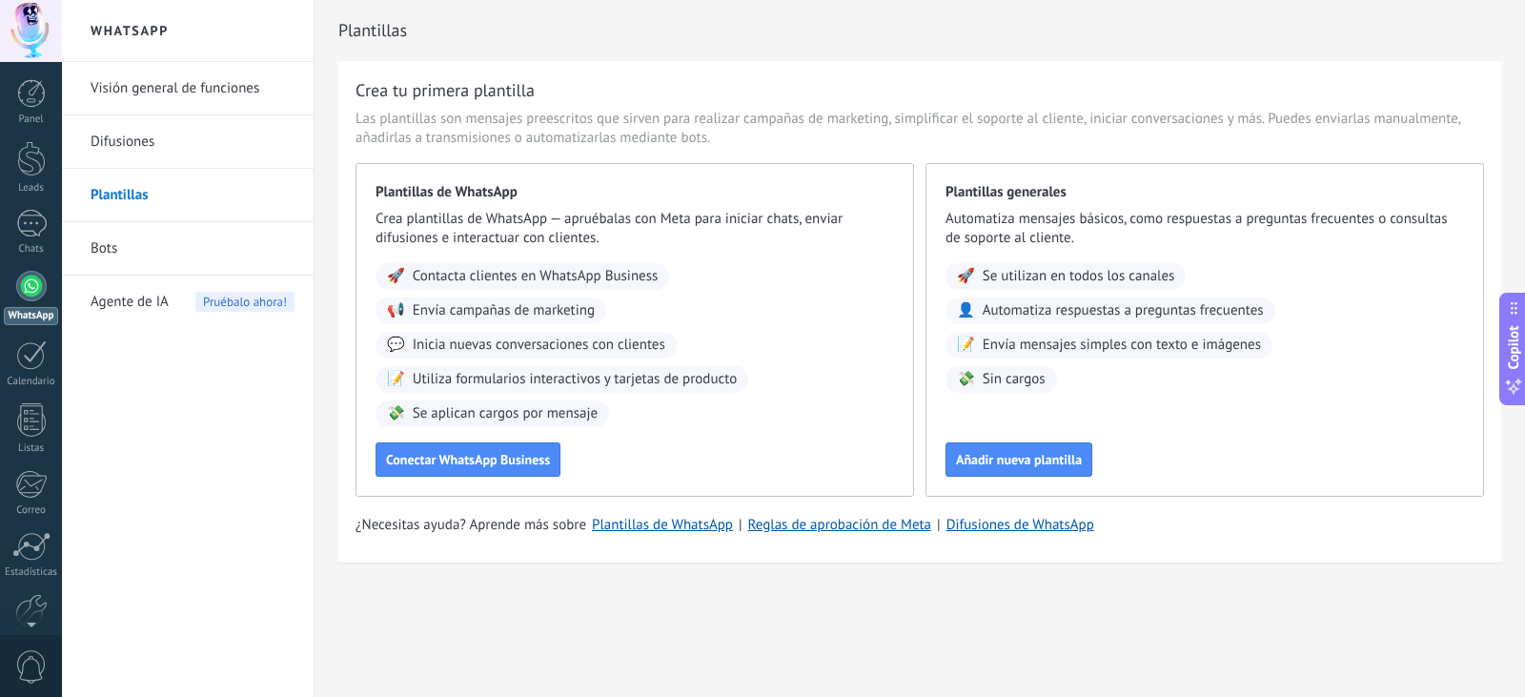
click at [194, 248] on link "Bots" at bounding box center [193, 248] width 204 height 53
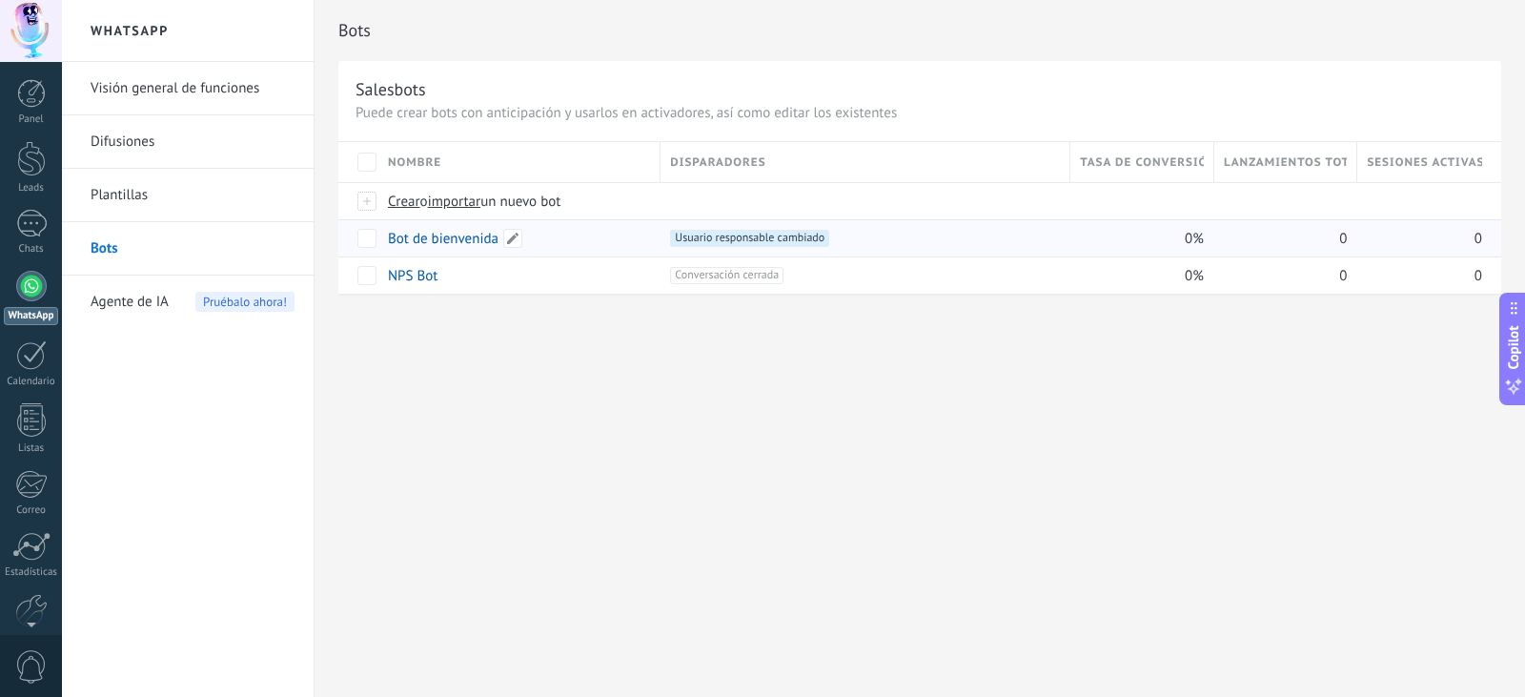
click at [461, 239] on link "Bot de bienvenida" at bounding box center [443, 239] width 111 height 18
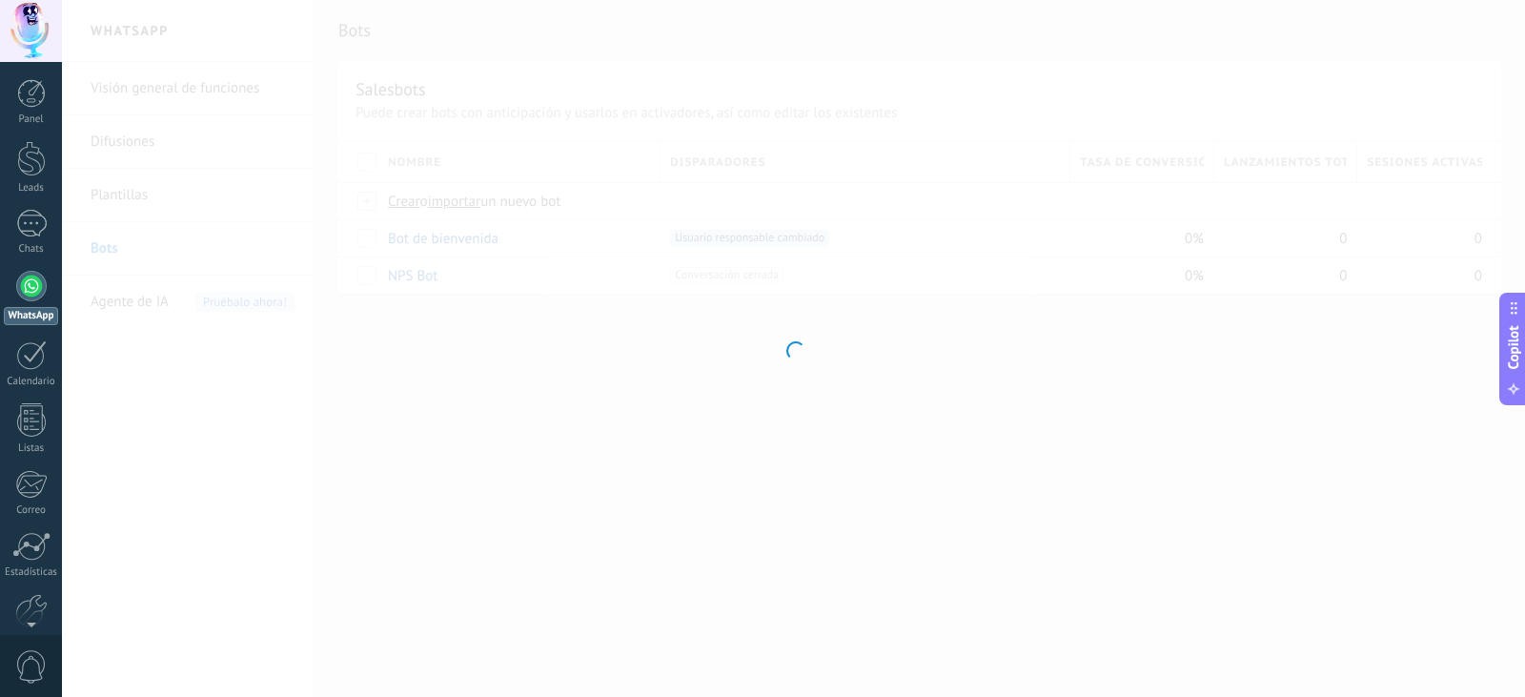
type input "**********"
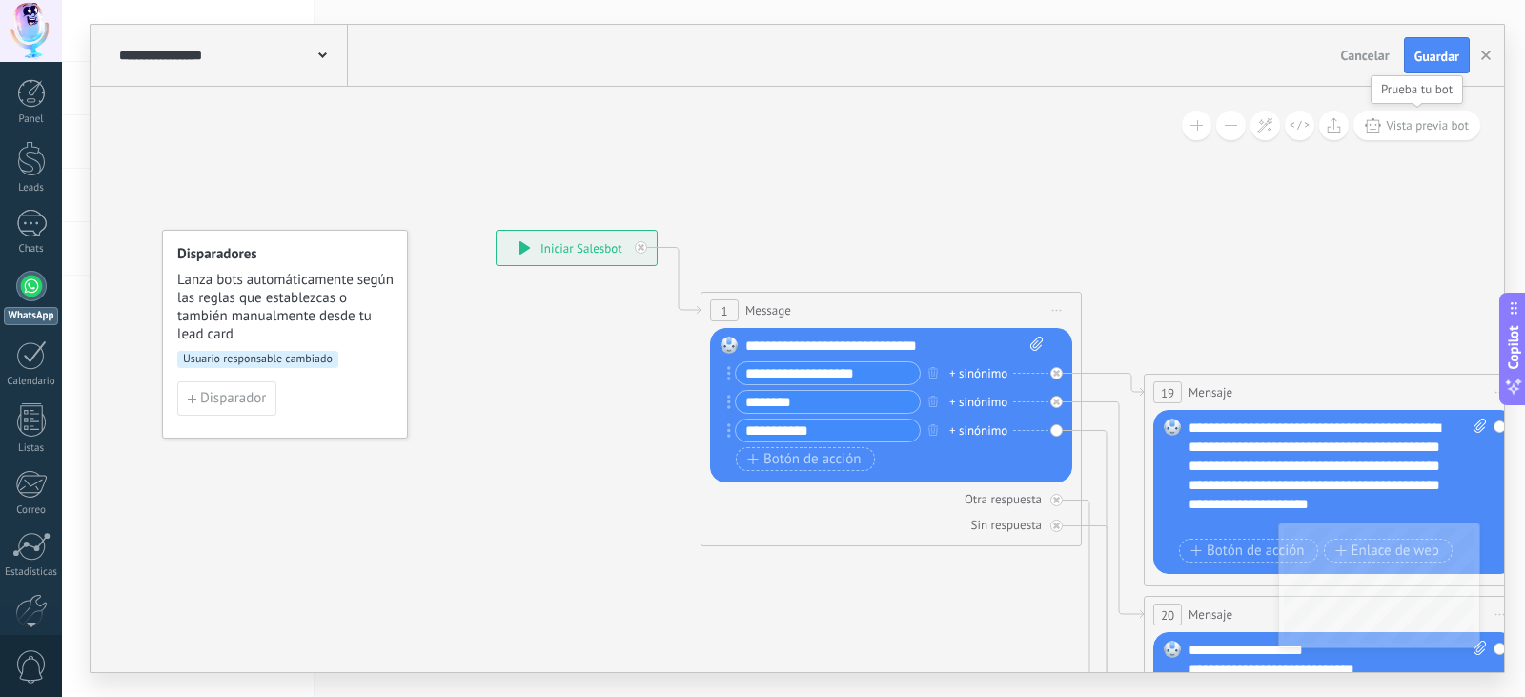
click at [1384, 129] on button "Vista previa bot" at bounding box center [1417, 126] width 127 height 30
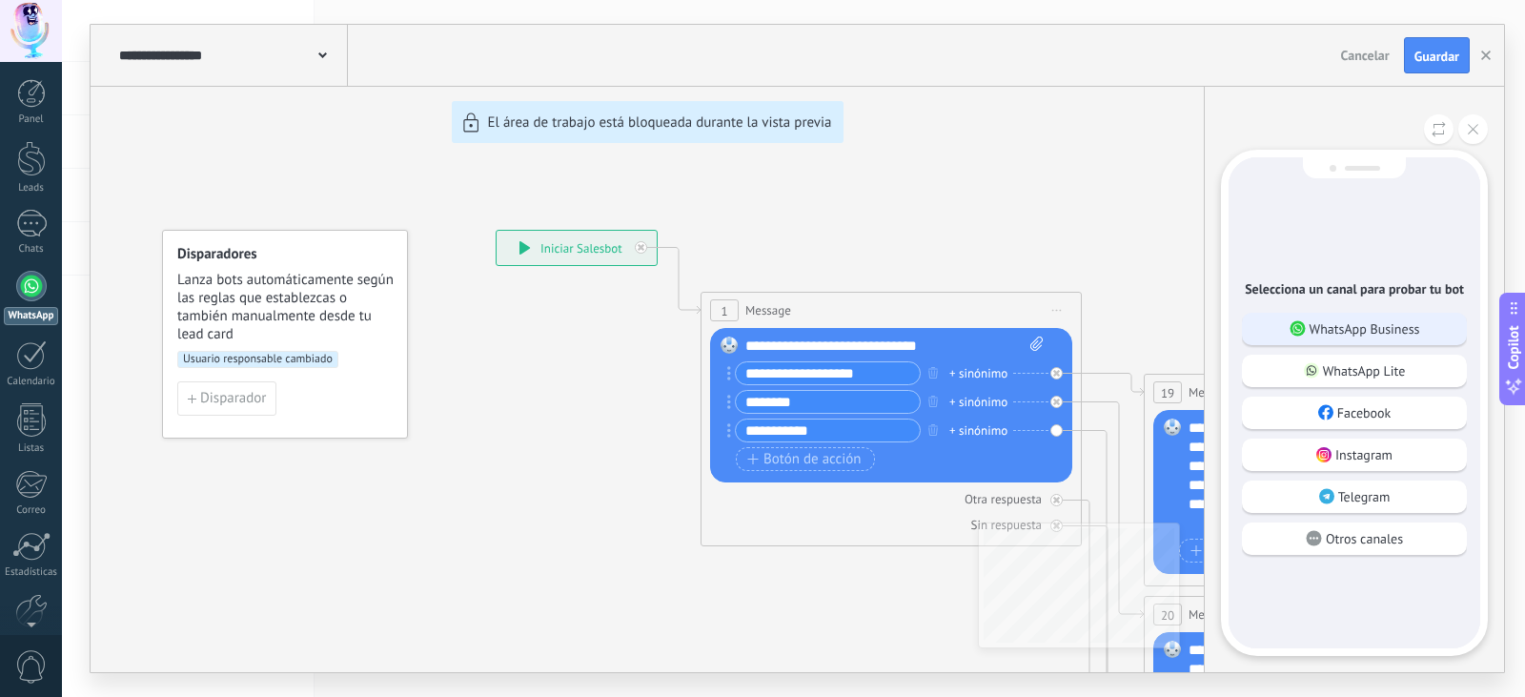
click at [1352, 321] on p "WhatsApp Business" at bounding box center [1365, 328] width 111 height 17
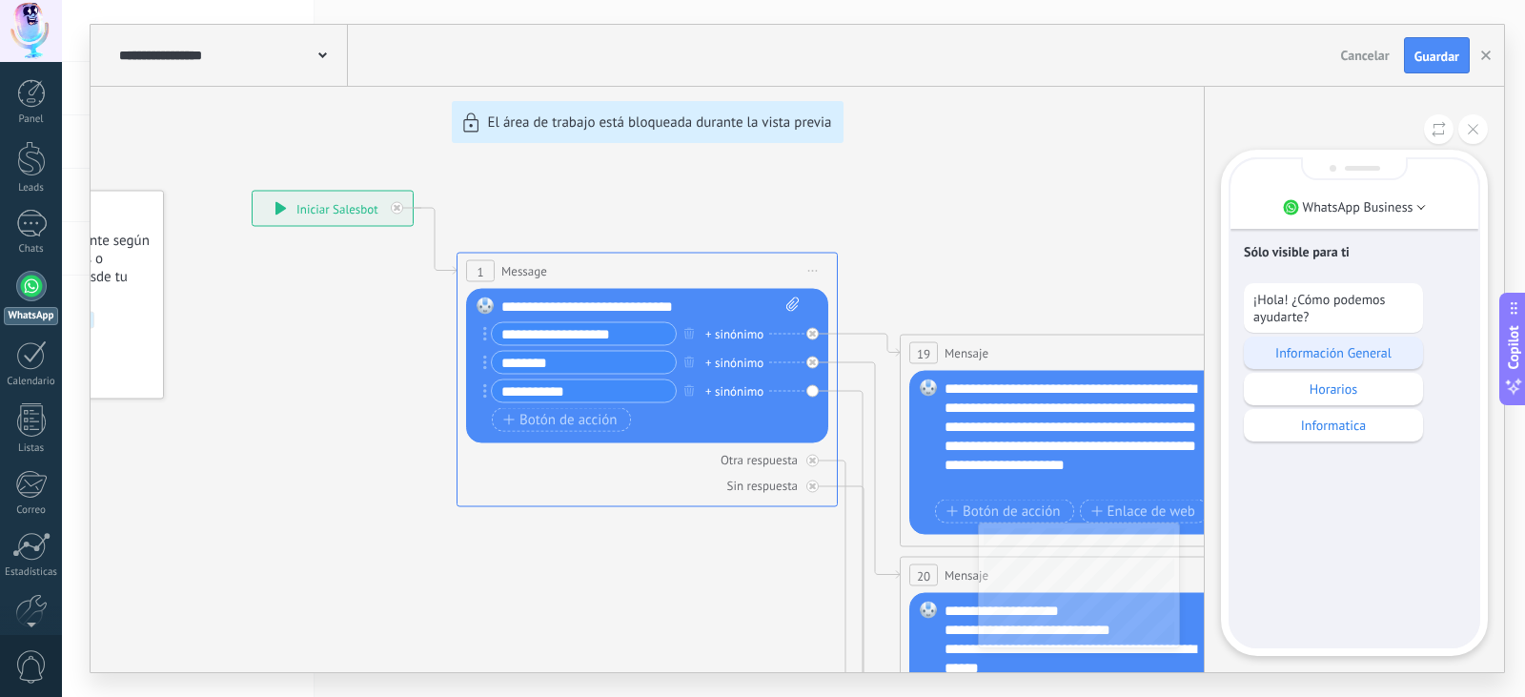
click at [1355, 356] on p "Información General" at bounding box center [1334, 352] width 160 height 17
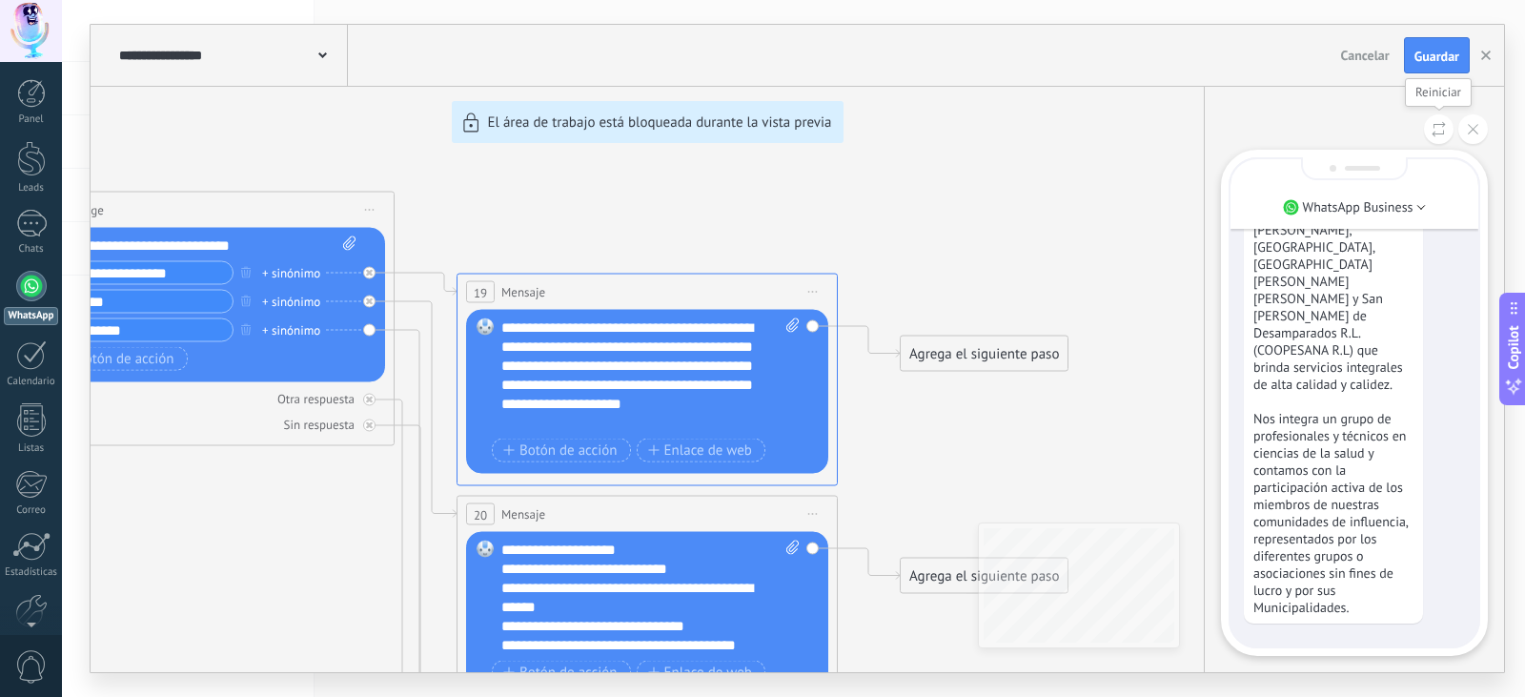
click at [1449, 140] on button at bounding box center [1439, 129] width 30 height 30
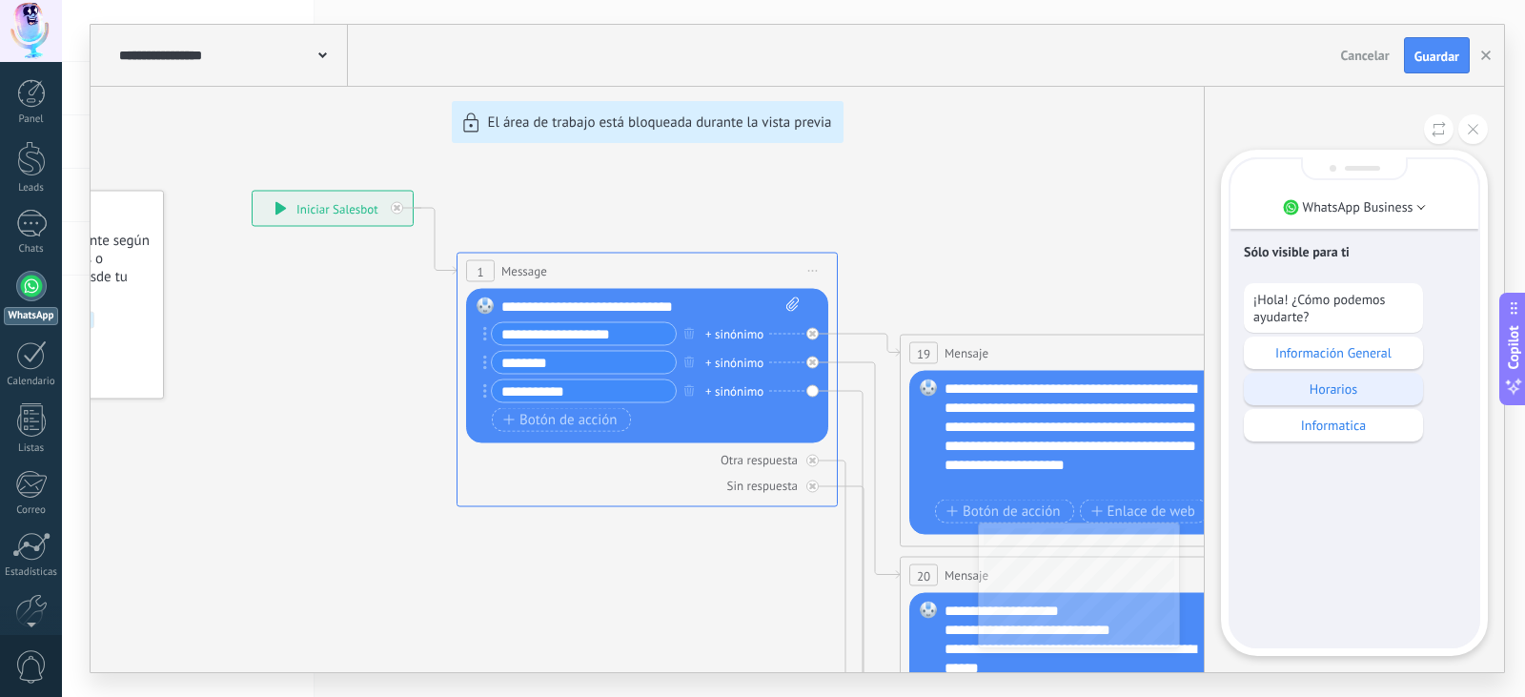
click at [1364, 389] on p "Horarios" at bounding box center [1334, 388] width 160 height 17
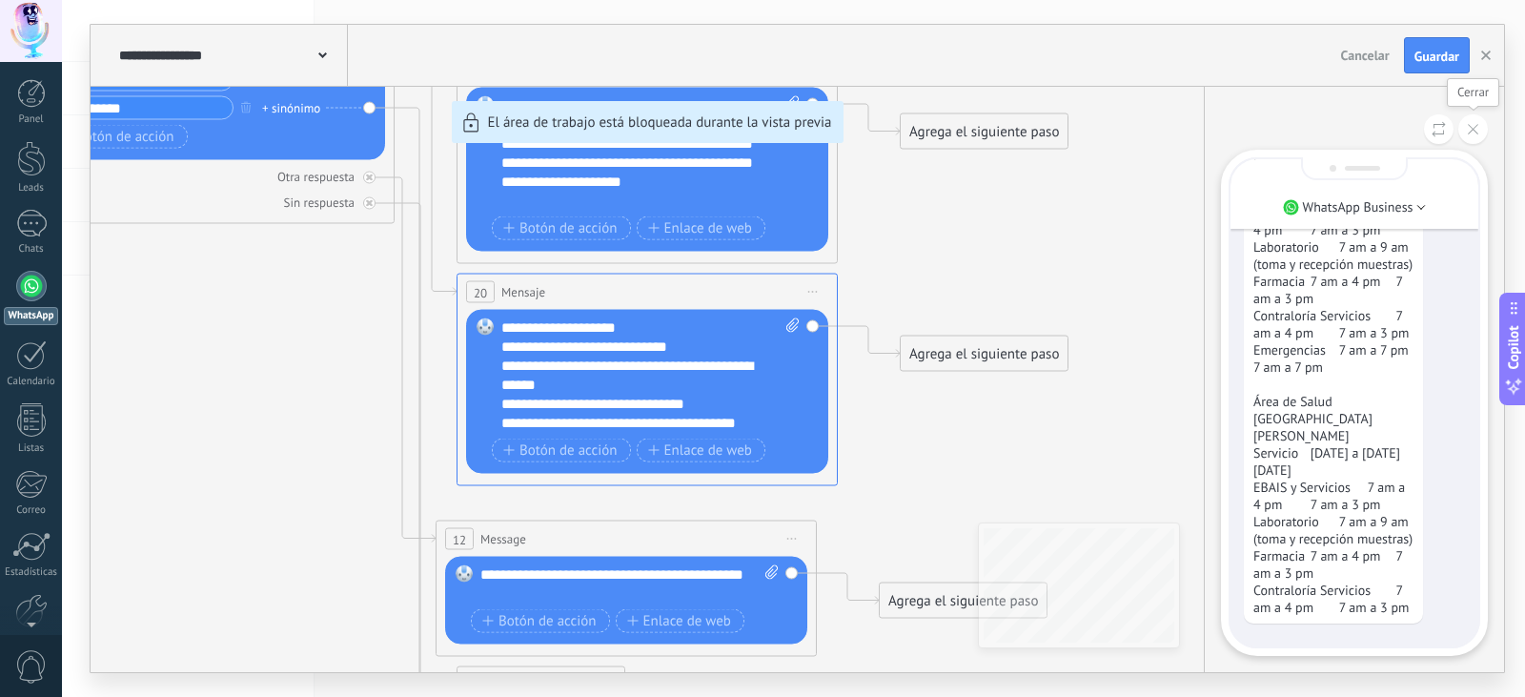
click at [1465, 132] on button at bounding box center [1474, 129] width 30 height 30
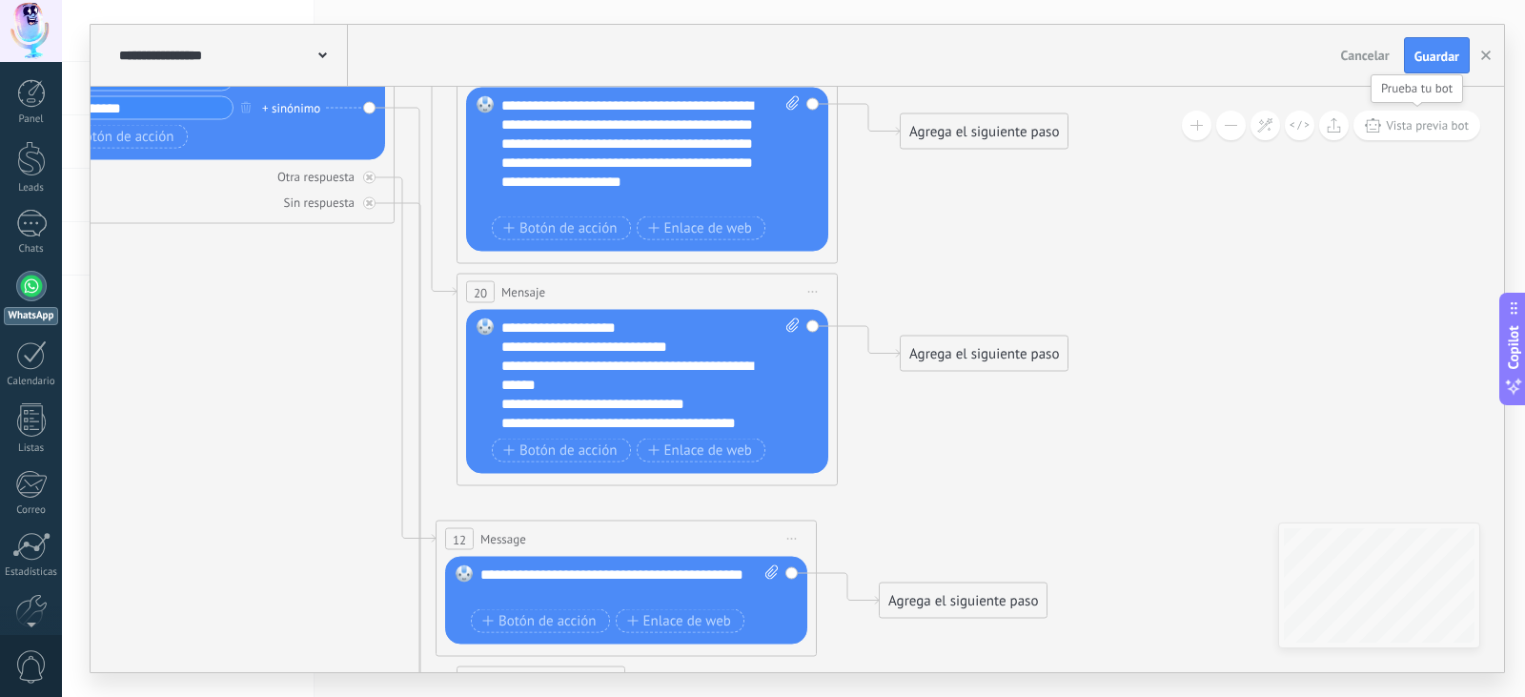
click at [1396, 134] on button "Vista previa bot" at bounding box center [1417, 126] width 127 height 30
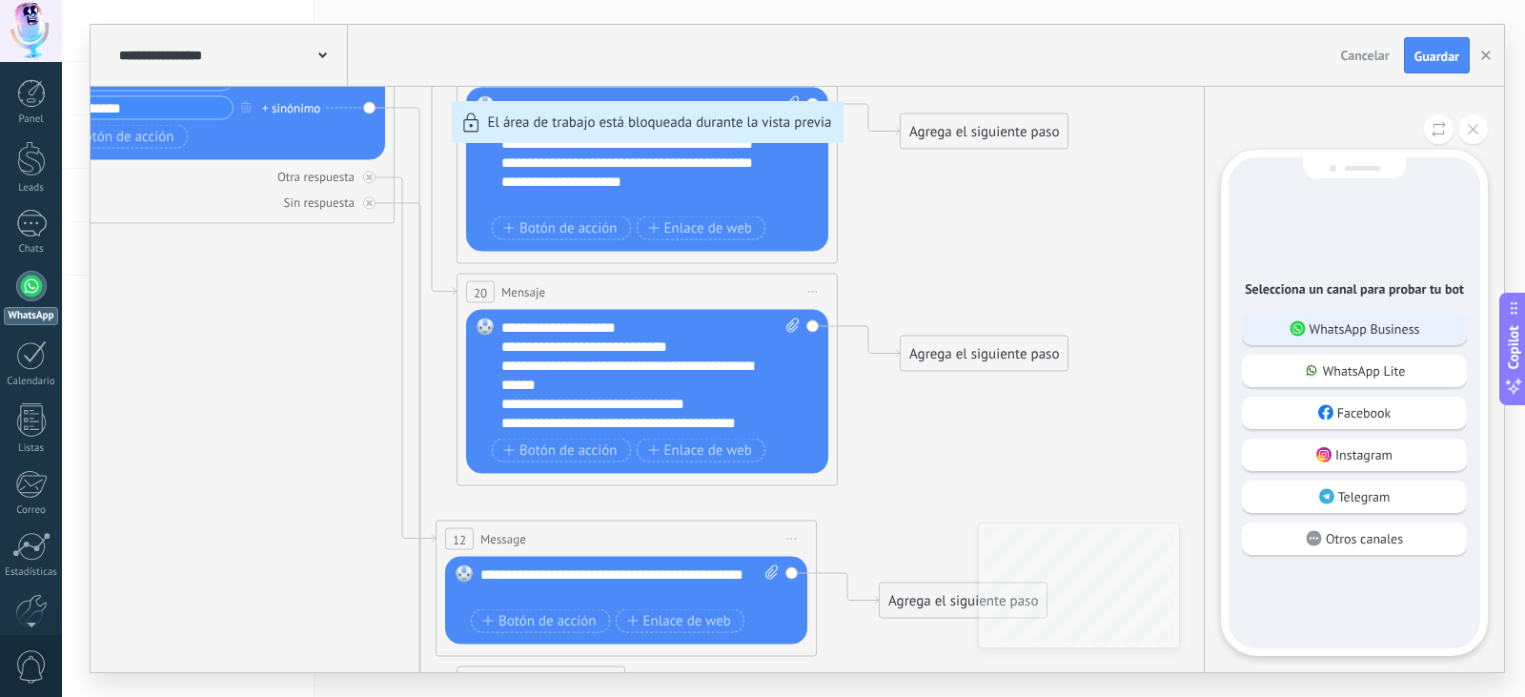
click at [1391, 335] on p "WhatsApp Business" at bounding box center [1365, 328] width 111 height 17
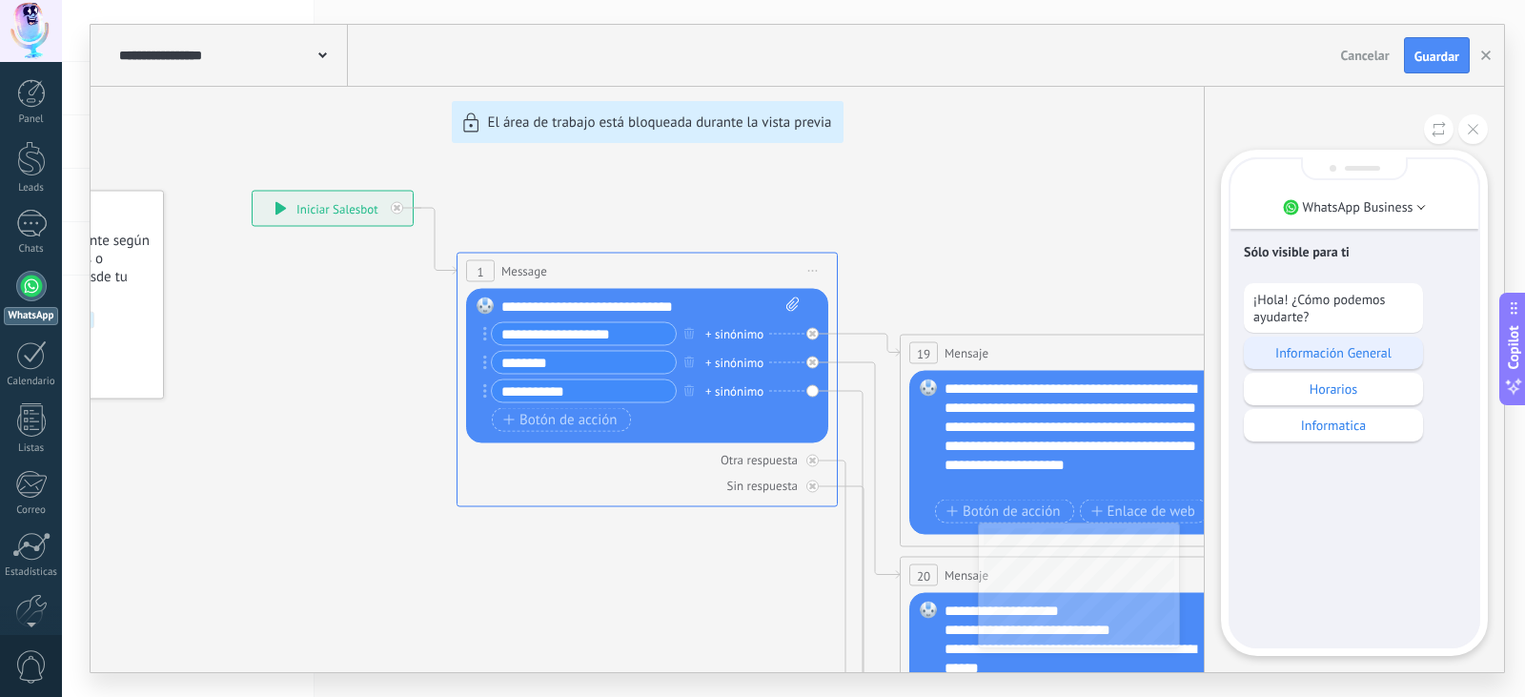
click at [1349, 364] on div "Información General" at bounding box center [1333, 353] width 179 height 32
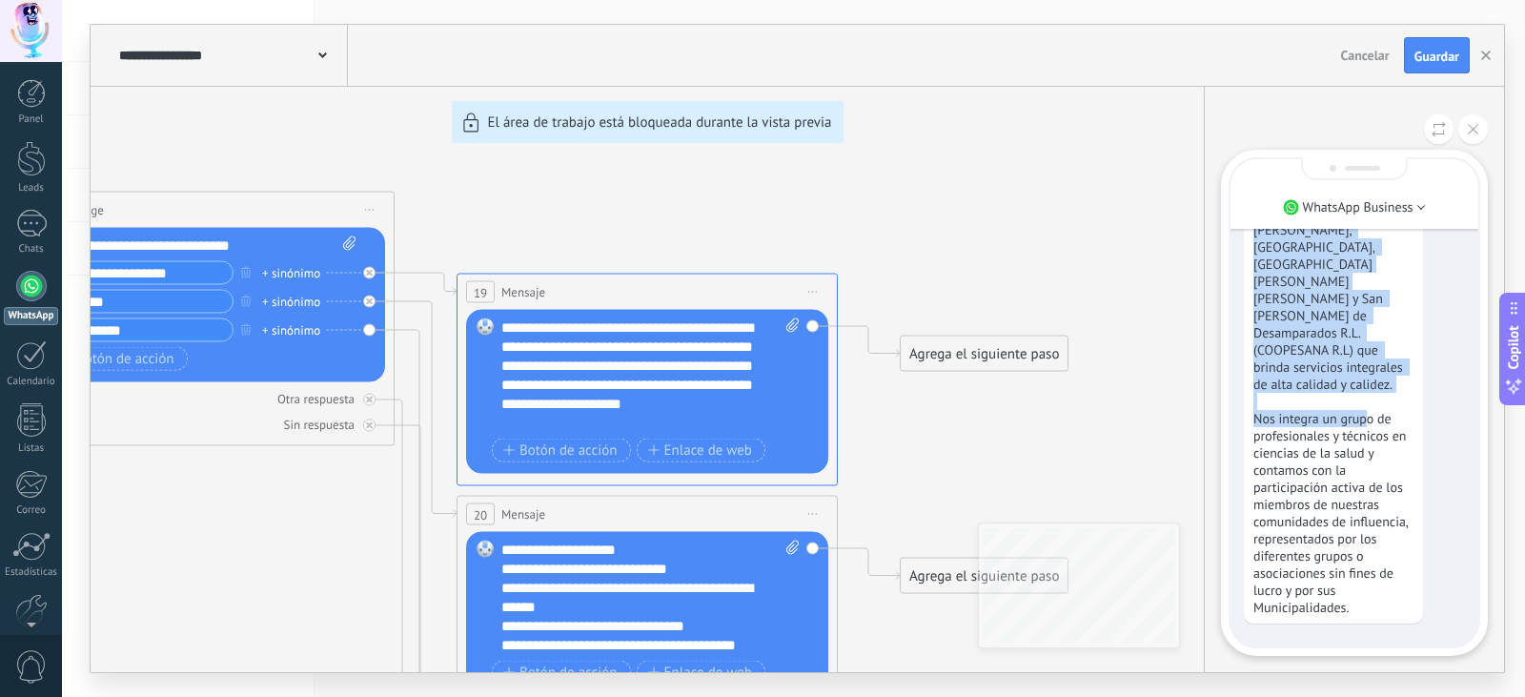
drag, startPoint x: 1274, startPoint y: 261, endPoint x: 1386, endPoint y: 454, distance: 223.0
click at [1386, 454] on p "Somos la Cooperativa Cogestionaria de Salud de [GEOGRAPHIC_DATA][PERSON_NAME], …" at bounding box center [1334, 393] width 160 height 446
click at [1437, 130] on icon at bounding box center [1439, 129] width 14 height 16
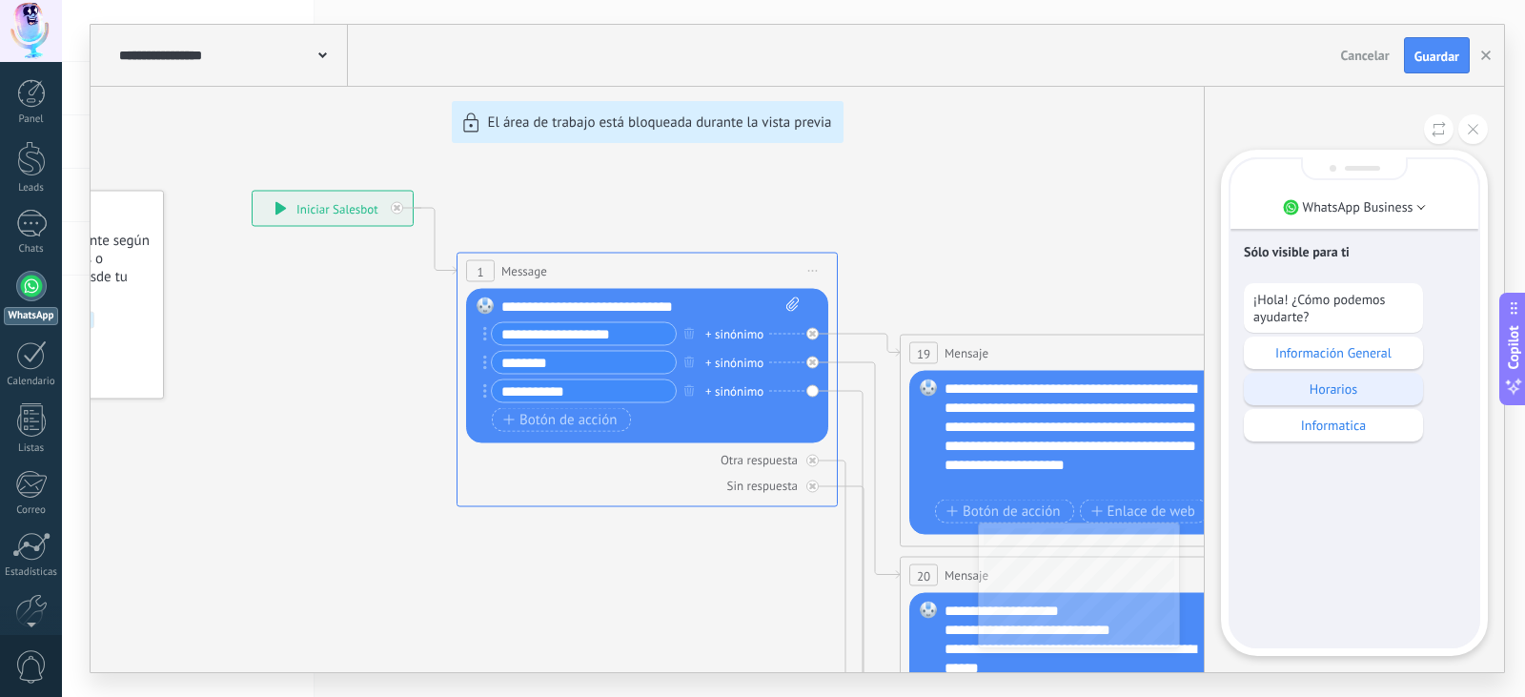
click at [1348, 392] on p "Horarios" at bounding box center [1334, 388] width 160 height 17
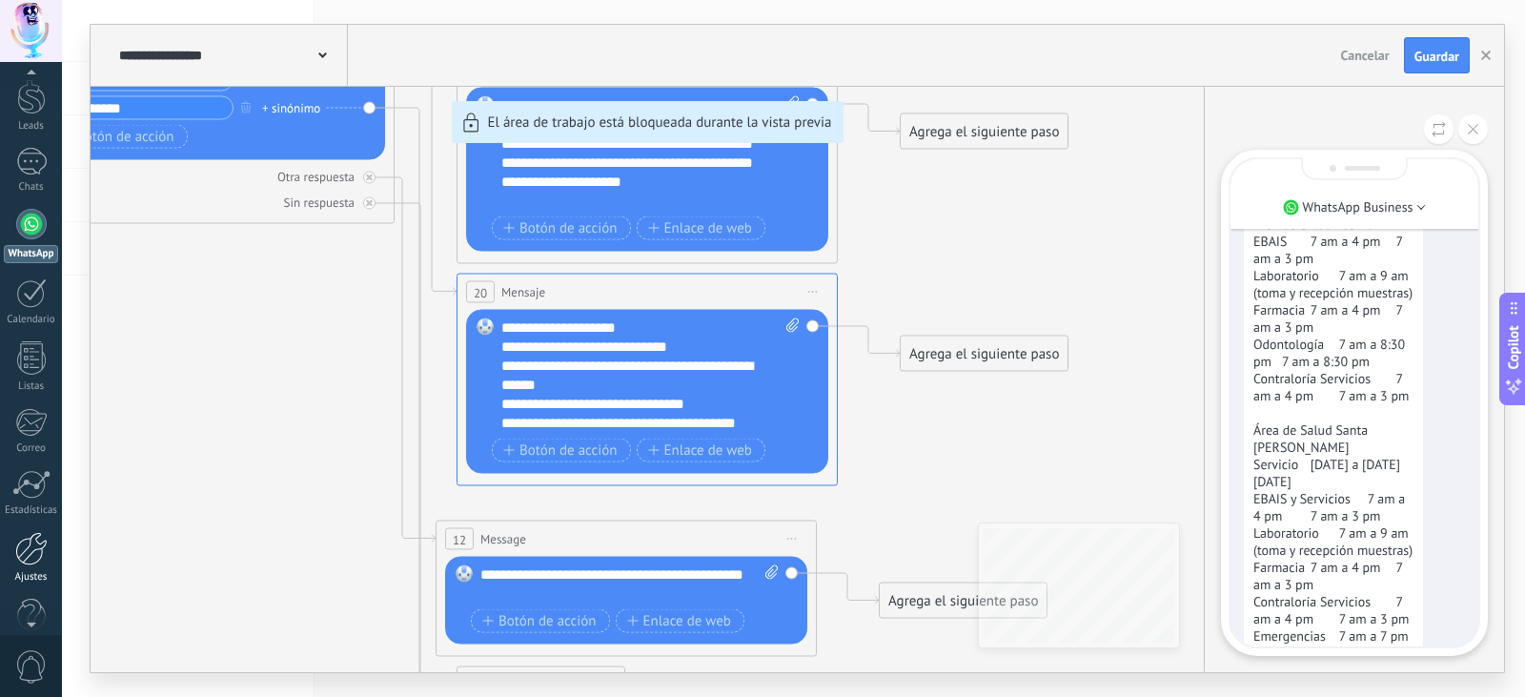
scroll to position [95, 0]
click at [37, 582] on div at bounding box center [31, 581] width 29 height 33
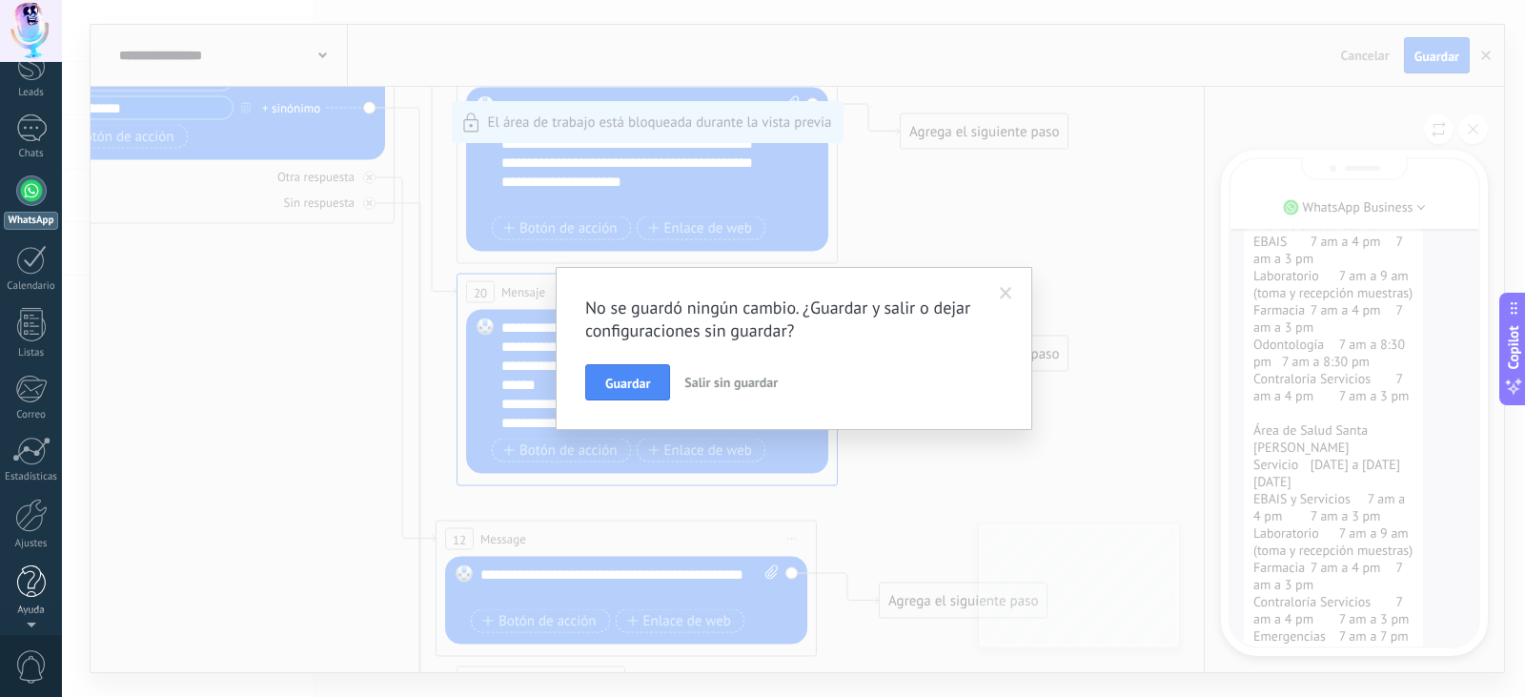
scroll to position [0, 0]
drag, startPoint x: 697, startPoint y: 375, endPoint x: 636, endPoint y: 392, distance: 63.4
click at [698, 376] on span "Salir sin guardar" at bounding box center [731, 382] width 93 height 17
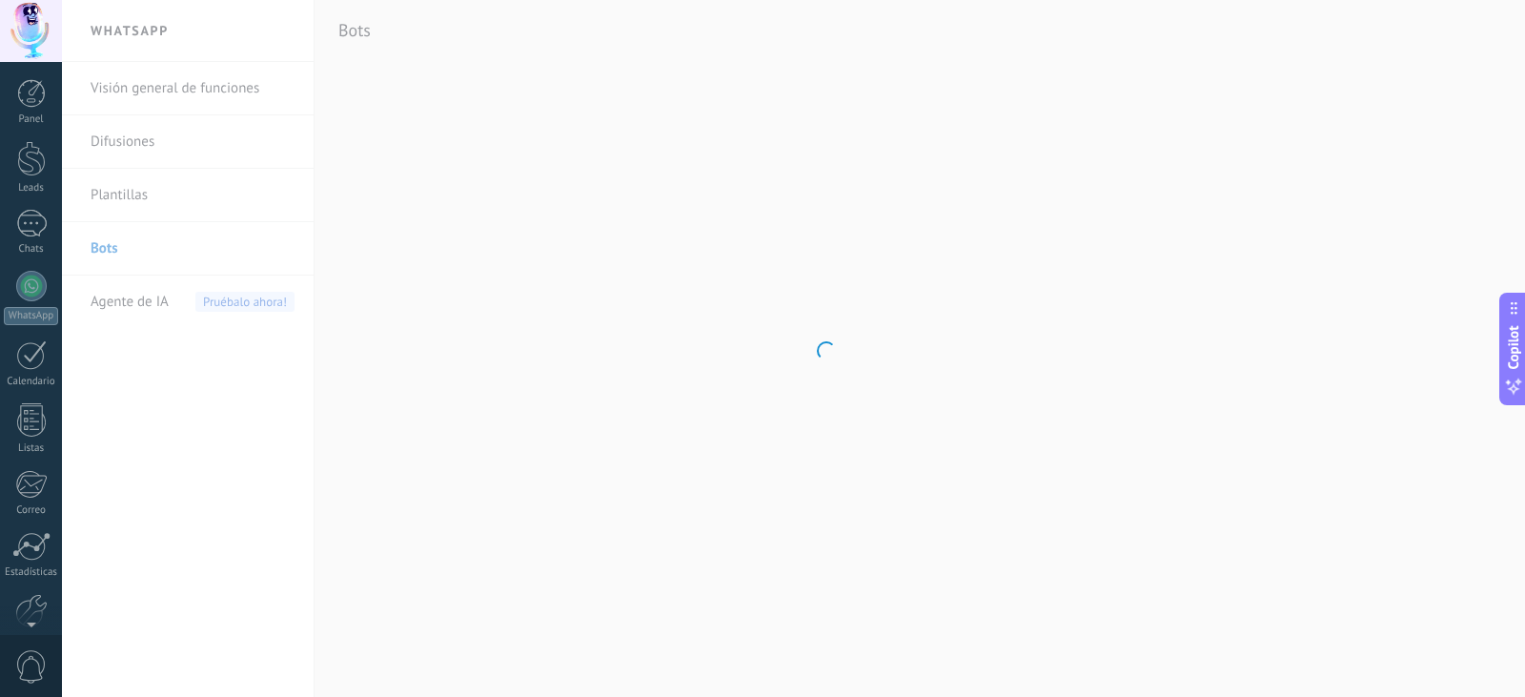
scroll to position [96, 0]
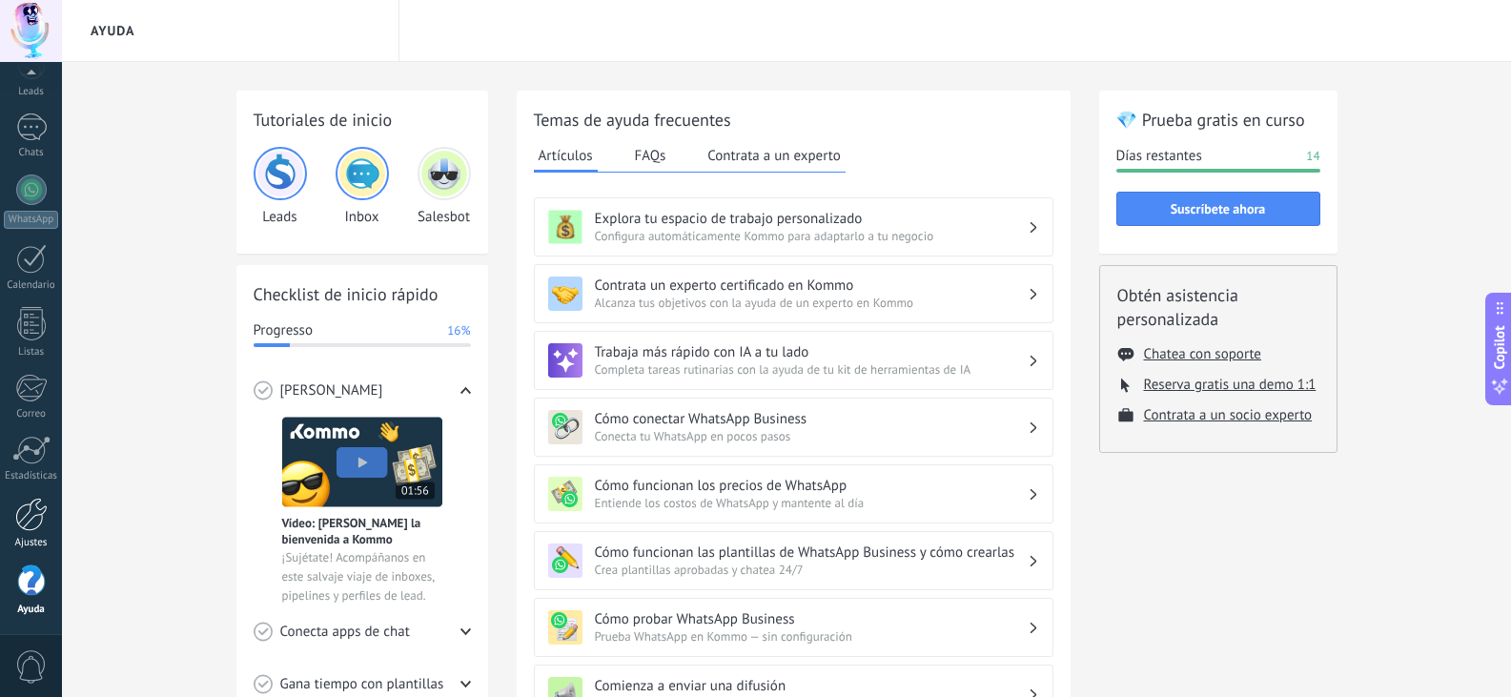
click at [35, 501] on div at bounding box center [31, 514] width 32 height 33
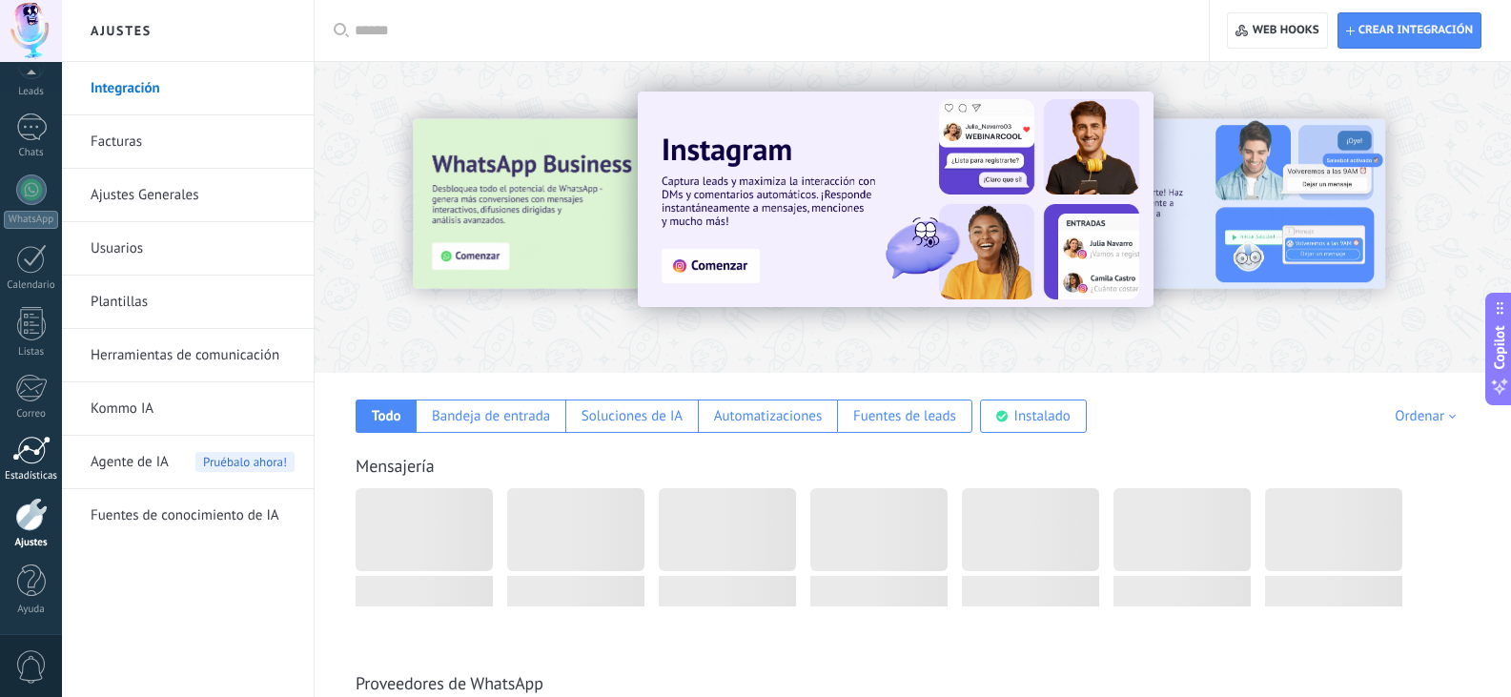
click at [18, 446] on div at bounding box center [31, 450] width 38 height 29
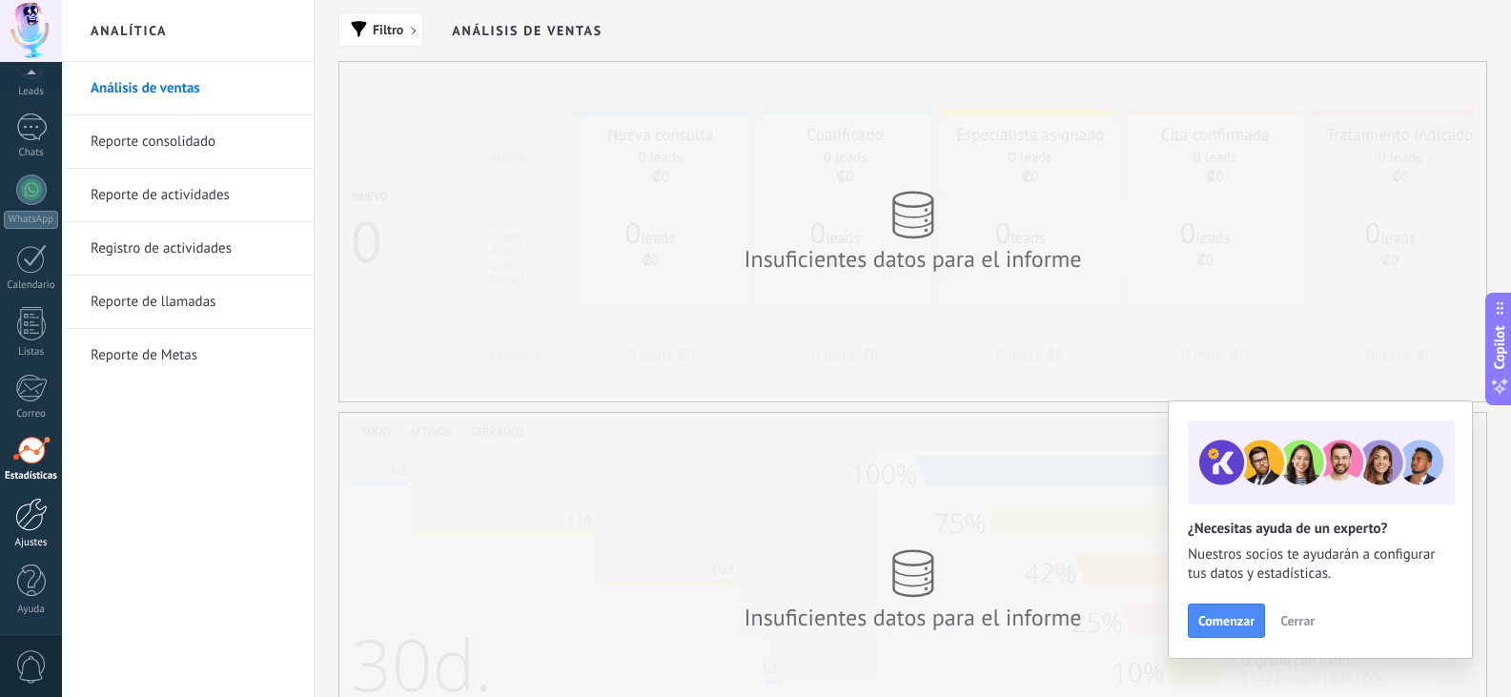
click at [27, 515] on div at bounding box center [31, 514] width 32 height 33
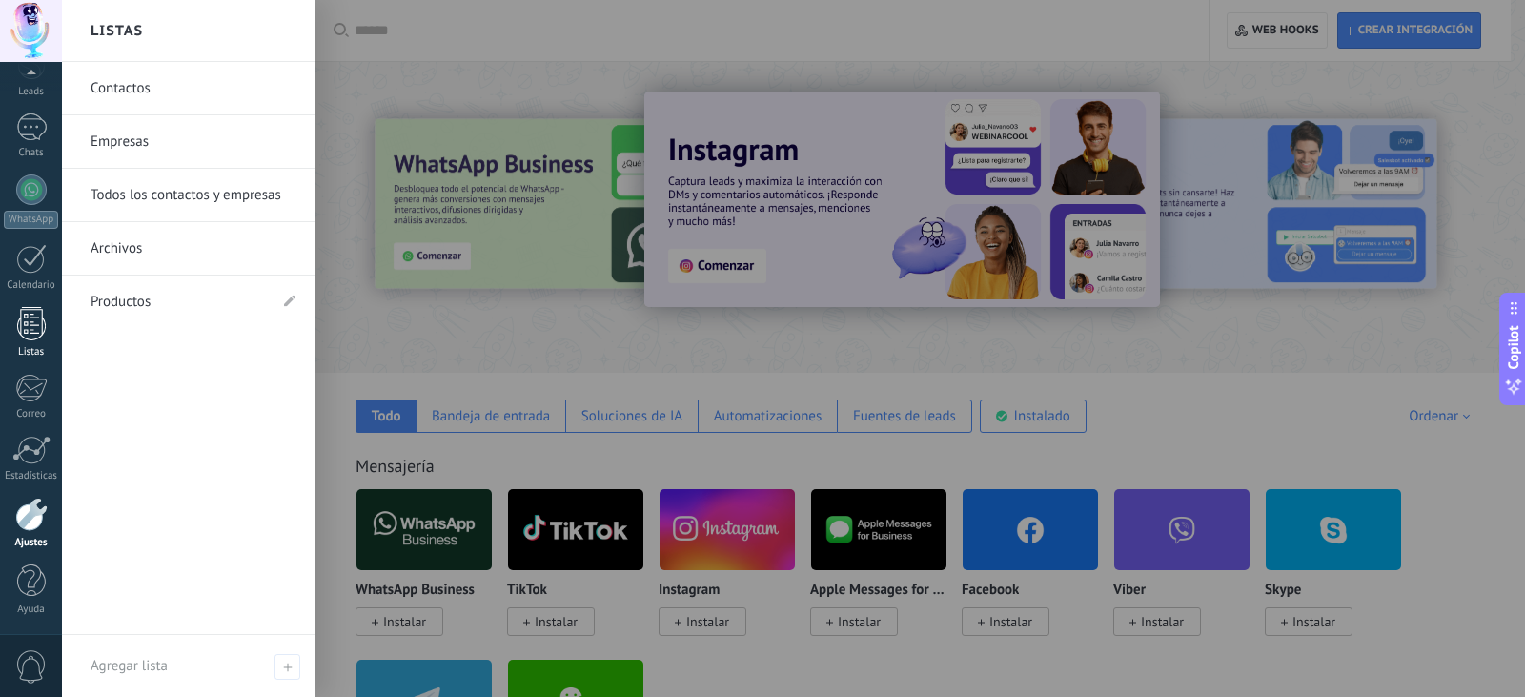
click at [31, 311] on div at bounding box center [31, 323] width 29 height 33
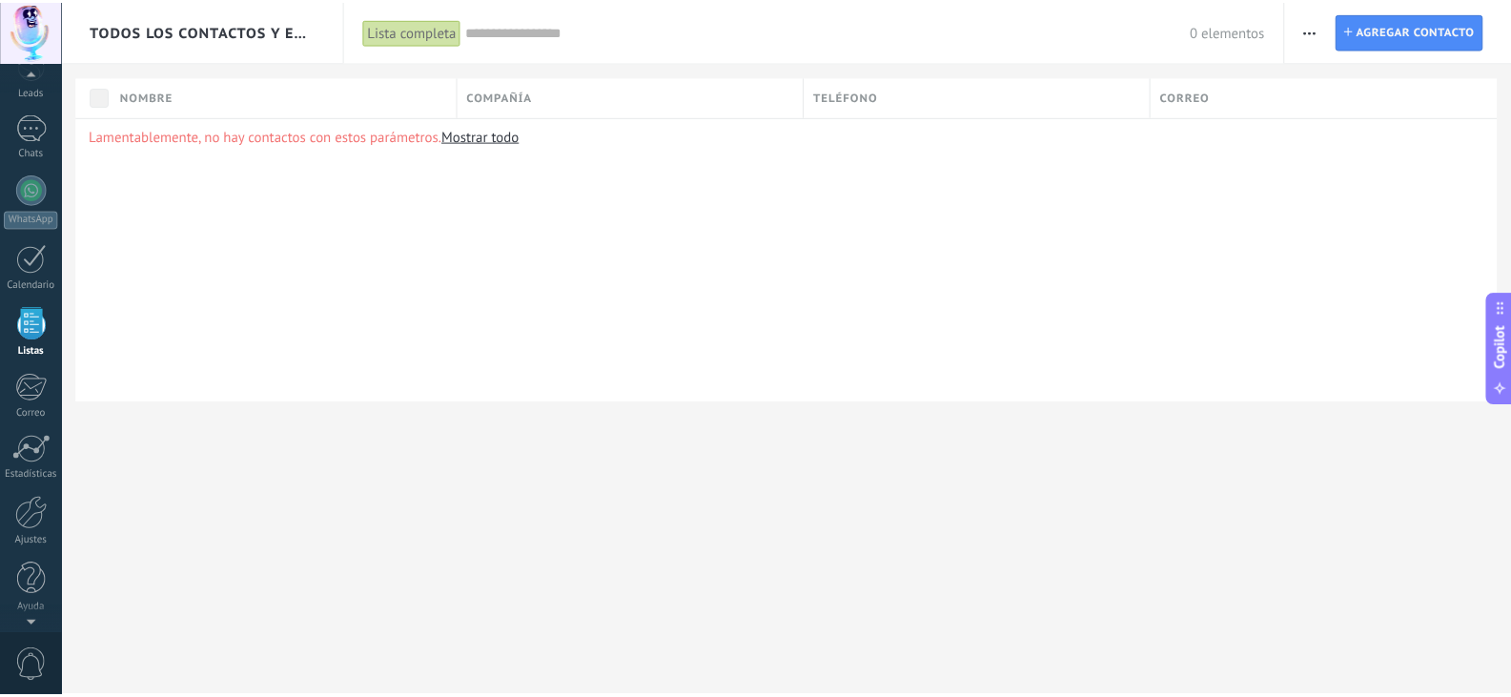
scroll to position [50, 0]
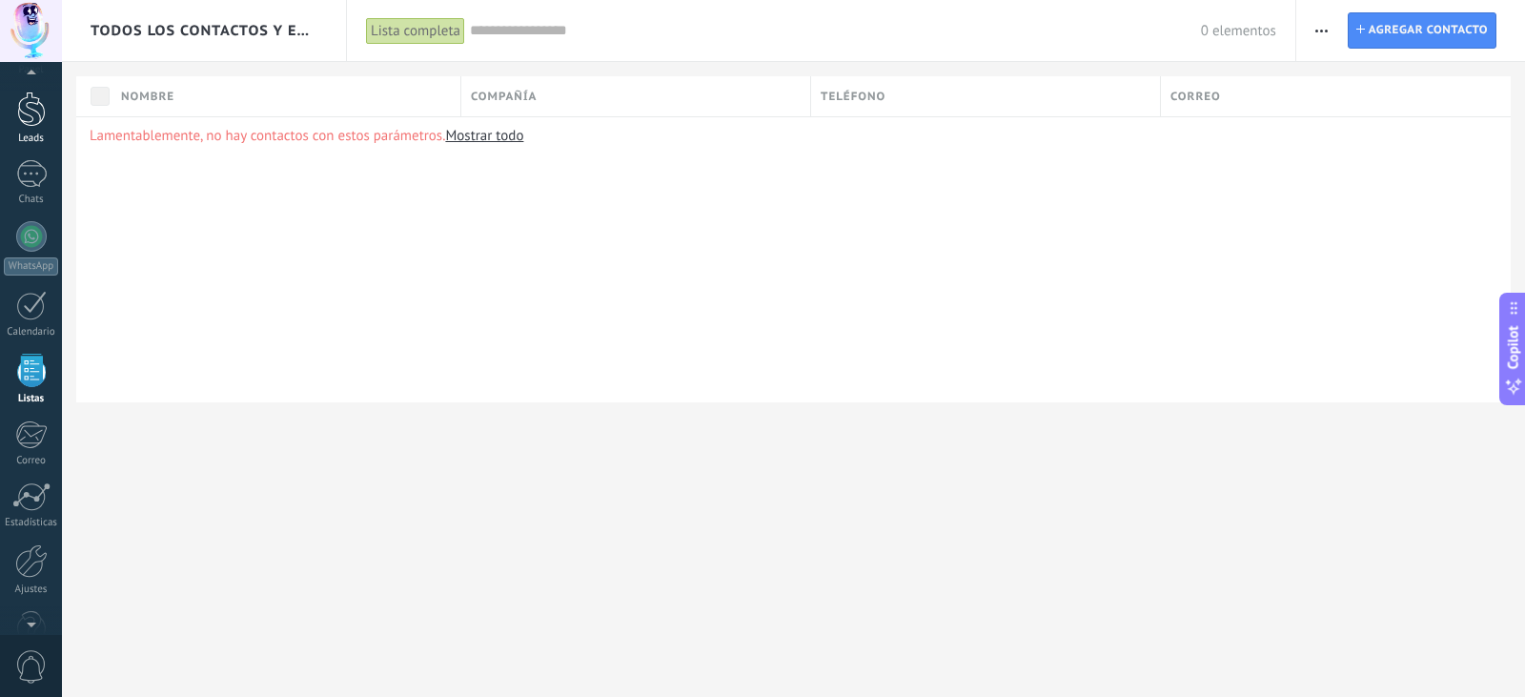
click at [56, 132] on link "Leads" at bounding box center [31, 118] width 62 height 53
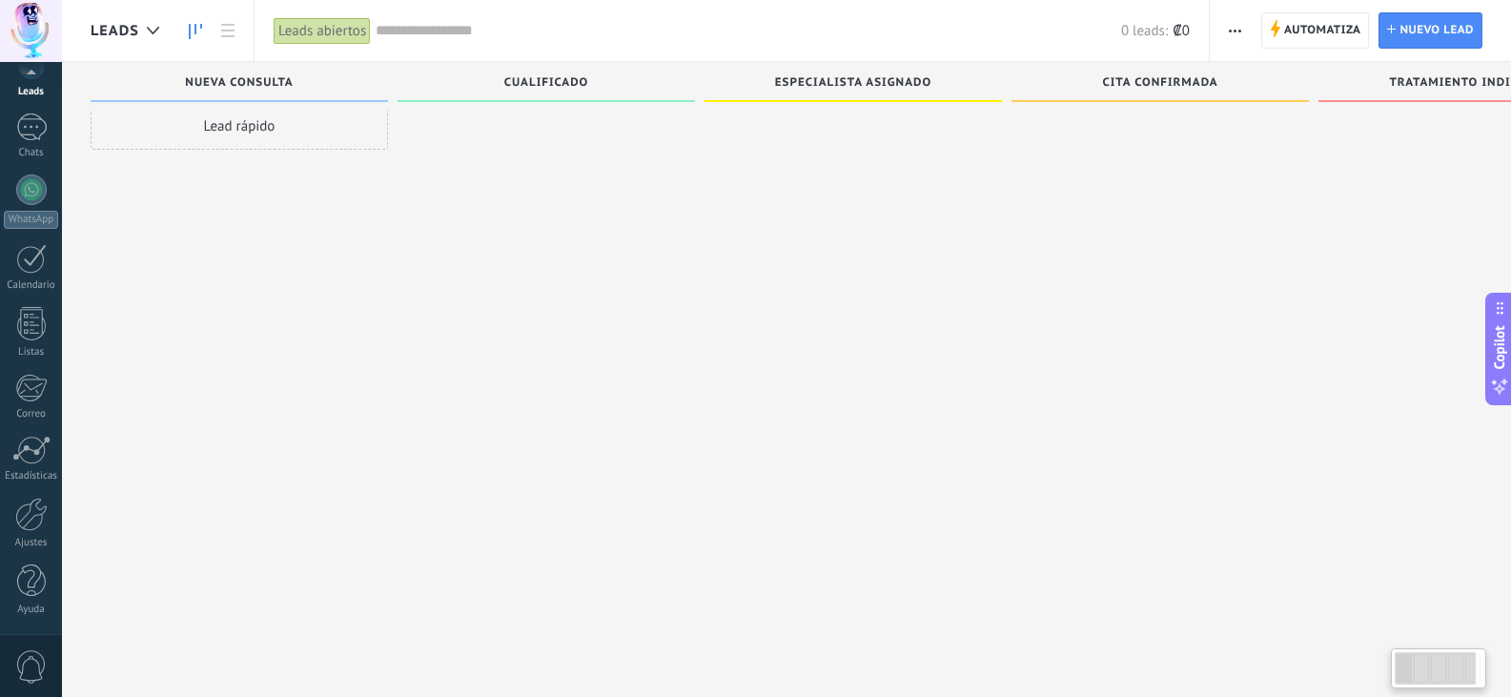
scroll to position [32, 0]
click at [56, 584] on link "Ayuda" at bounding box center [31, 589] width 62 height 51
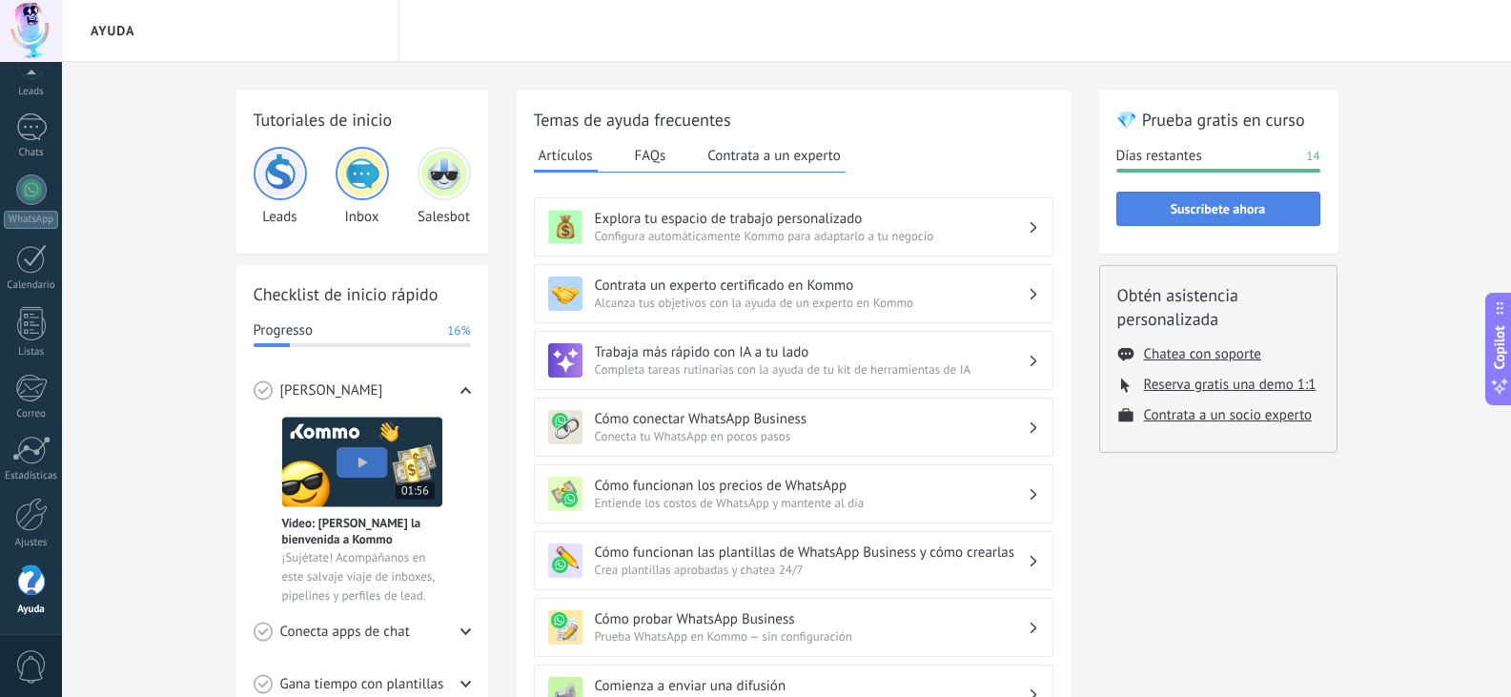
click at [1182, 215] on span "Suscríbete ahora" at bounding box center [1218, 208] width 95 height 13
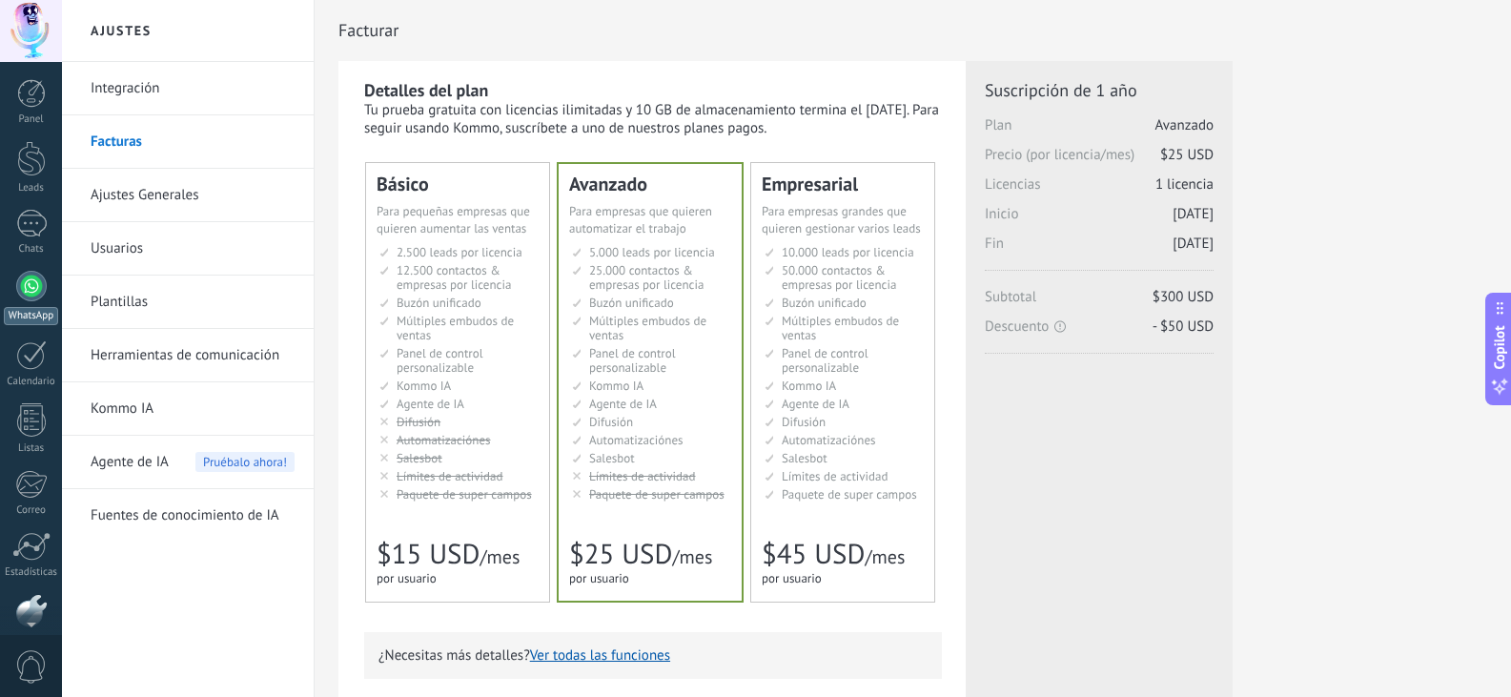
scroll to position [96, 0]
click at [41, 220] on div "WhatsApp" at bounding box center [31, 220] width 54 height 18
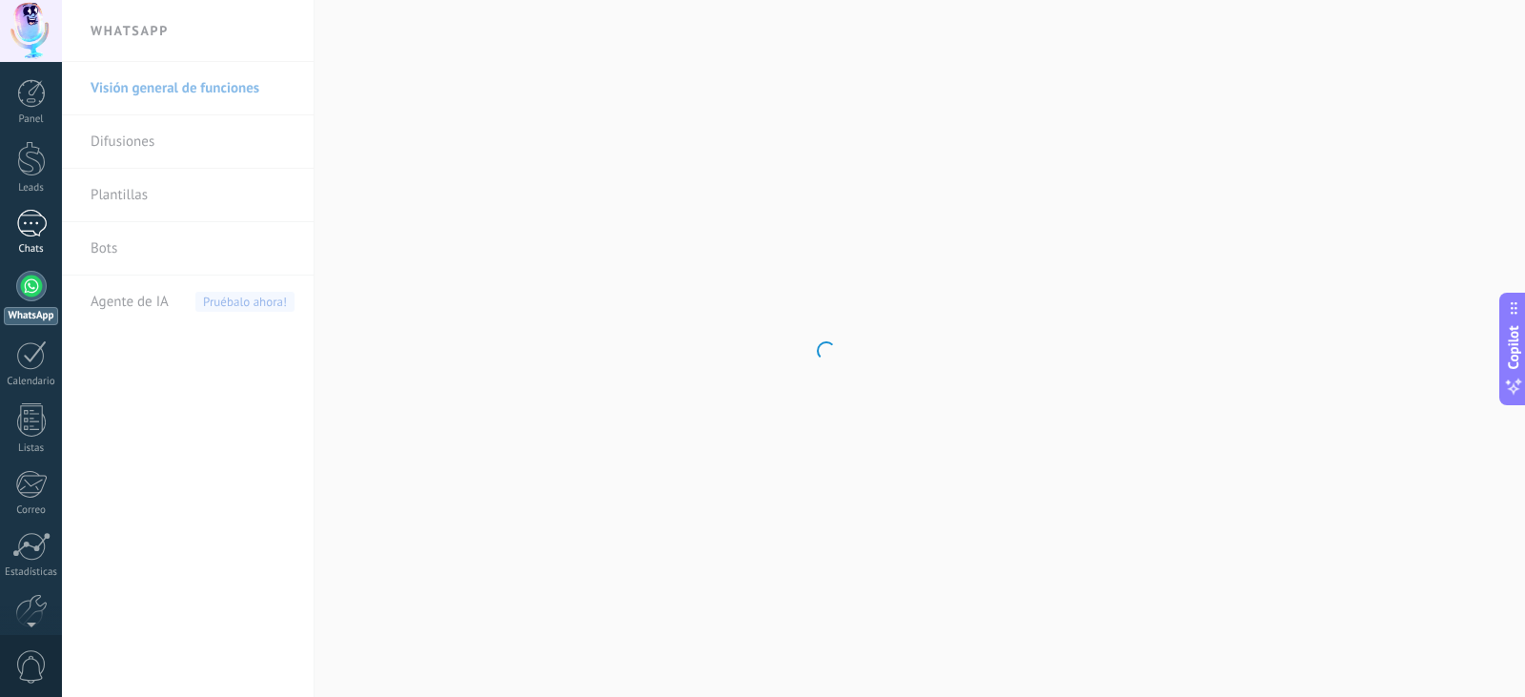
click at [39, 211] on div at bounding box center [31, 224] width 31 height 28
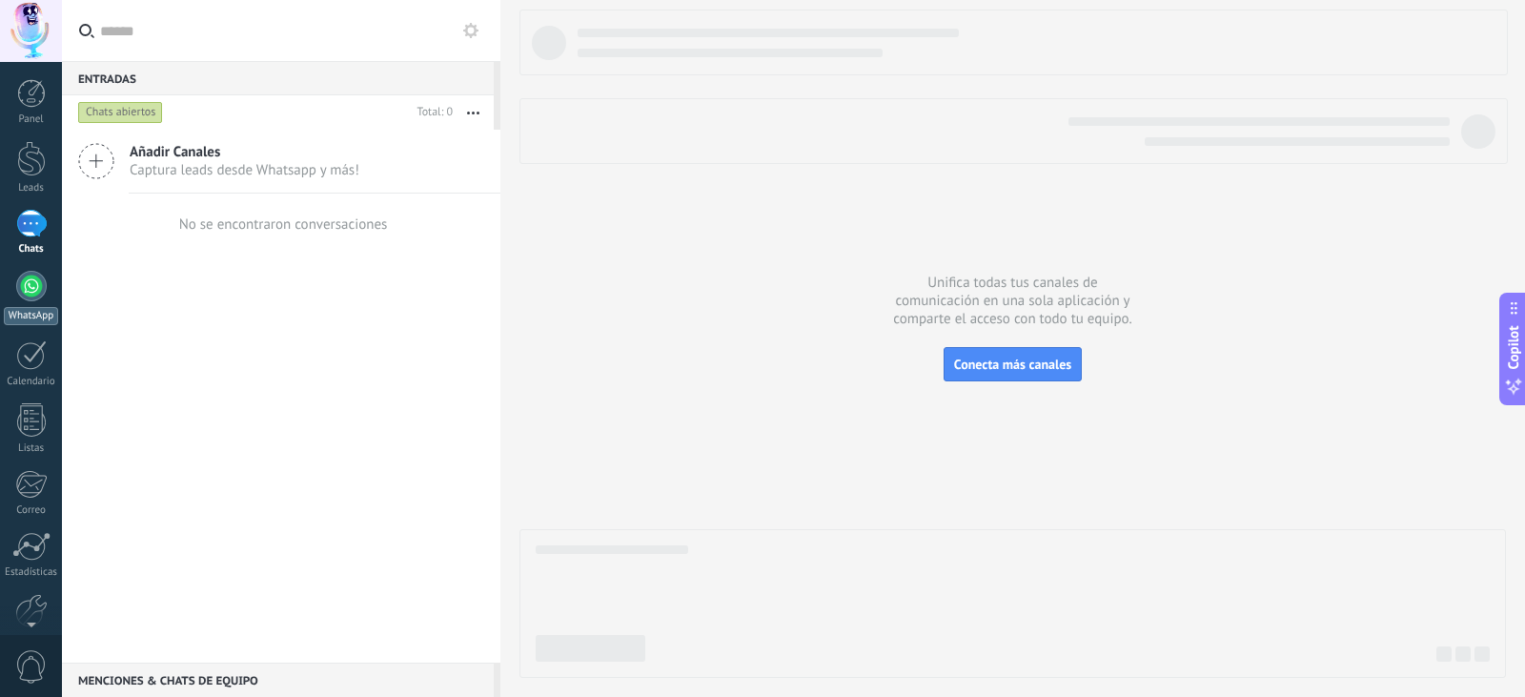
click at [35, 277] on div at bounding box center [31, 286] width 31 height 31
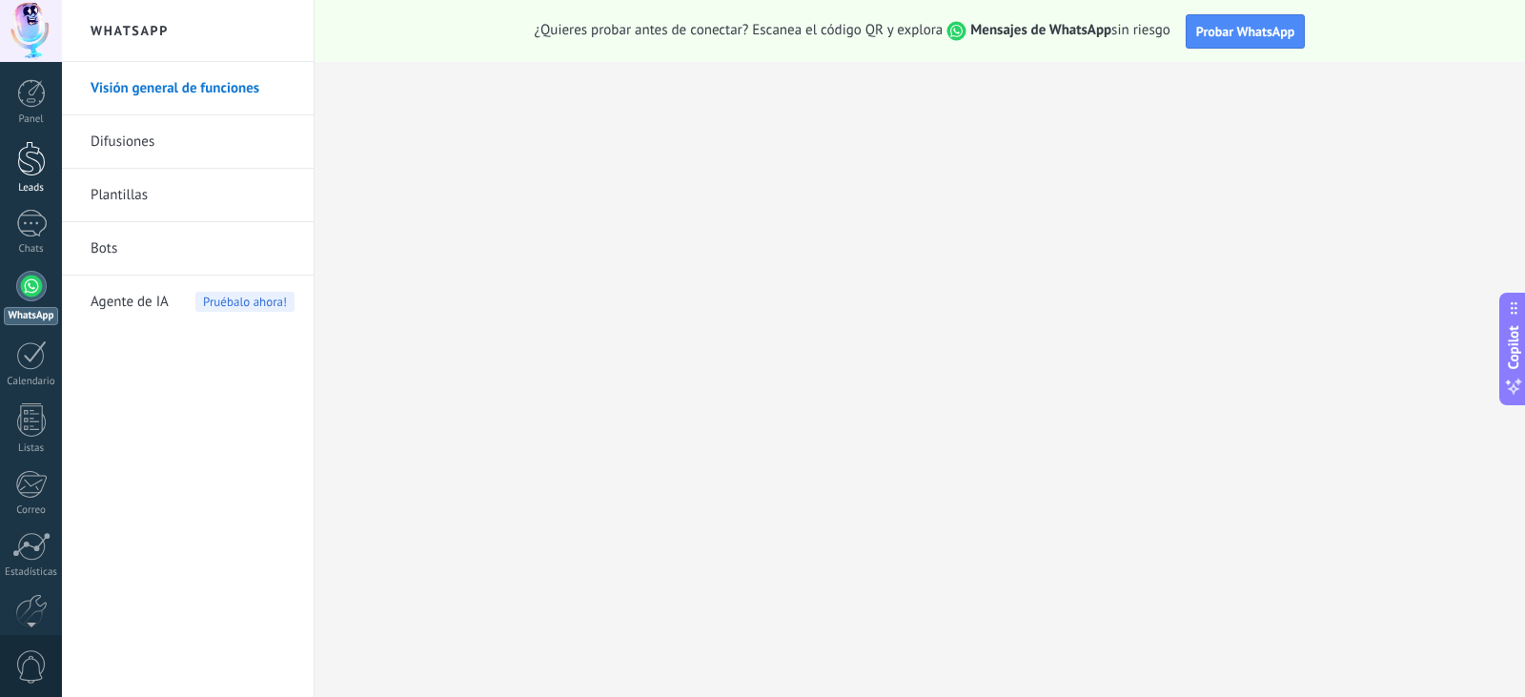
click at [31, 175] on div at bounding box center [31, 158] width 29 height 35
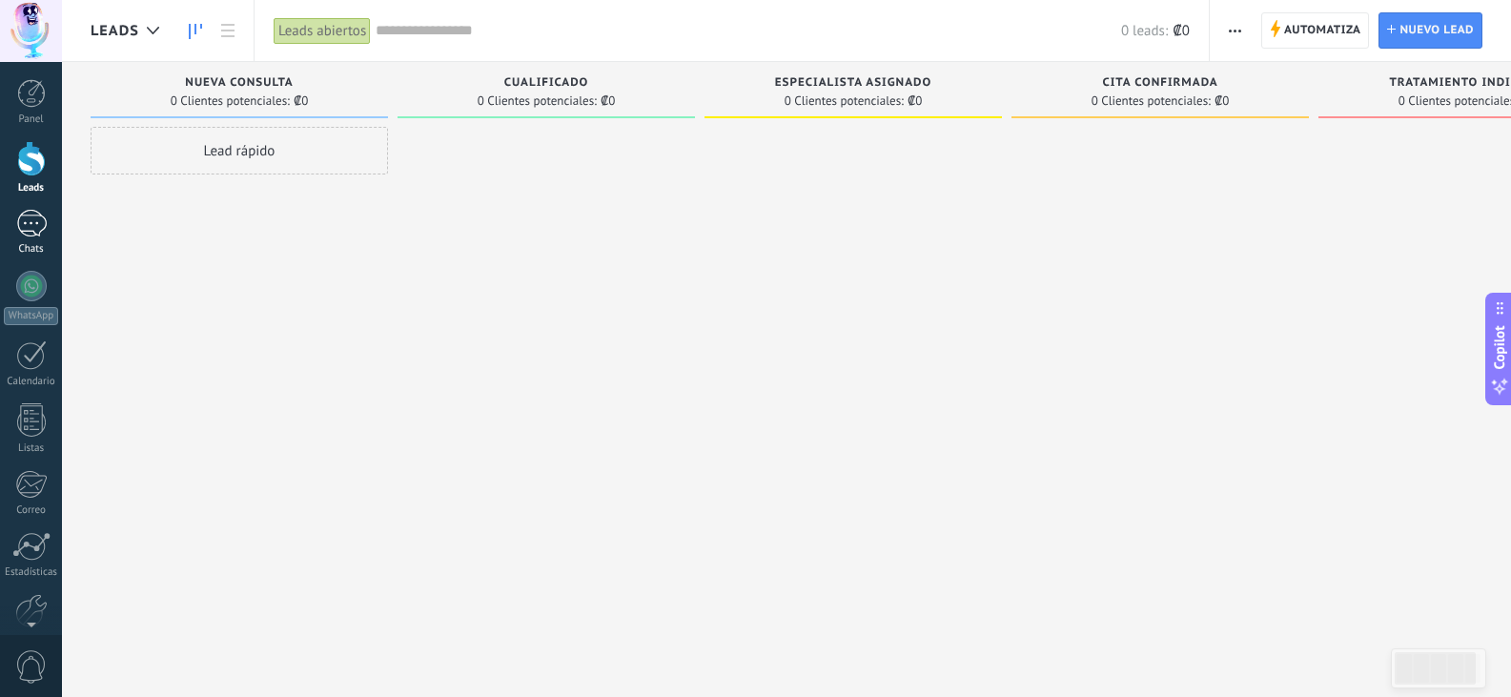
click at [35, 222] on div at bounding box center [31, 224] width 31 height 28
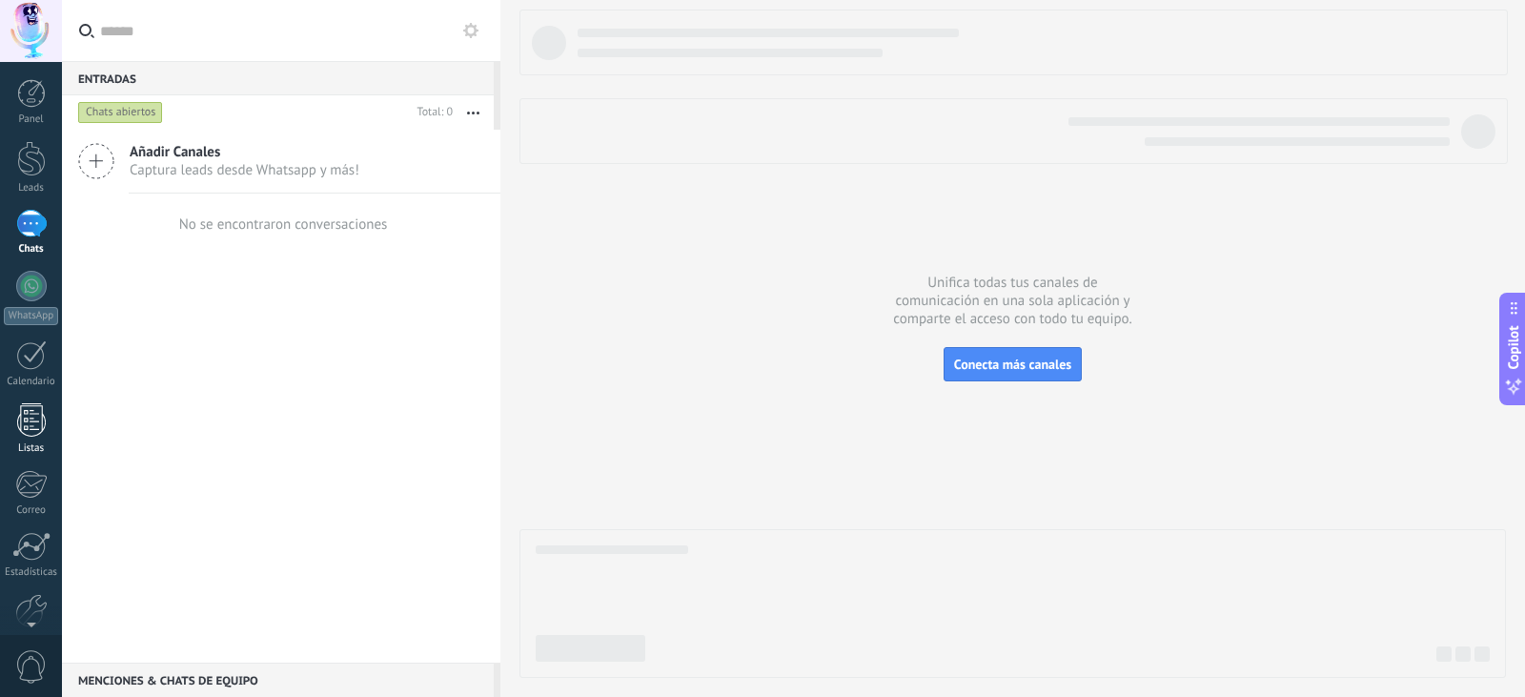
click at [31, 420] on div at bounding box center [31, 419] width 29 height 33
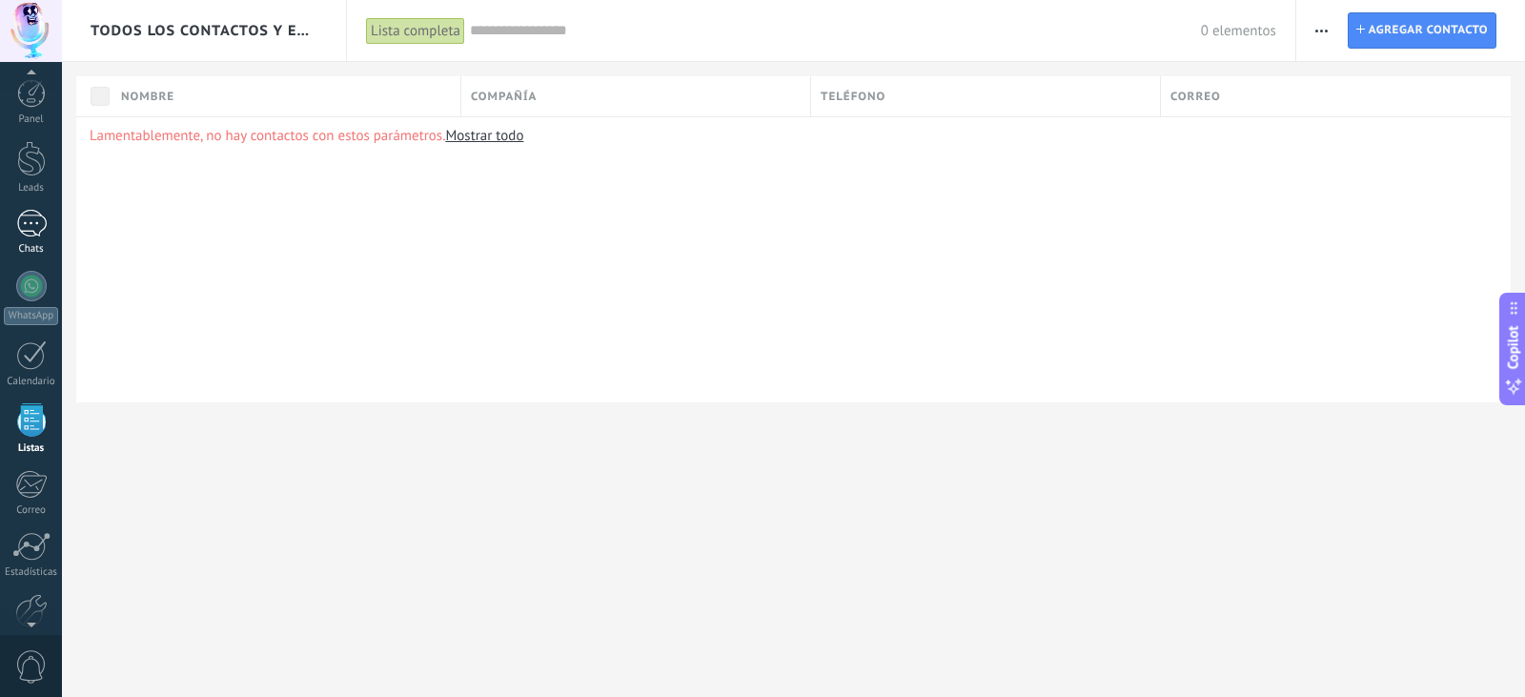
click at [39, 235] on div at bounding box center [31, 224] width 31 height 28
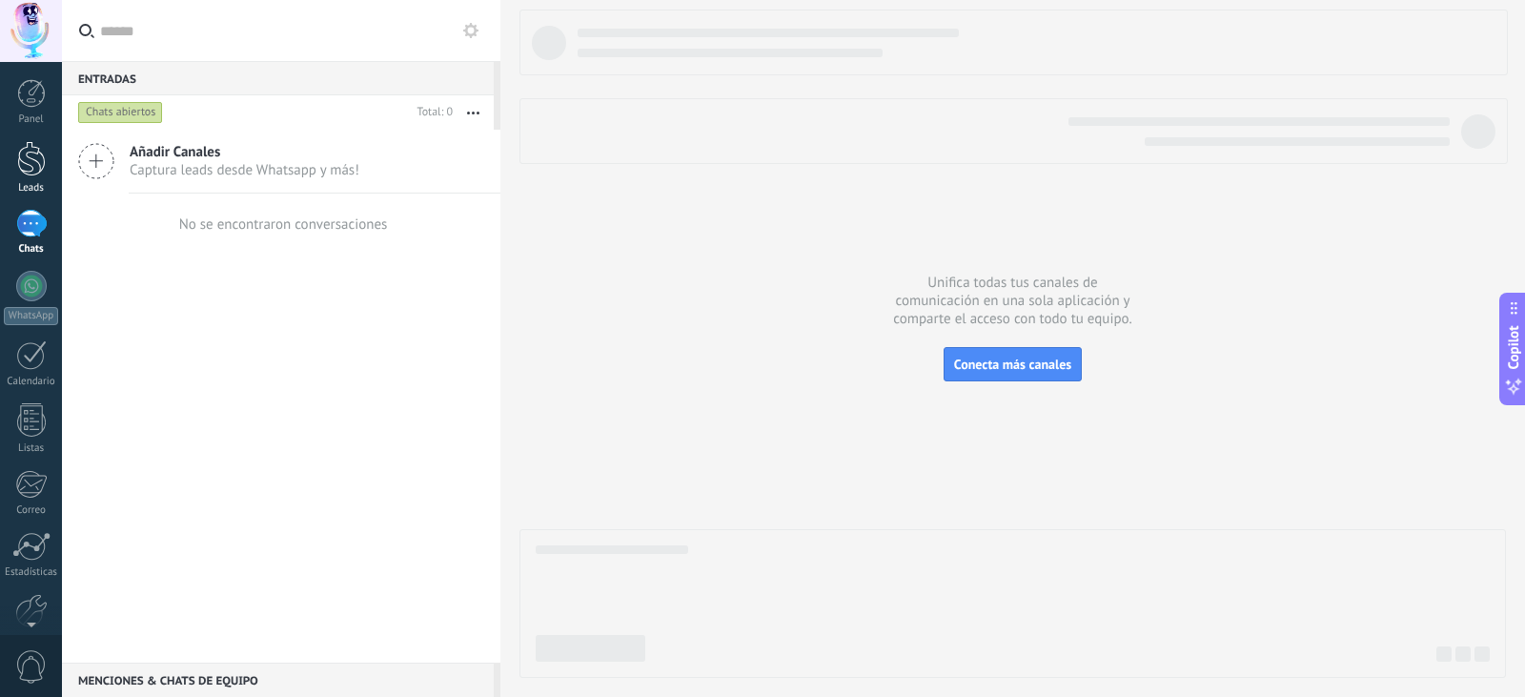
click at [22, 184] on div "Leads" at bounding box center [31, 188] width 55 height 12
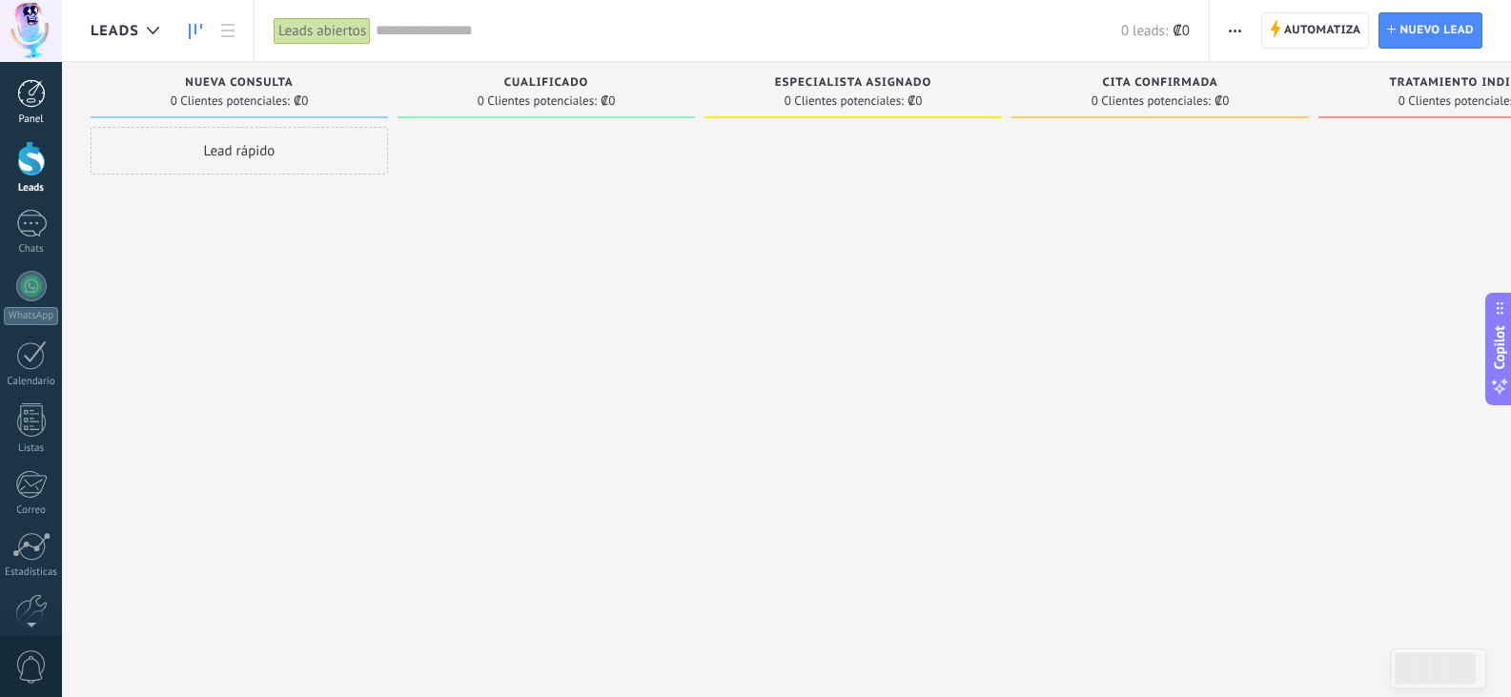
click at [29, 110] on link "Panel" at bounding box center [31, 102] width 62 height 47
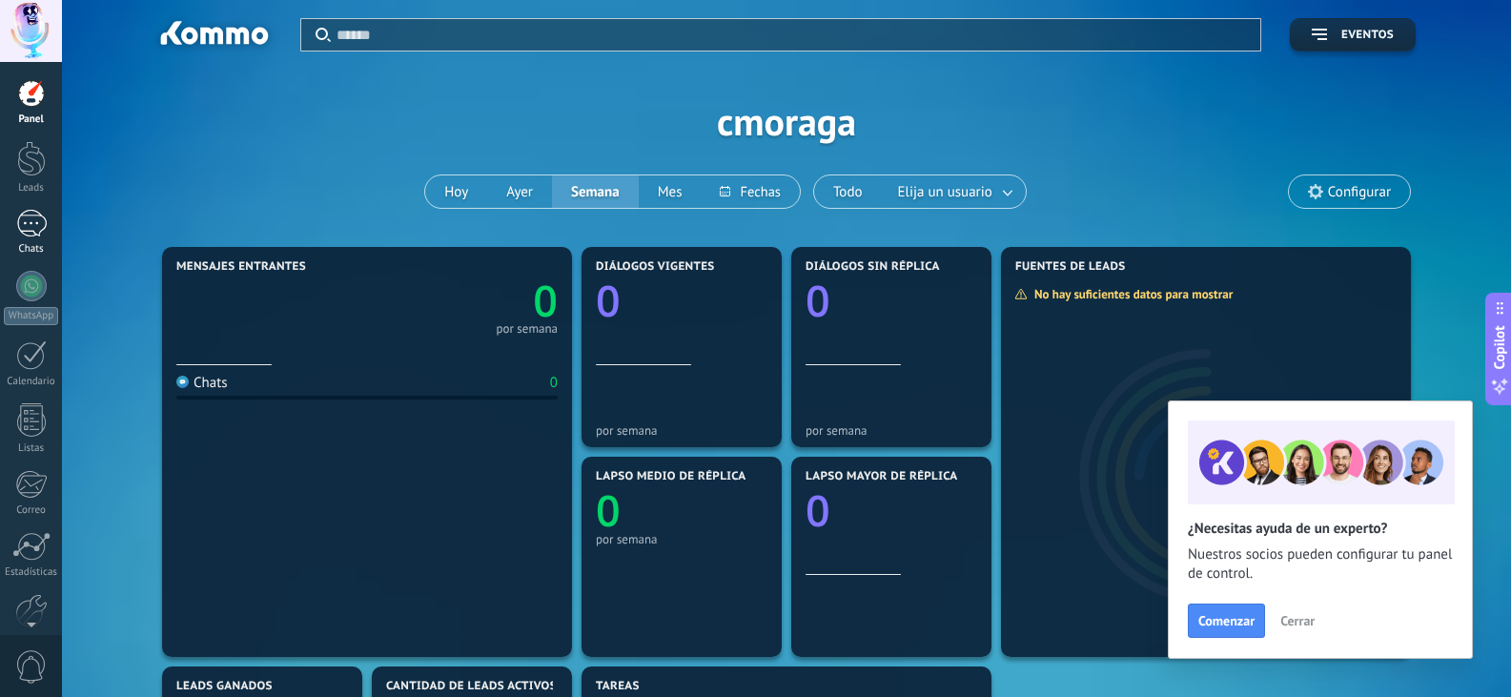
click at [36, 230] on div at bounding box center [31, 224] width 31 height 28
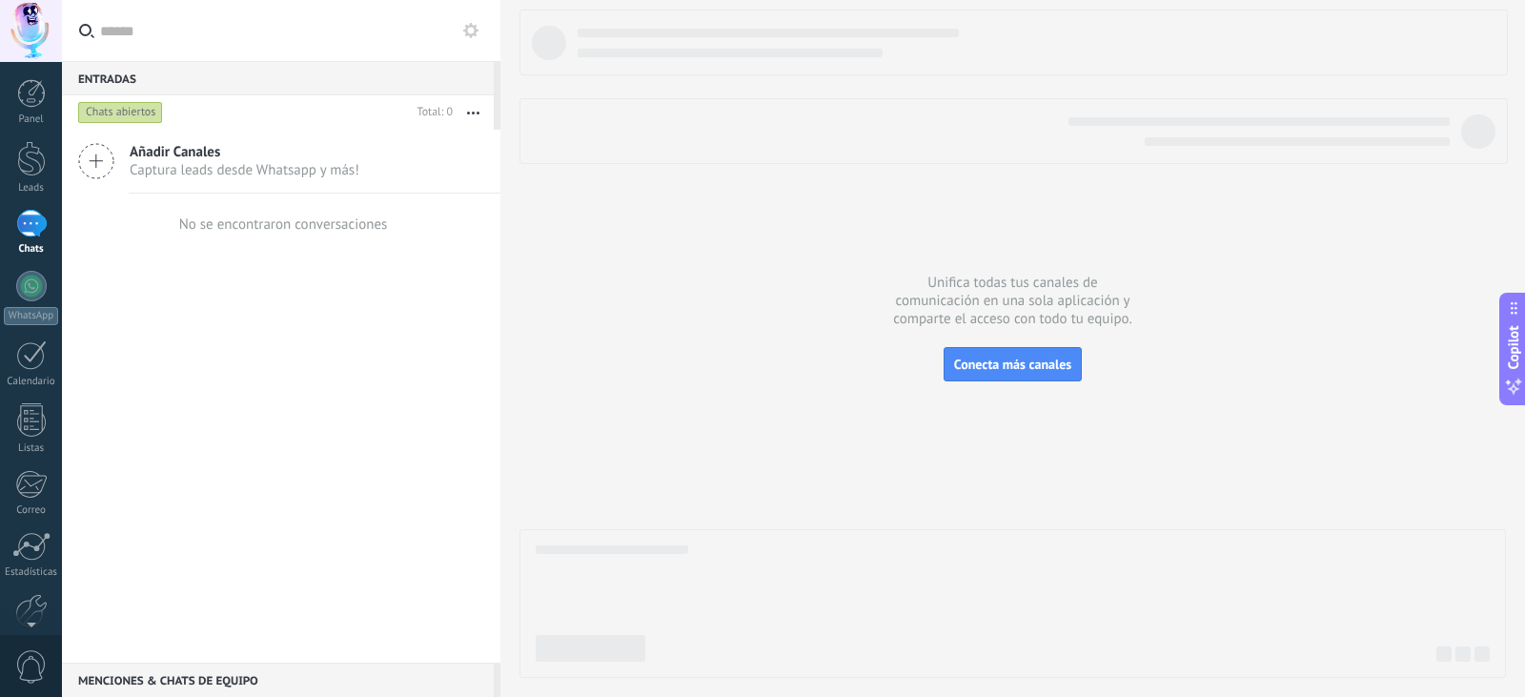
click at [281, 165] on span "Captura leads desde Whatsapp y más!" at bounding box center [245, 170] width 230 height 18
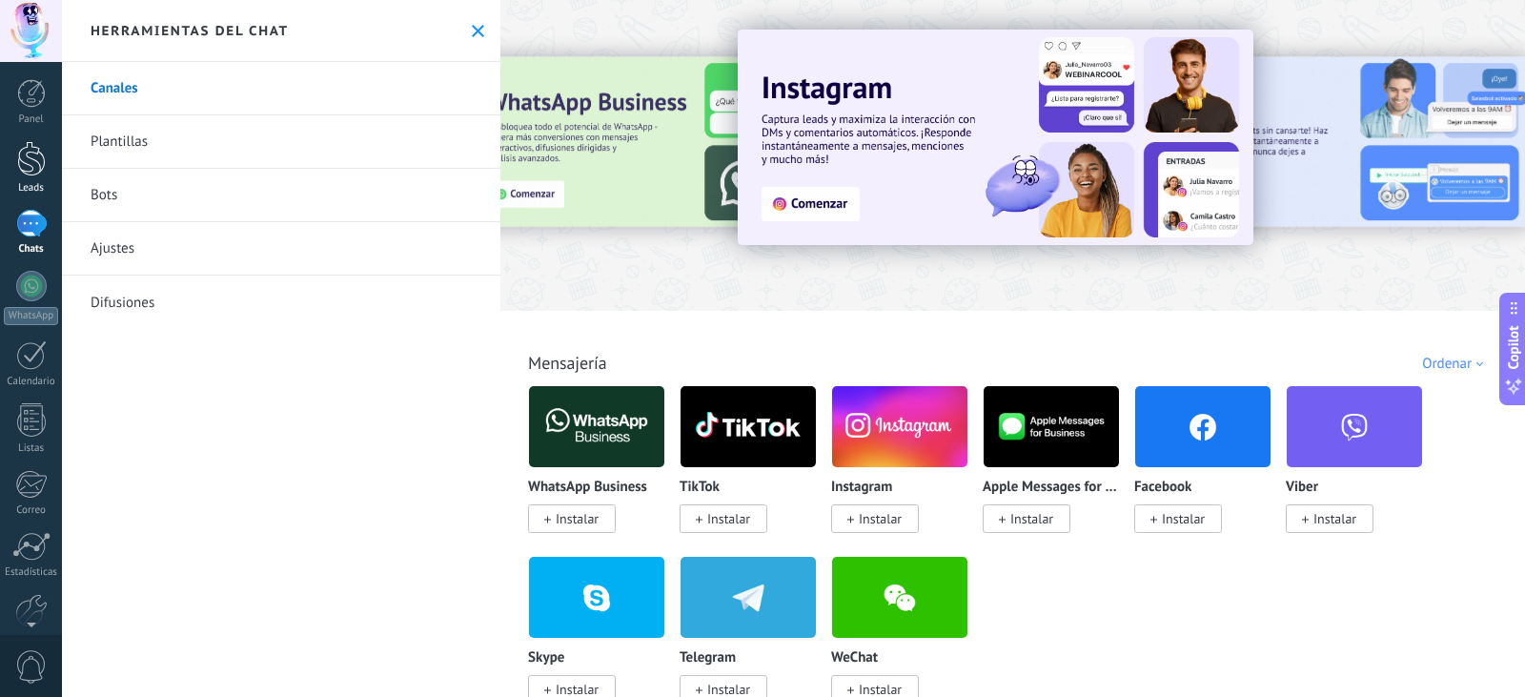
click at [42, 151] on div at bounding box center [31, 158] width 29 height 35
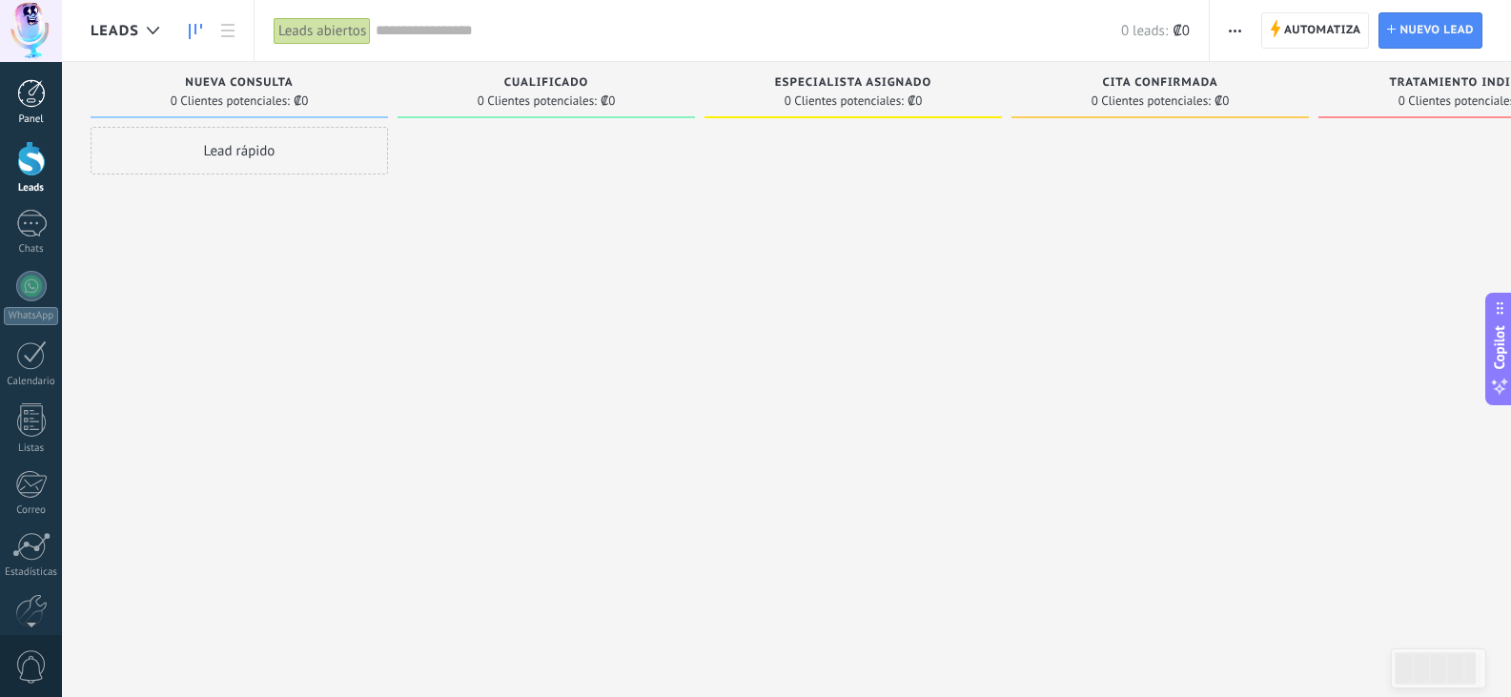
click at [32, 92] on div at bounding box center [31, 93] width 29 height 29
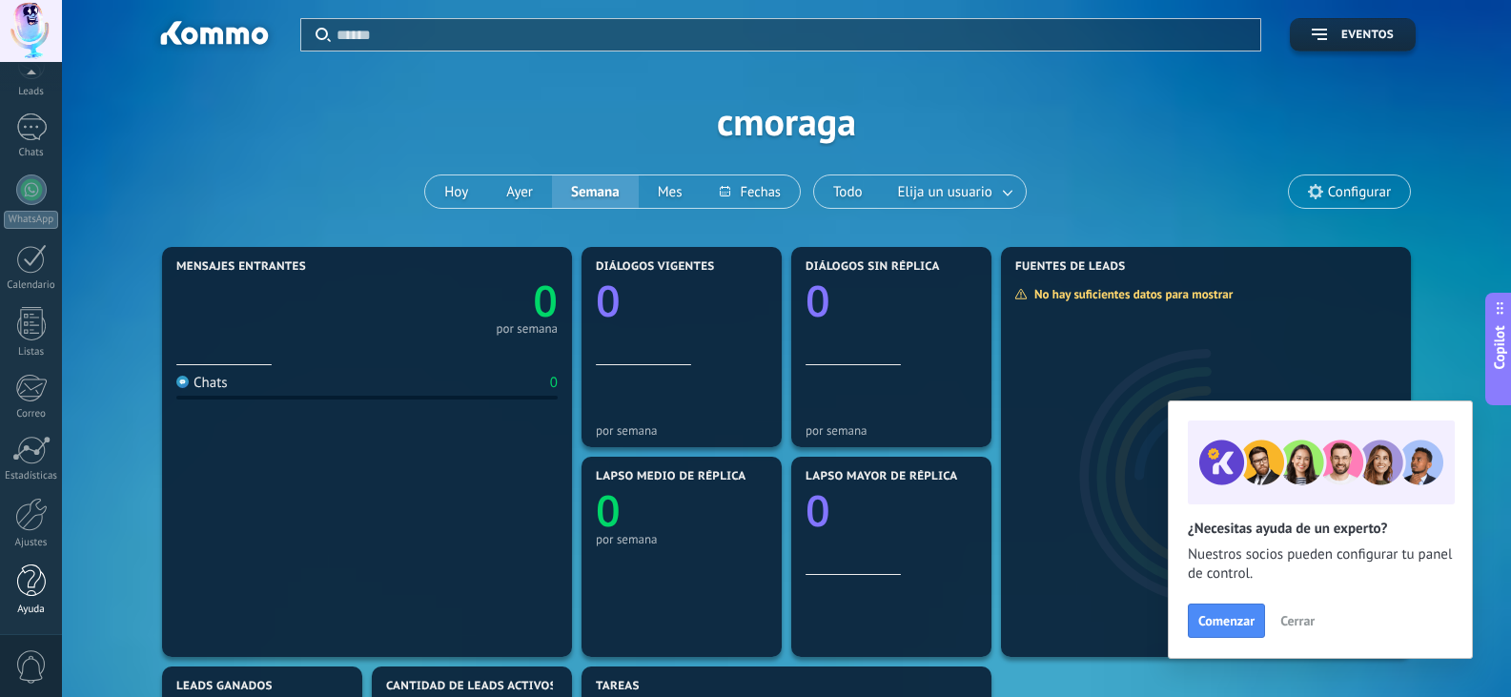
scroll to position [191, 0]
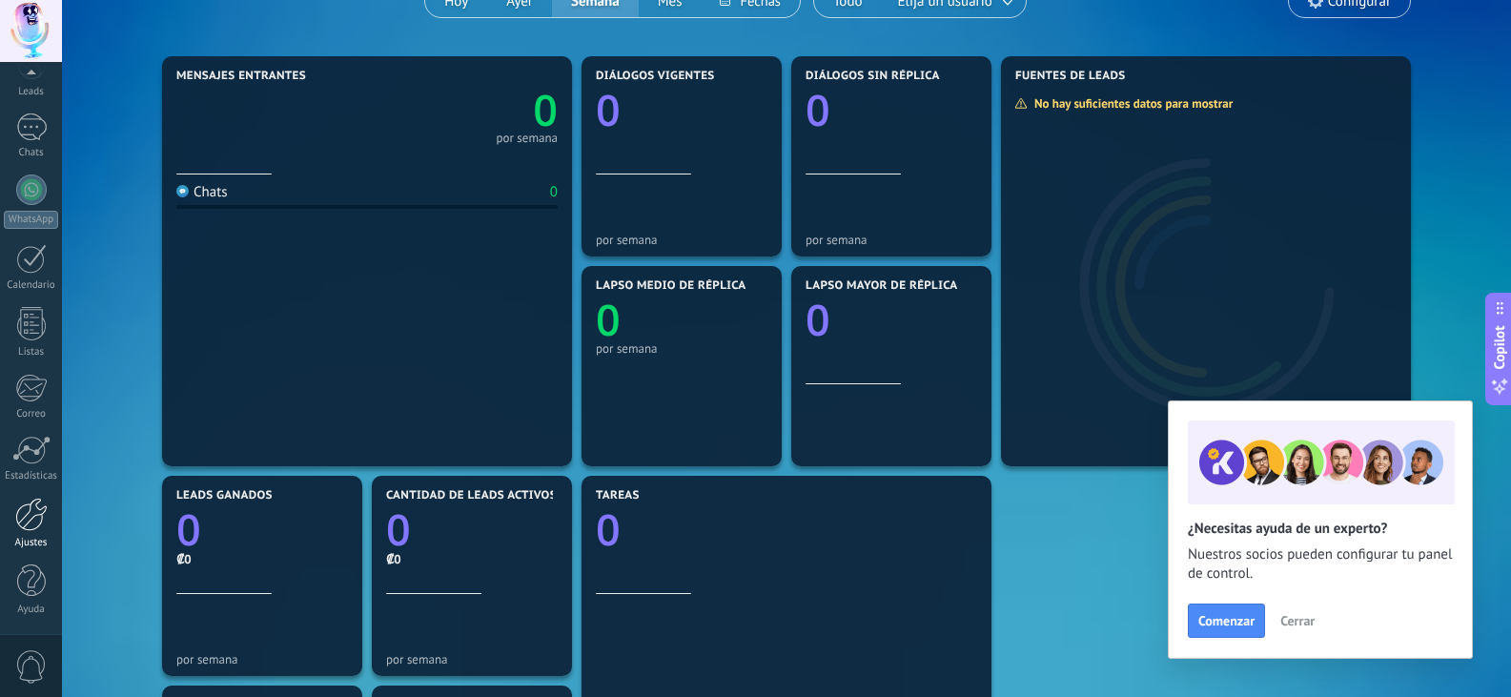
click at [45, 530] on div at bounding box center [31, 514] width 32 height 33
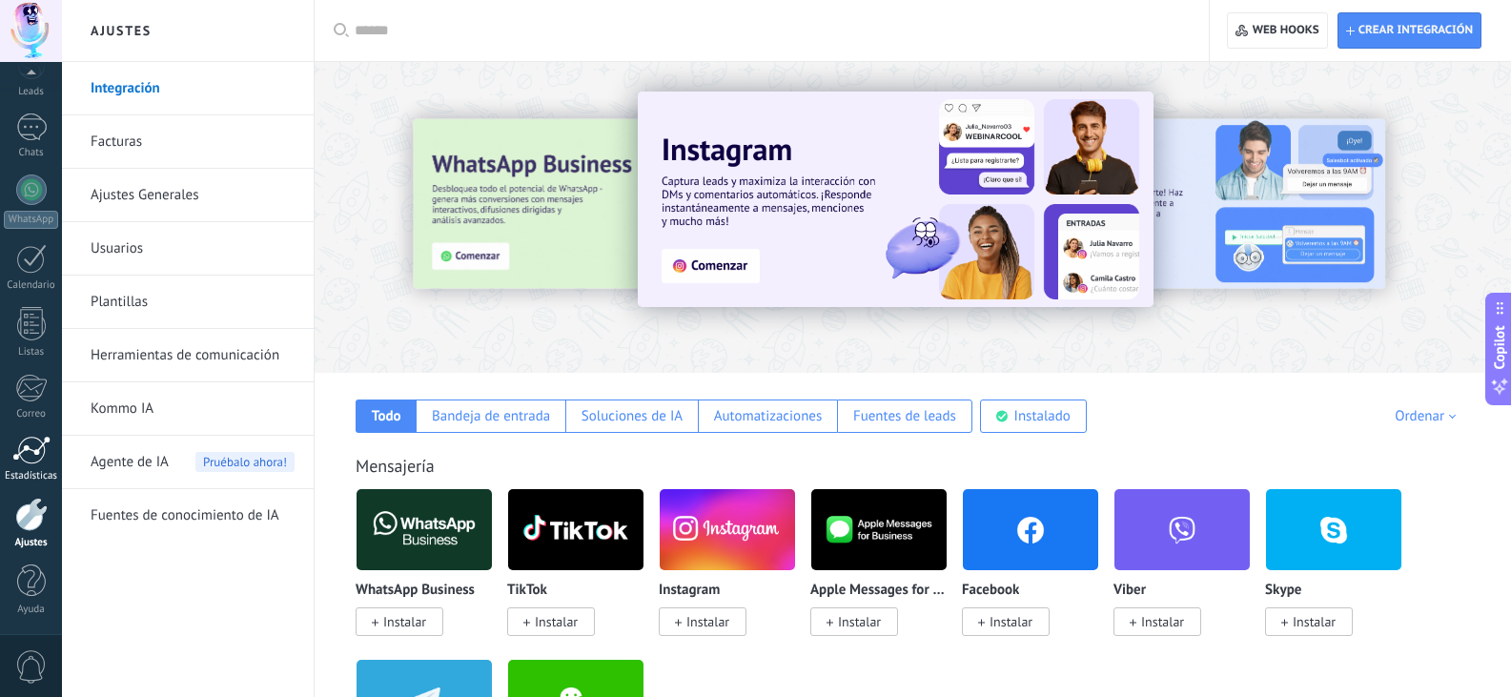
click at [26, 445] on div at bounding box center [31, 450] width 38 height 29
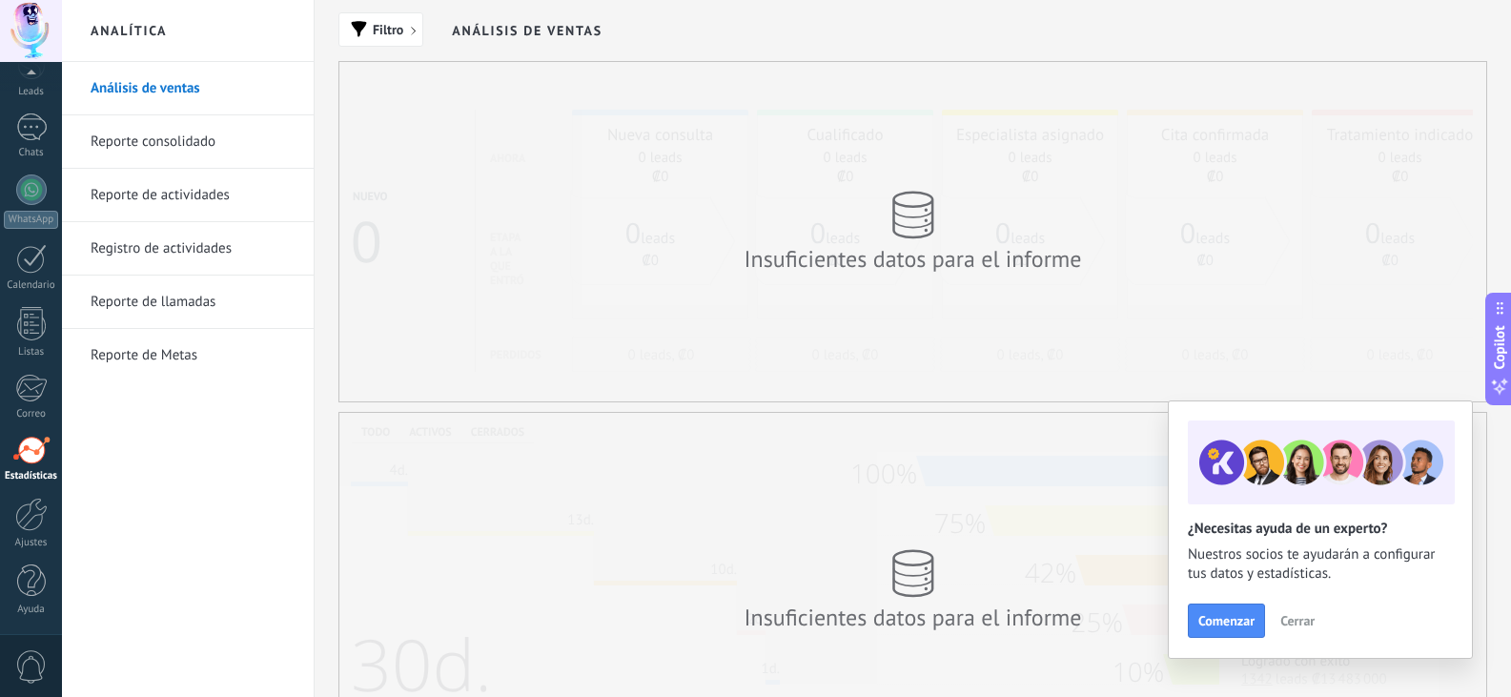
click at [28, 372] on div "Panel Leads Chats WhatsApp Clientes" at bounding box center [31, 309] width 62 height 652
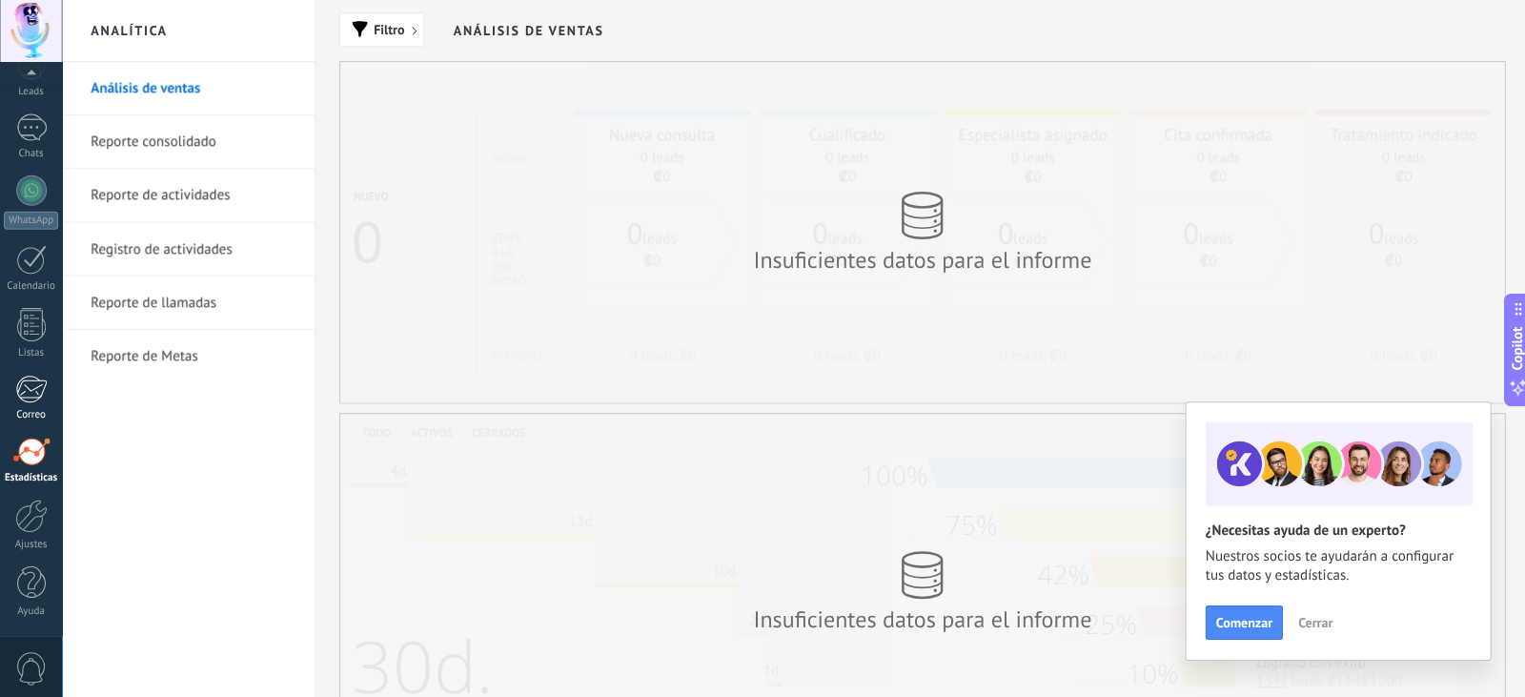
click at [39, 418] on div "Correo" at bounding box center [31, 414] width 55 height 12
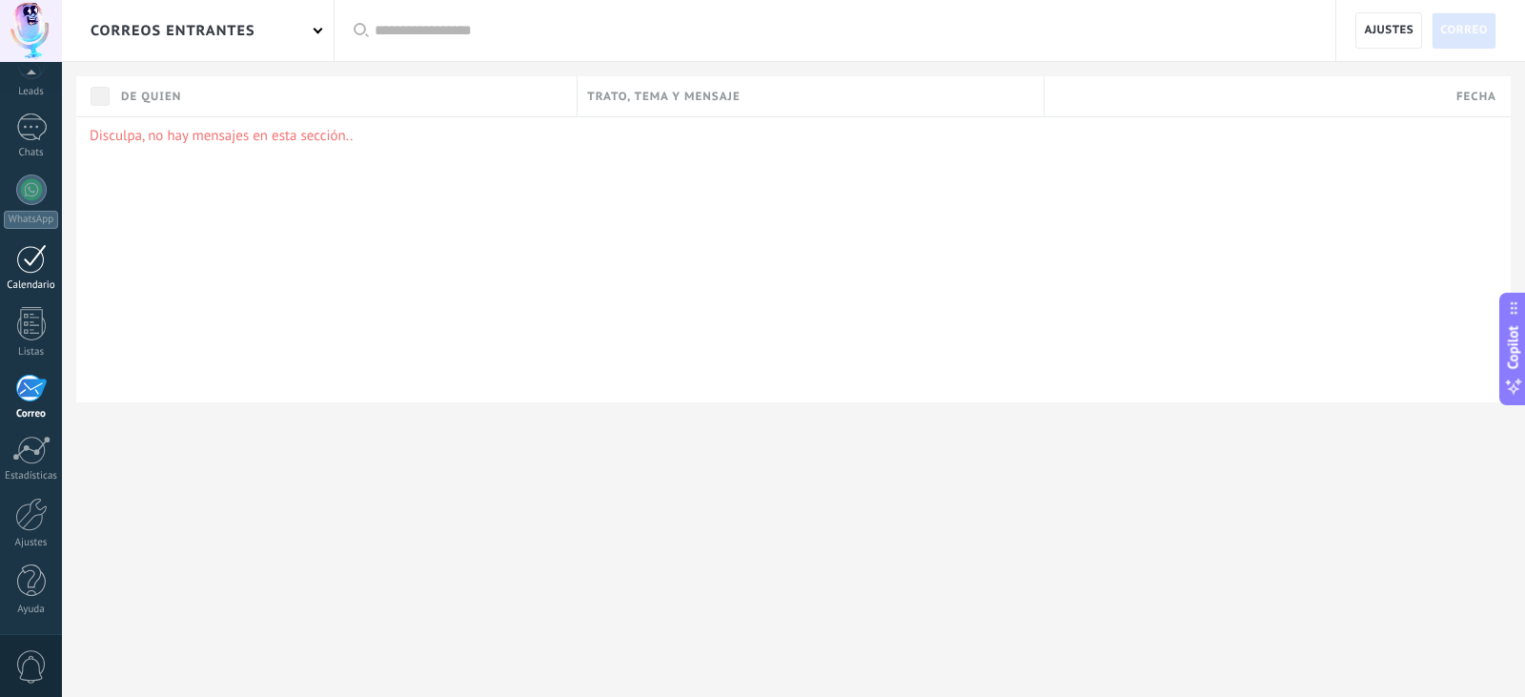
click at [57, 258] on link "Calendario" at bounding box center [31, 268] width 62 height 48
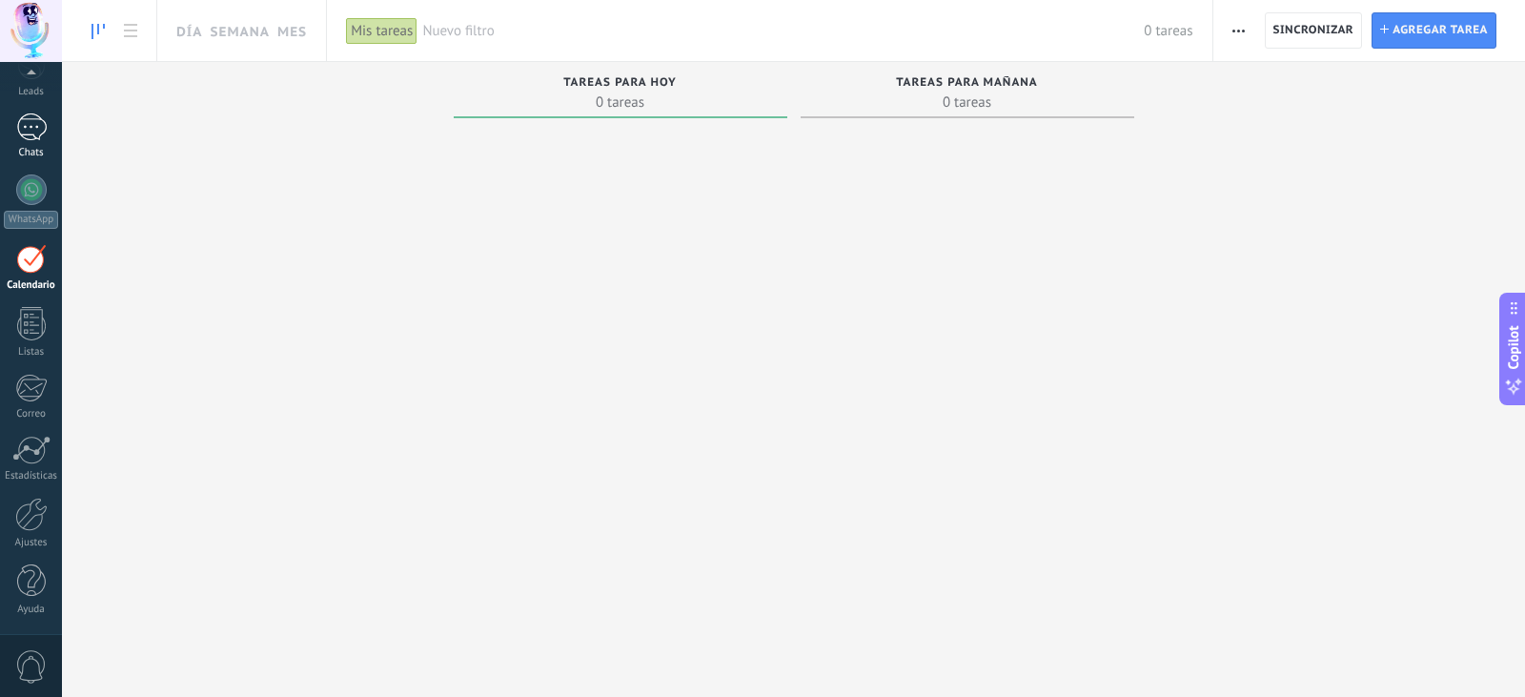
click at [41, 138] on div at bounding box center [31, 127] width 31 height 28
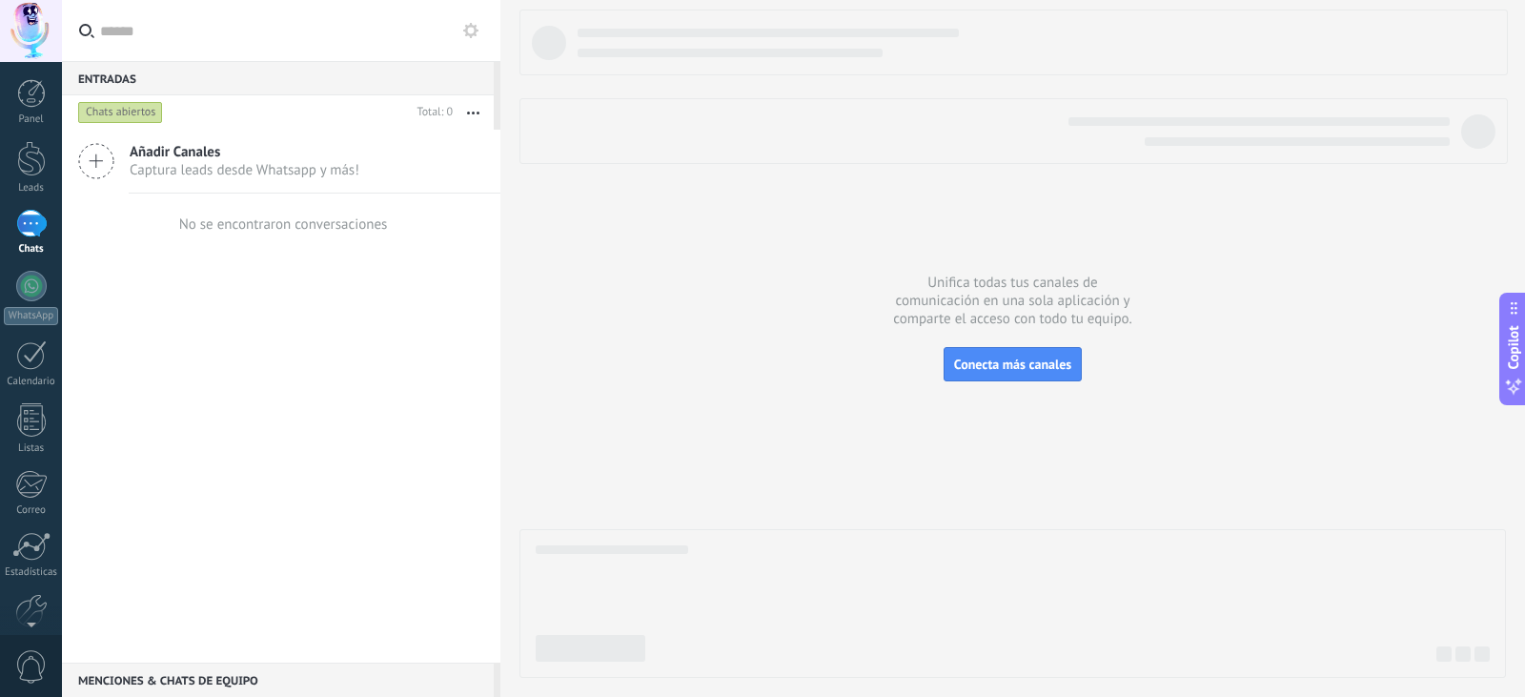
click at [33, 217] on div at bounding box center [31, 224] width 31 height 28
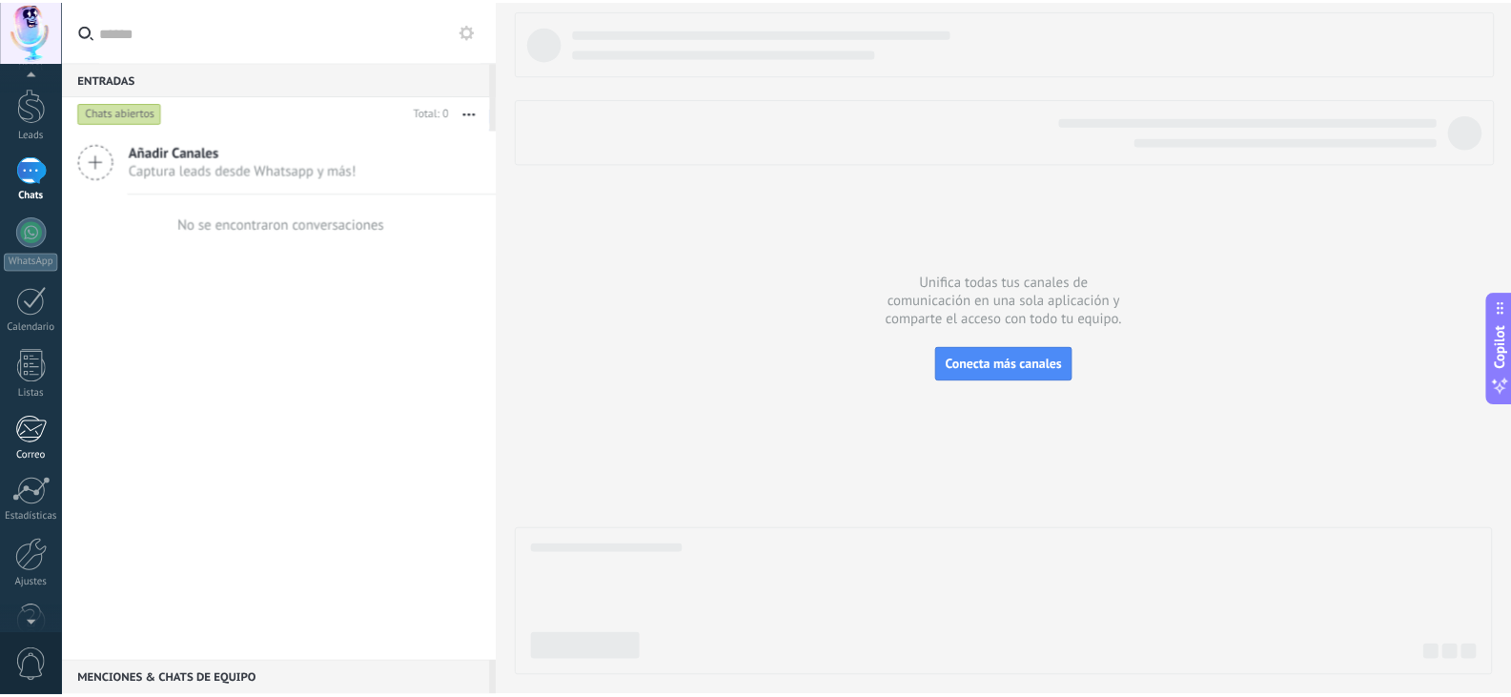
scroll to position [96, 0]
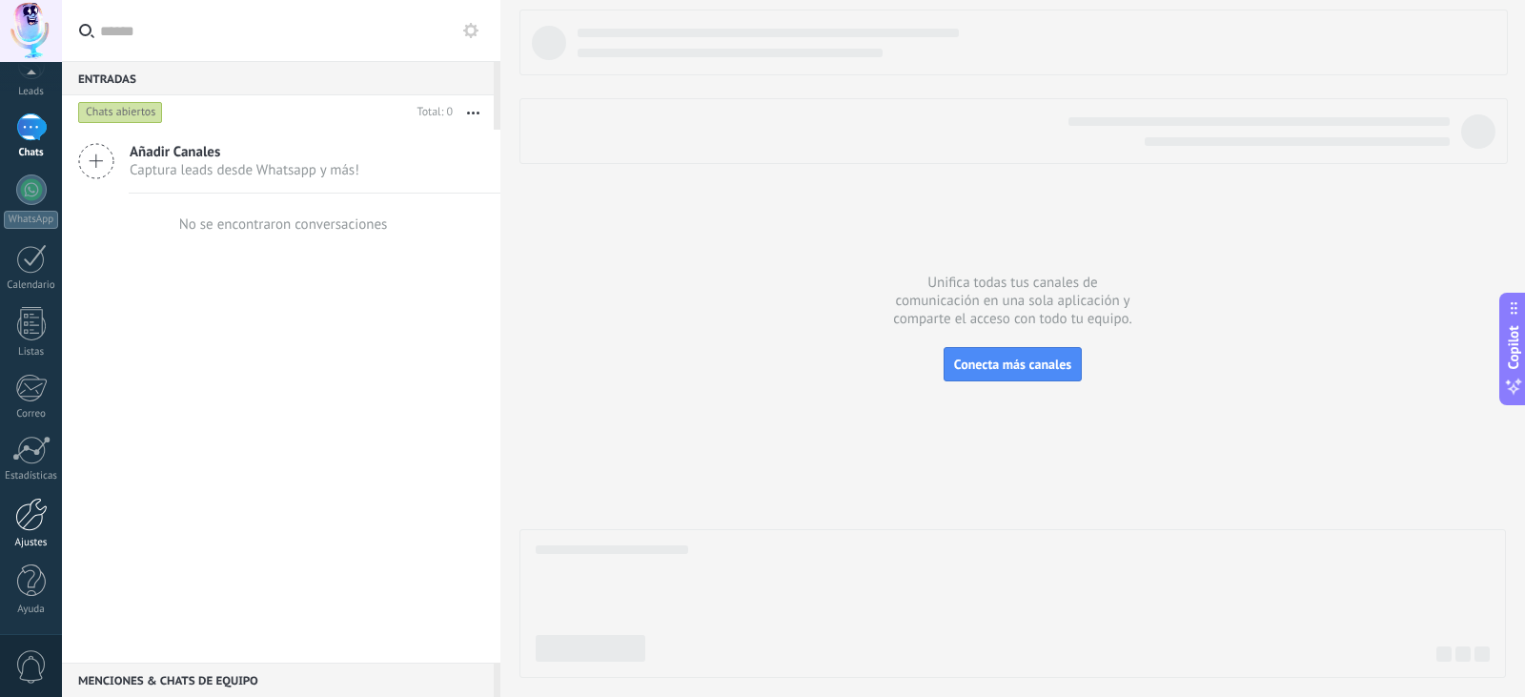
click at [23, 521] on div at bounding box center [31, 514] width 32 height 33
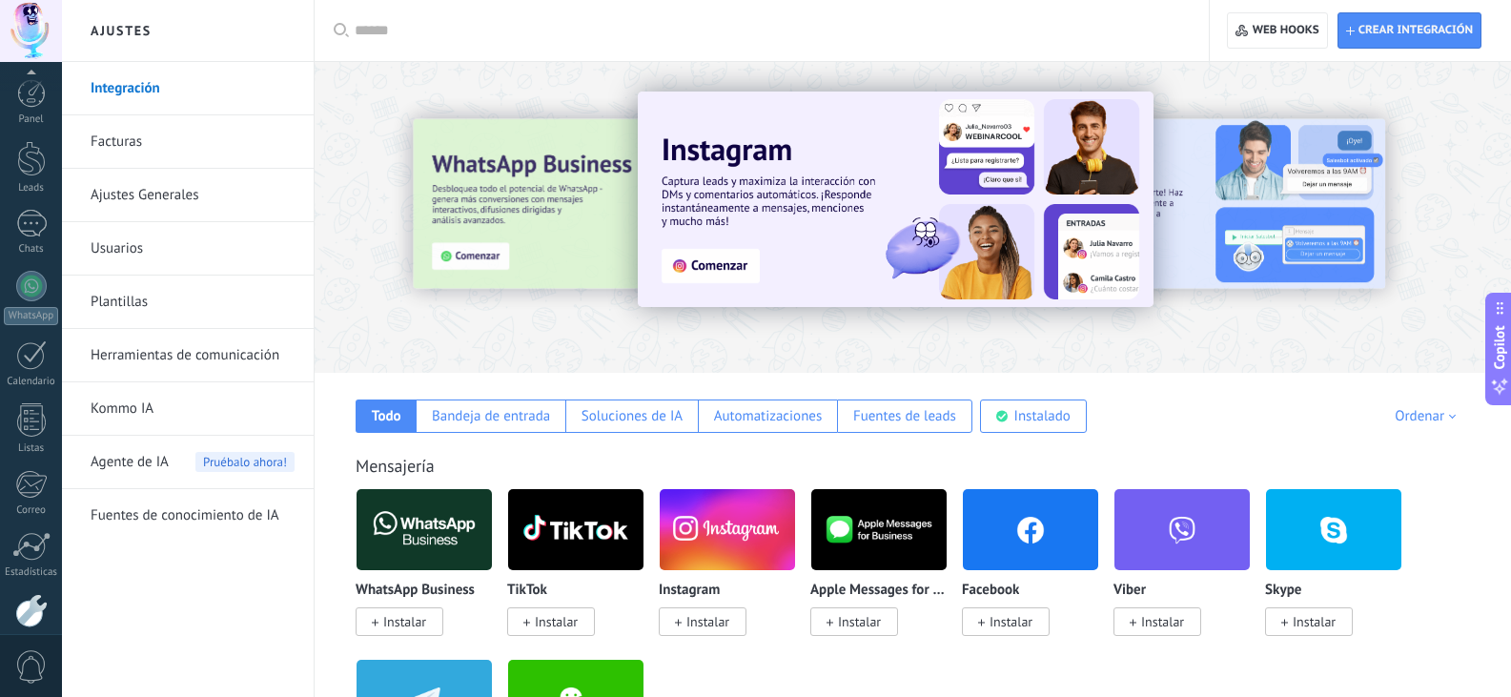
scroll to position [96, 0]
click at [23, 203] on link "WhatsApp" at bounding box center [31, 201] width 62 height 54
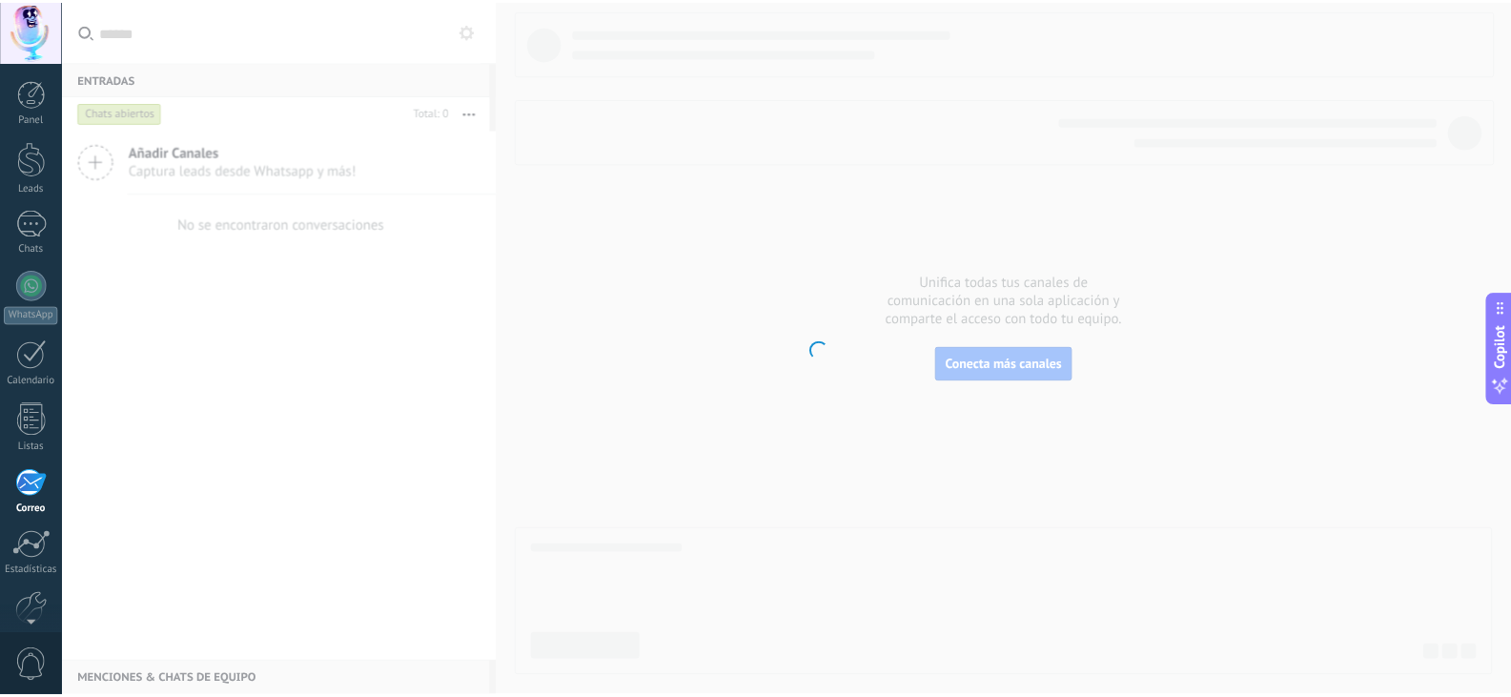
scroll to position [96, 0]
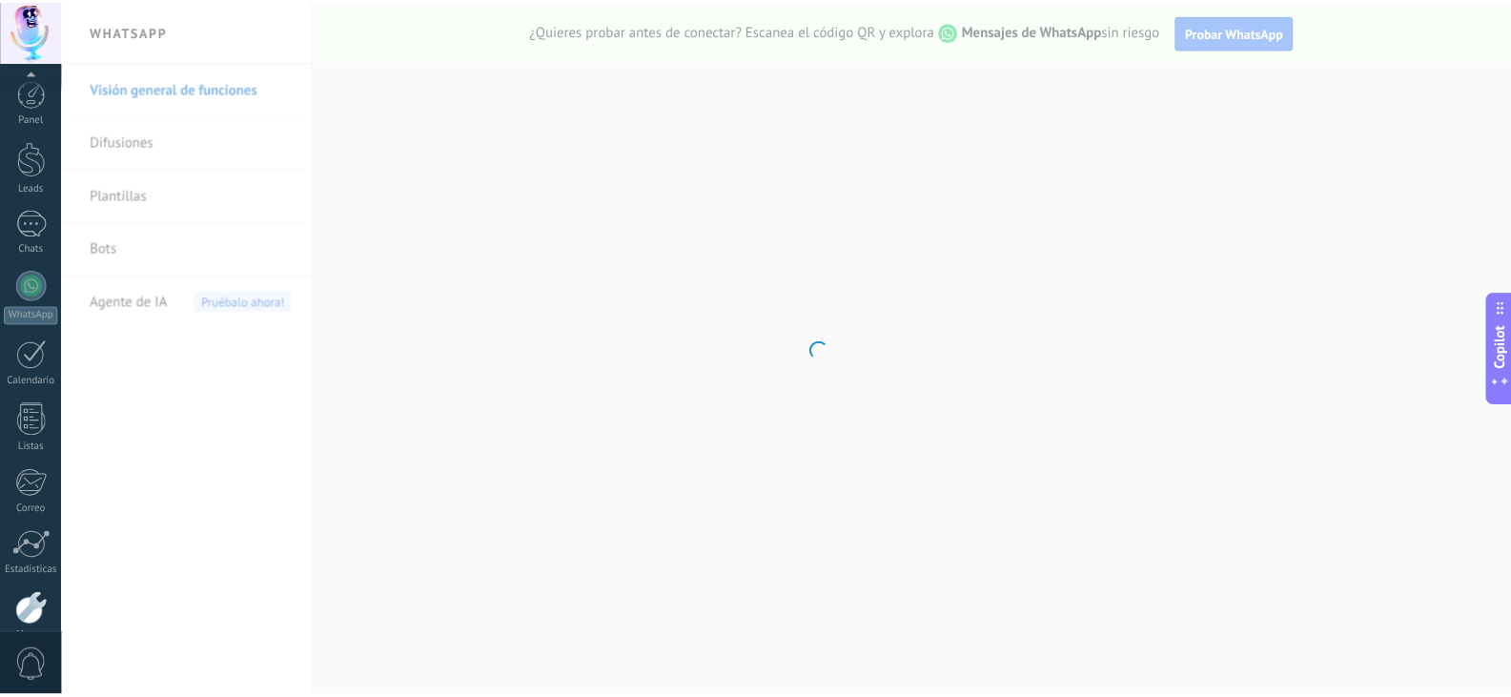
scroll to position [96, 0]
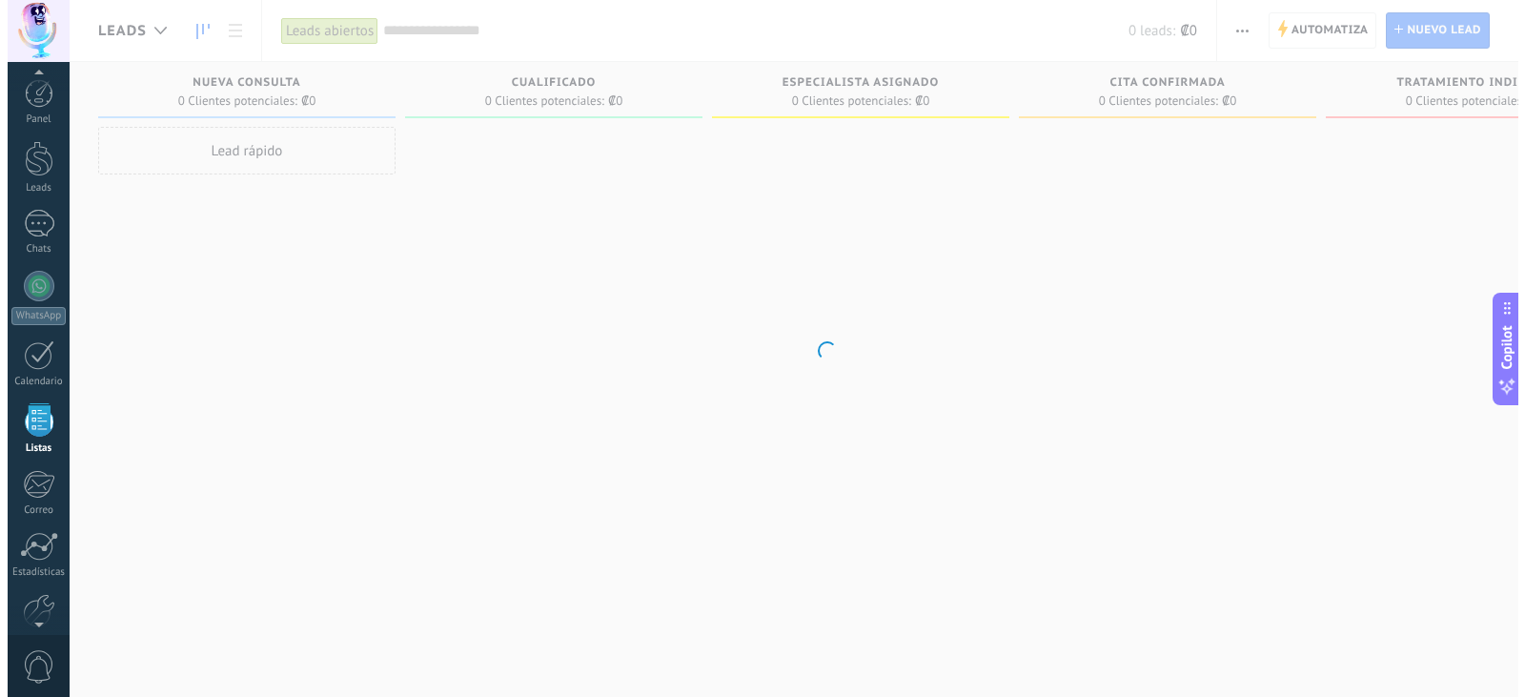
scroll to position [50, 0]
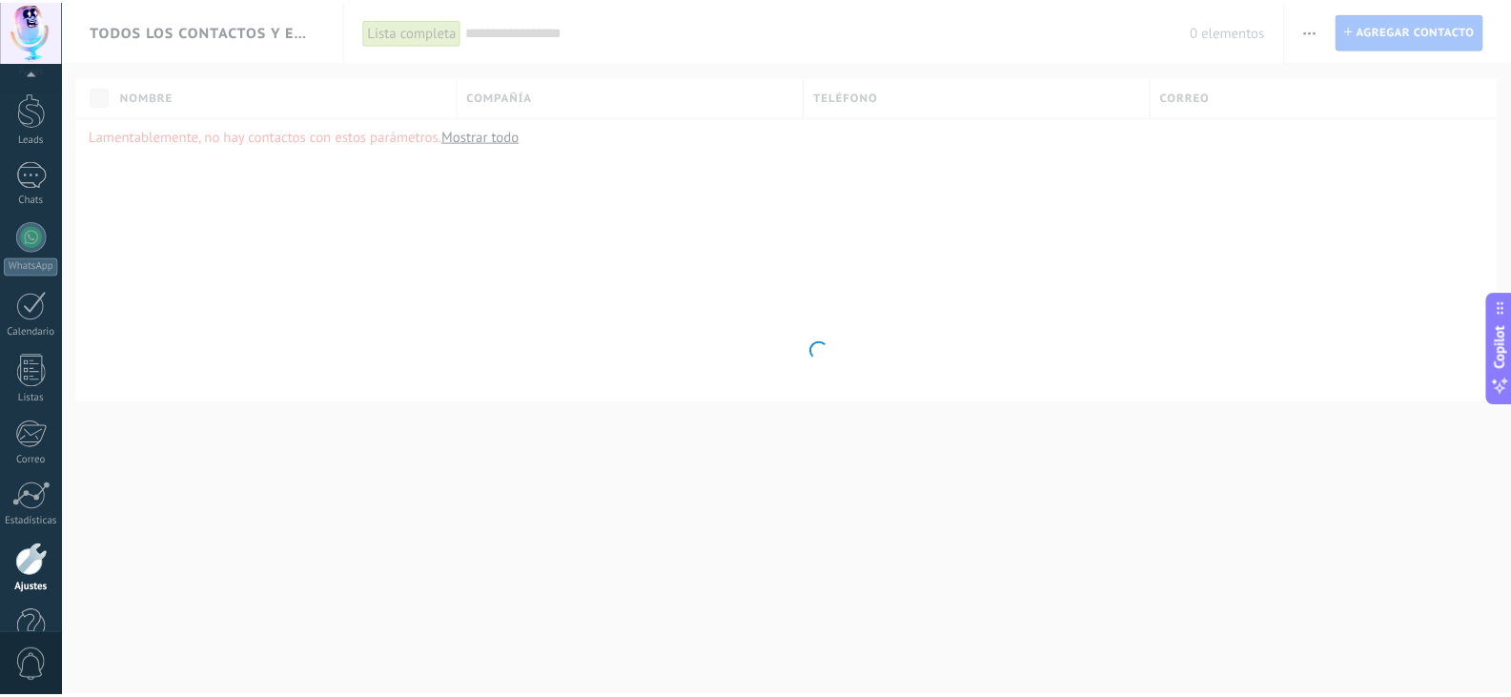
scroll to position [96, 0]
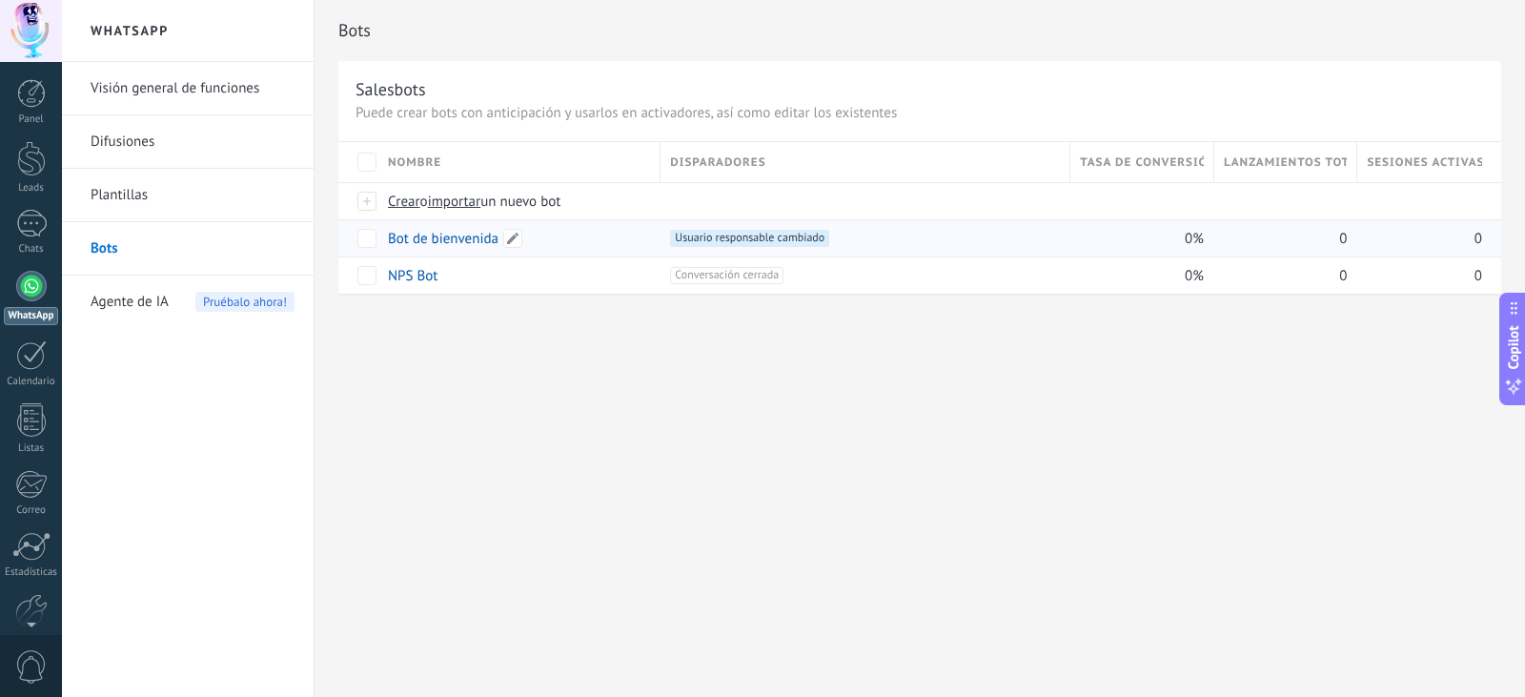
click at [461, 238] on link "Bot de bienvenida" at bounding box center [443, 239] width 111 height 18
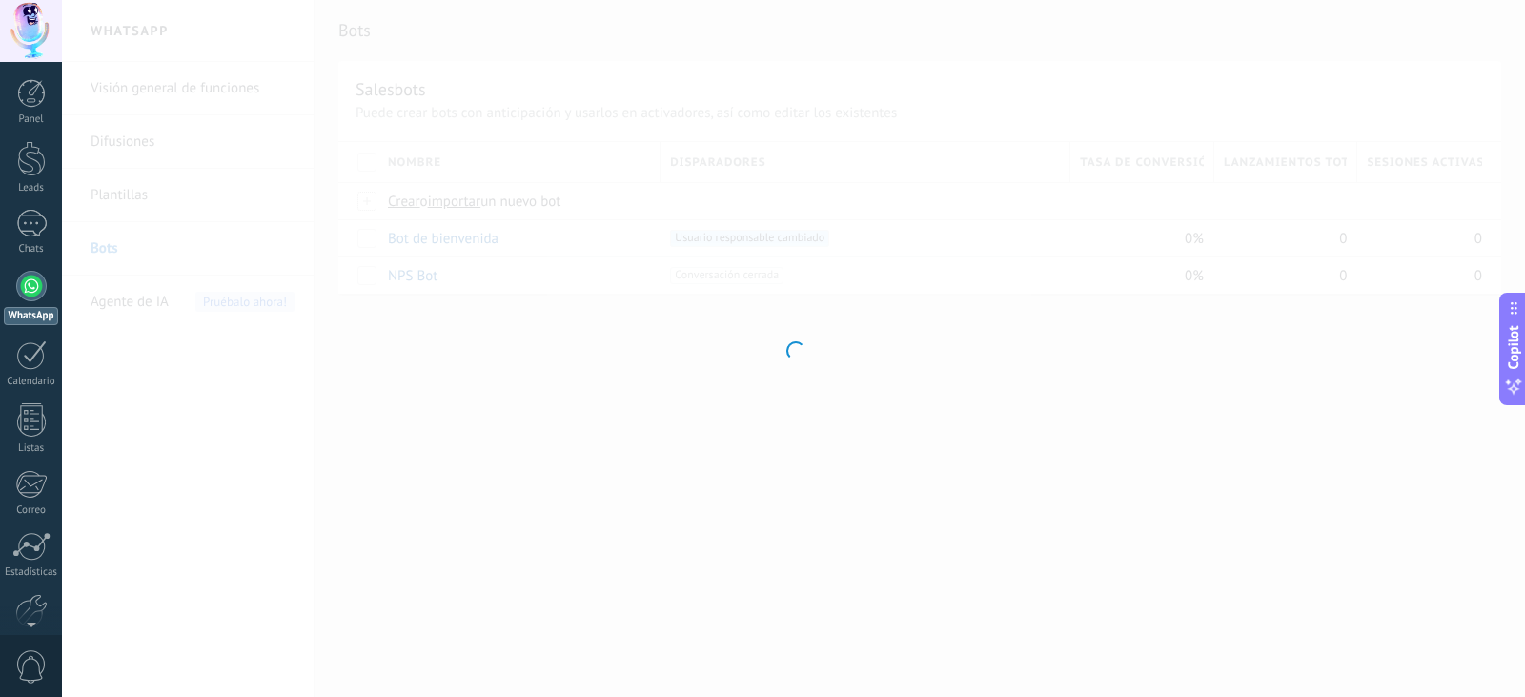
type input "**********"
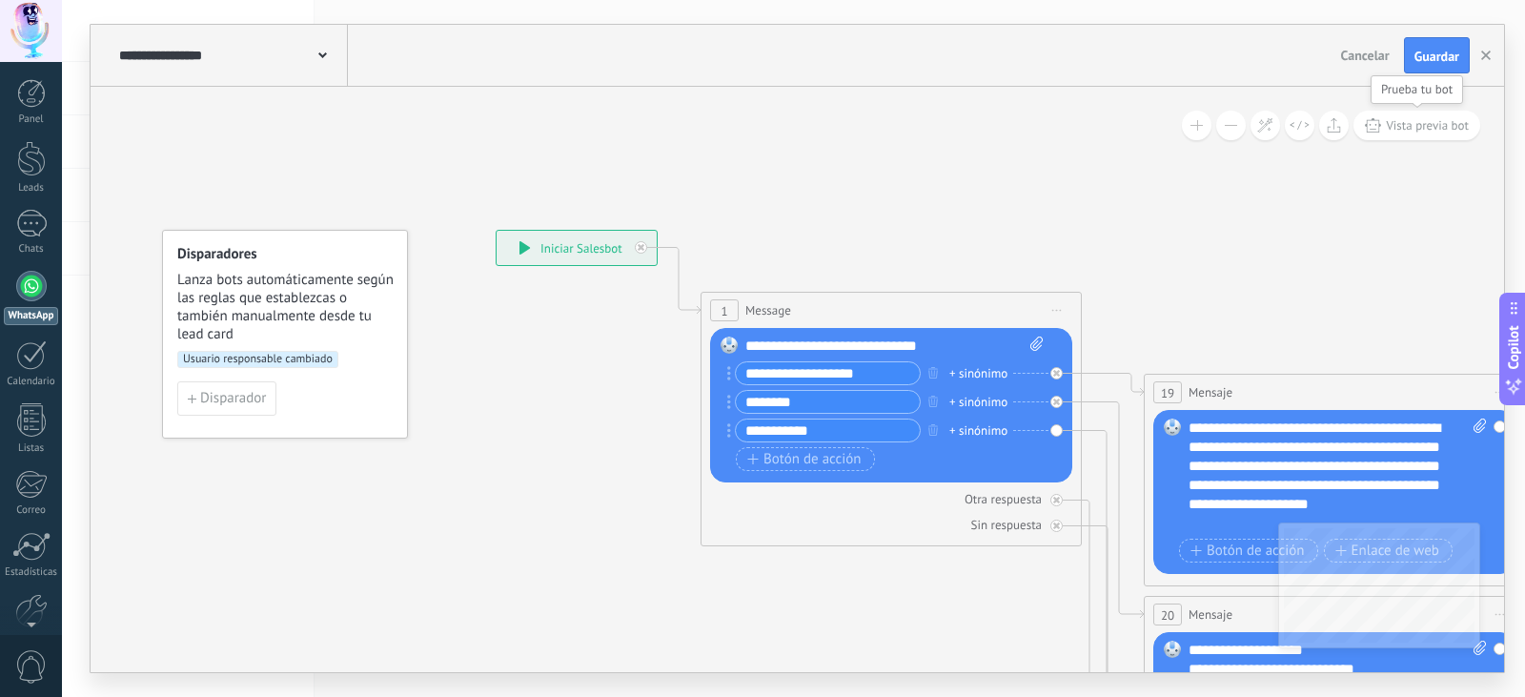
click at [1410, 134] on button "Vista previa bot" at bounding box center [1417, 126] width 127 height 30
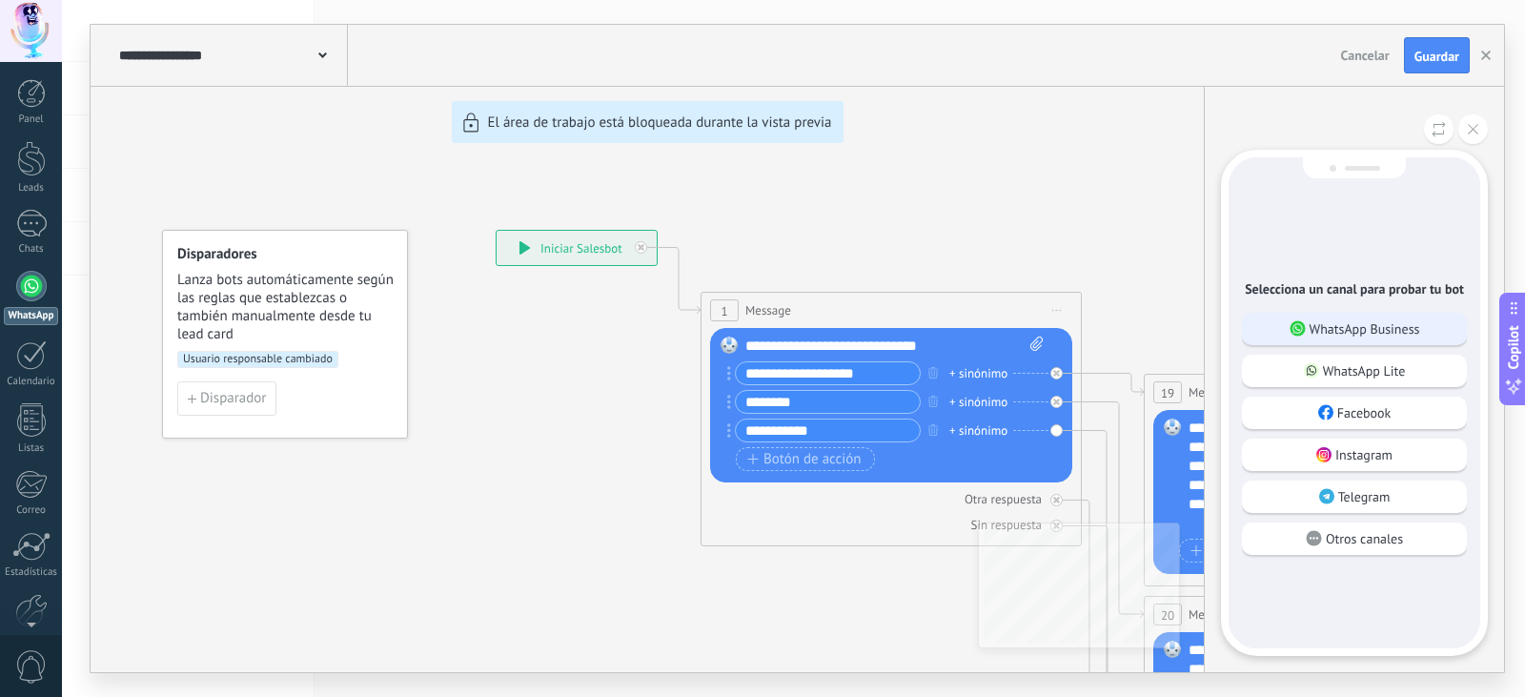
click at [1381, 335] on p "WhatsApp Business" at bounding box center [1365, 328] width 111 height 17
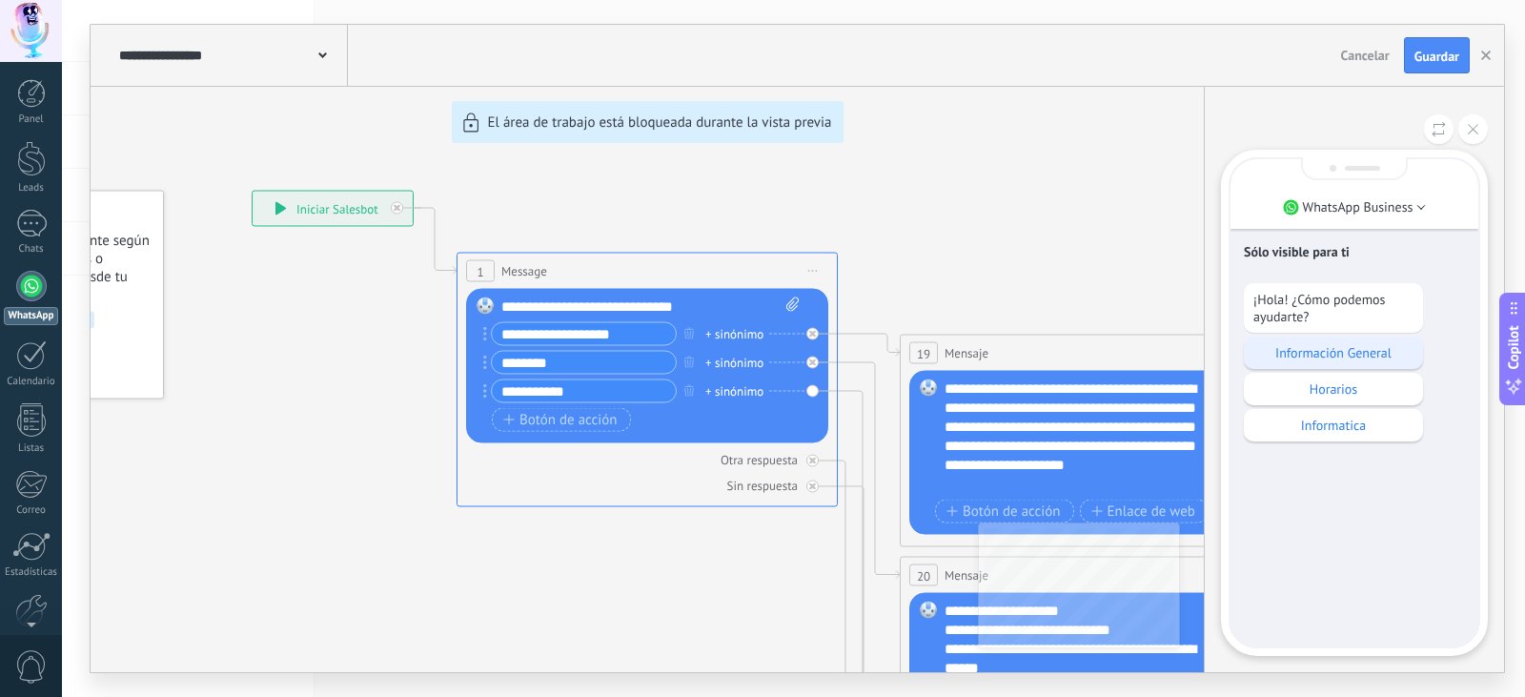
click at [1370, 355] on p "Información General" at bounding box center [1334, 352] width 160 height 17
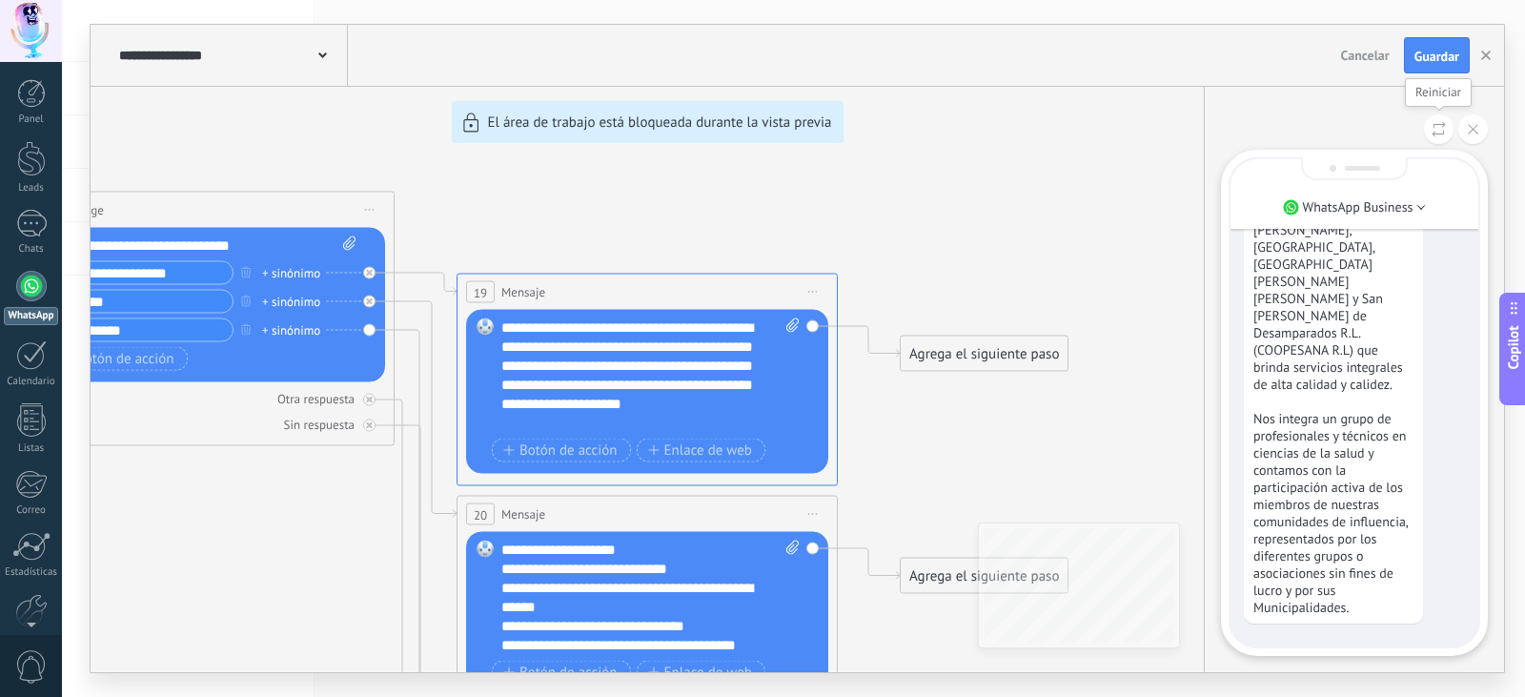
click at [1436, 118] on button at bounding box center [1439, 129] width 30 height 30
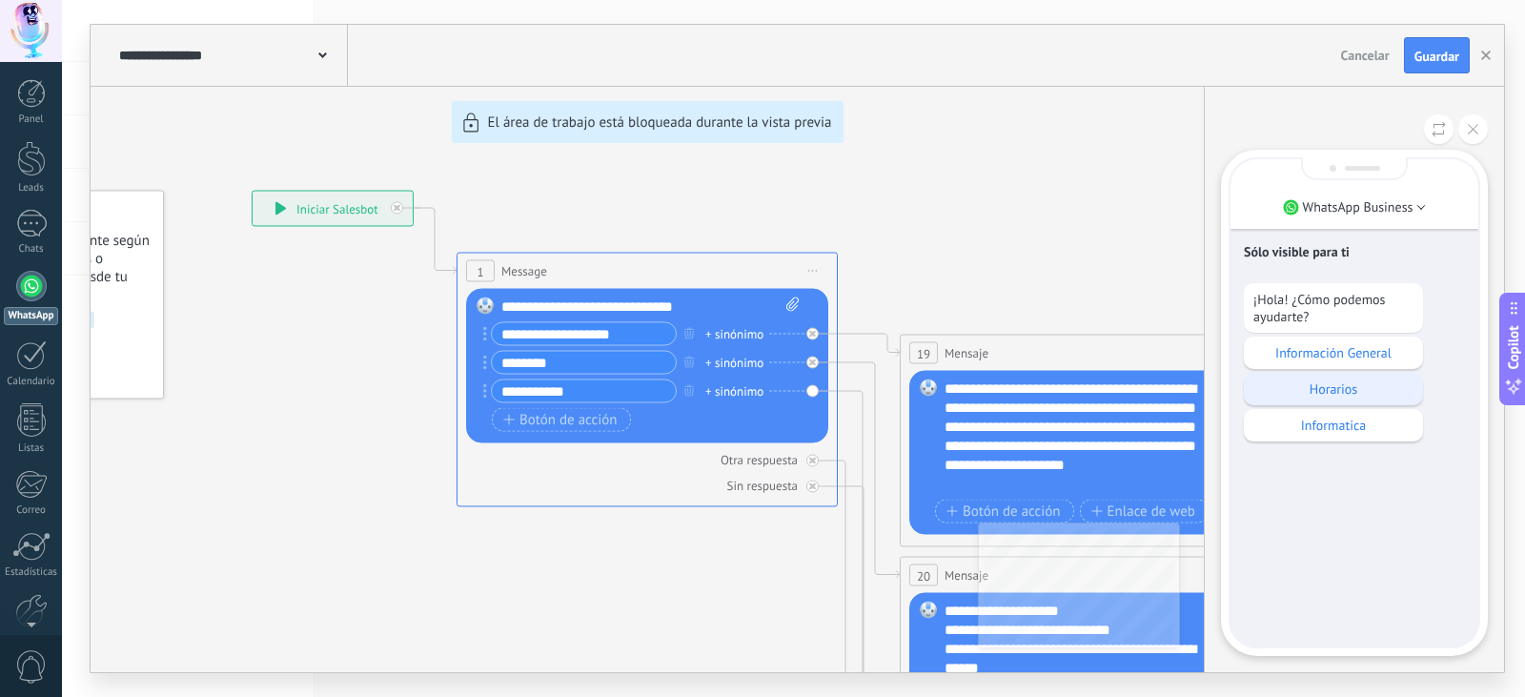
click at [1343, 391] on p "Horarios" at bounding box center [1334, 388] width 160 height 17
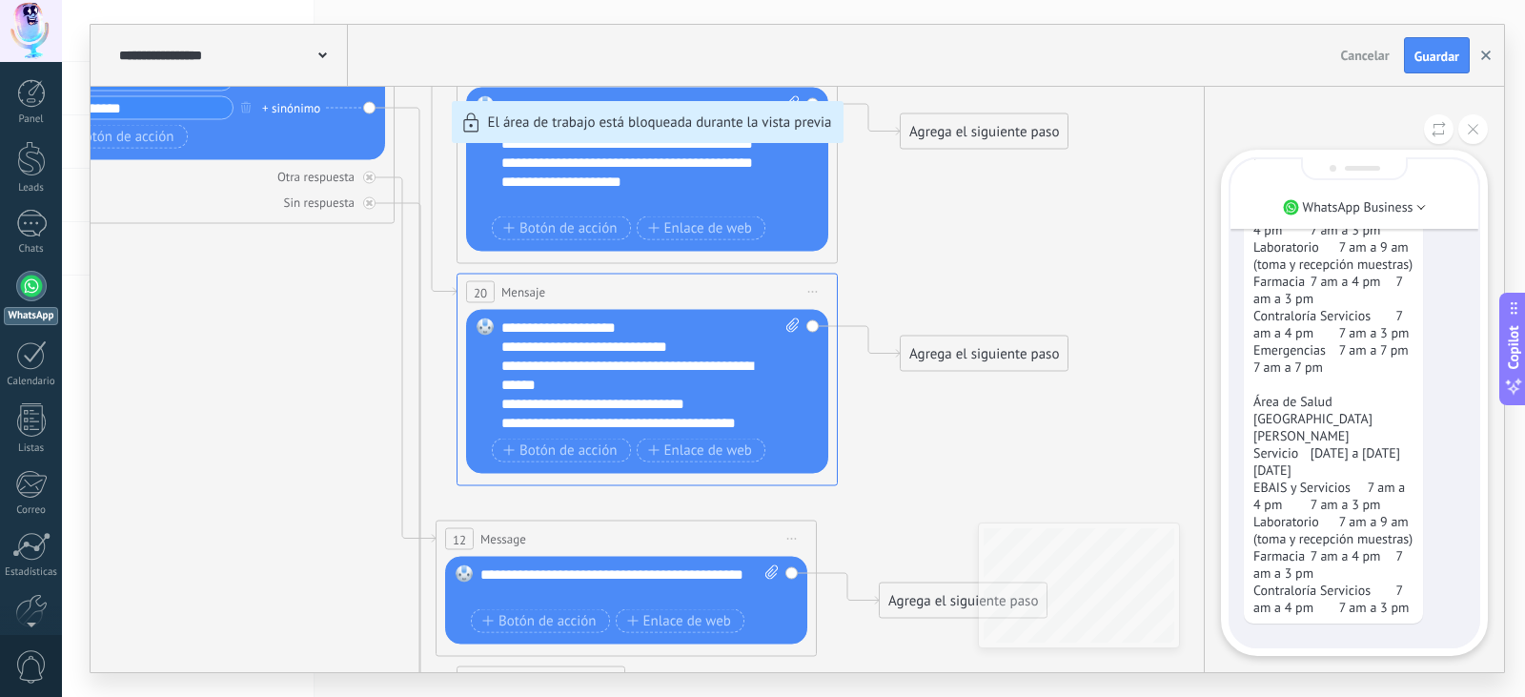
click at [1492, 48] on button "button" at bounding box center [1486, 55] width 29 height 36
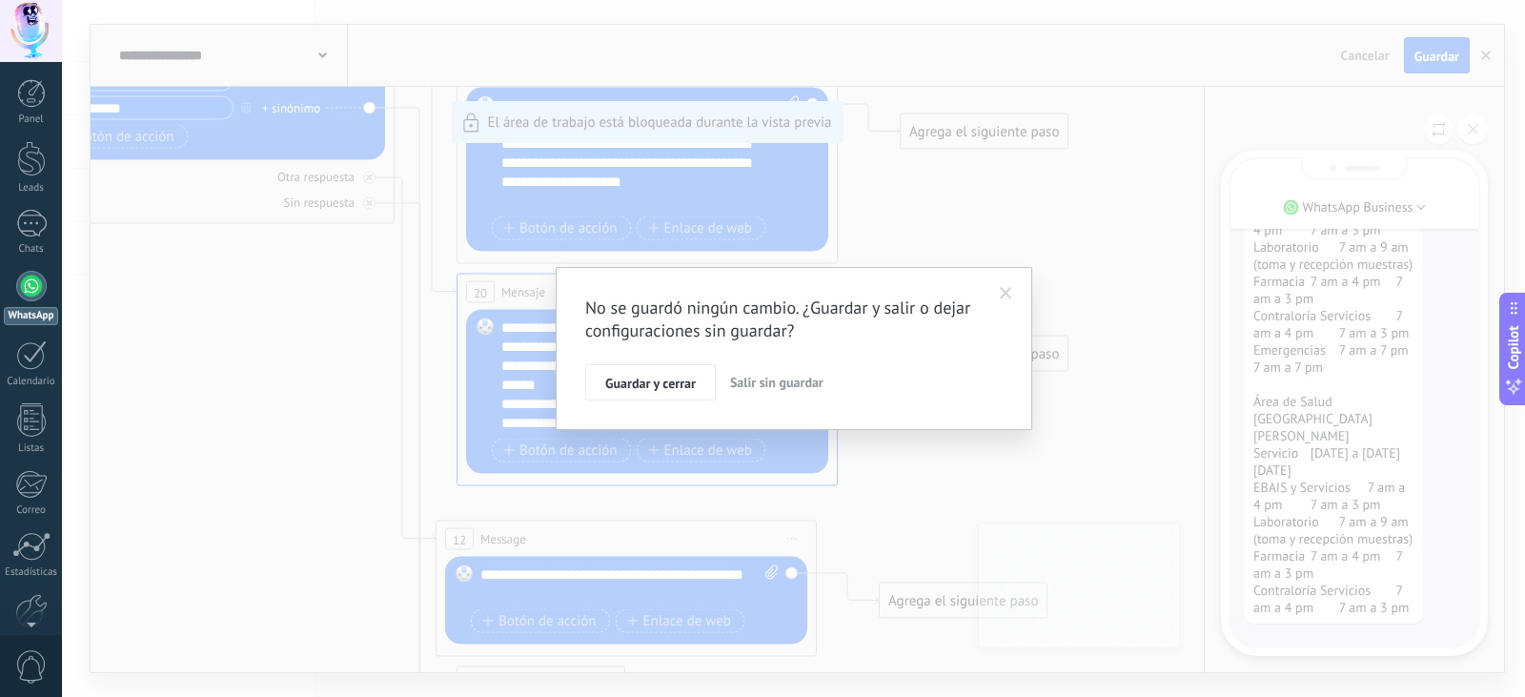
click at [791, 371] on button "Salir sin guardar" at bounding box center [777, 382] width 109 height 36
